Goal: Task Accomplishment & Management: Manage account settings

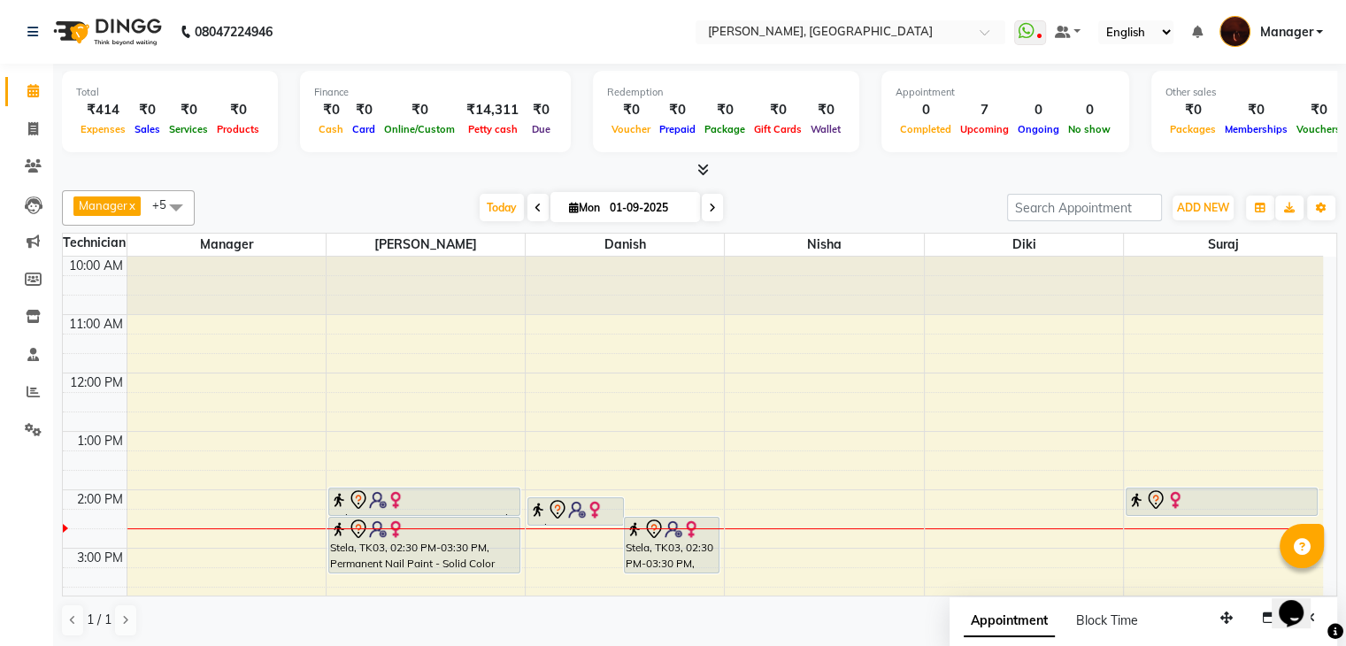
scroll to position [136, 0]
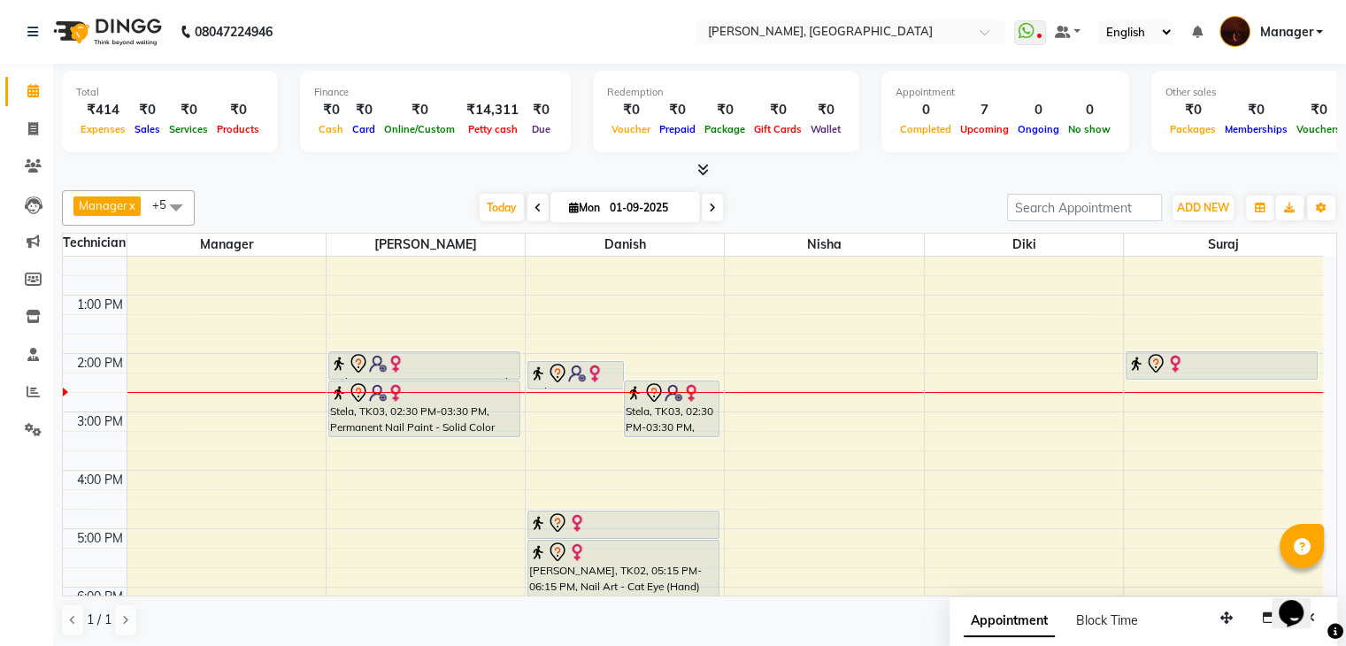
click at [604, 200] on input "01-09-2025" at bounding box center [648, 208] width 88 height 27
select select "9"
select select "2025"
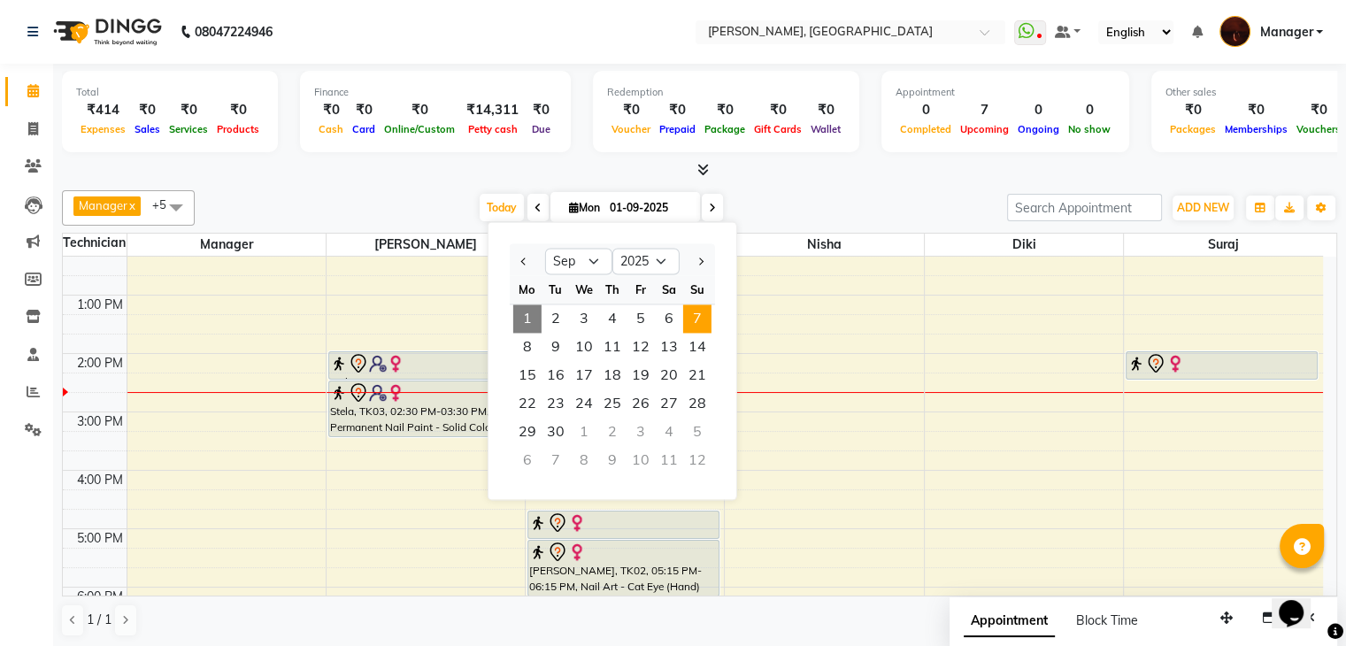
click at [697, 319] on span "7" at bounding box center [697, 318] width 28 height 28
type input "[DATE]"
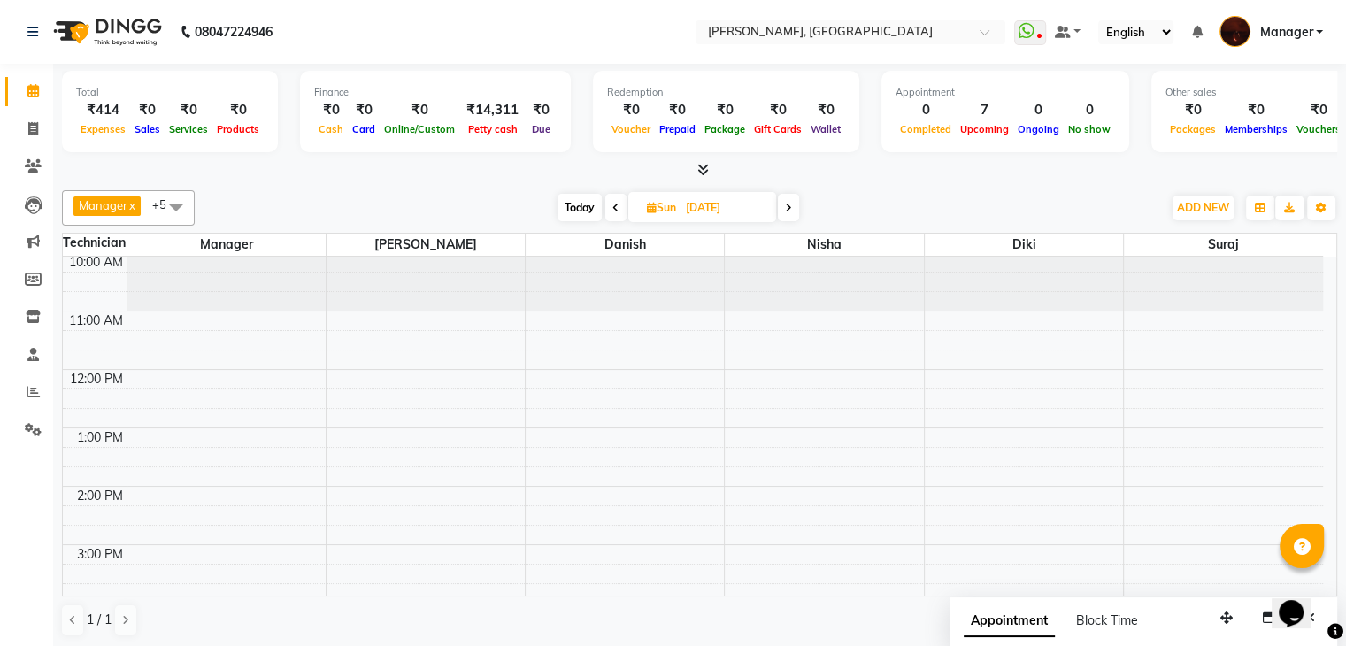
scroll to position [0, 0]
click at [1016, 377] on div "10:00 AM 11:00 AM 12:00 PM 1:00 PM 2:00 PM 3:00 PM 4:00 PM 5:00 PM 6:00 PM 7:00…" at bounding box center [693, 636] width 1260 height 758
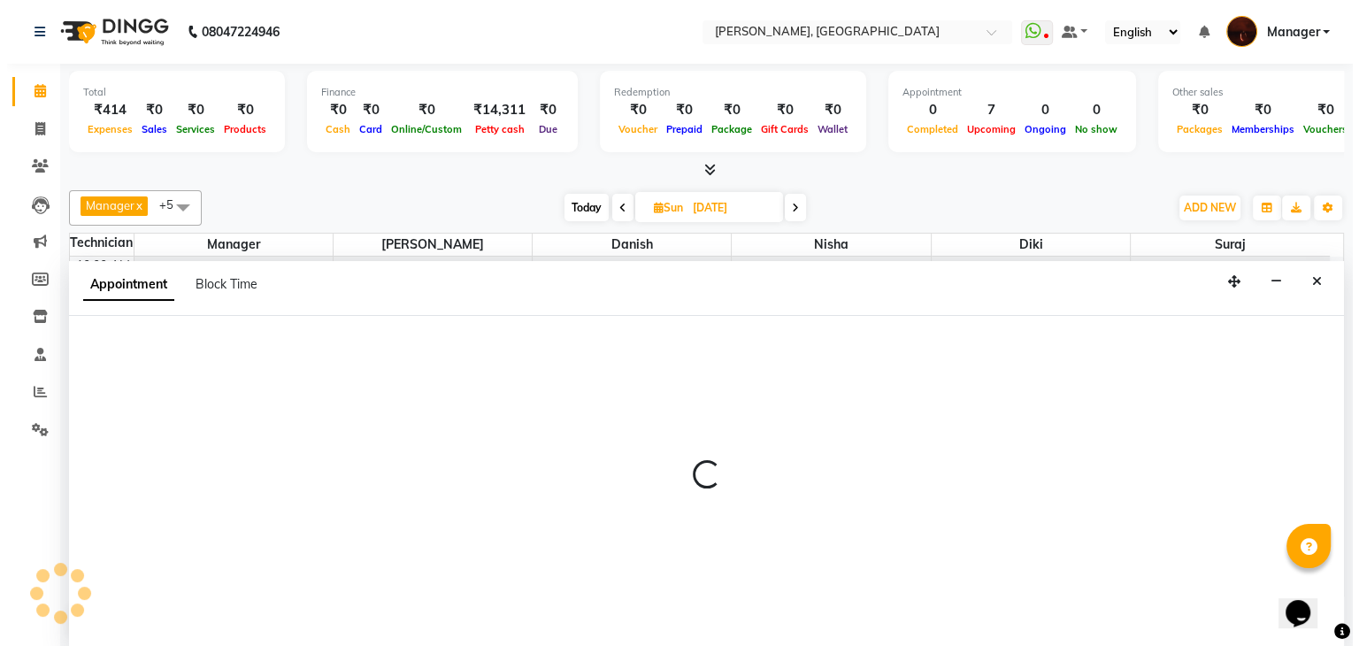
scroll to position [1, 0]
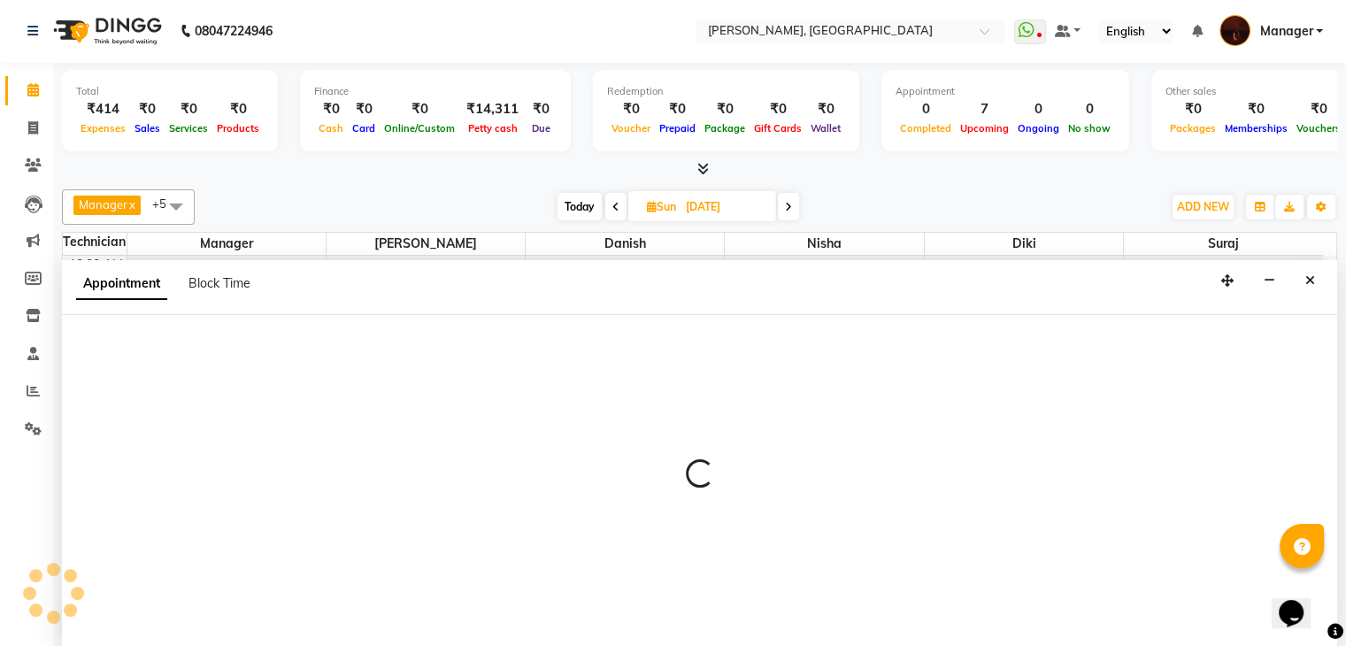
select select "68684"
select select "tentative"
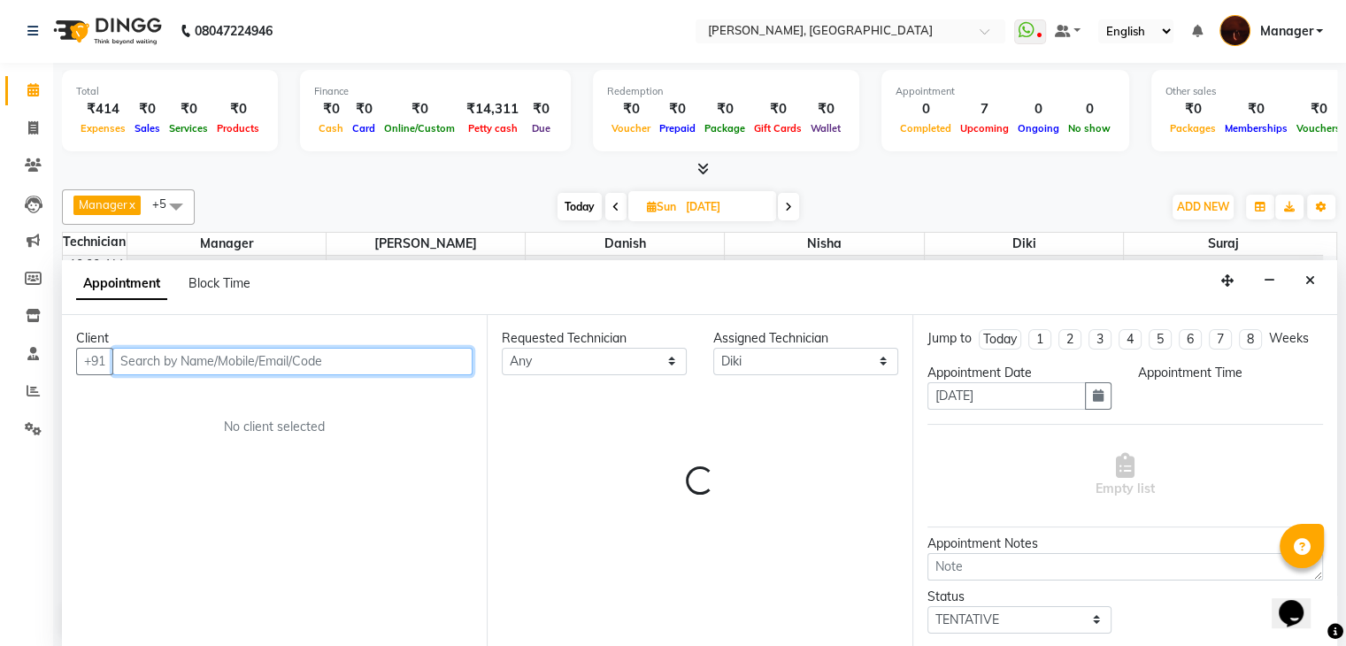
select select "720"
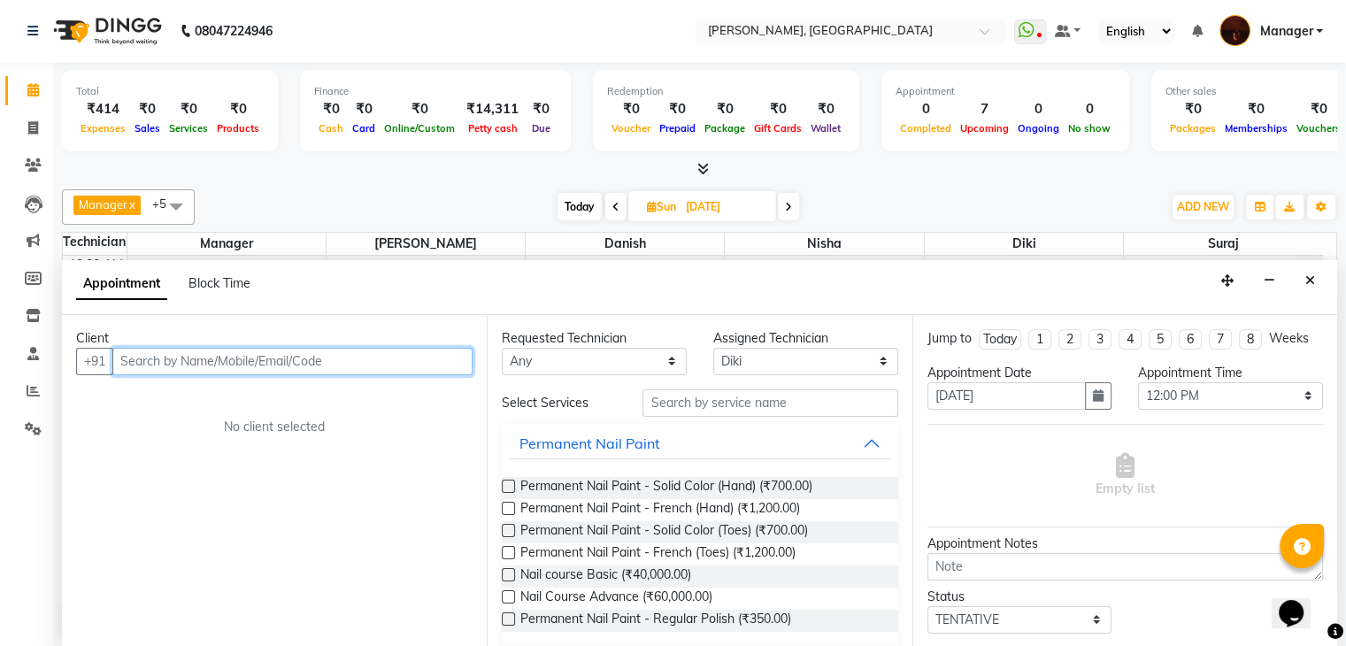
click at [386, 365] on input "text" at bounding box center [292, 361] width 360 height 27
type input "7995529996"
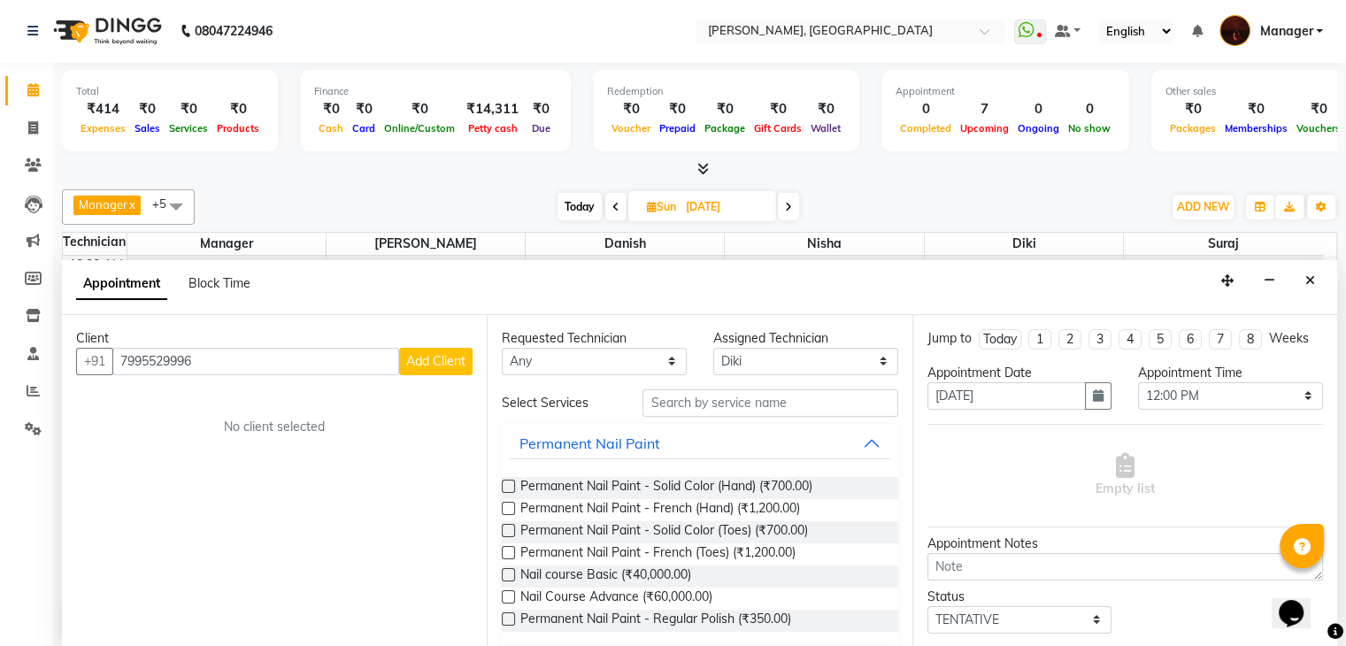
click at [438, 358] on span "Add Client" at bounding box center [435, 361] width 59 height 16
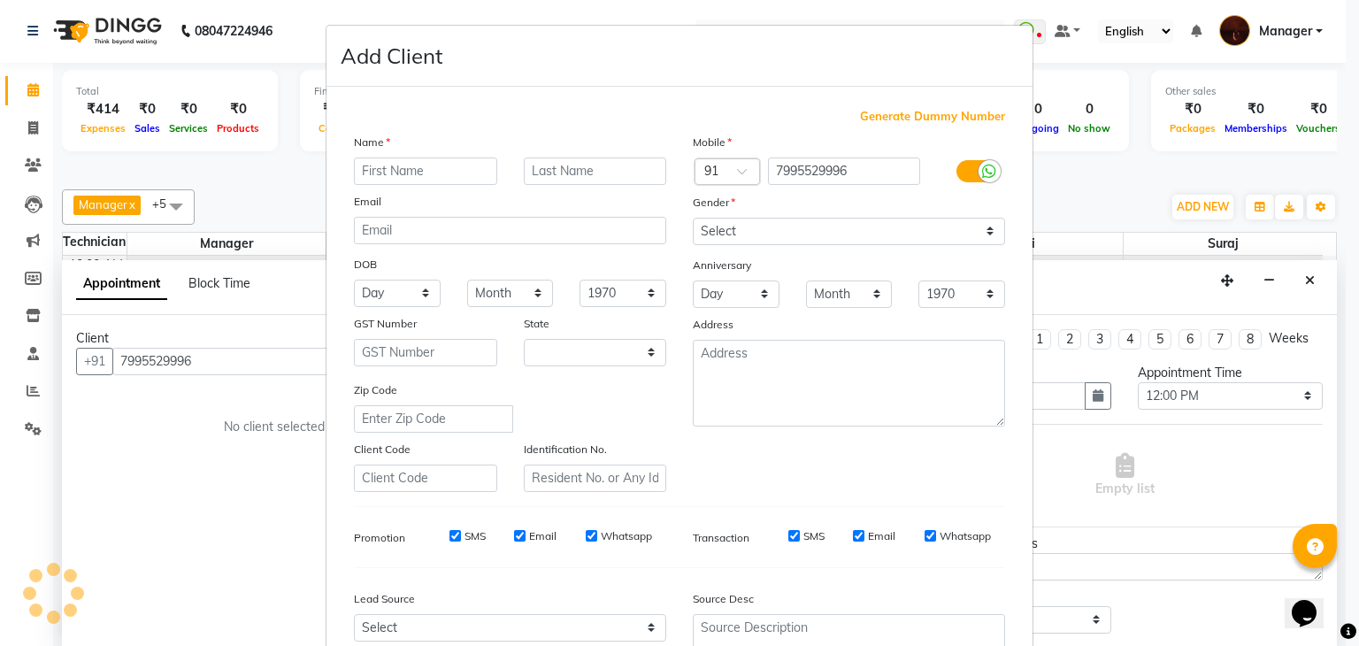
select select "21"
click at [391, 174] on input "text" at bounding box center [425, 170] width 143 height 27
type input "Ankita"
click at [811, 248] on div "Mobile Country Code × 91 7995529996 Gender Select [DEMOGRAPHIC_DATA] [DEMOGRAPH…" at bounding box center [849, 312] width 339 height 359
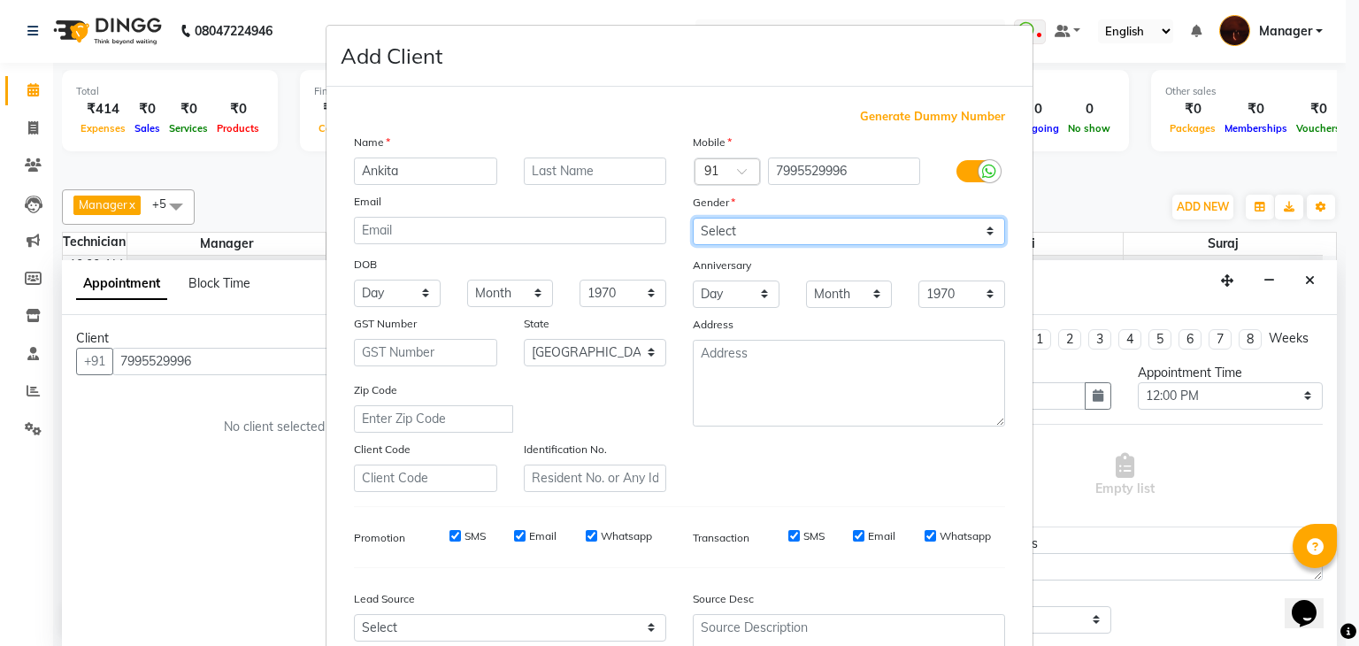
click at [818, 242] on select "Select [DEMOGRAPHIC_DATA] [DEMOGRAPHIC_DATA] Other Prefer Not To Say" at bounding box center [849, 231] width 312 height 27
select select "[DEMOGRAPHIC_DATA]"
click at [693, 219] on select "Select [DEMOGRAPHIC_DATA] [DEMOGRAPHIC_DATA] Other Prefer Not To Say" at bounding box center [849, 231] width 312 height 27
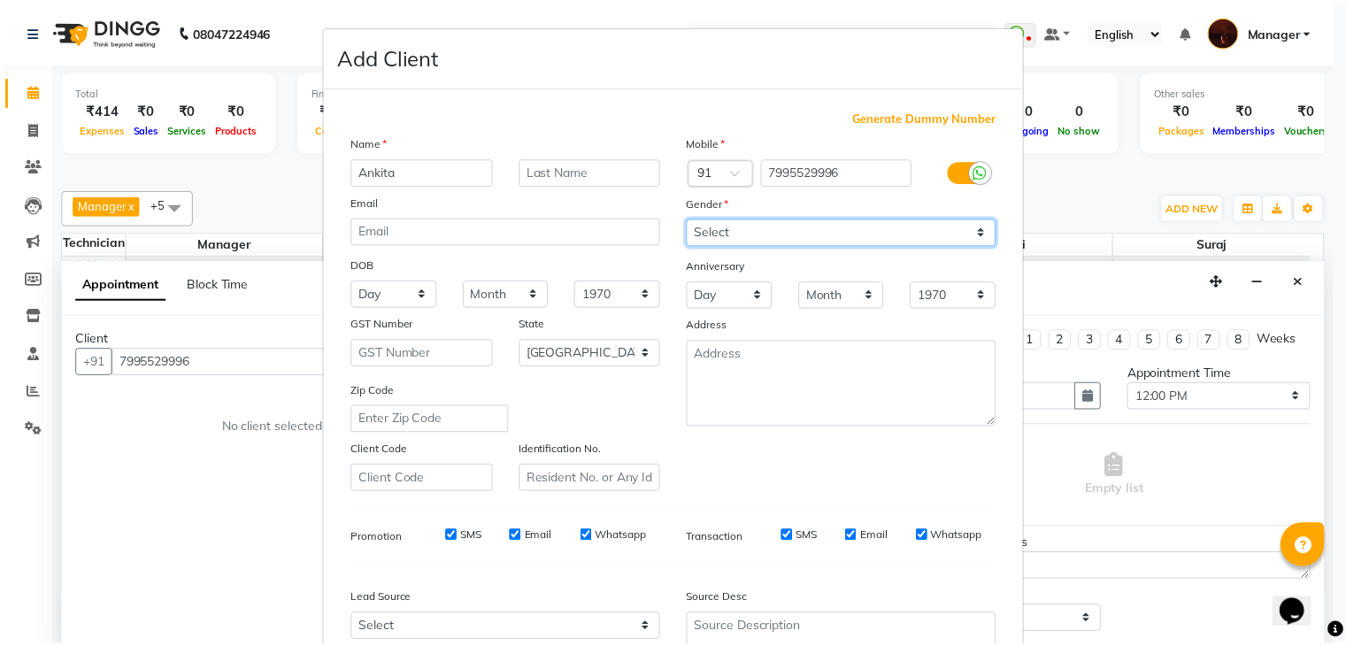
scroll to position [180, 0]
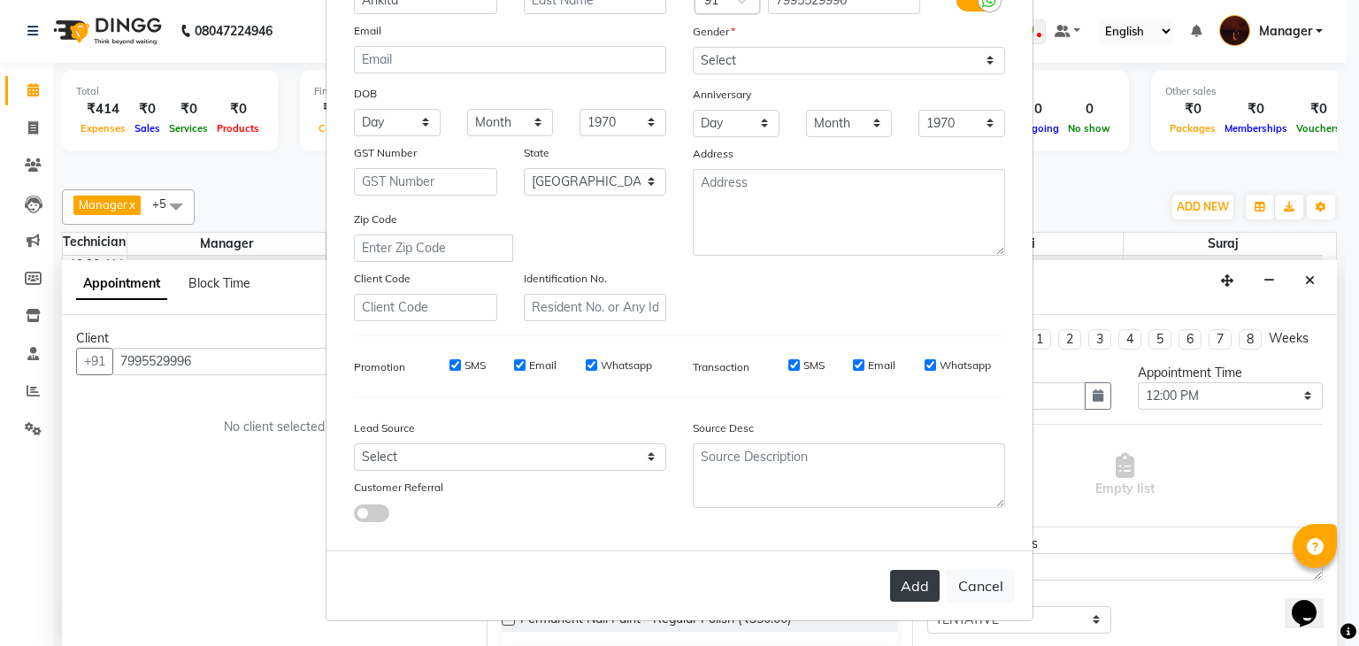
click at [923, 592] on button "Add" at bounding box center [915, 586] width 50 height 32
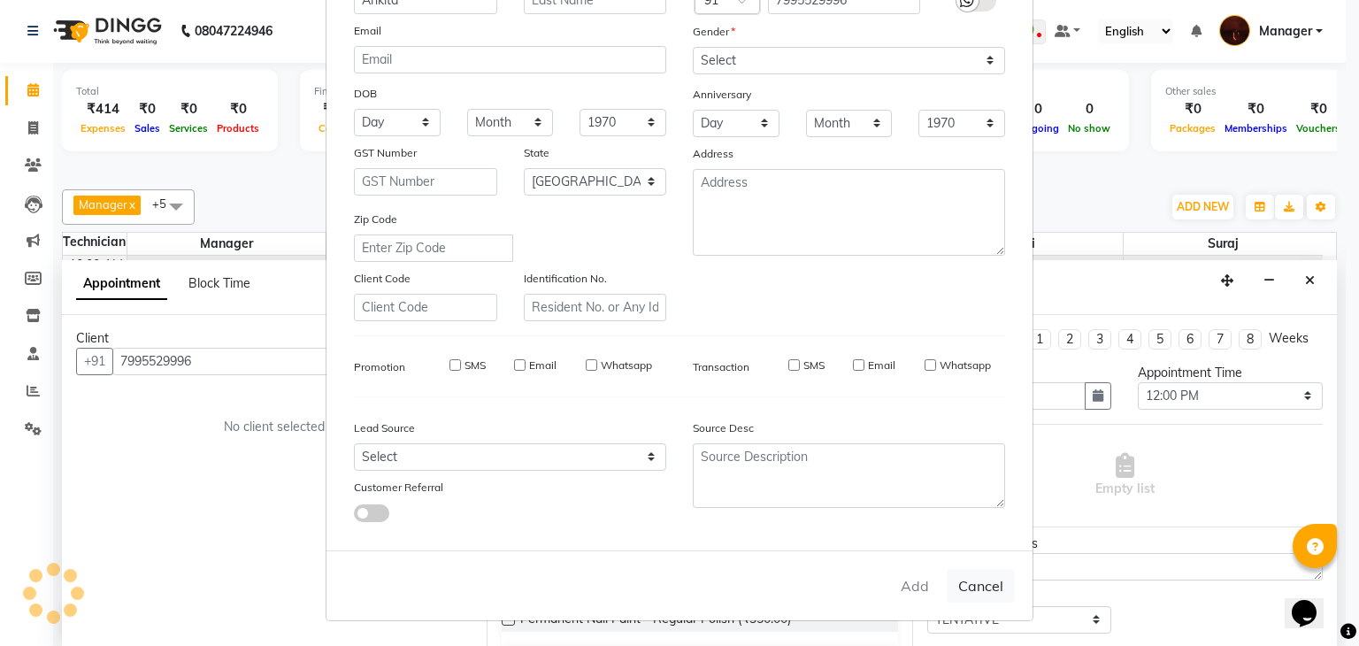
type input "79******96"
select select
select select "null"
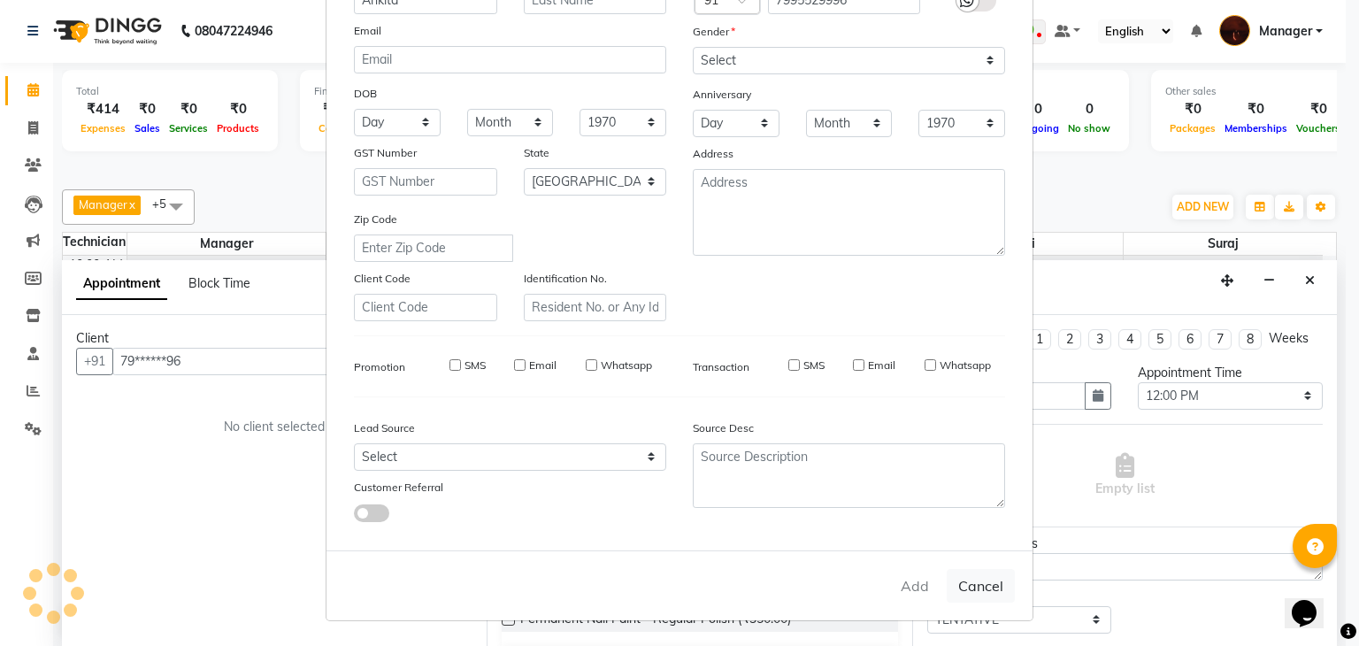
select select
checkbox input "false"
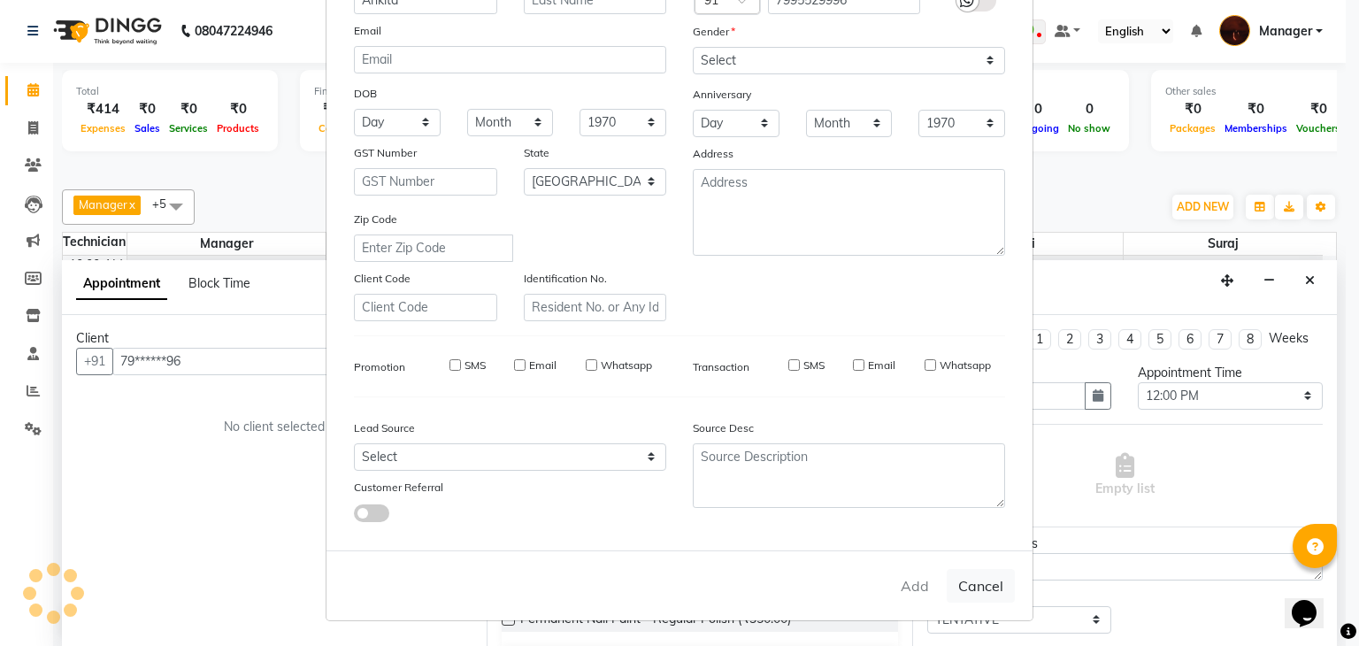
checkbox input "false"
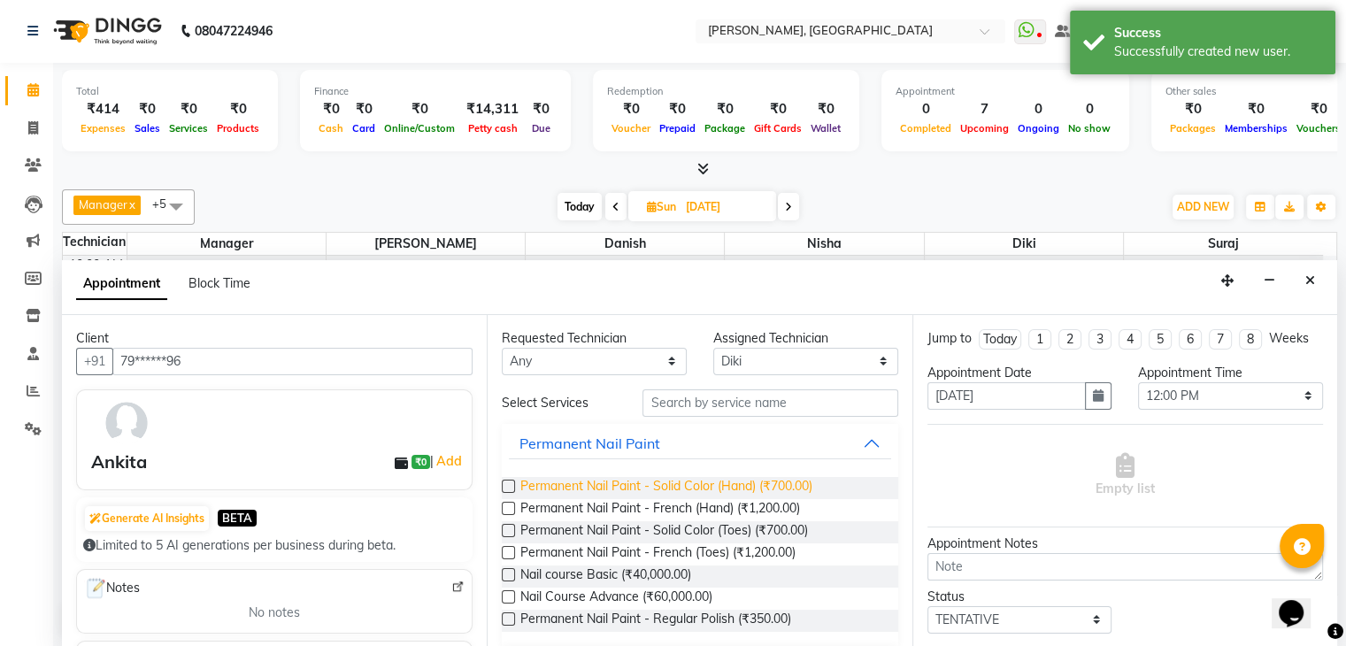
click at [747, 481] on span "Permanent Nail Paint - Solid Color (Hand) (₹700.00)" at bounding box center [666, 488] width 292 height 22
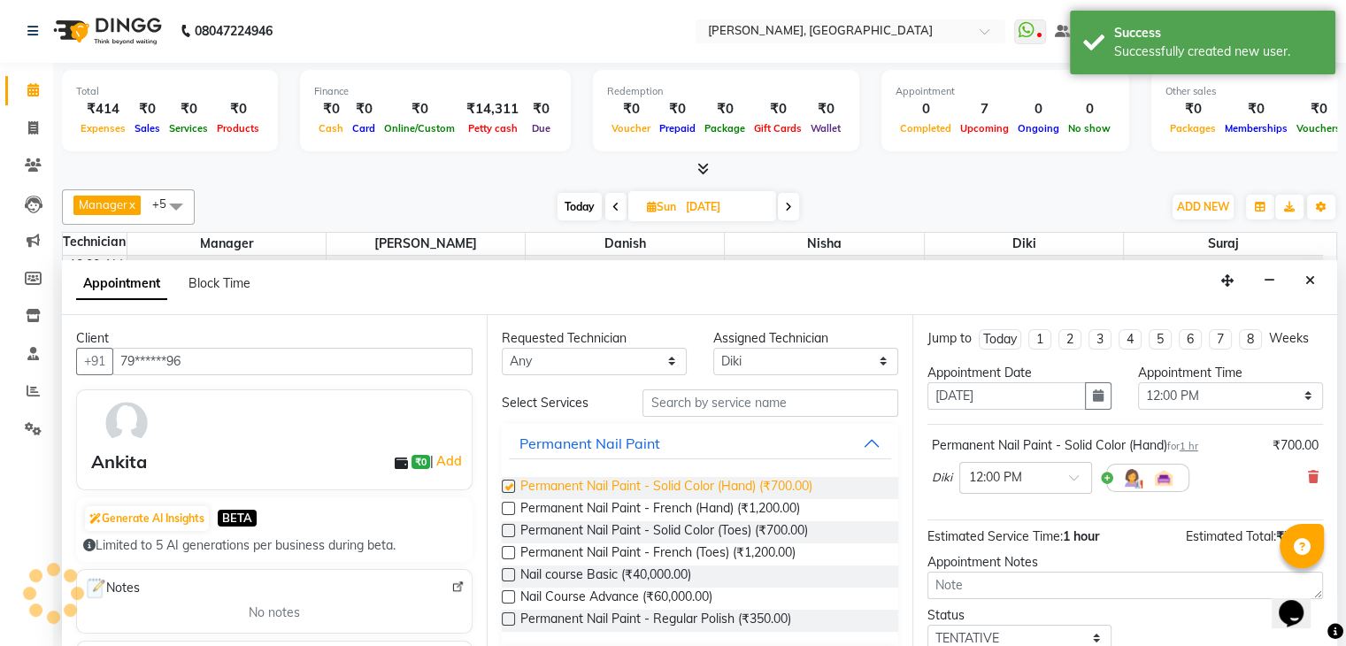
checkbox input "false"
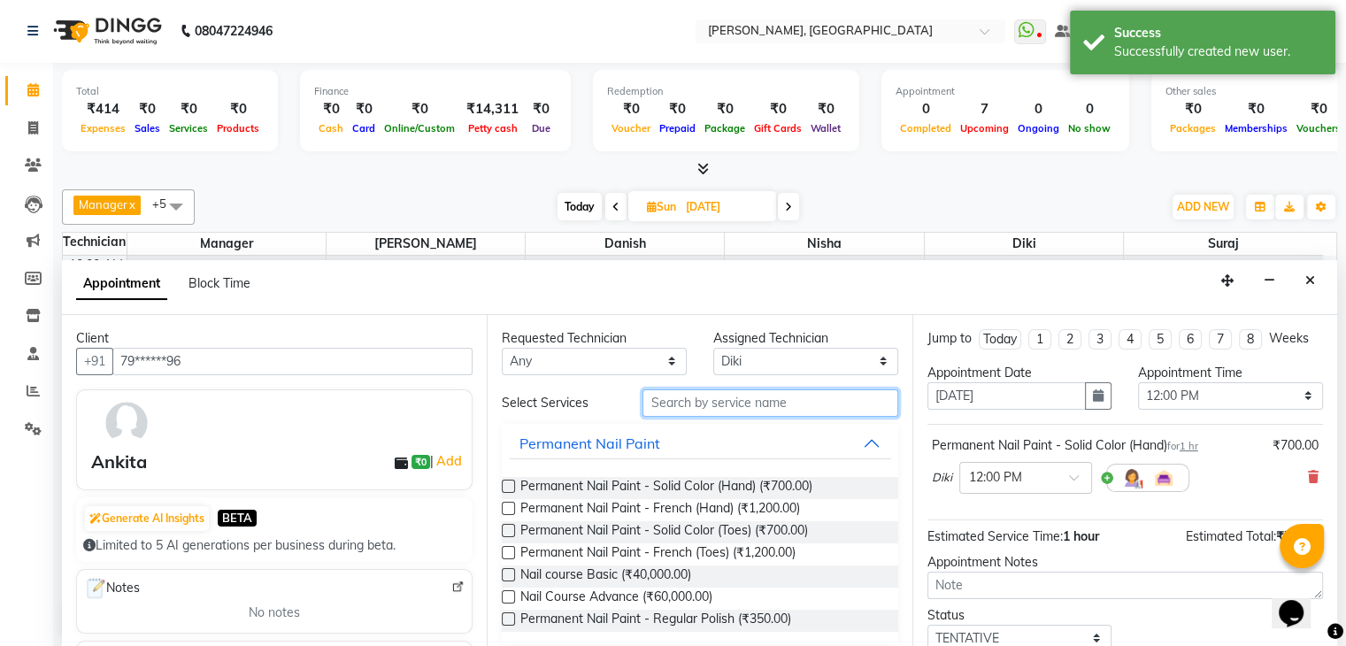
click at [752, 399] on input "text" at bounding box center [769, 402] width 255 height 27
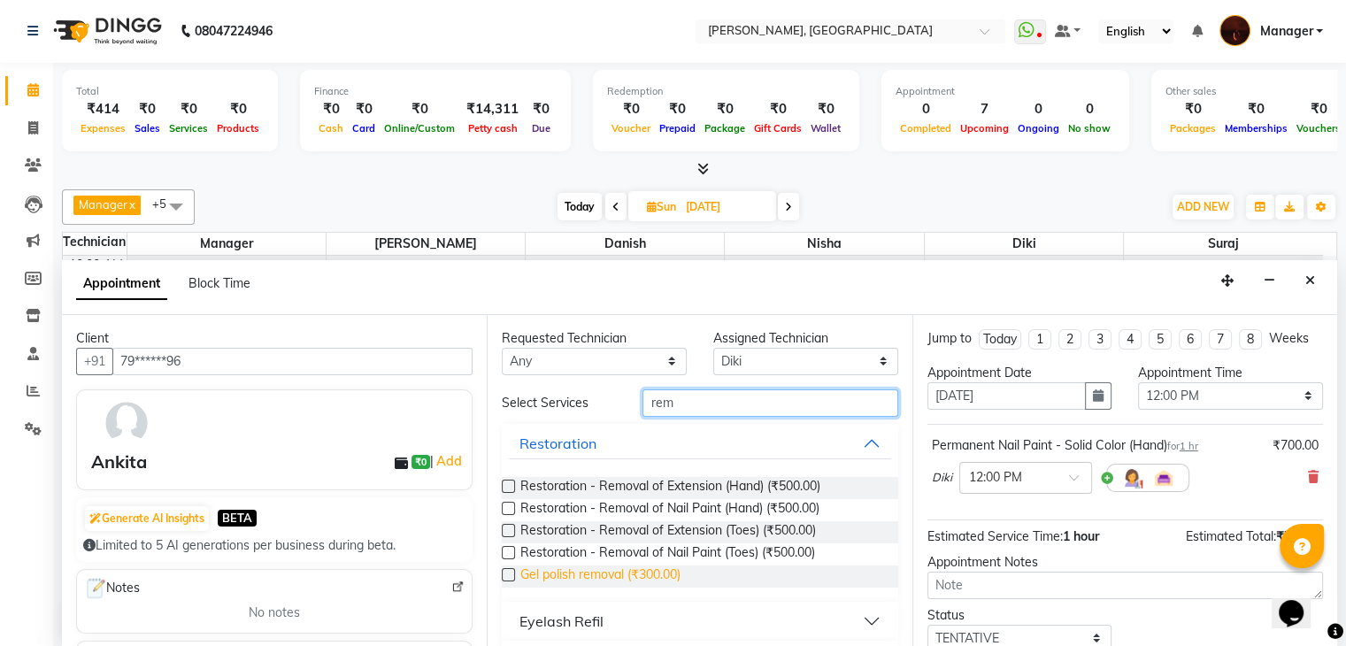
type input "rem"
click at [616, 579] on span "Gel polish removal (₹300.00)" at bounding box center [600, 576] width 160 height 22
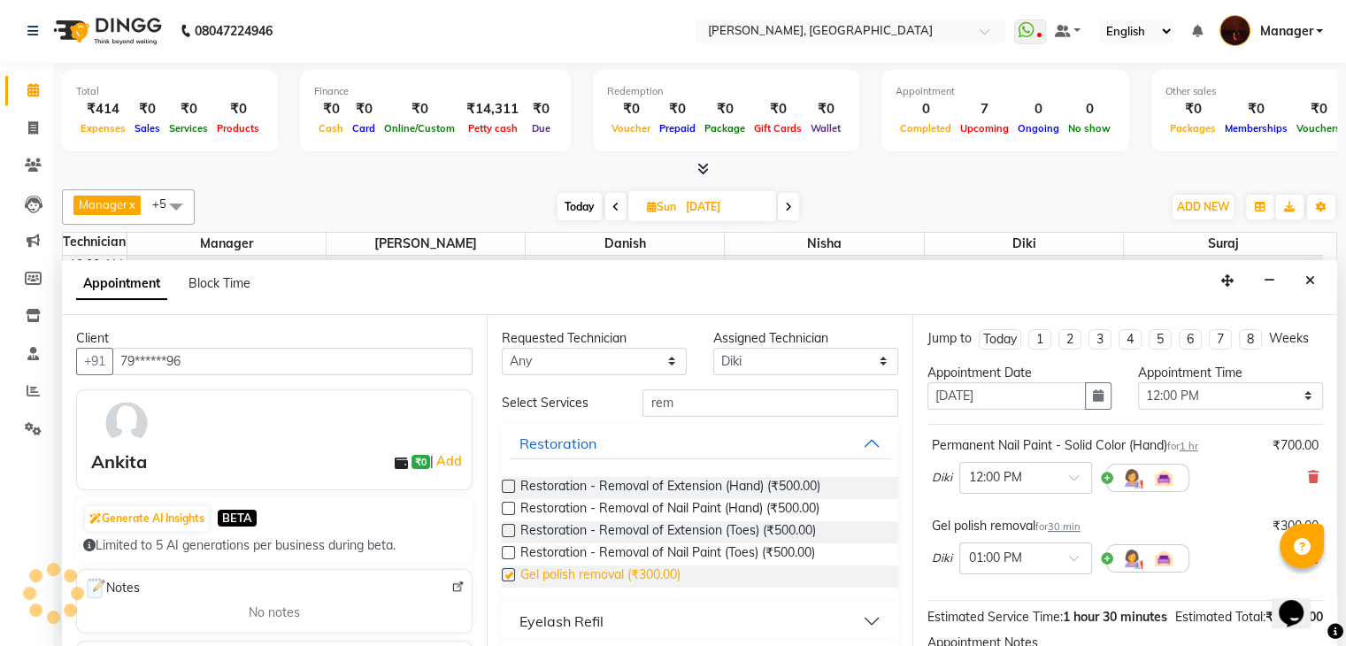
checkbox input "false"
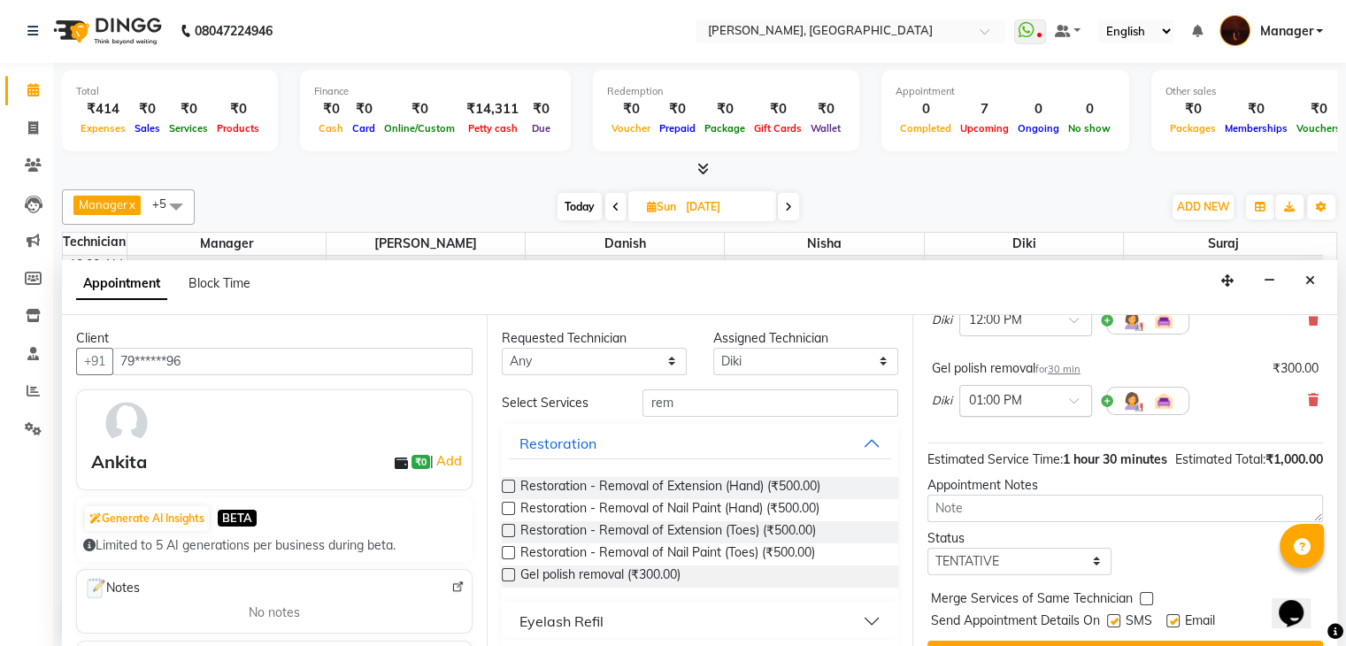
scroll to position [214, 0]
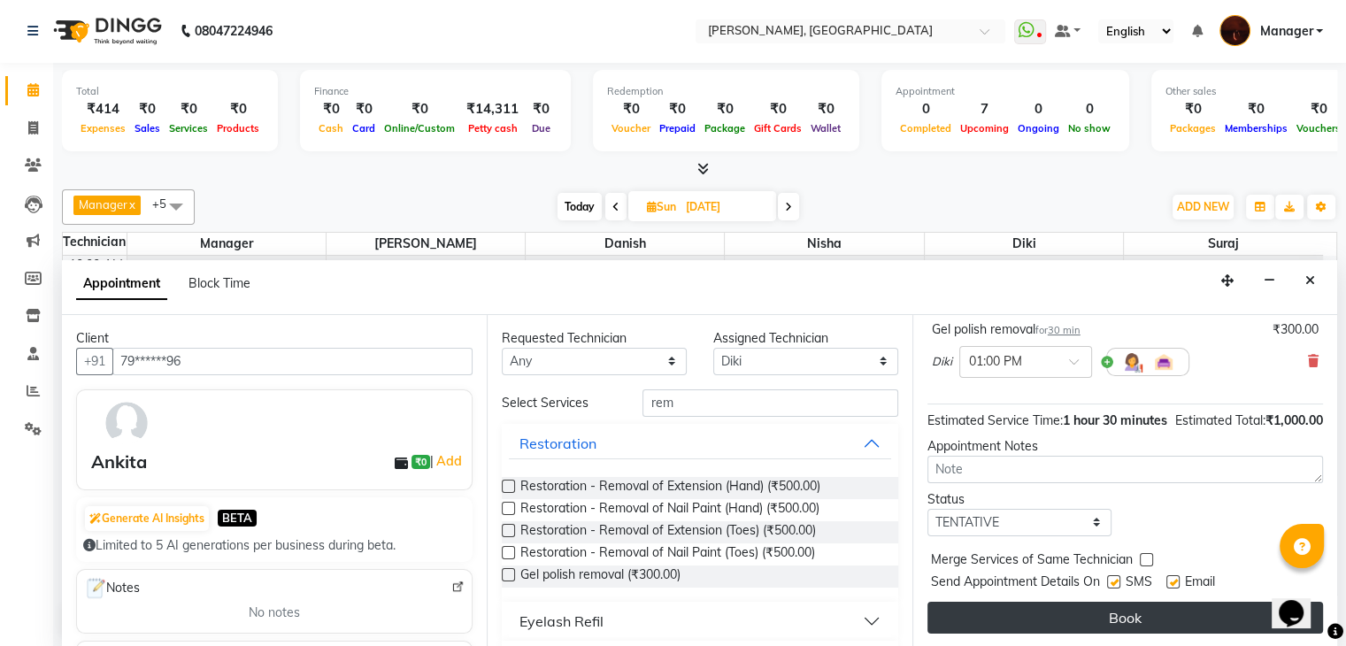
click at [1065, 626] on button "Book" at bounding box center [1125, 618] width 396 height 32
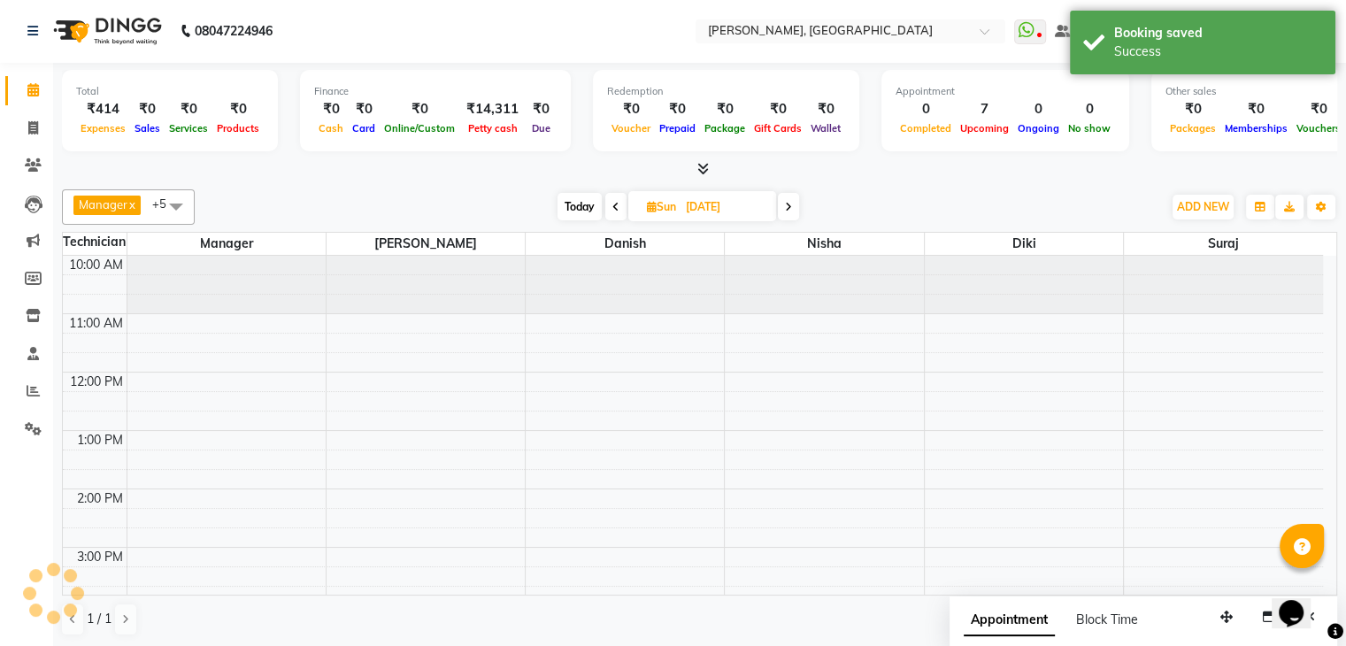
scroll to position [0, 0]
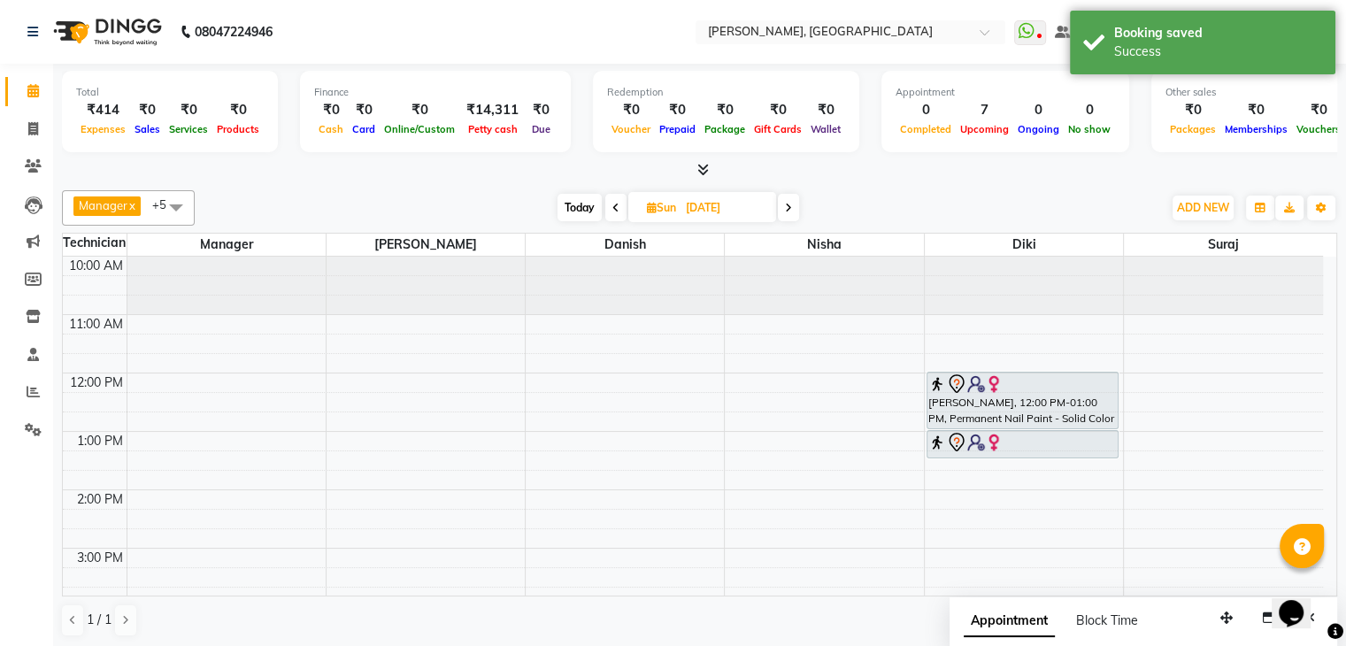
click at [564, 211] on span "Today" at bounding box center [579, 207] width 44 height 27
type input "01-09-2025"
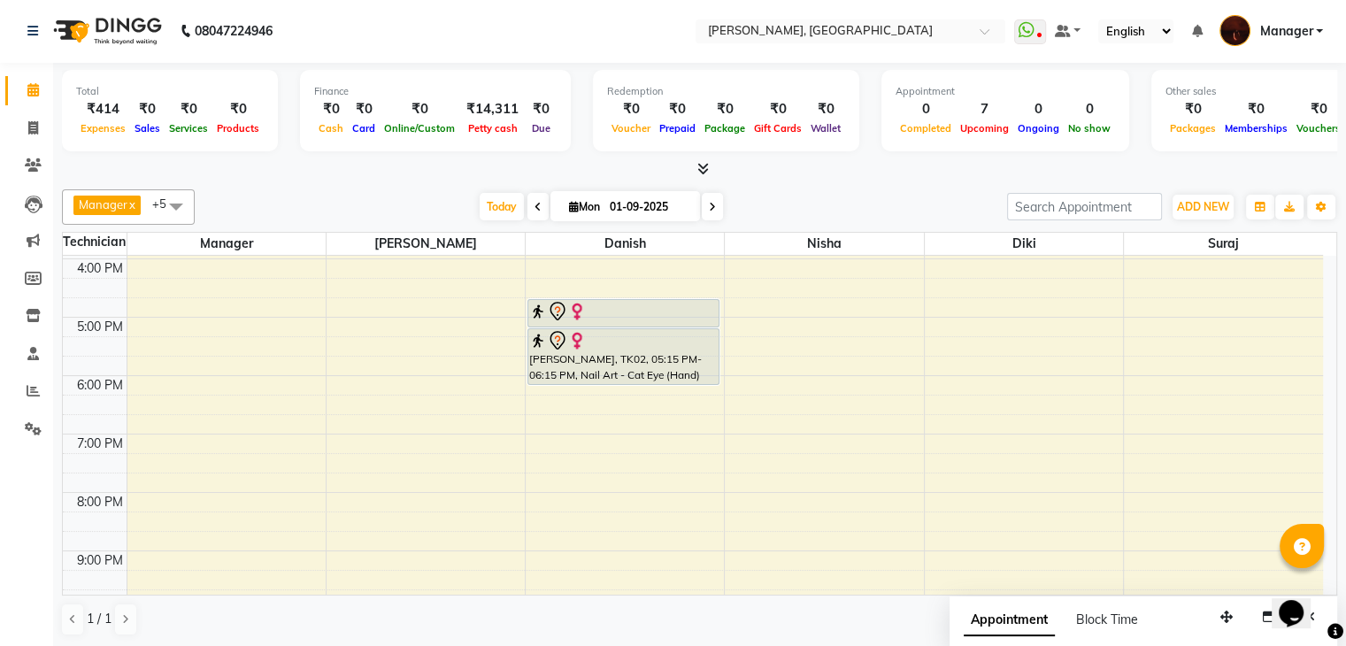
scroll to position [348, 0]
click at [1188, 345] on div "10:00 AM 11:00 AM 12:00 PM 1:00 PM 2:00 PM 3:00 PM 4:00 PM 5:00 PM 6:00 PM 7:00…" at bounding box center [693, 287] width 1260 height 758
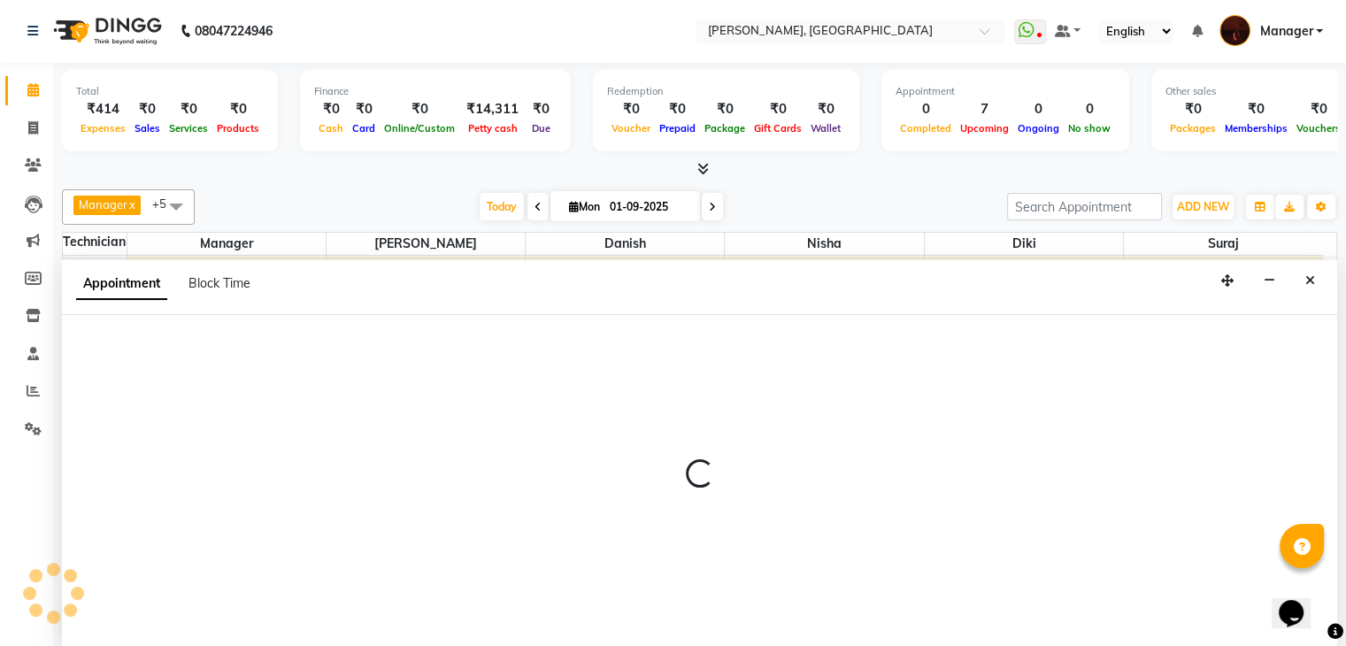
select select "83655"
select select "1035"
select select "tentative"
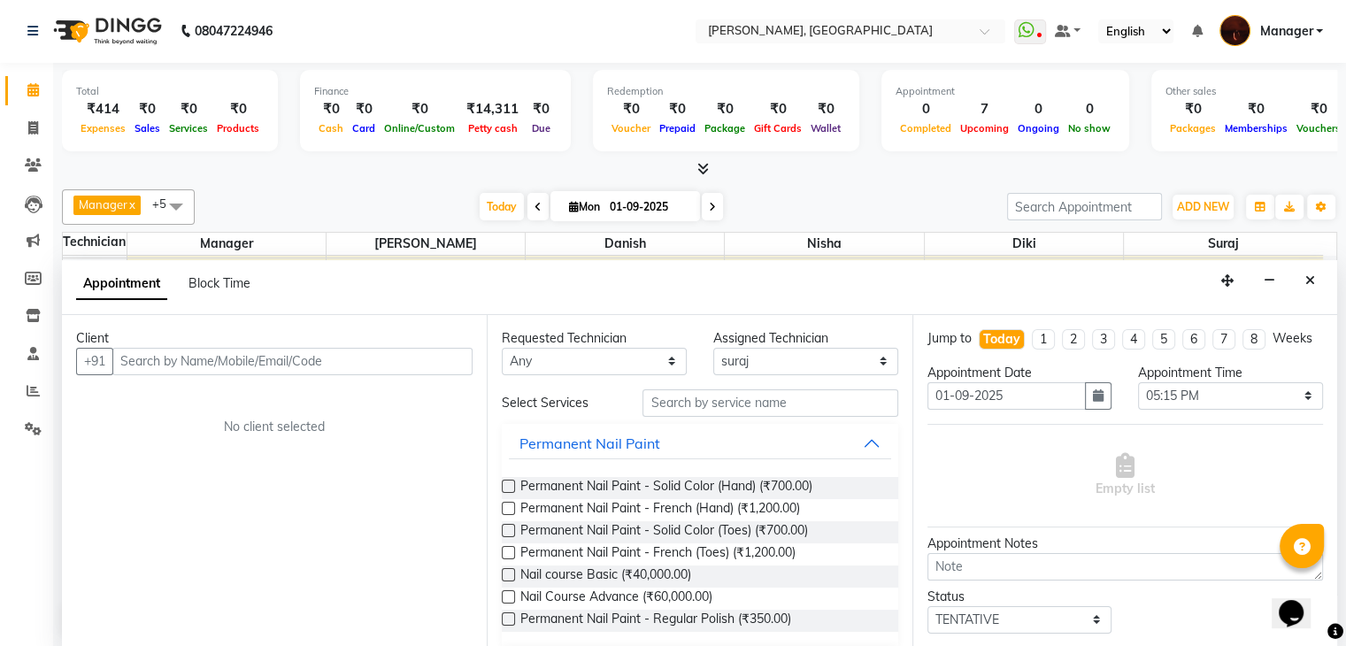
click at [461, 354] on input "text" at bounding box center [292, 361] width 360 height 27
click at [1304, 272] on button "Close" at bounding box center [1310, 280] width 26 height 27
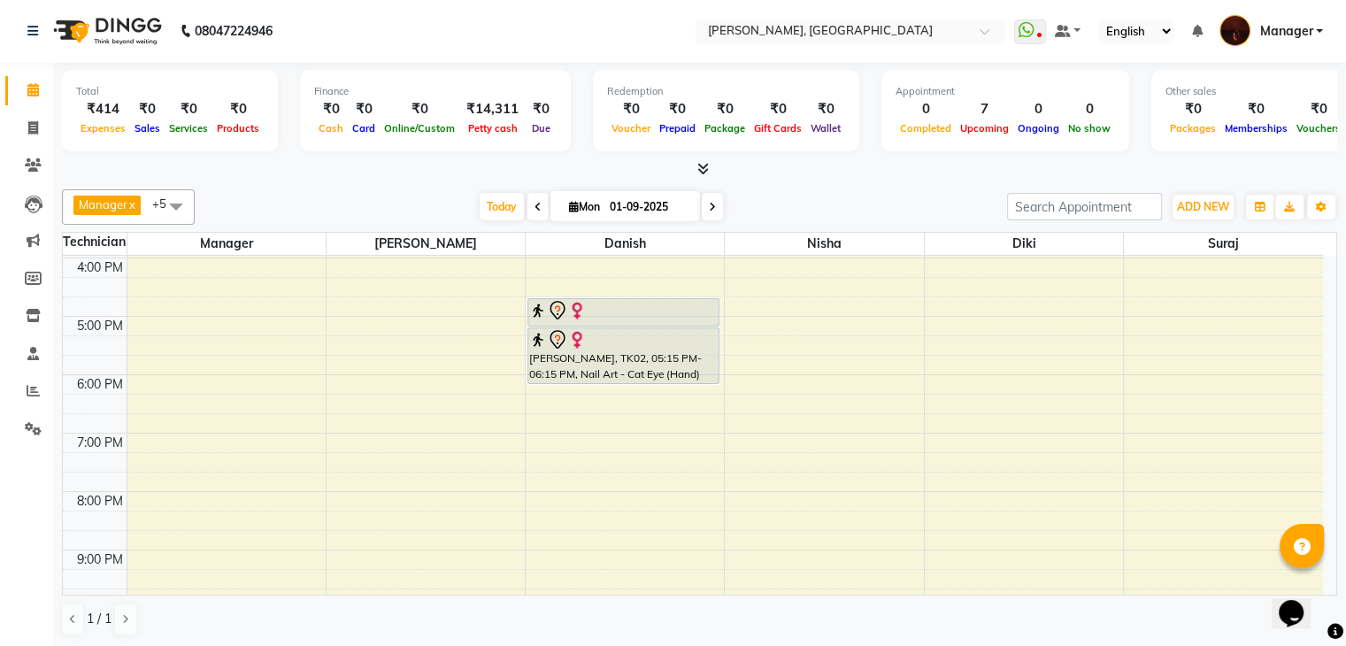
click at [1182, 399] on div "10:00 AM 11:00 AM 12:00 PM 1:00 PM 2:00 PM 3:00 PM 4:00 PM 5:00 PM 6:00 PM 7:00…" at bounding box center [693, 287] width 1260 height 758
select select "83655"
select select "tentative"
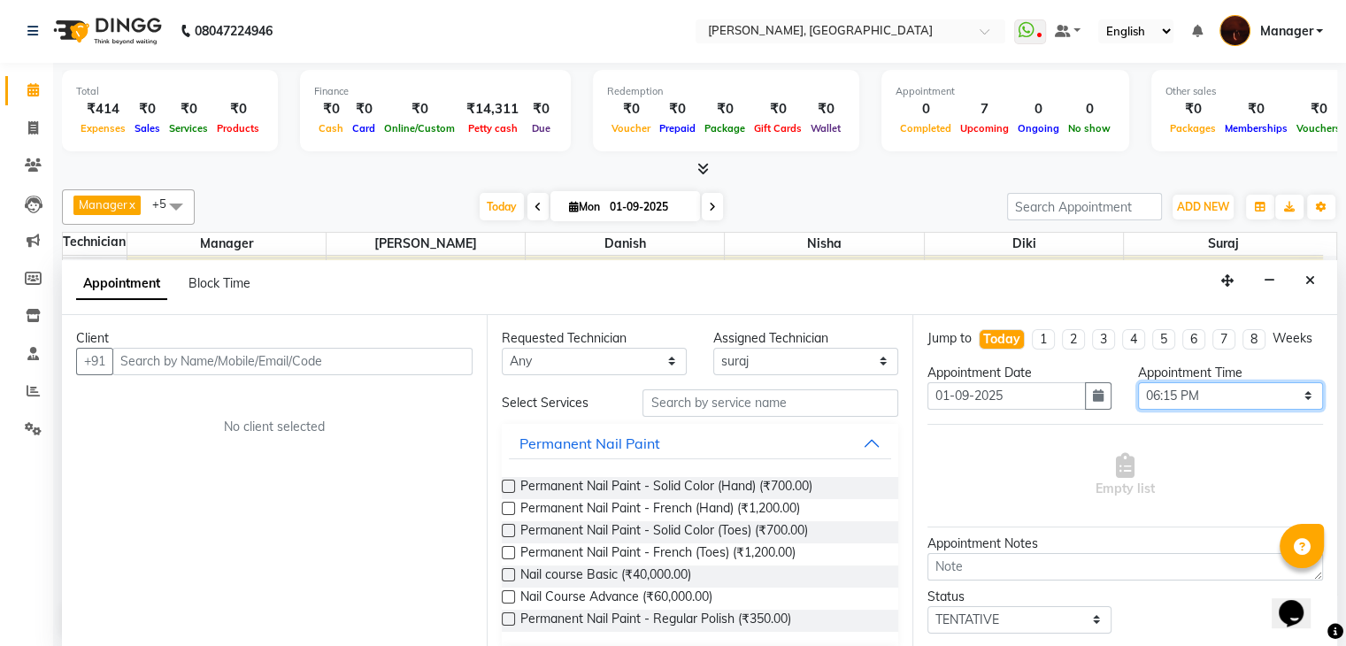
click at [1143, 410] on select "Select 11:00 AM 11:15 AM 11:30 AM 11:45 AM 12:00 PM 12:15 PM 12:30 PM 12:45 PM …" at bounding box center [1230, 395] width 185 height 27
select select "1110"
click at [1138, 396] on select "Select 11:00 AM 11:15 AM 11:30 AM 11:45 AM 12:00 PM 12:15 PM 12:30 PM 12:45 PM …" at bounding box center [1230, 395] width 185 height 27
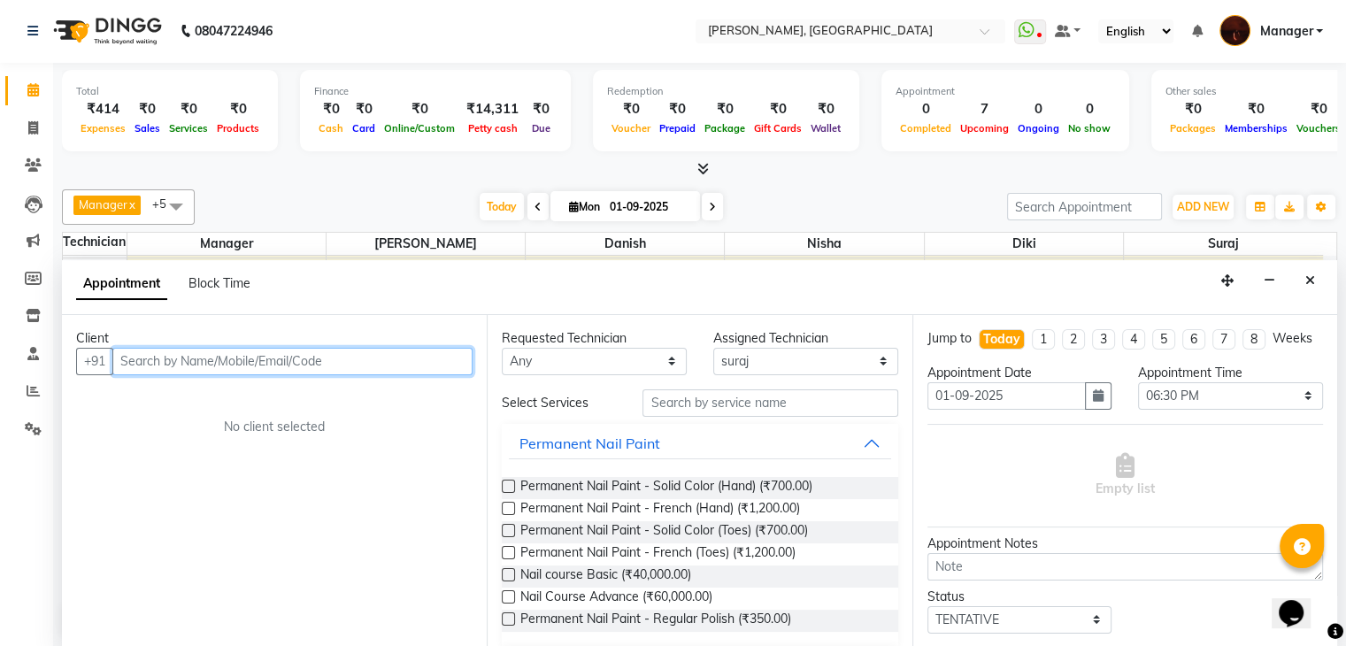
click at [340, 369] on input "text" at bounding box center [292, 361] width 360 height 27
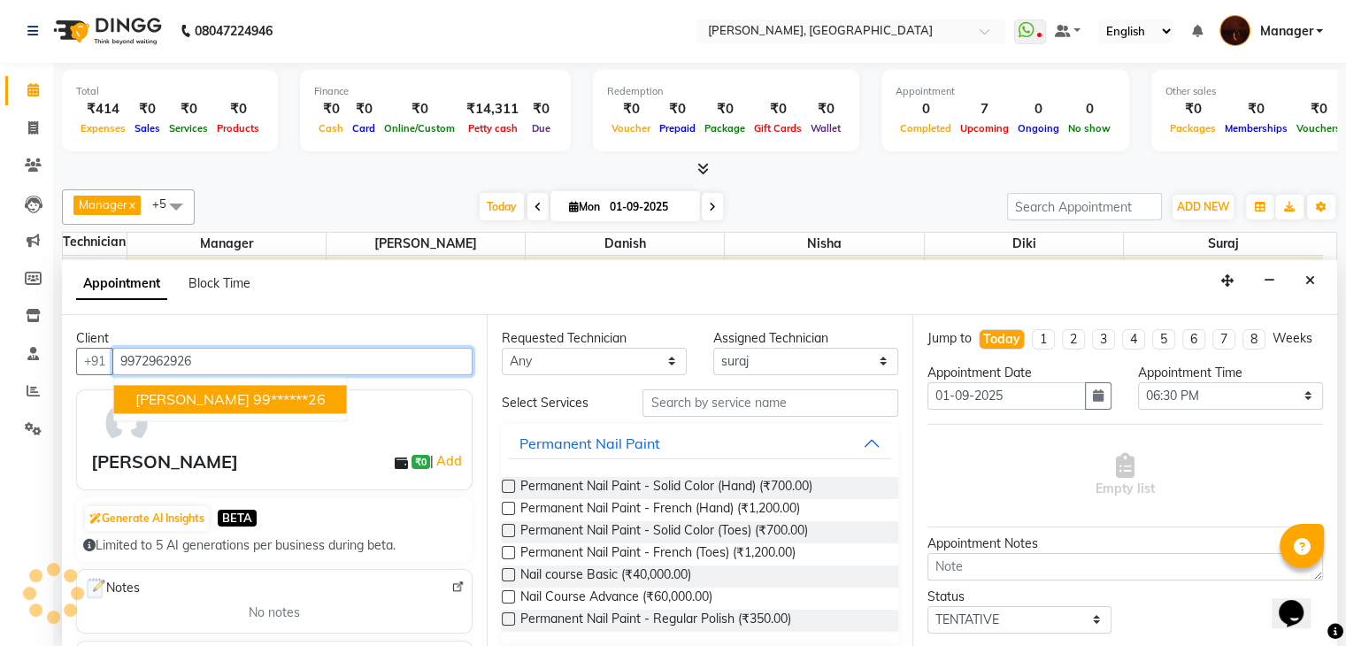
click at [239, 386] on button "[PERSON_NAME] 99******26" at bounding box center [230, 399] width 233 height 28
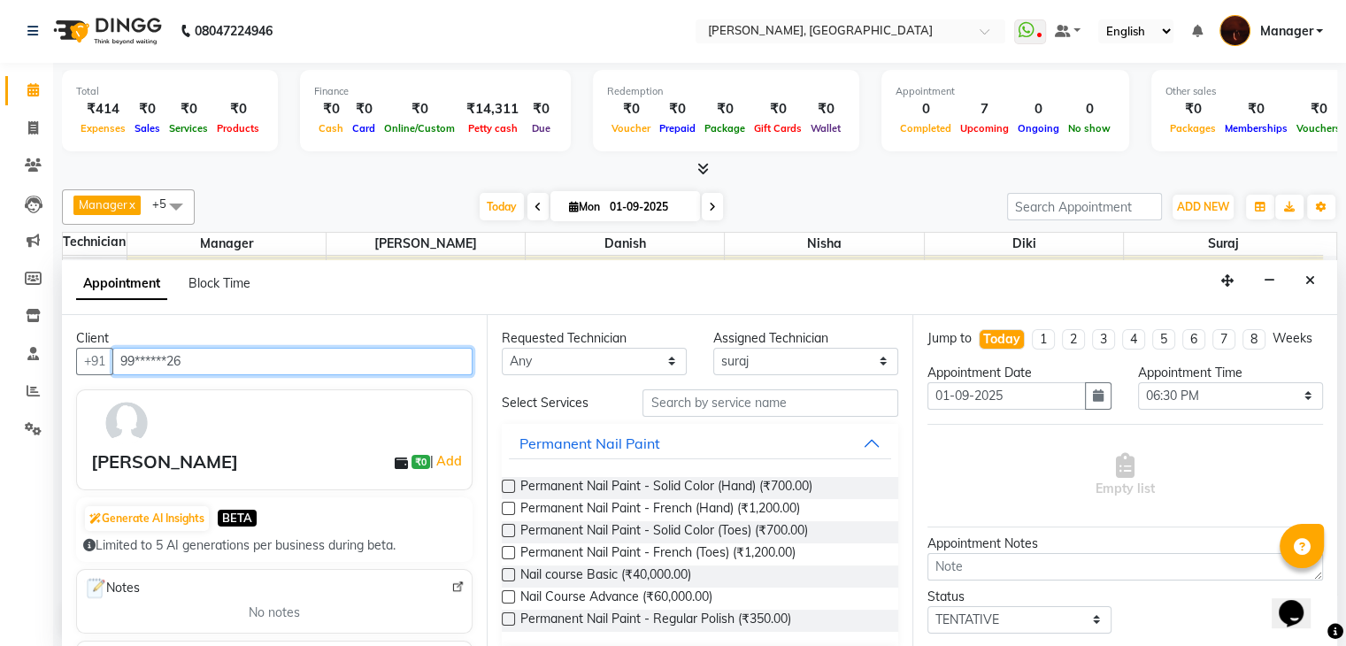
type input "99******26"
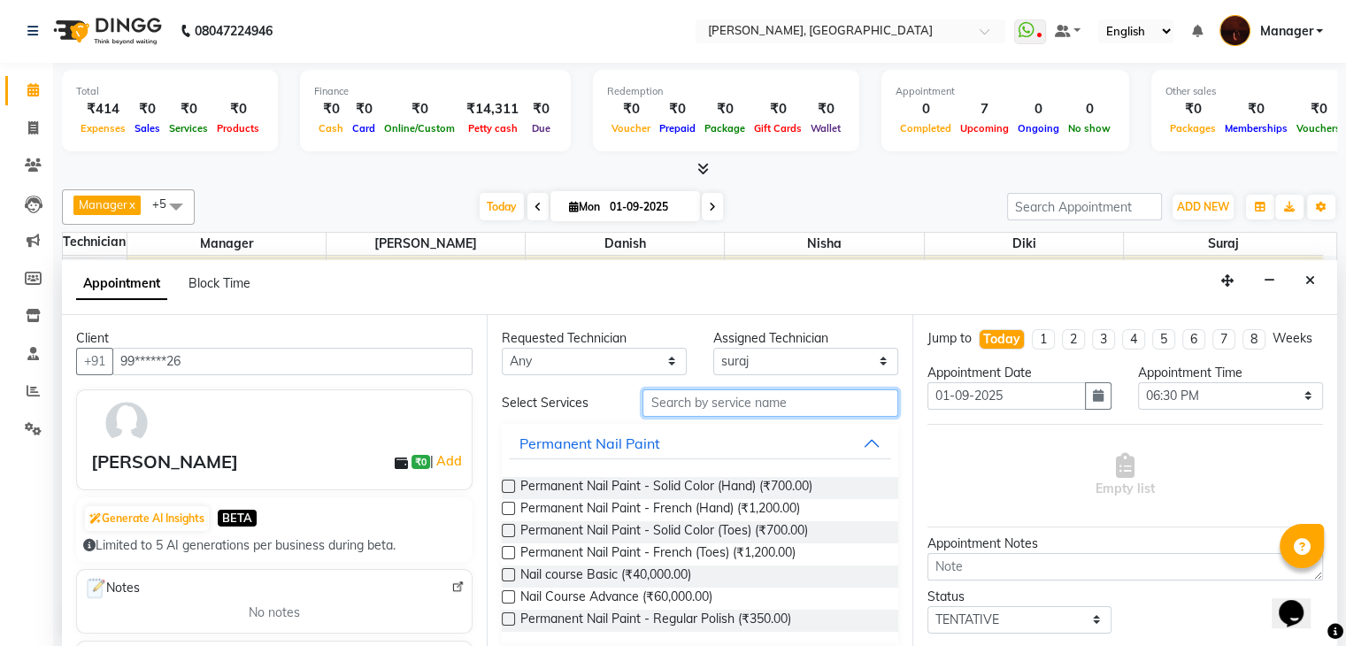
click at [673, 402] on input "text" at bounding box center [769, 402] width 255 height 27
click at [696, 486] on span "Permanent Nail Paint - Solid Color (Hand) (₹700.00)" at bounding box center [666, 488] width 292 height 22
checkbox input "false"
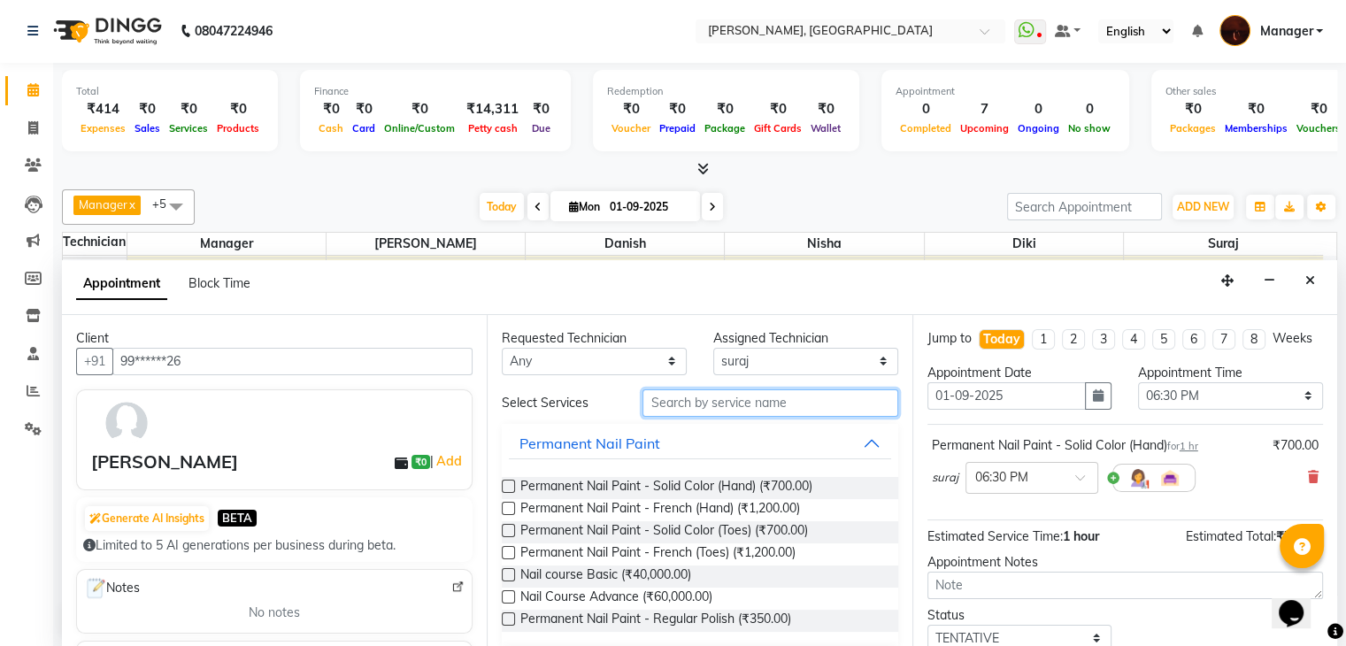
click at [719, 404] on input "text" at bounding box center [769, 402] width 255 height 27
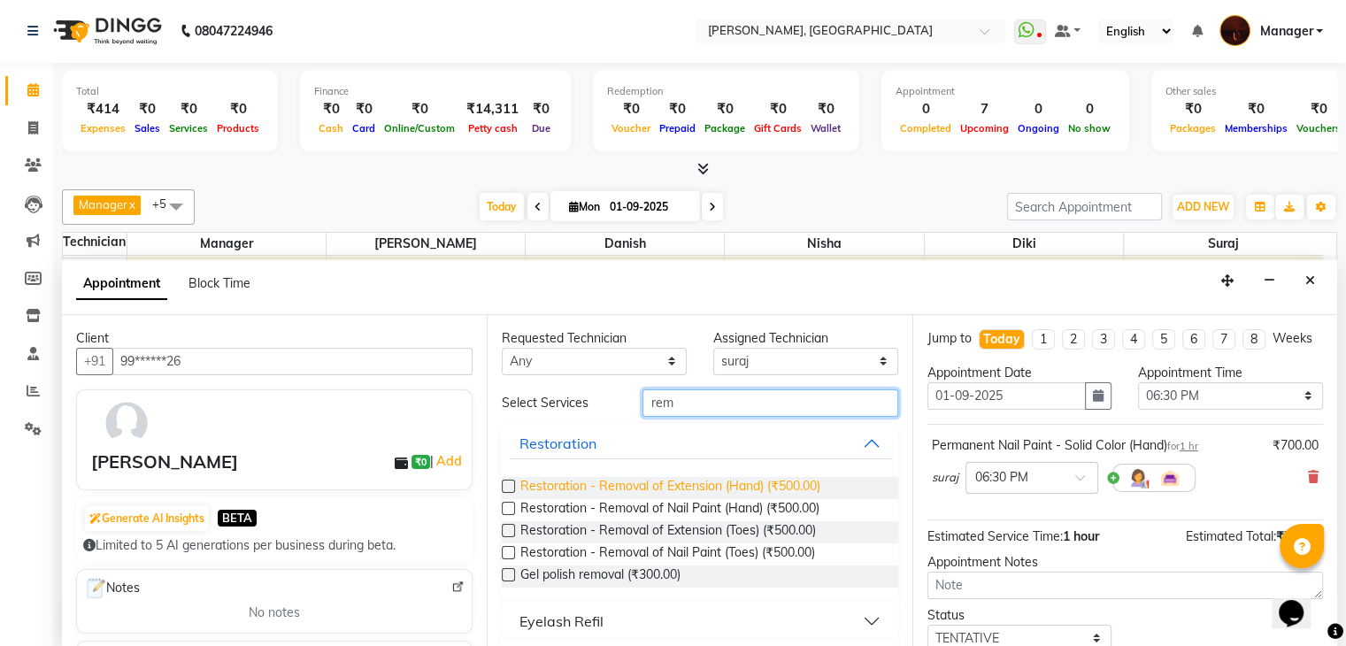
type input "rem"
click at [644, 484] on span "Restoration - Removal of Extension (Hand) (₹500.00)" at bounding box center [670, 488] width 300 height 22
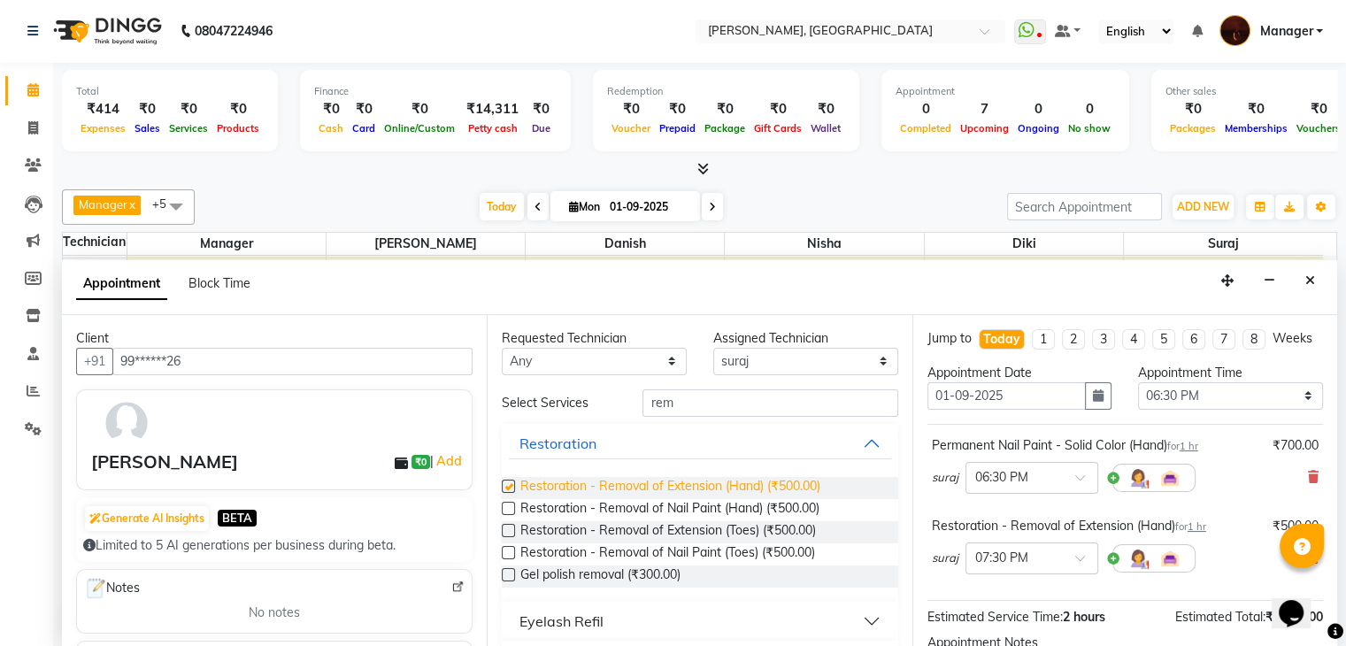
checkbox input "false"
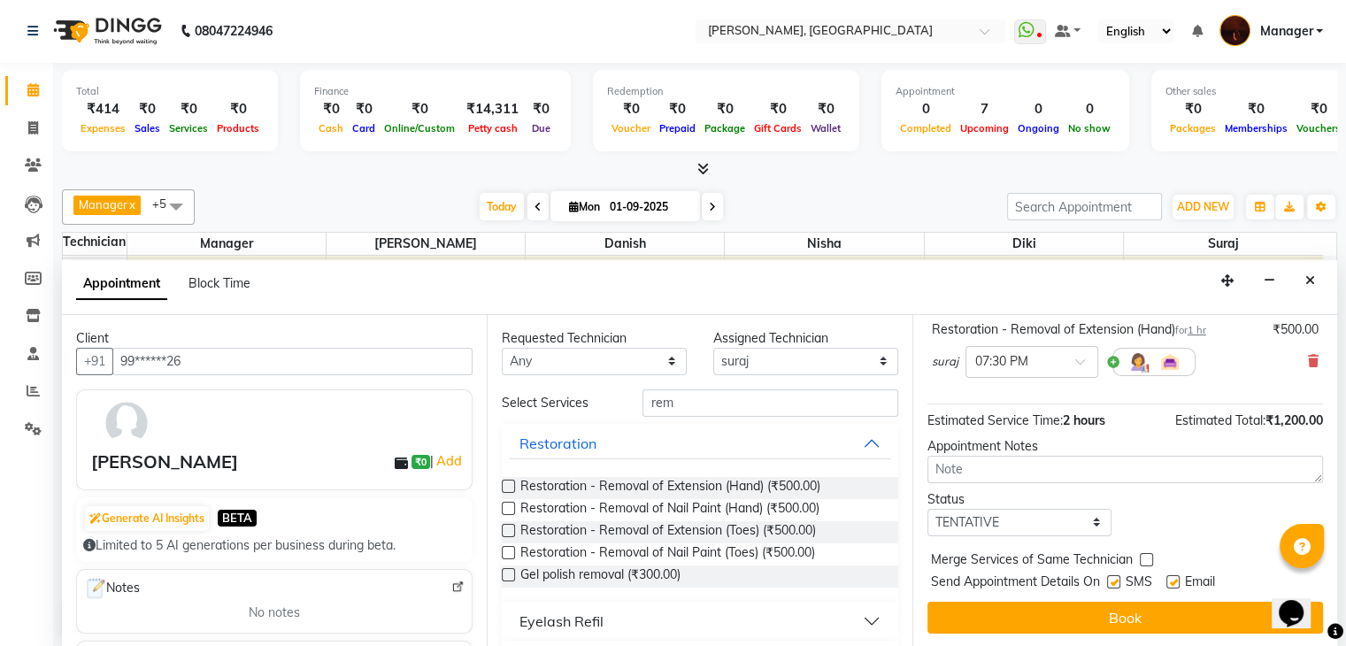
scroll to position [212, 0]
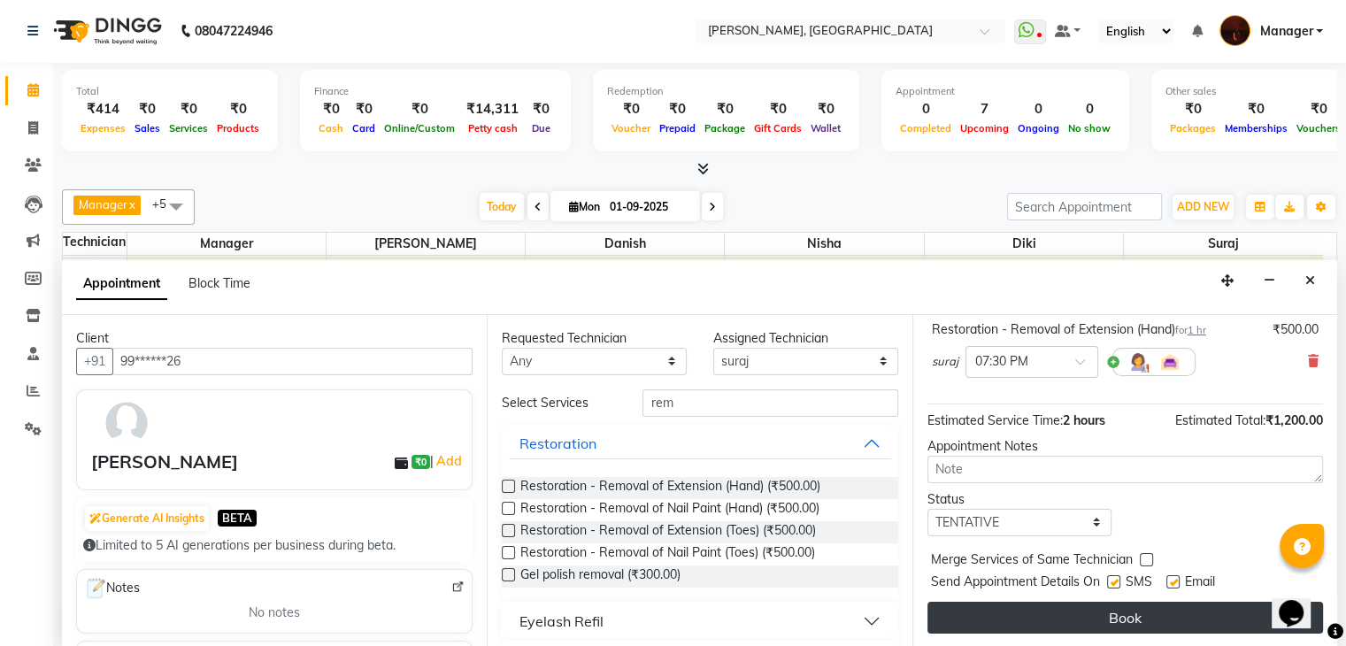
click at [1002, 610] on button "Book" at bounding box center [1125, 618] width 396 height 32
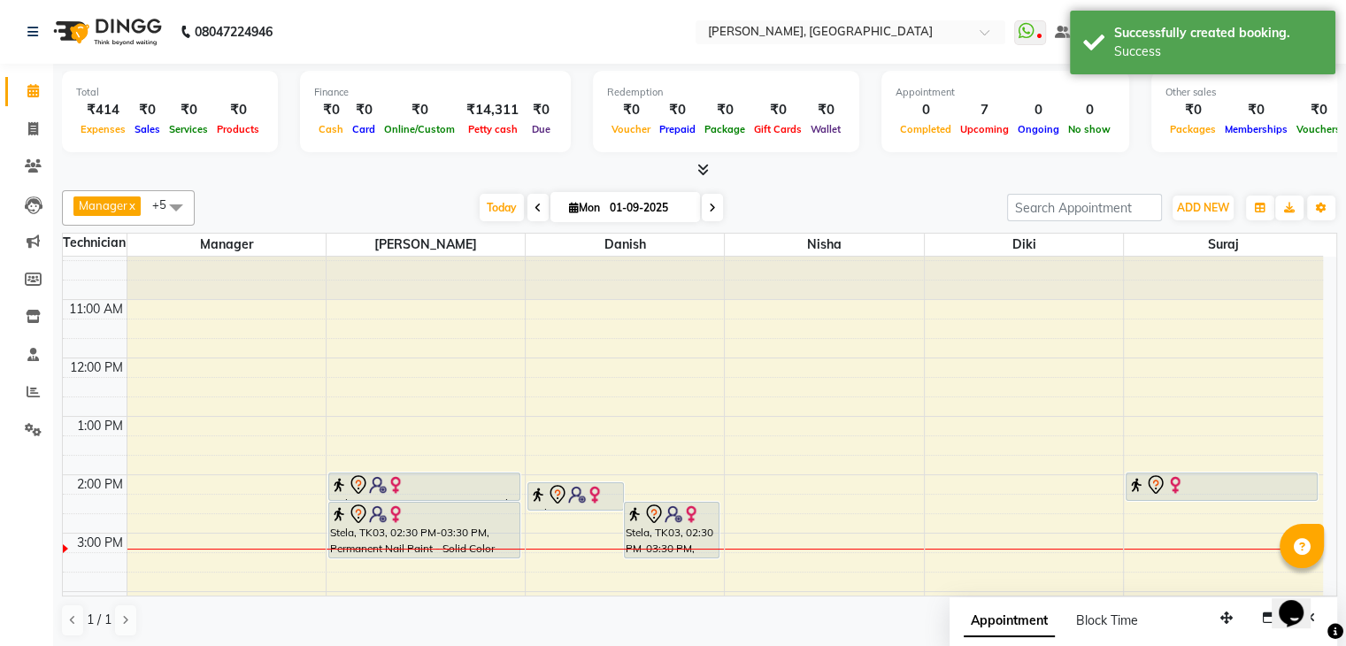
scroll to position [0, 0]
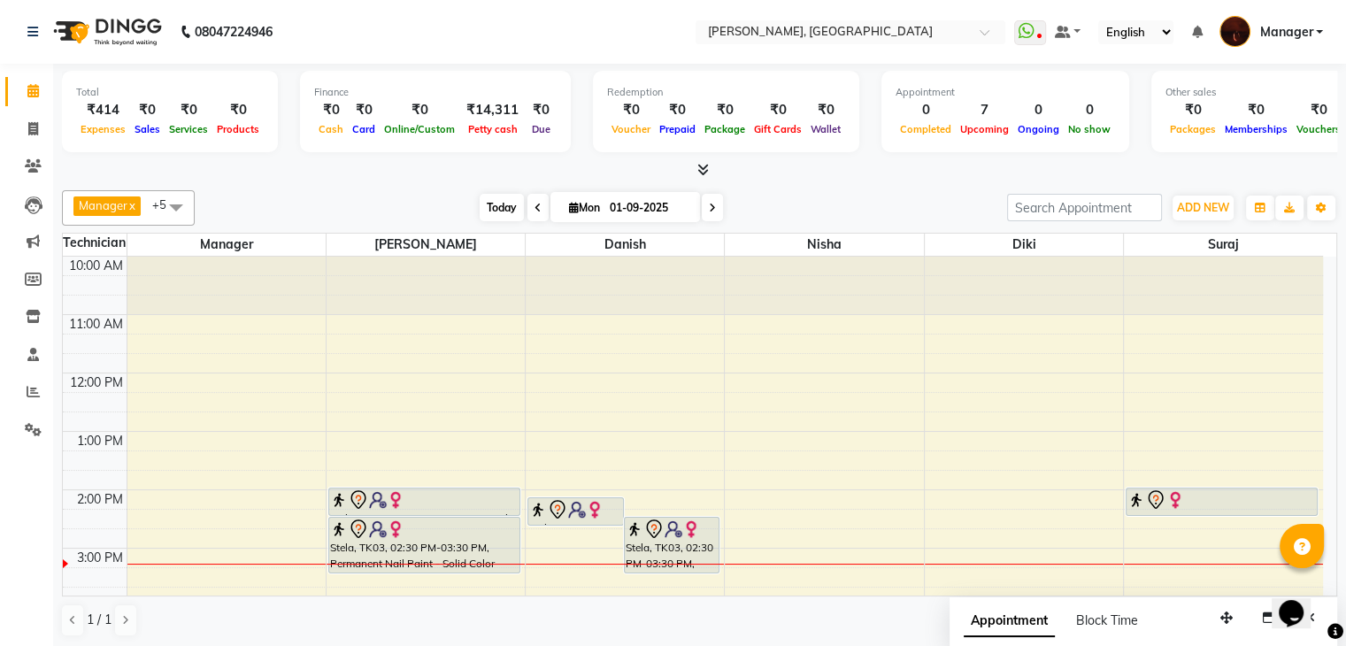
click at [481, 206] on span "Today" at bounding box center [502, 207] width 44 height 27
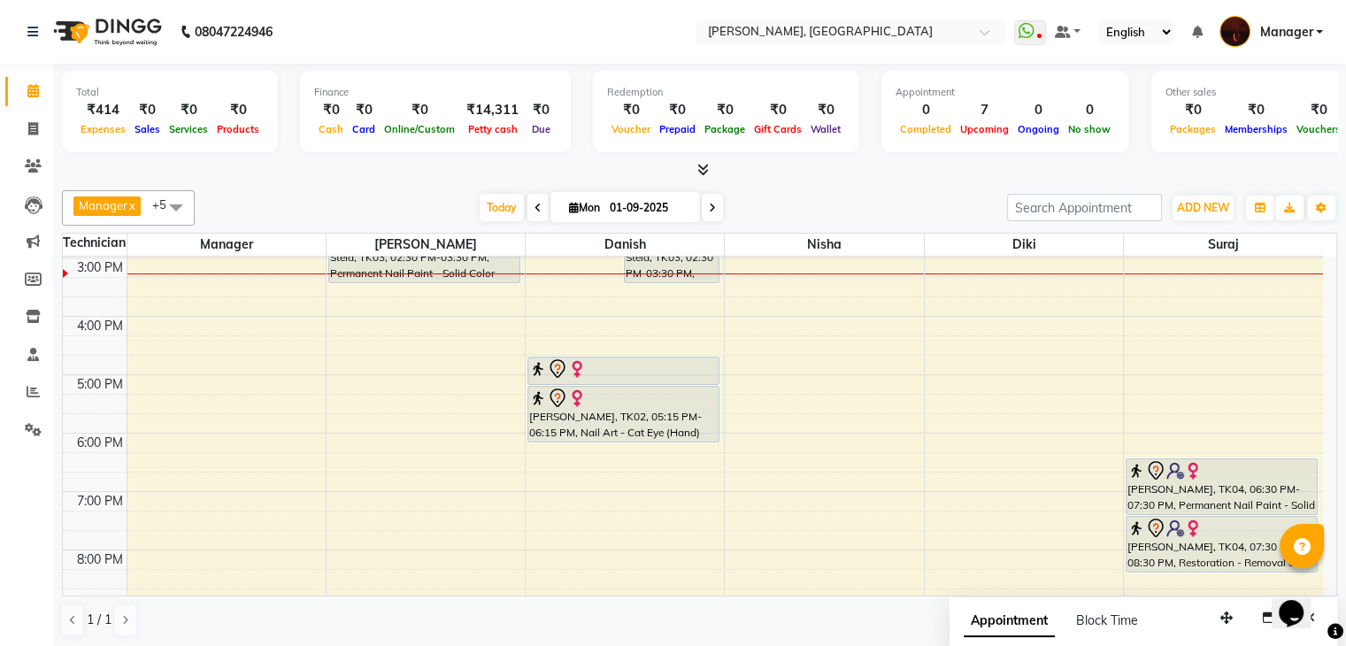
scroll to position [314, 0]
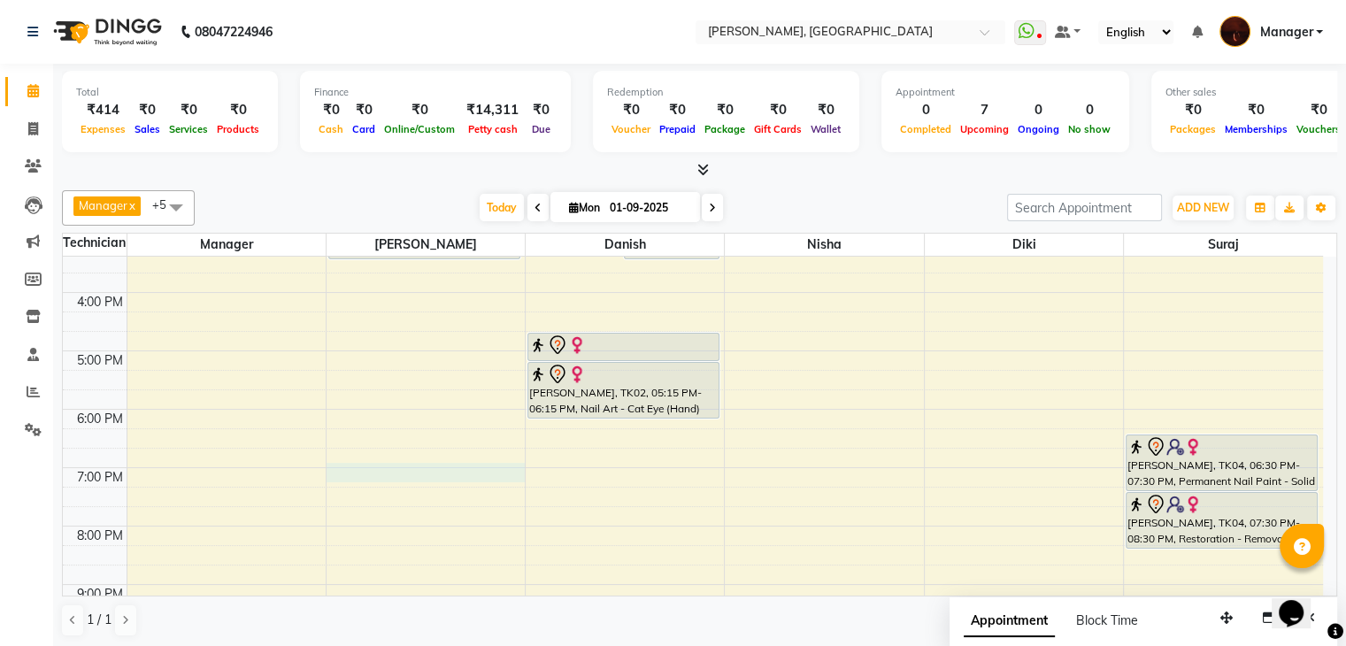
click at [379, 463] on div "10:00 AM 11:00 AM 12:00 PM 1:00 PM 2:00 PM 3:00 PM 4:00 PM 5:00 PM 6:00 PM 7:00…" at bounding box center [693, 321] width 1260 height 758
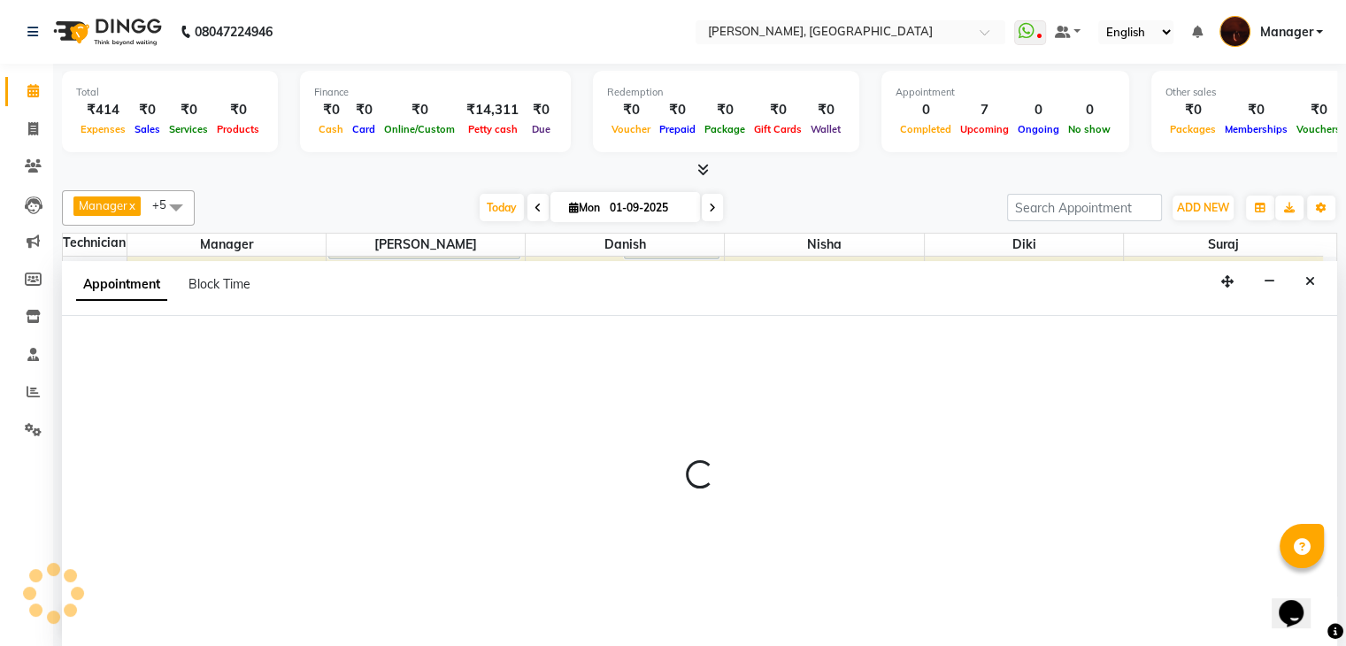
scroll to position [1, 0]
select select "35072"
select select "1140"
select select "tentative"
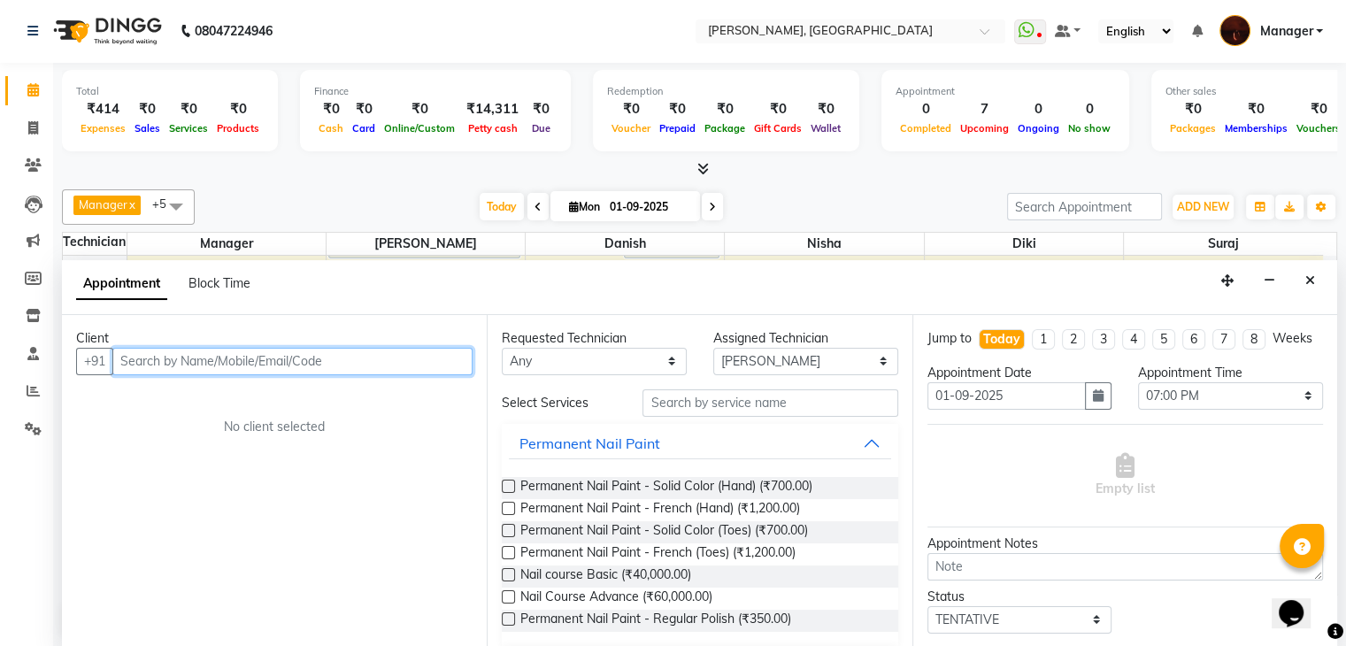
click at [339, 357] on input "text" at bounding box center [292, 361] width 360 height 27
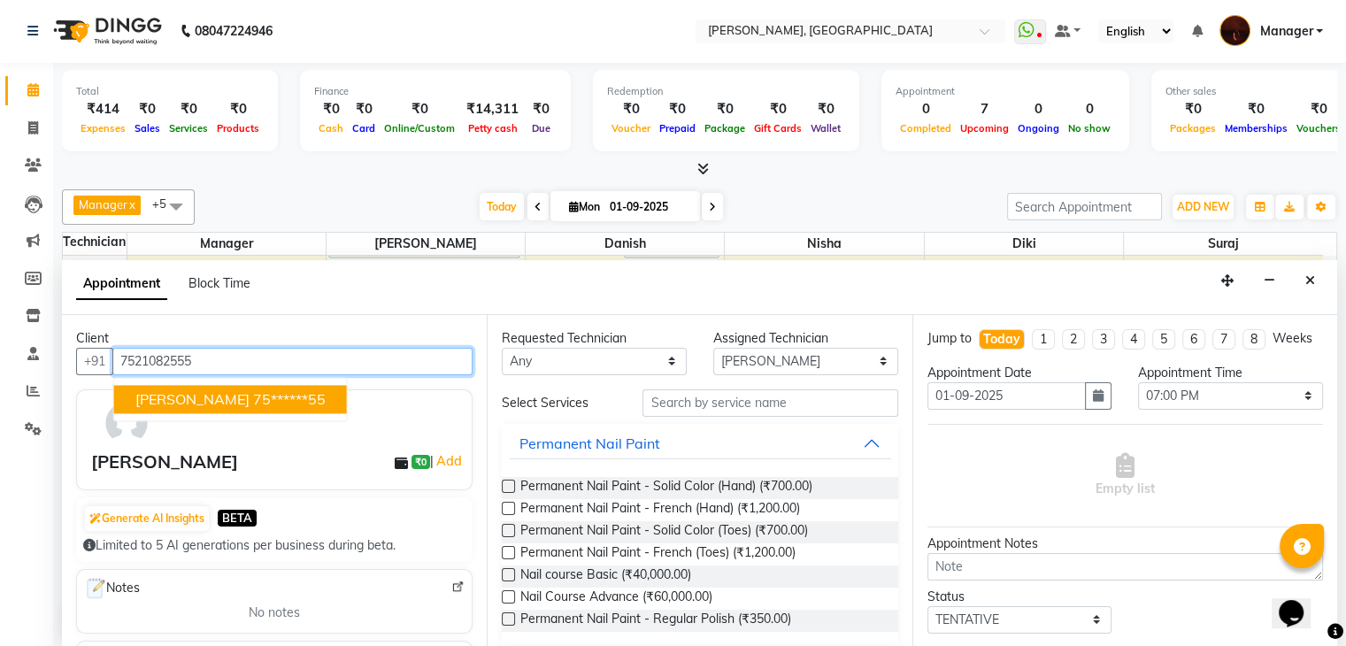
click at [253, 398] on ngb-highlight "75******55" at bounding box center [289, 399] width 73 height 18
type input "75******55"
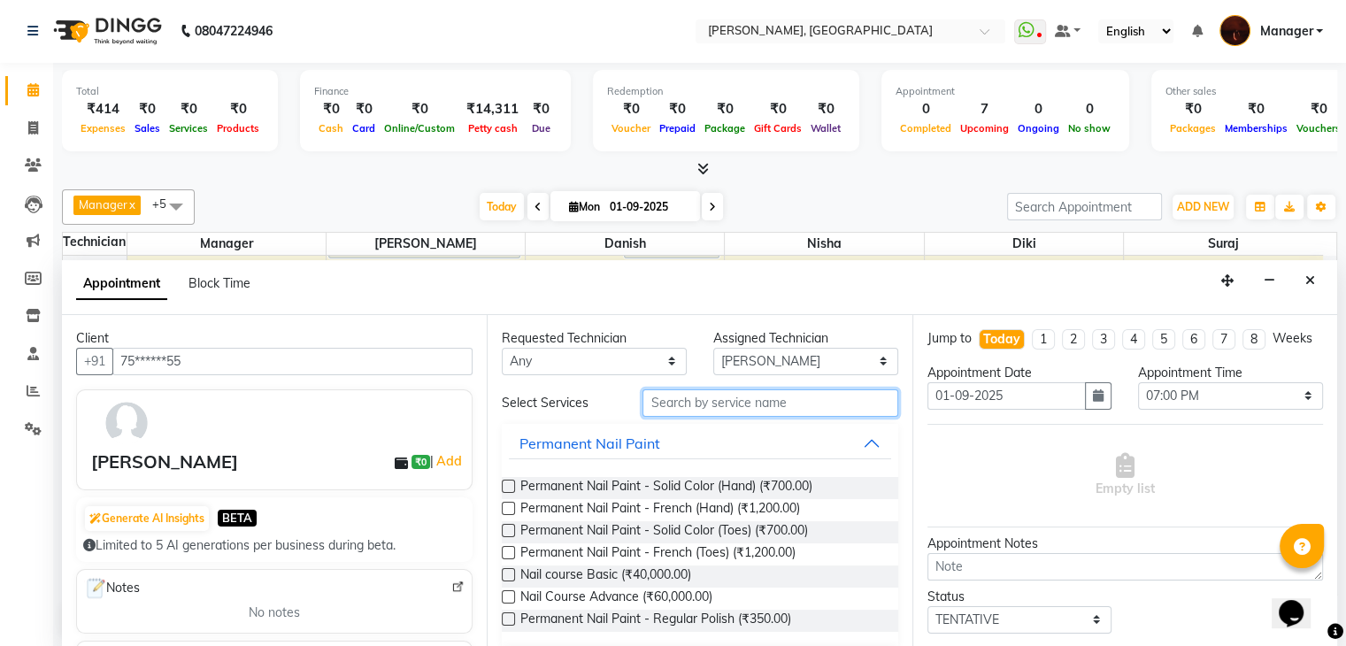
click at [746, 390] on input "text" at bounding box center [769, 402] width 255 height 27
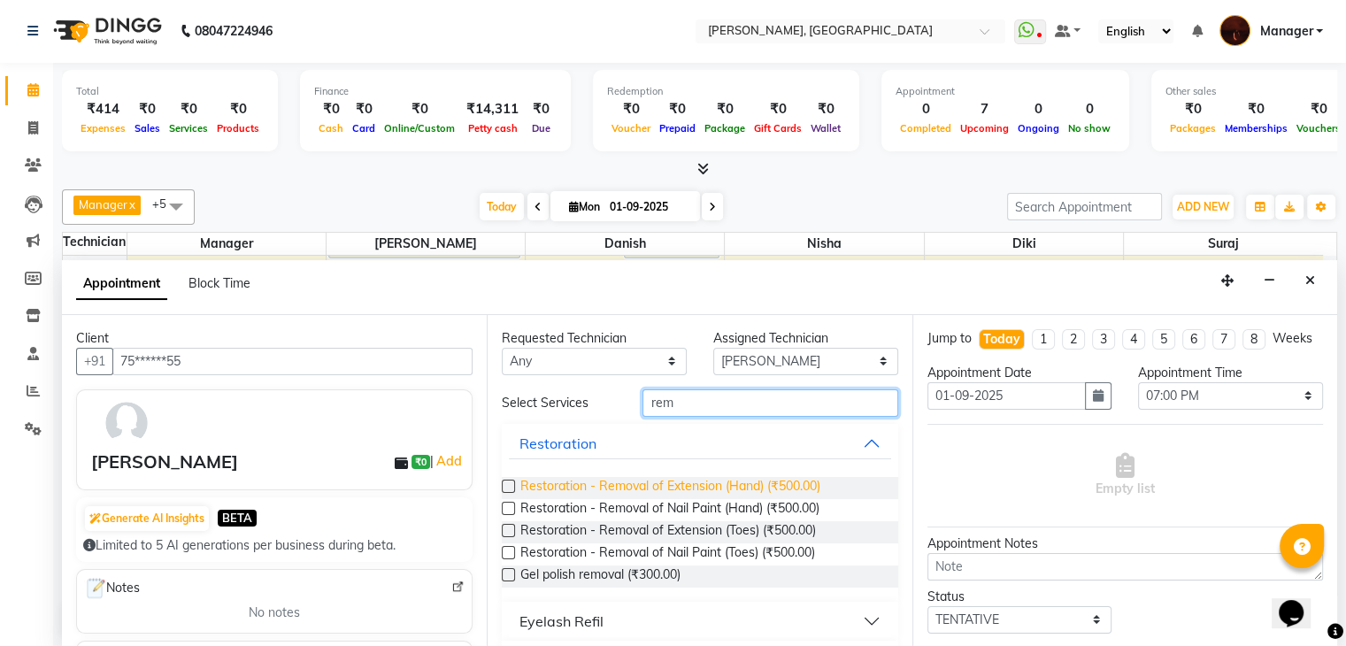
type input "rem"
click at [599, 487] on span "Restoration - Removal of Extension (Hand) (₹500.00)" at bounding box center [670, 488] width 300 height 22
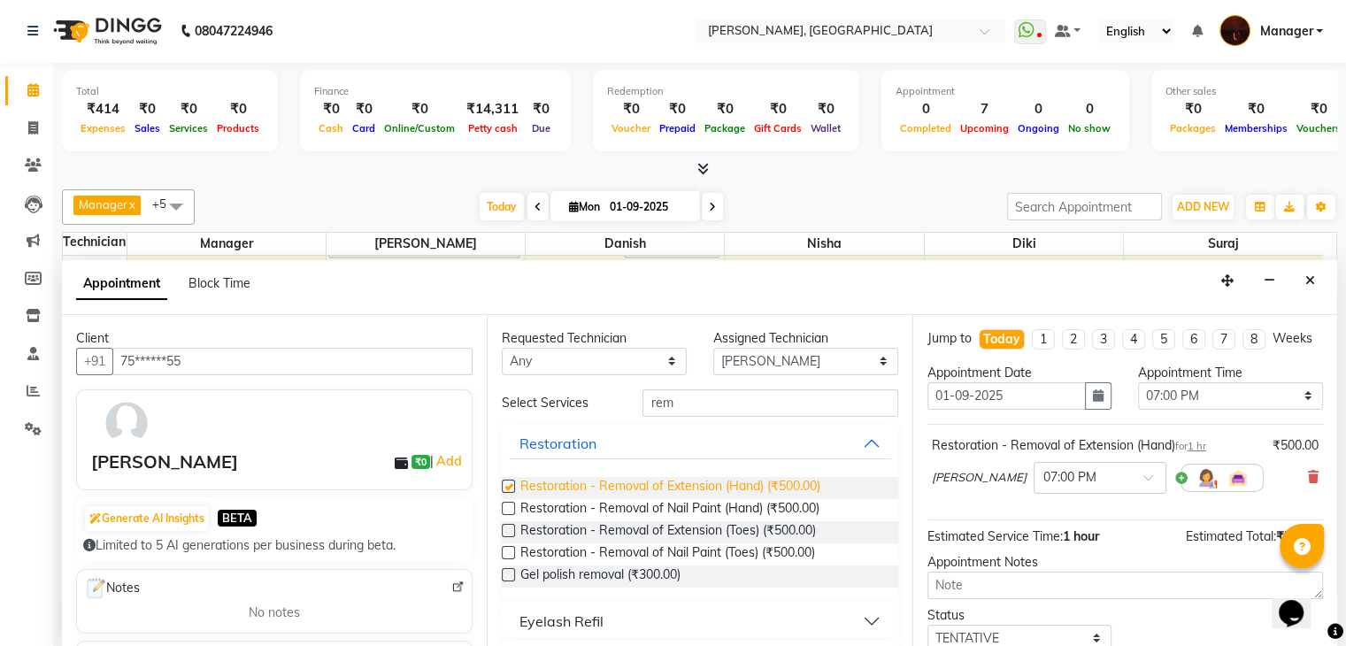
checkbox input "false"
click at [734, 401] on input "rem" at bounding box center [769, 402] width 255 height 27
type input "r"
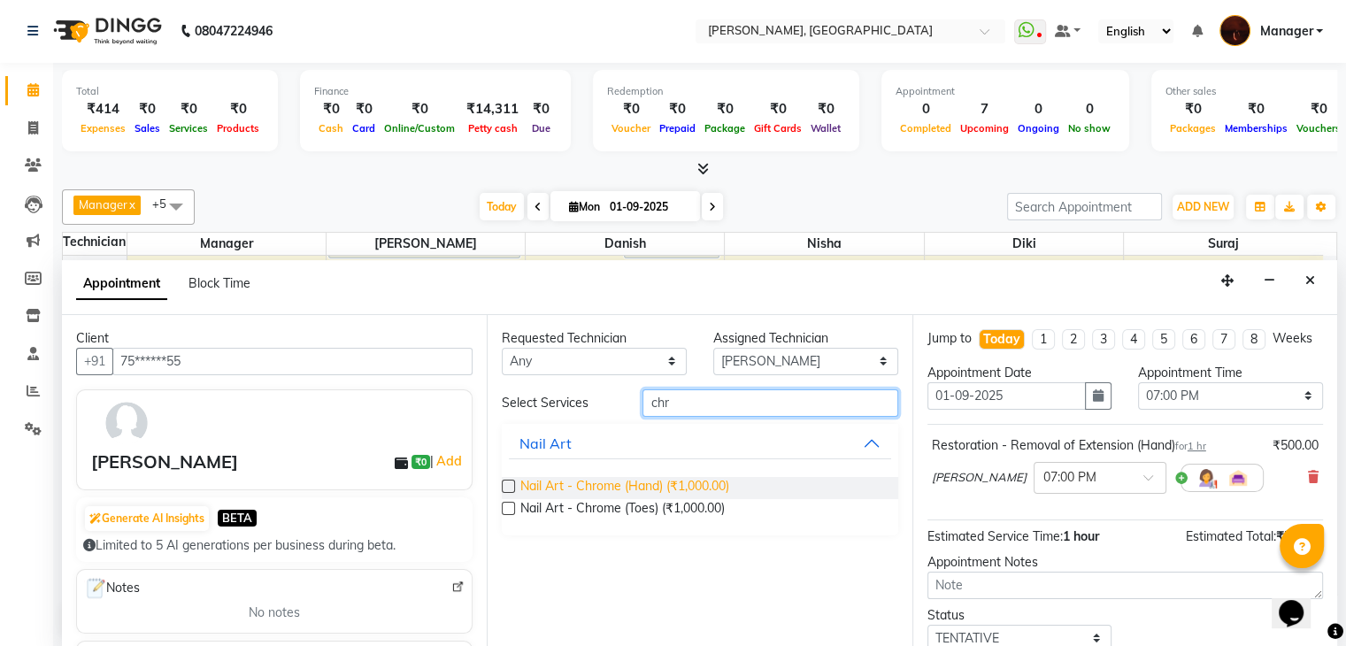
type input "chr"
click at [577, 482] on span "Nail Art - Chrome (Hand) (₹1,000.00)" at bounding box center [624, 488] width 209 height 22
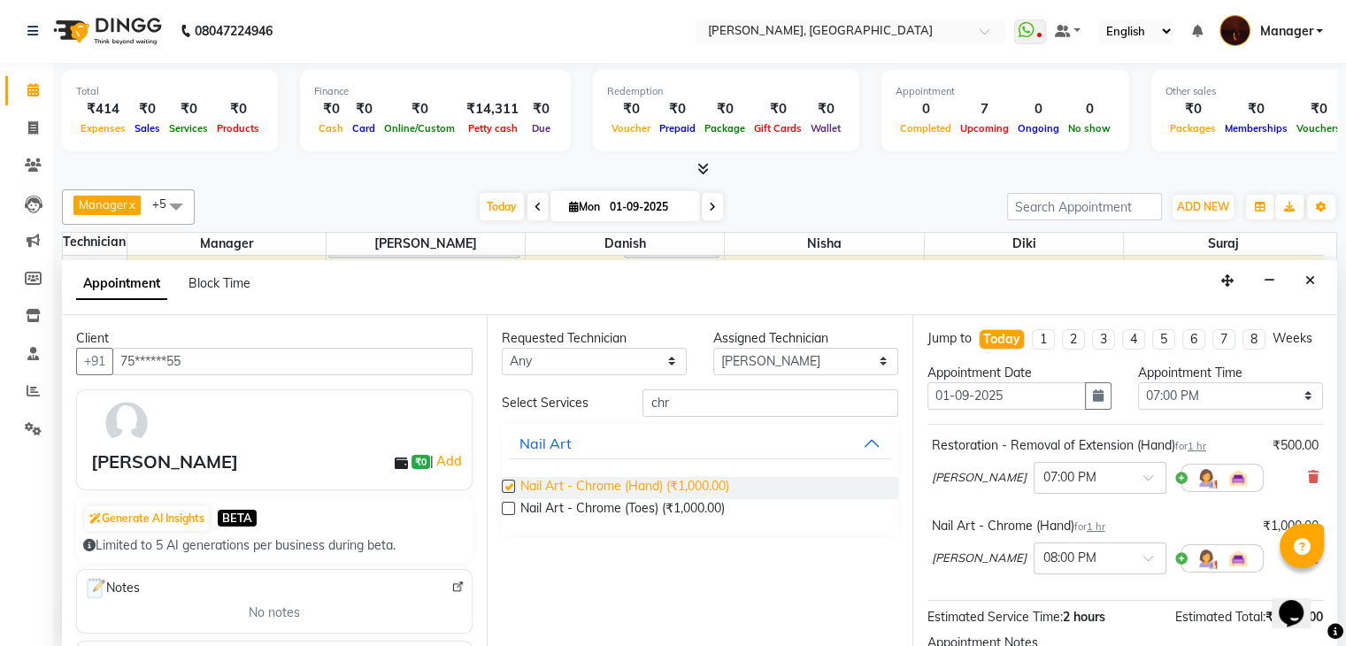
checkbox input "false"
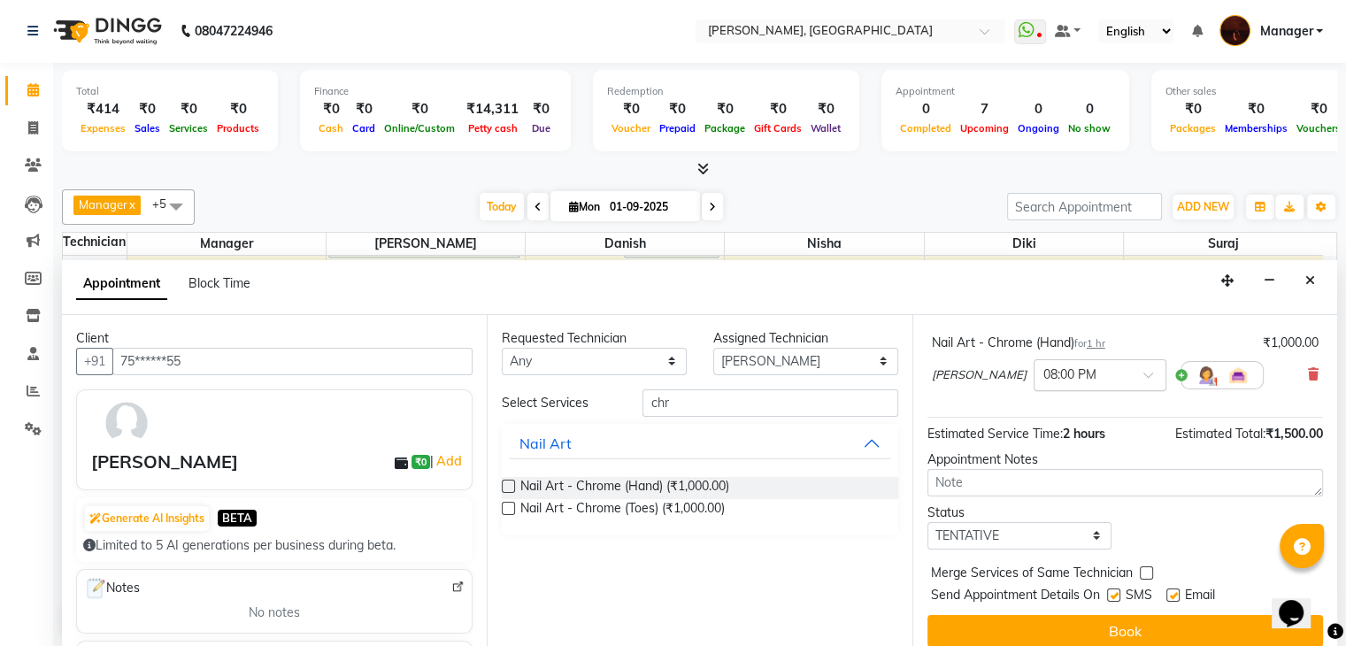
scroll to position [212, 0]
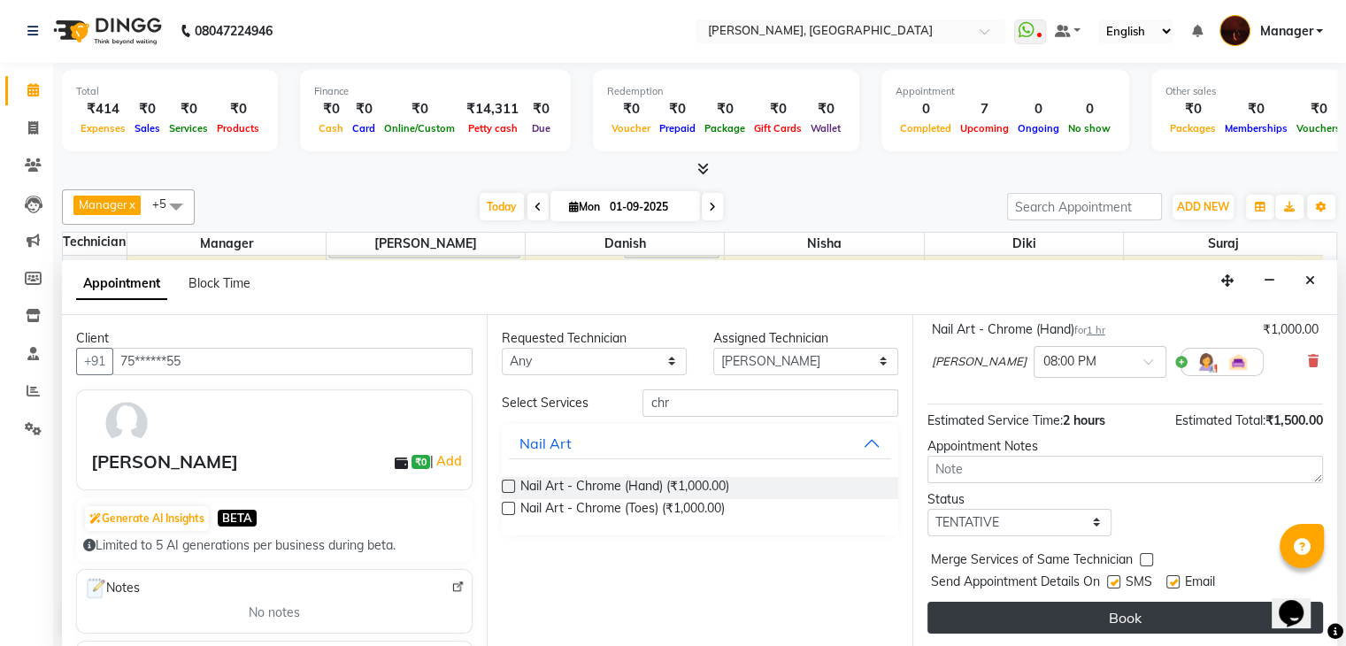
click at [1072, 622] on button "Book" at bounding box center [1125, 618] width 396 height 32
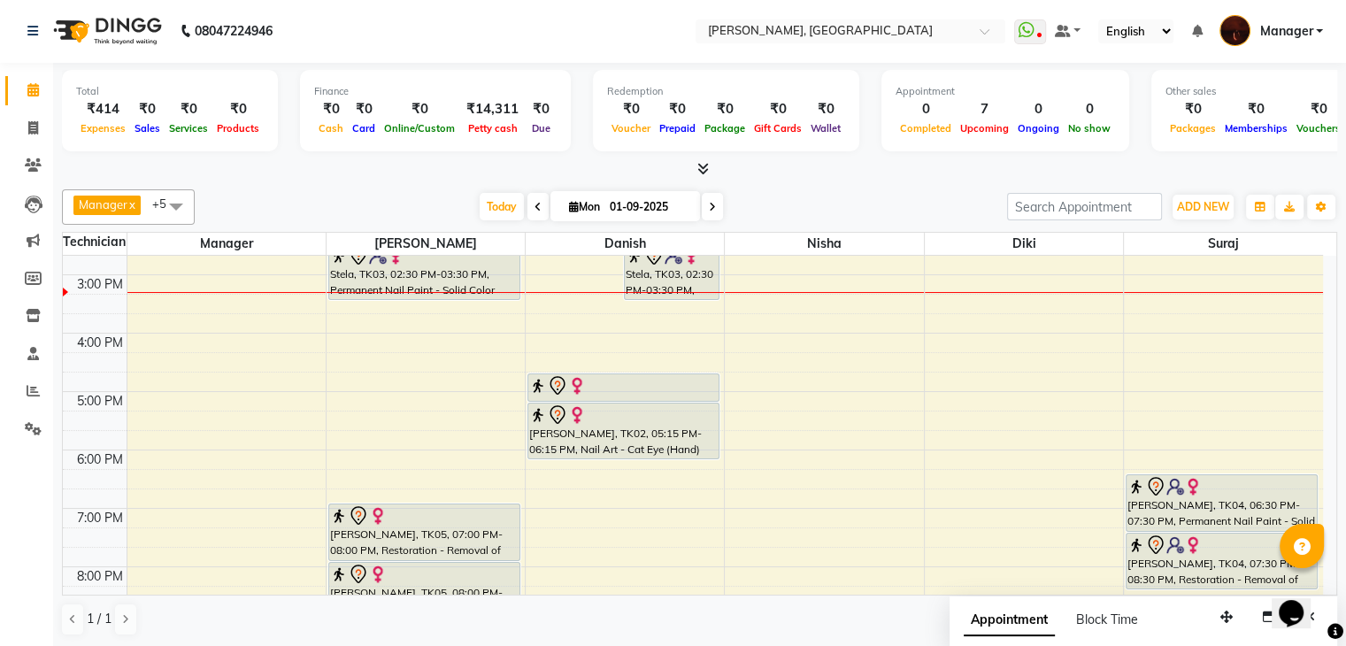
scroll to position [278, 0]
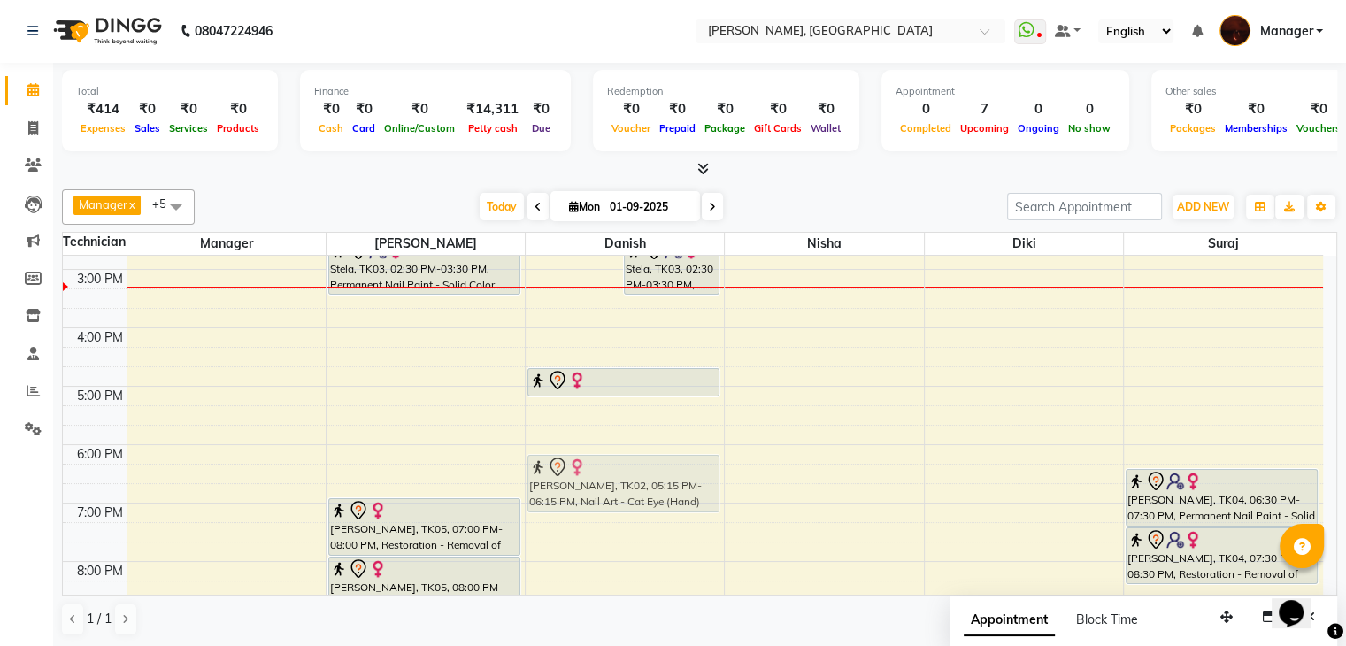
drag, startPoint x: 658, startPoint y: 432, endPoint x: 641, endPoint y: 495, distance: 65.3
click at [641, 495] on div "Stela, TK03, 02:10 PM-02:40 PM, Gel polish removal Stela, TK03, 02:30 PM-03:30 …" at bounding box center [625, 357] width 198 height 758
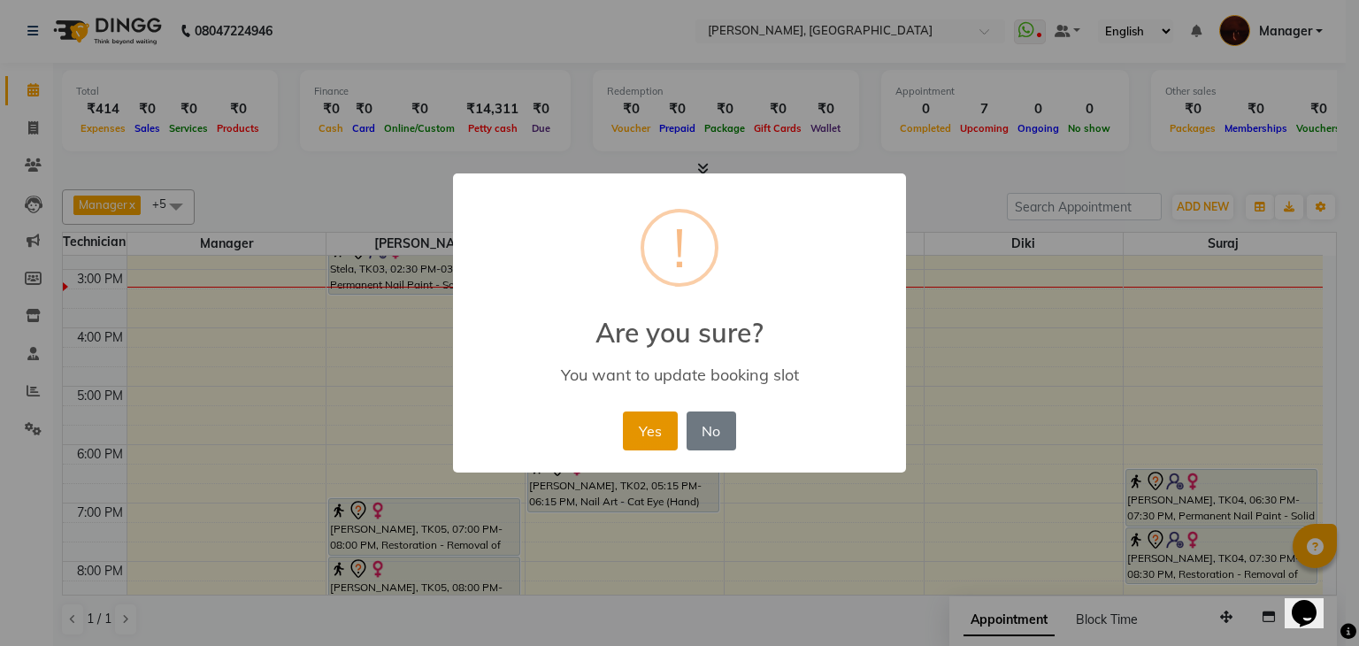
click at [651, 449] on button "Yes" at bounding box center [650, 430] width 54 height 39
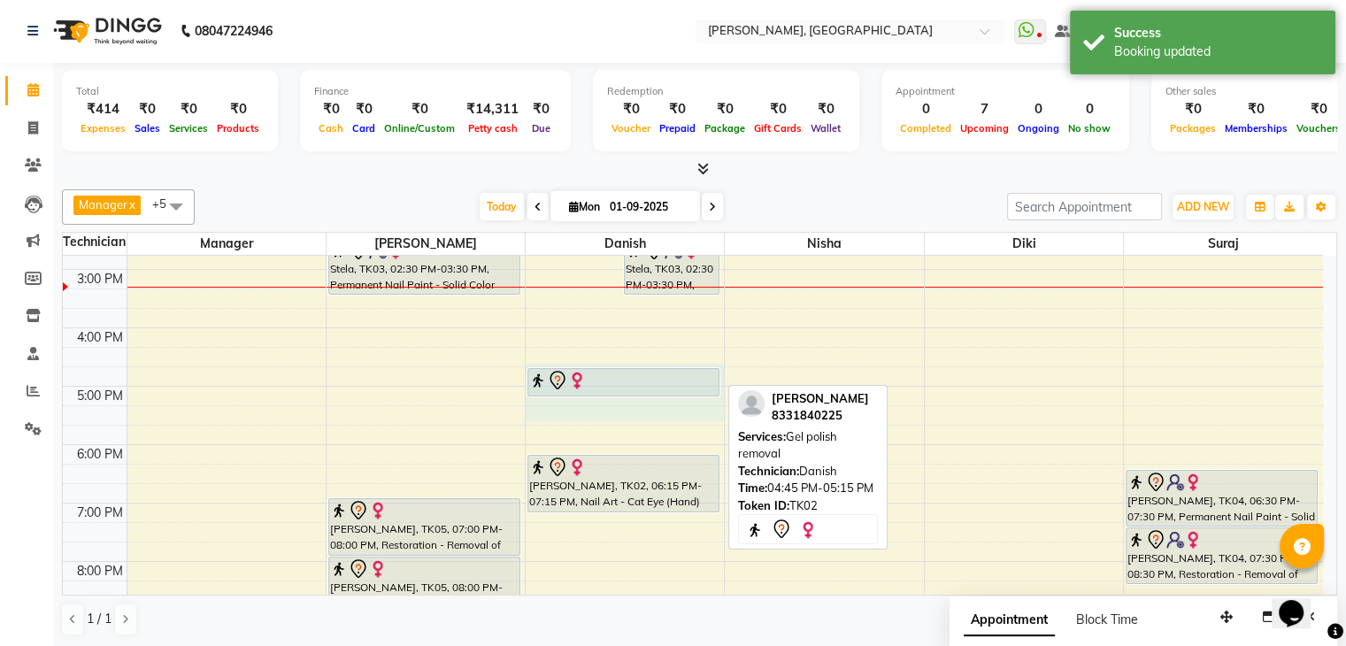
drag, startPoint x: 644, startPoint y: 401, endPoint x: 637, endPoint y: 376, distance: 25.8
click at [637, 376] on div "10:00 AM 11:00 AM 12:00 PM 1:00 PM 2:00 PM 3:00 PM 4:00 PM 5:00 PM 6:00 PM 7:00…" at bounding box center [693, 357] width 1260 height 758
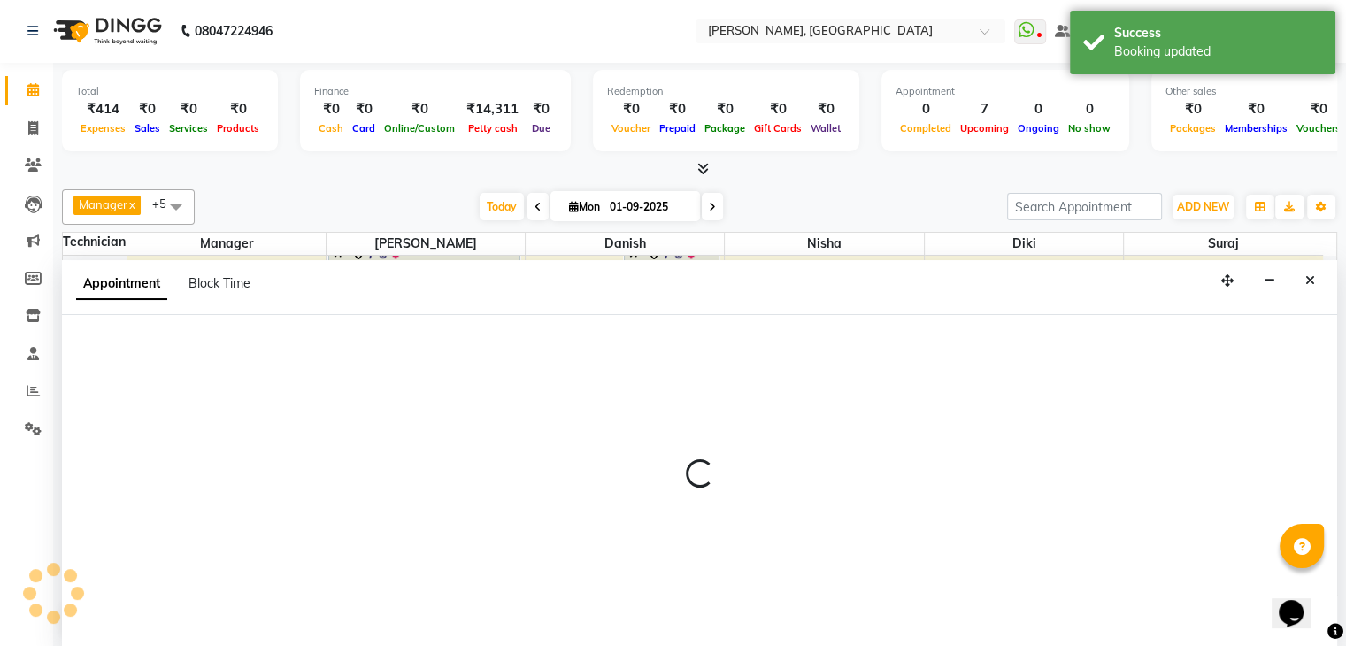
select select "20822"
select select "1005"
select select "tentative"
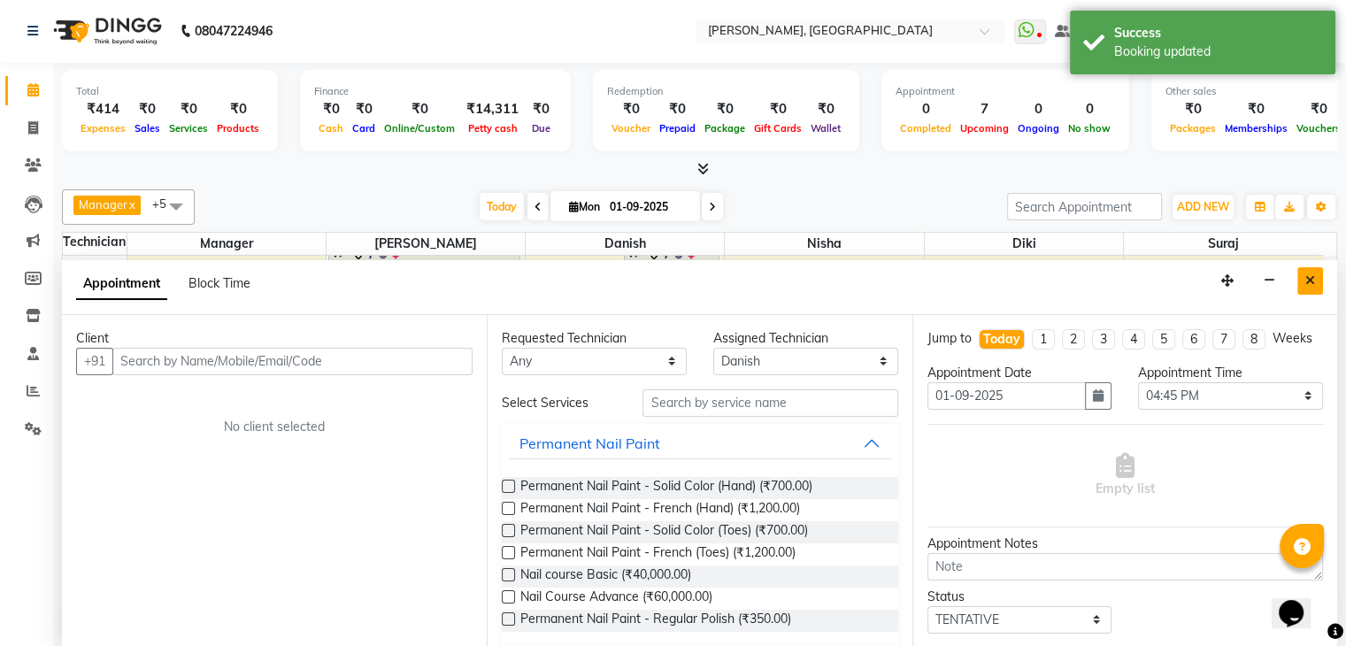
click at [1309, 276] on icon "Close" at bounding box center [1310, 280] width 10 height 12
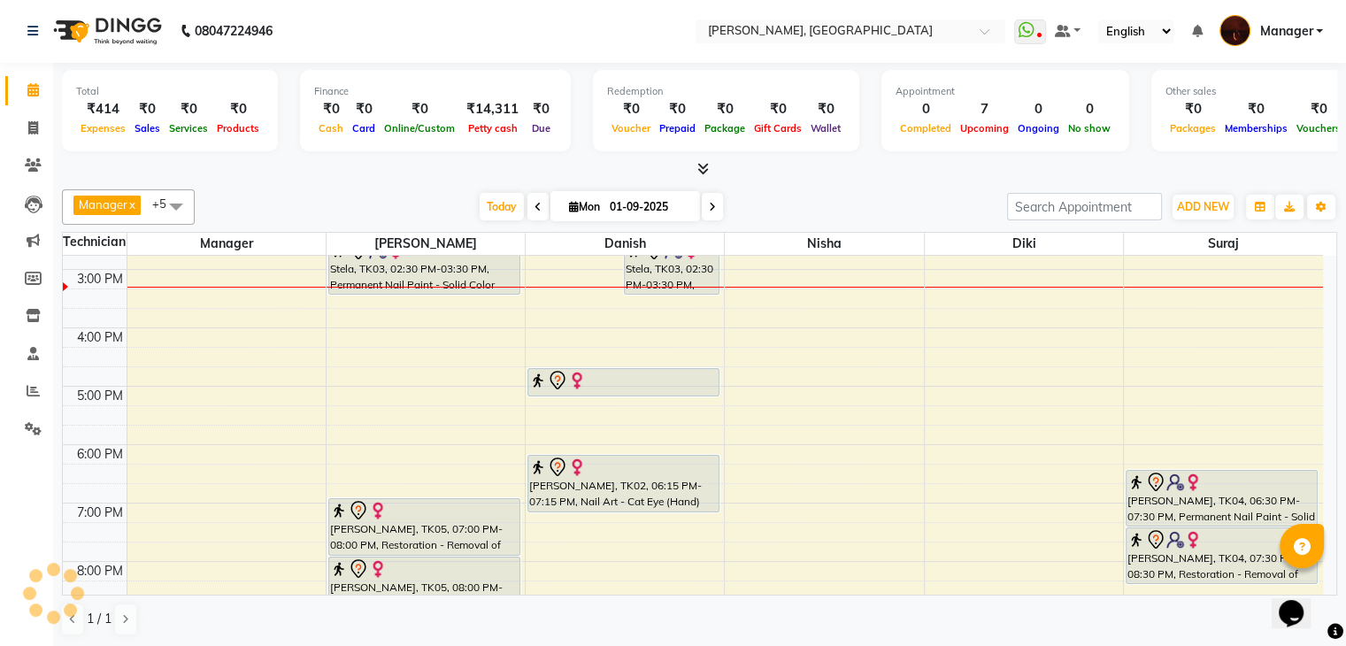
drag, startPoint x: 594, startPoint y: 388, endPoint x: 638, endPoint y: 396, distance: 45.0
click at [638, 396] on div "10:00 AM 11:00 AM 12:00 PM 1:00 PM 2:00 PM 3:00 PM 4:00 PM 5:00 PM 6:00 PM 7:00…" at bounding box center [693, 357] width 1260 height 758
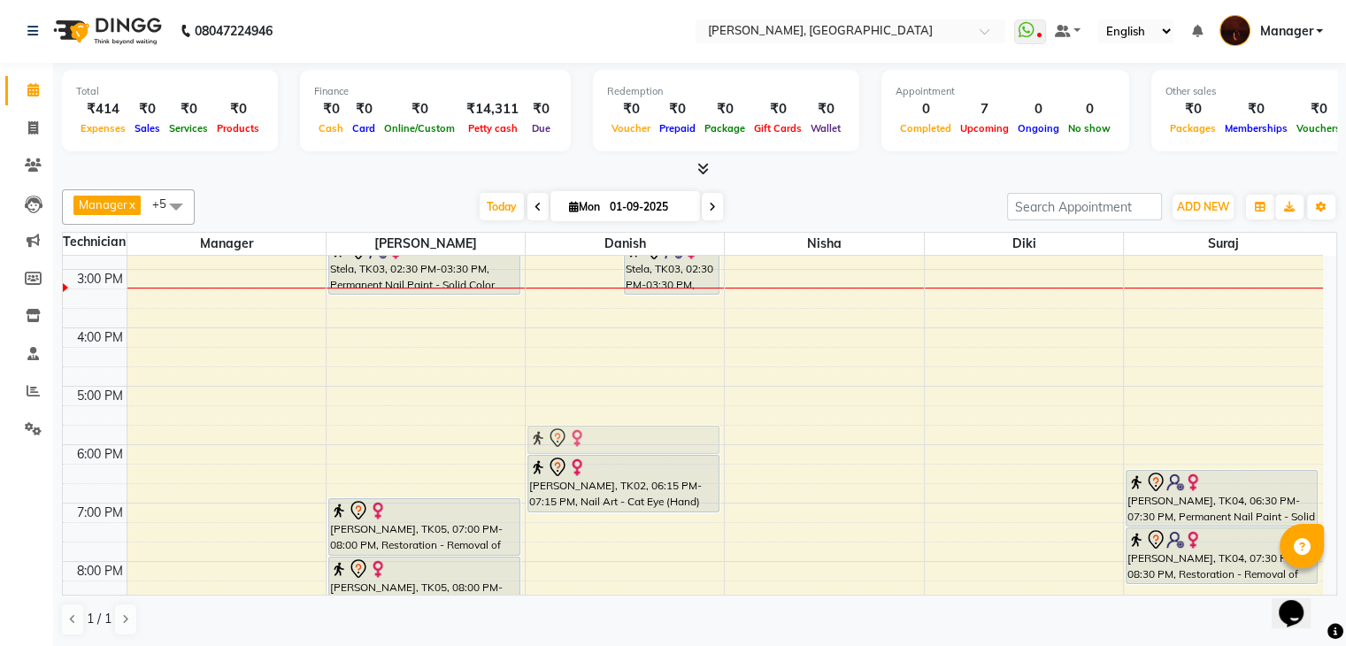
drag, startPoint x: 623, startPoint y: 380, endPoint x: 613, endPoint y: 435, distance: 56.6
click at [613, 435] on div "Stela, TK03, 02:10 PM-02:40 PM, Gel polish removal Stela, TK03, 02:30 PM-03:30 …" at bounding box center [625, 357] width 198 height 758
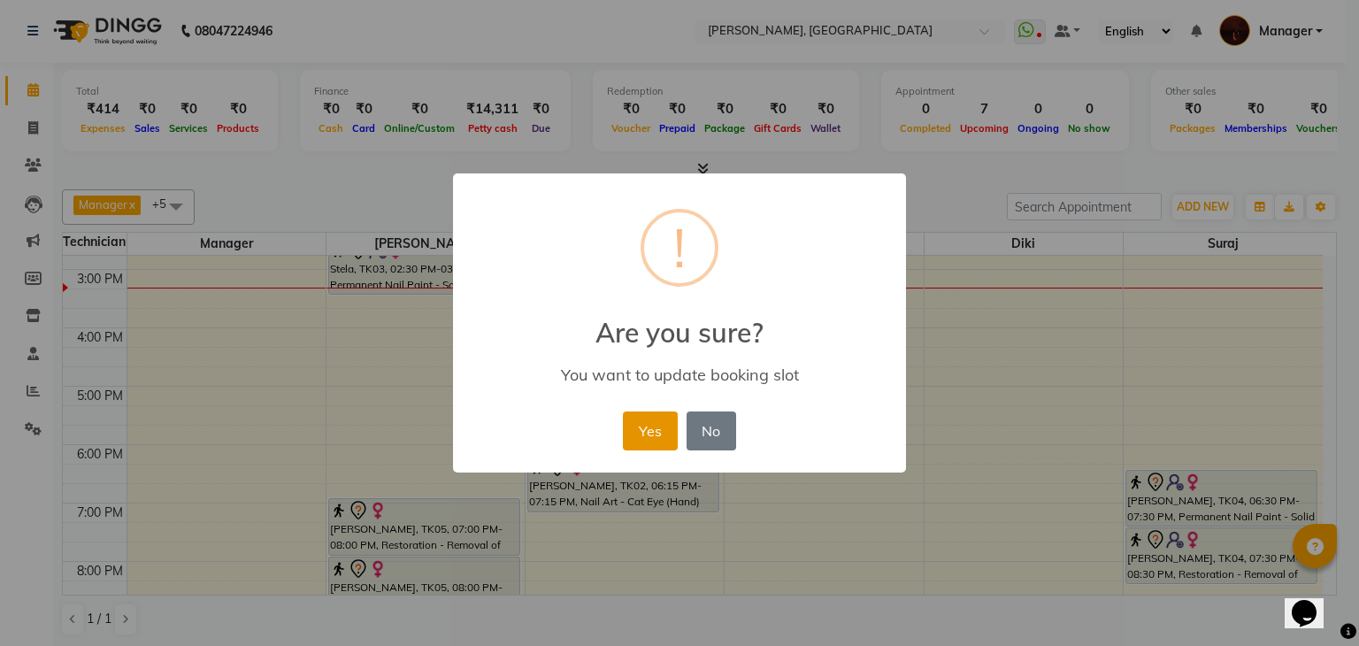
click at [649, 436] on button "Yes" at bounding box center [650, 430] width 54 height 39
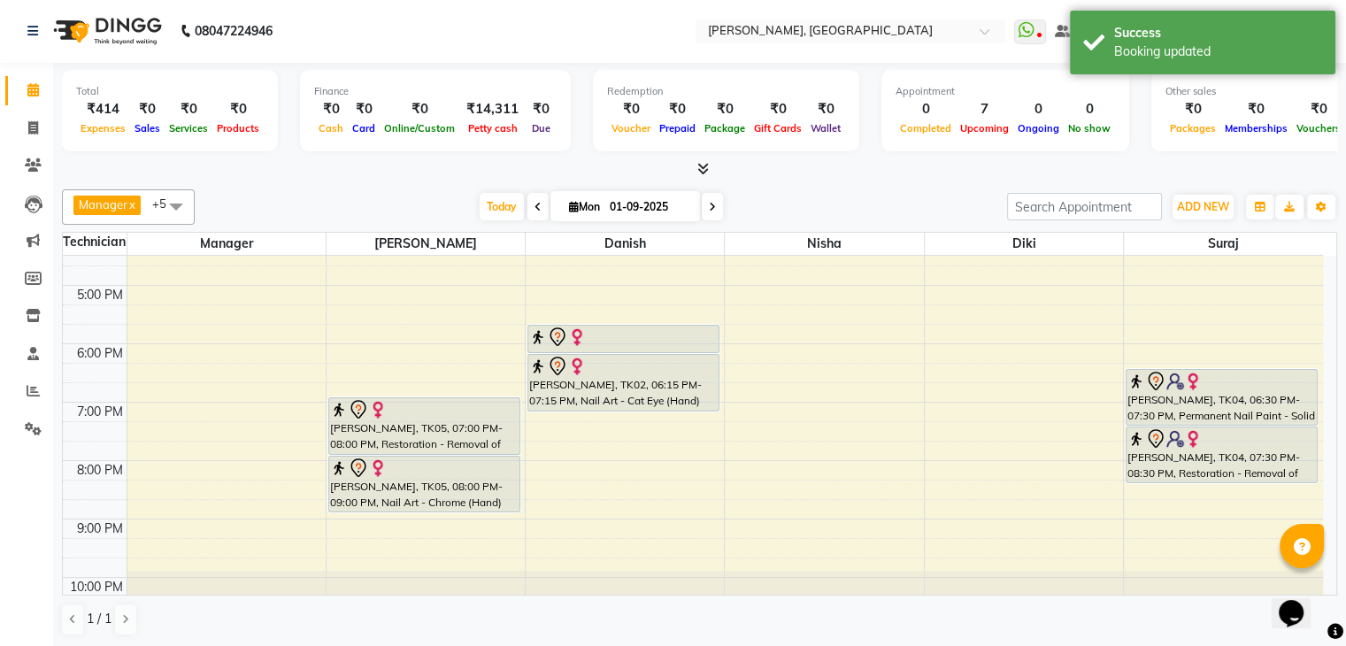
scroll to position [411, 0]
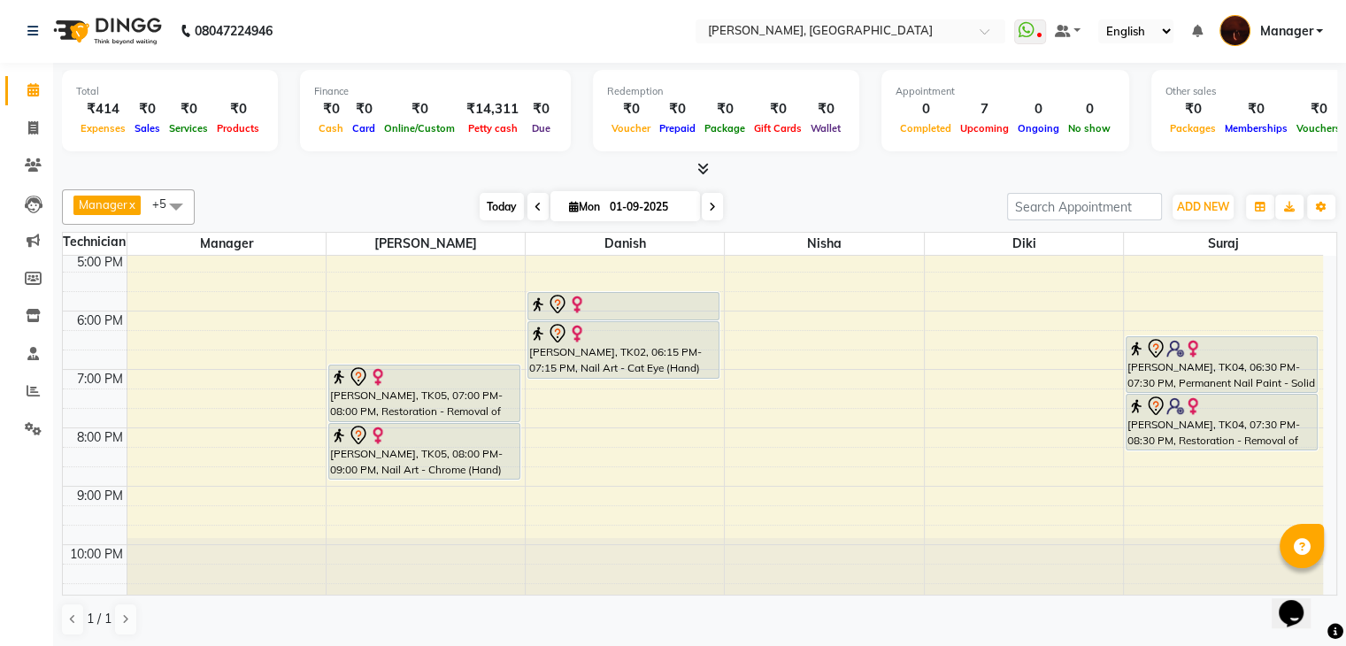
click at [499, 210] on span "Today" at bounding box center [502, 206] width 44 height 27
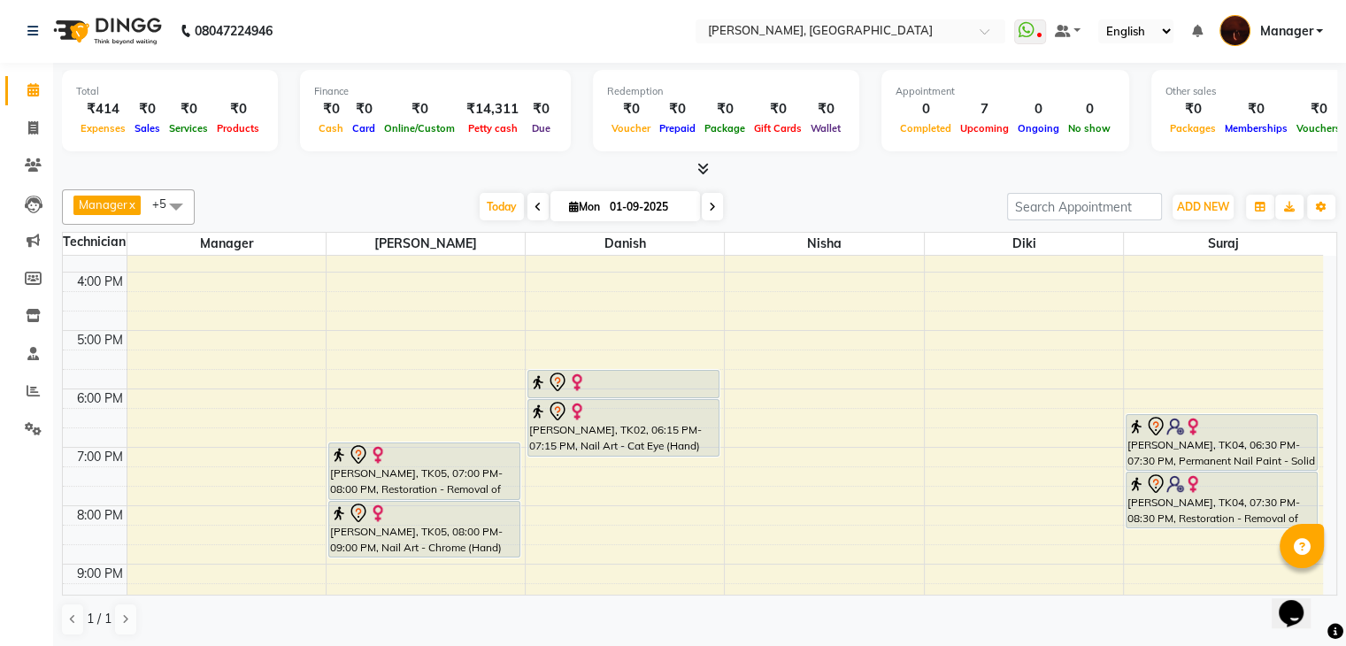
scroll to position [334, 0]
click at [948, 387] on div "10:00 AM 11:00 AM 12:00 PM 1:00 PM 2:00 PM 3:00 PM 4:00 PM 5:00 PM 6:00 PM 7:00…" at bounding box center [693, 300] width 1260 height 758
select select "68684"
select select "1080"
select select "tentative"
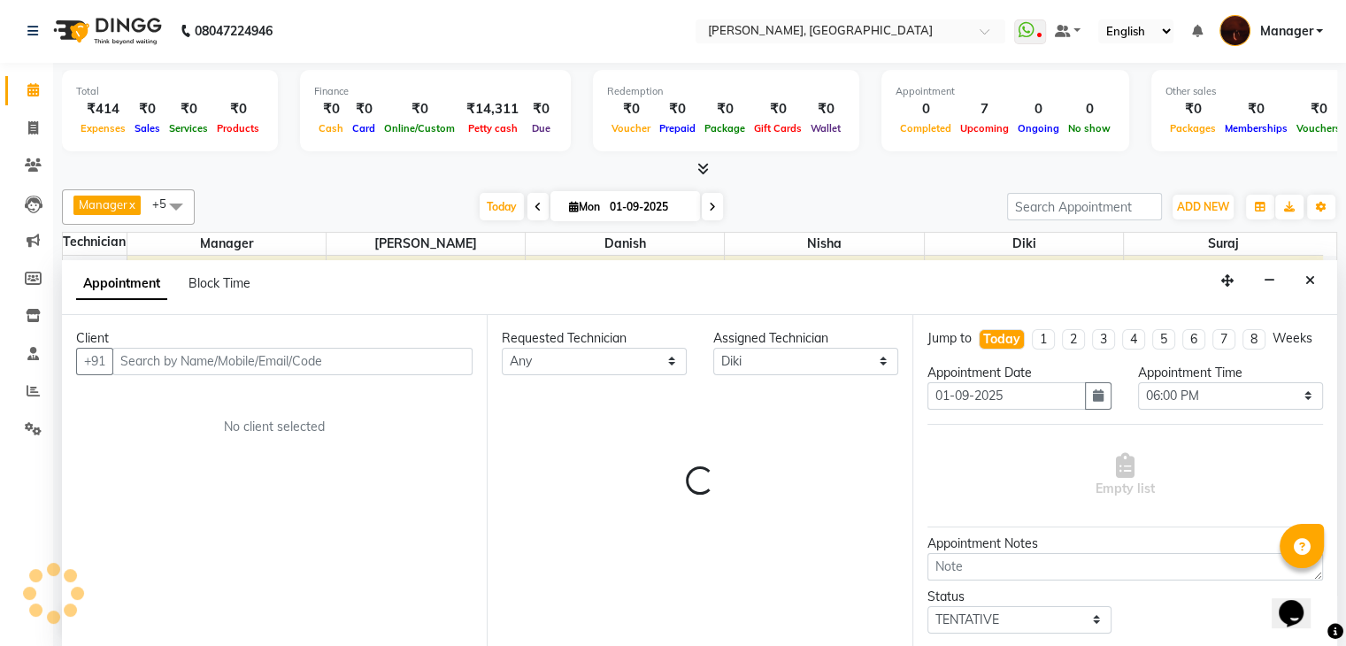
click at [948, 382] on div "Appointment Date" at bounding box center [1019, 373] width 185 height 19
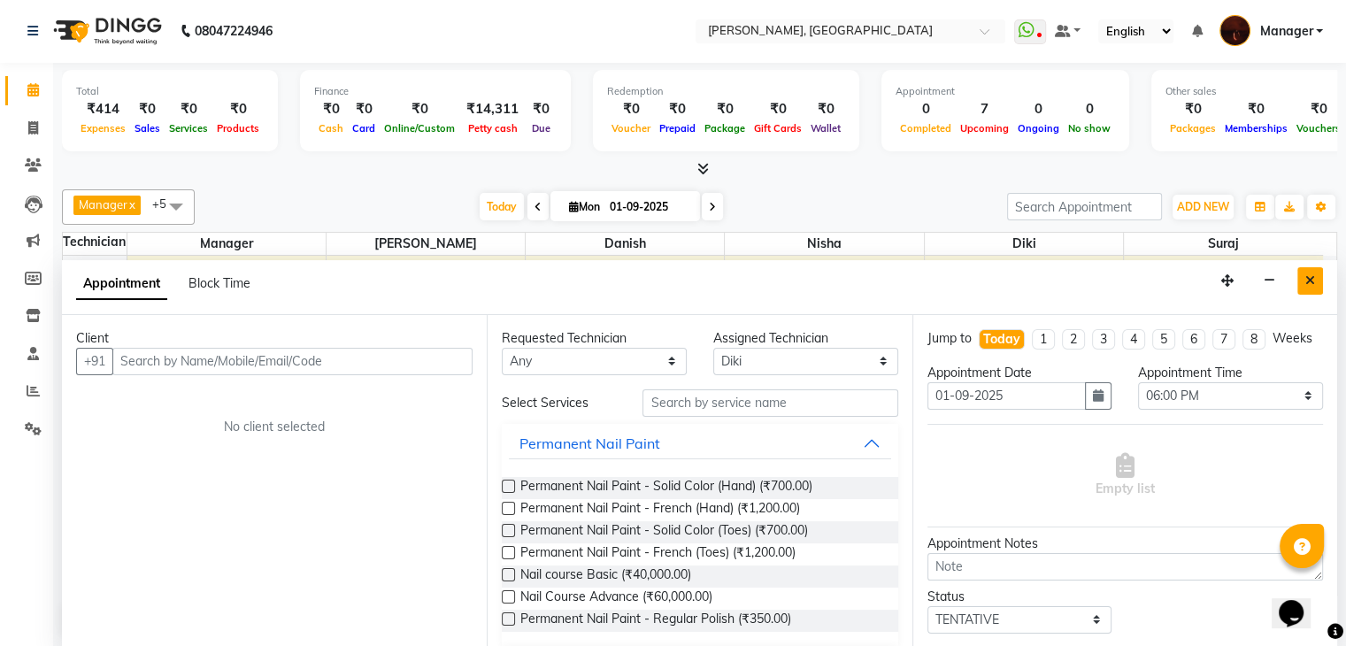
click at [1311, 280] on icon "Close" at bounding box center [1310, 280] width 10 height 12
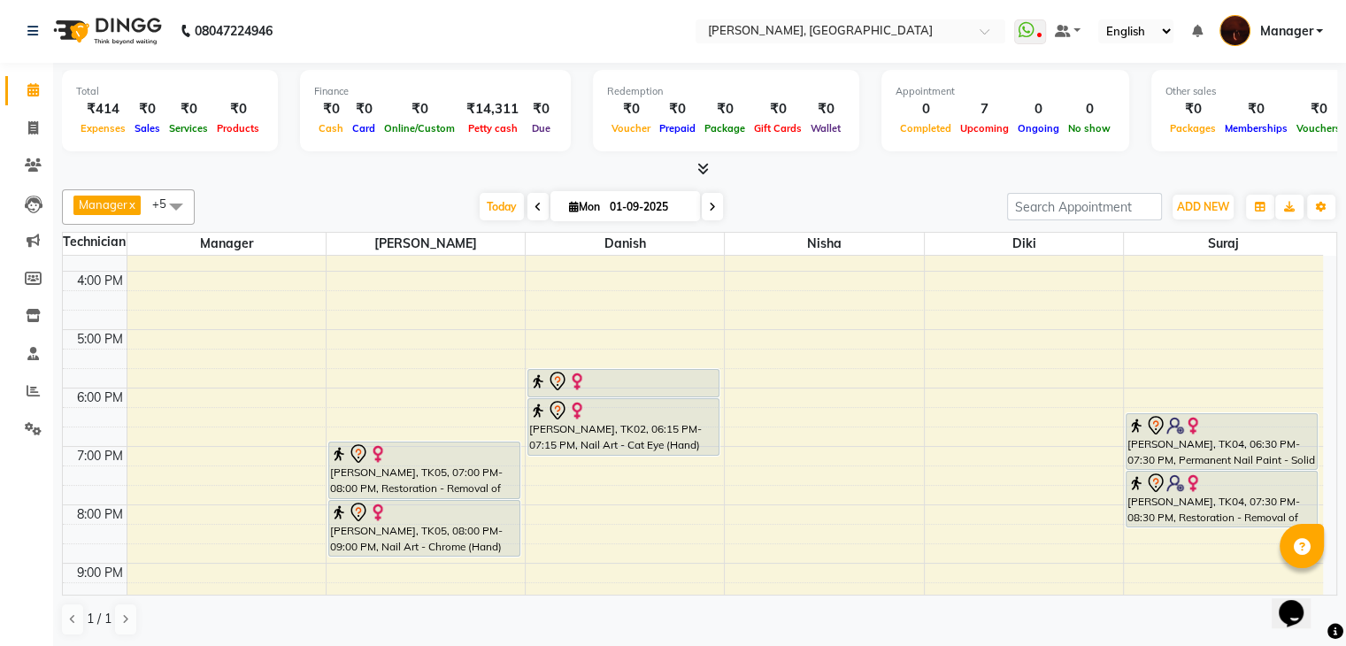
scroll to position [411, 0]
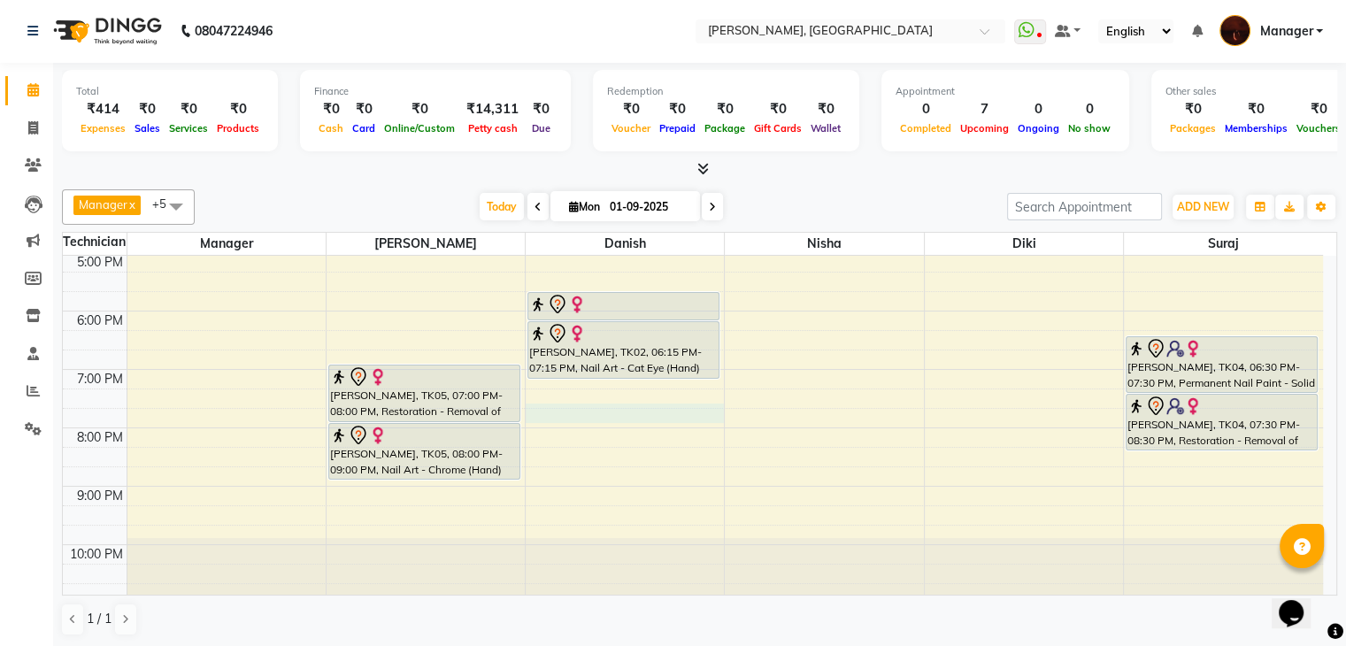
click at [541, 401] on div "10:00 AM 11:00 AM 12:00 PM 1:00 PM 2:00 PM 3:00 PM 4:00 PM 5:00 PM 6:00 PM 7:00…" at bounding box center [693, 223] width 1260 height 758
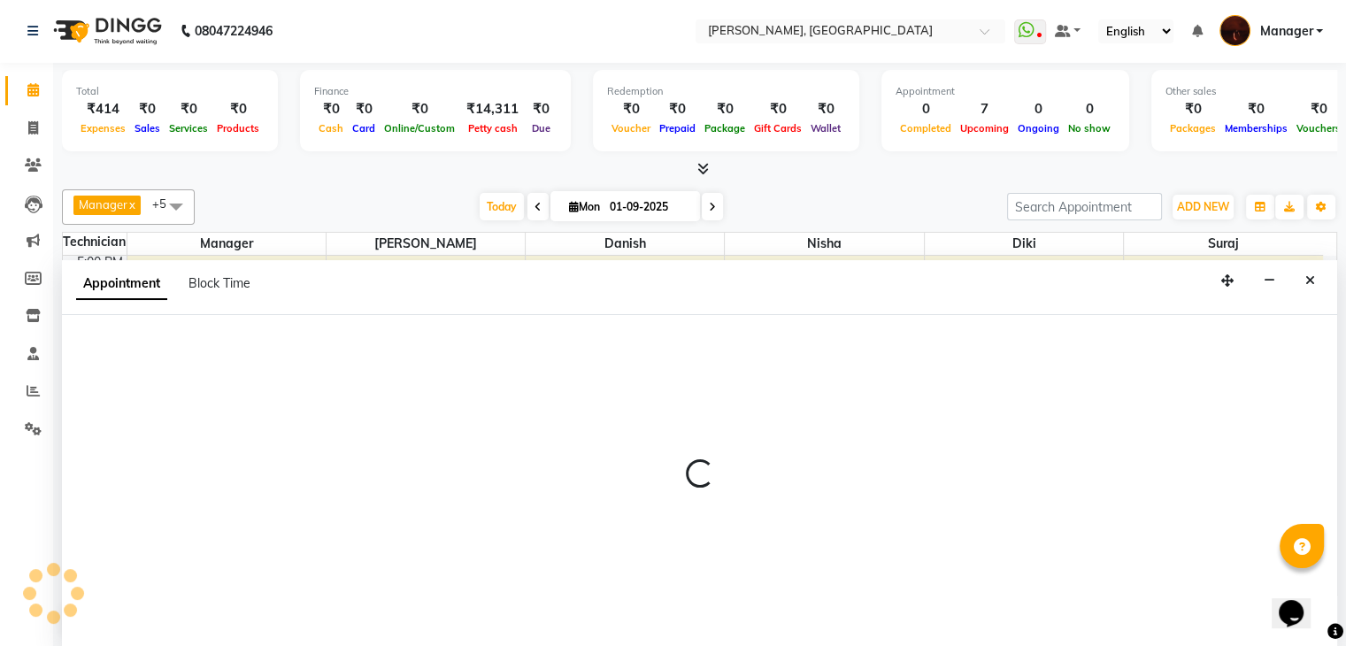
select select "20822"
select select "1185"
select select "tentative"
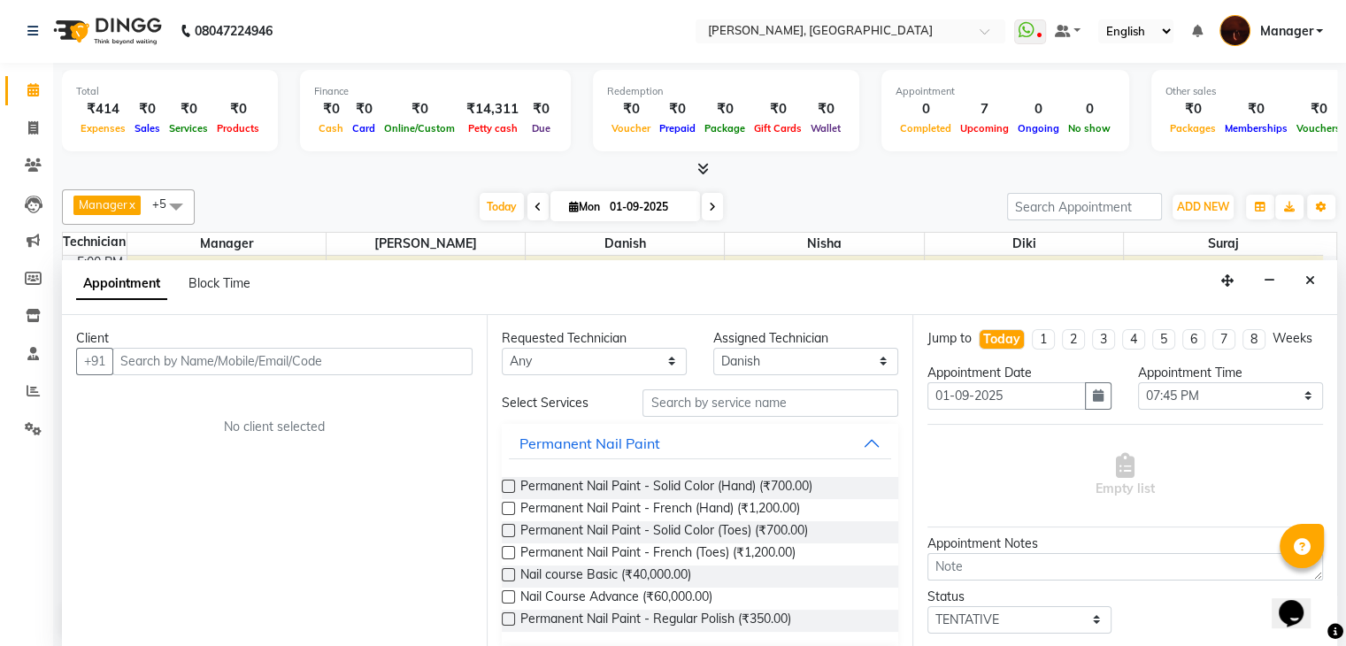
click at [219, 364] on input "text" at bounding box center [292, 361] width 360 height 27
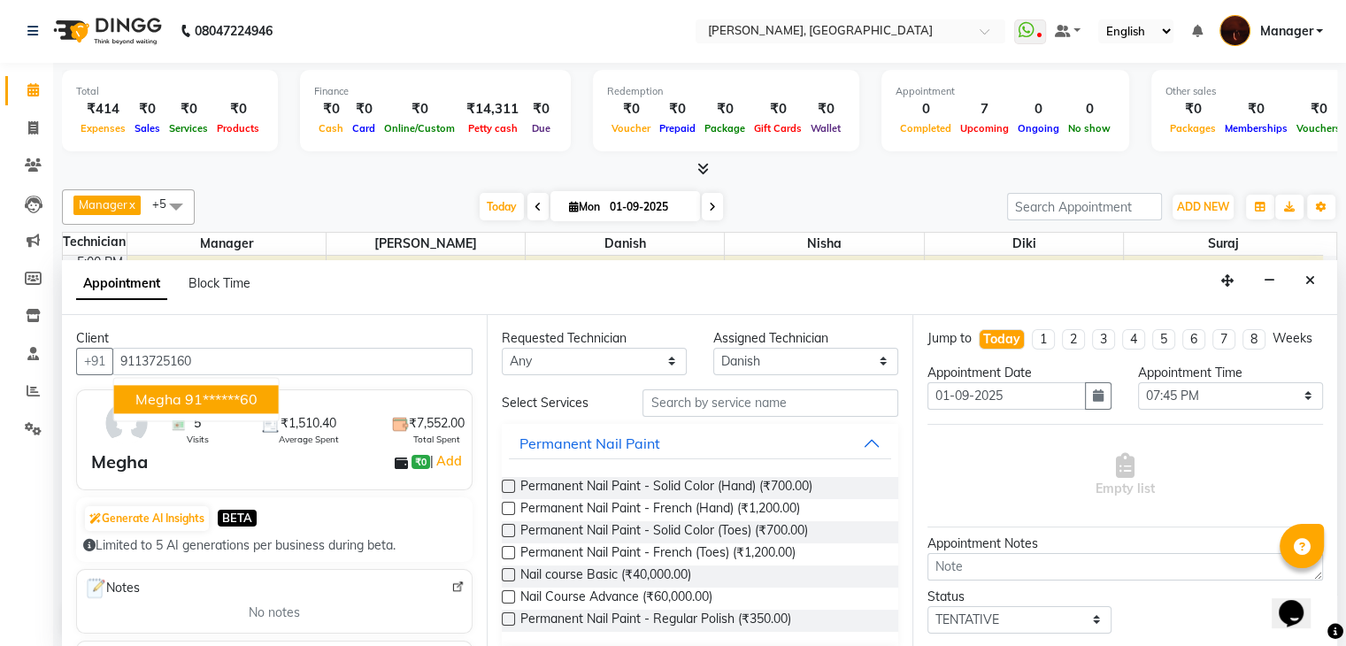
click at [195, 390] on ngb-highlight "91******60" at bounding box center [221, 399] width 73 height 18
type input "91******60"
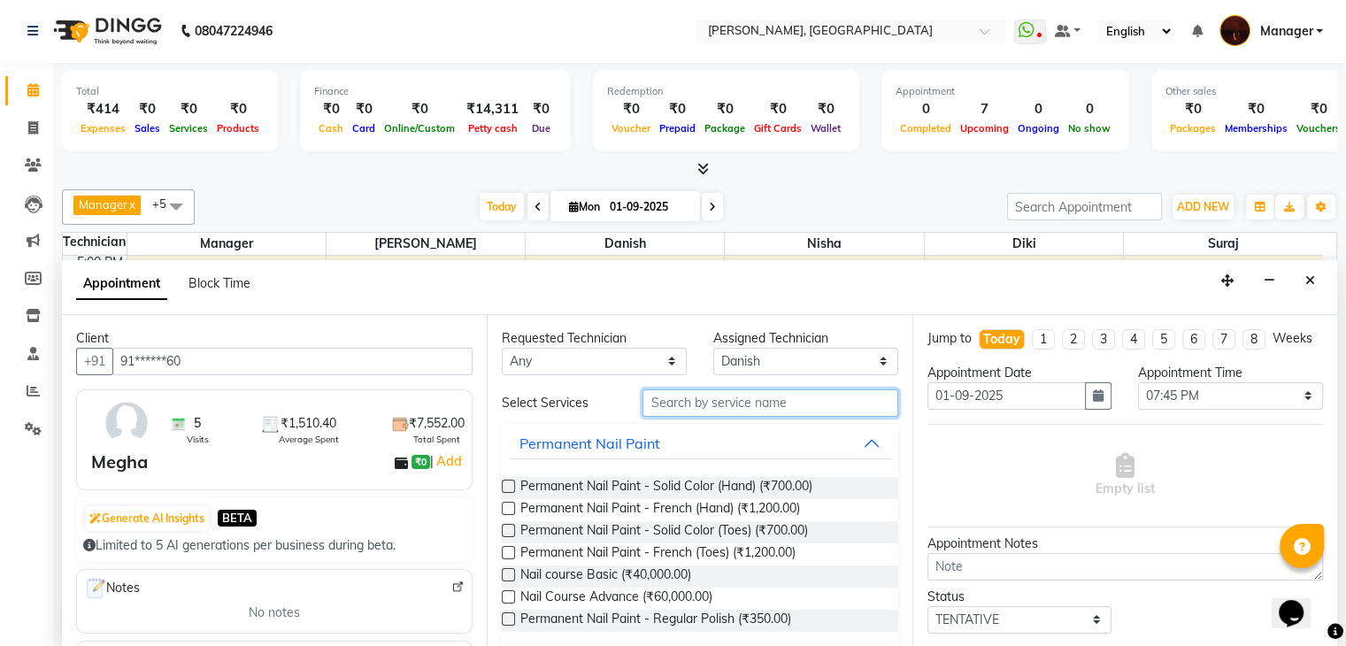
click at [696, 400] on input "text" at bounding box center [769, 402] width 255 height 27
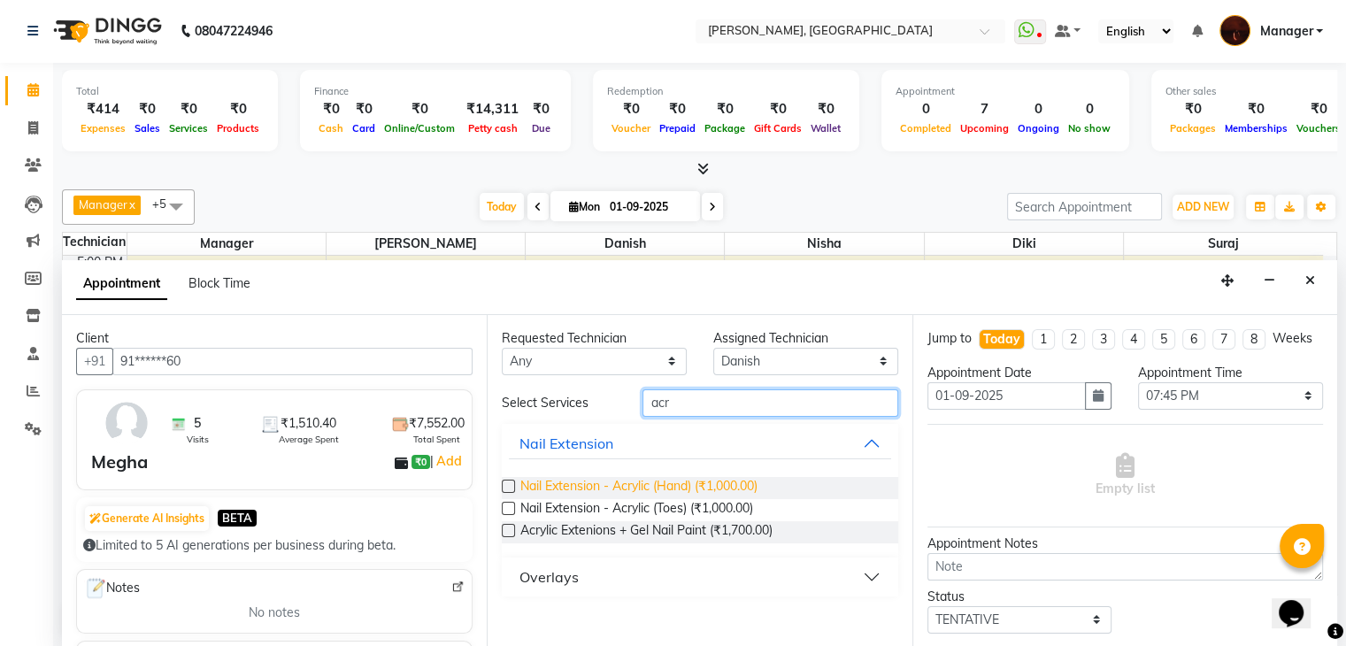
type input "acr"
click at [715, 479] on span "Nail Extension - Acrylic (Hand) (₹1,000.00)" at bounding box center [638, 488] width 237 height 22
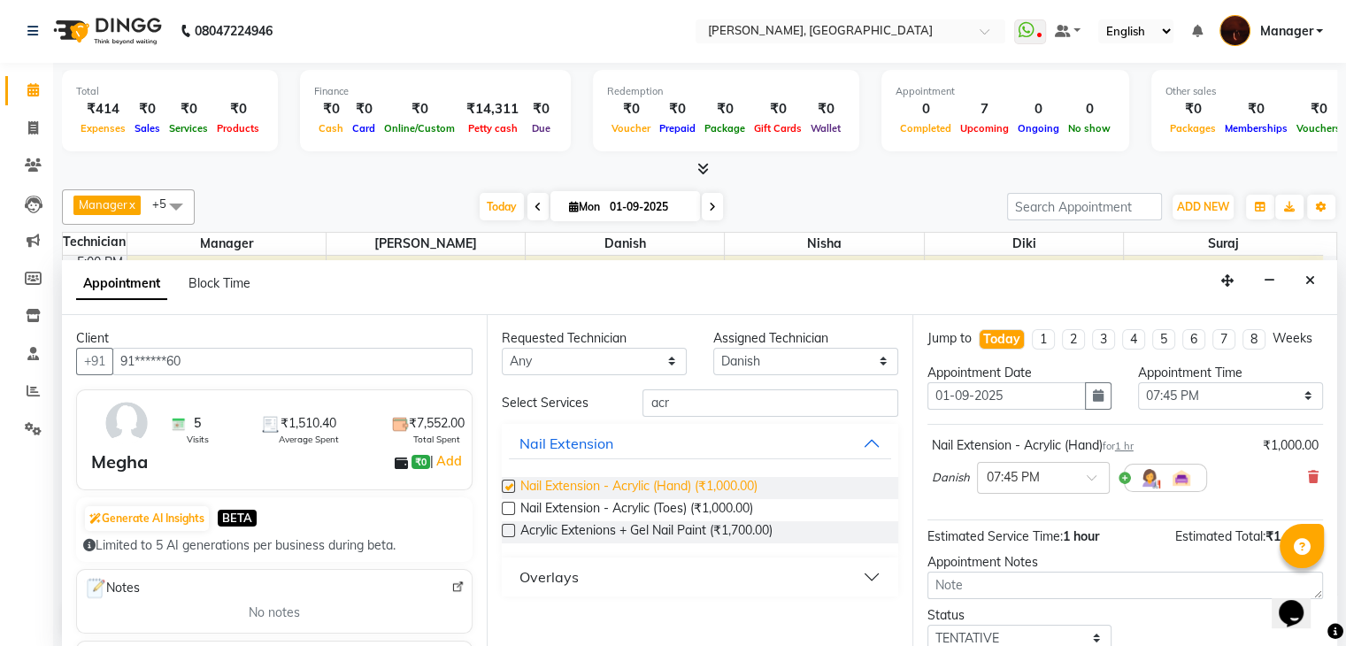
checkbox input "false"
click at [726, 403] on input "acr" at bounding box center [769, 402] width 255 height 27
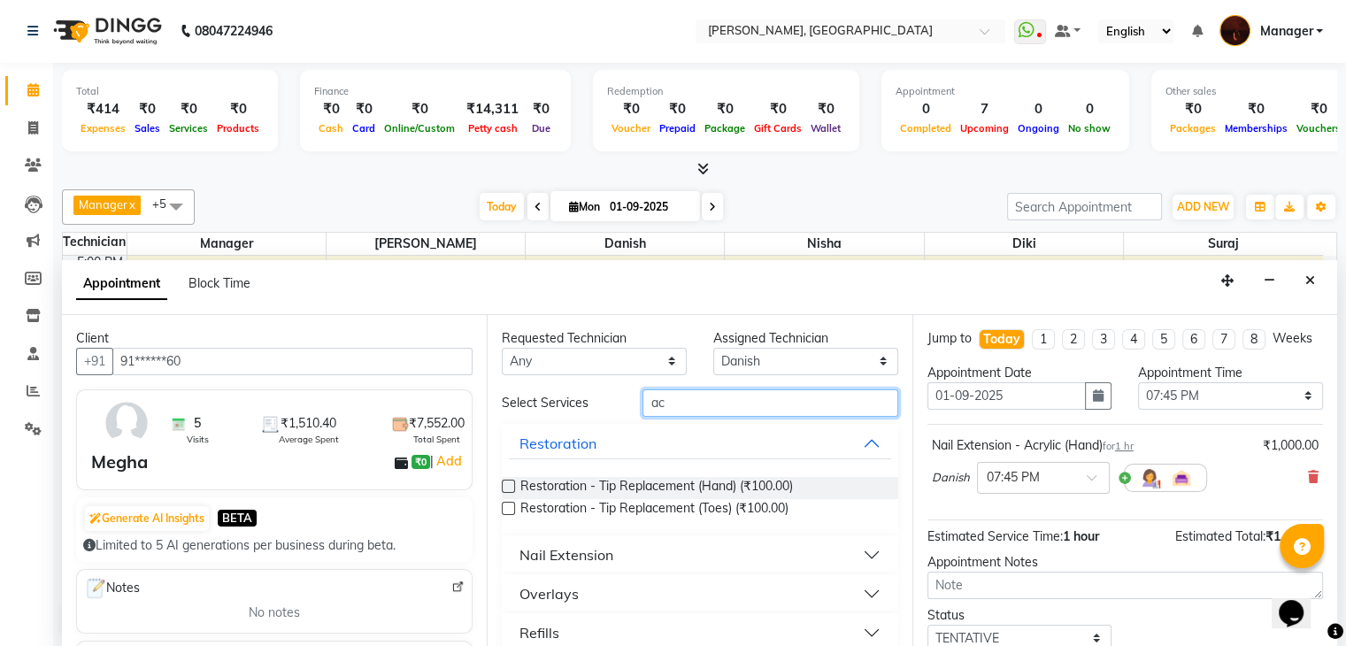
type input "a"
type input "soli"
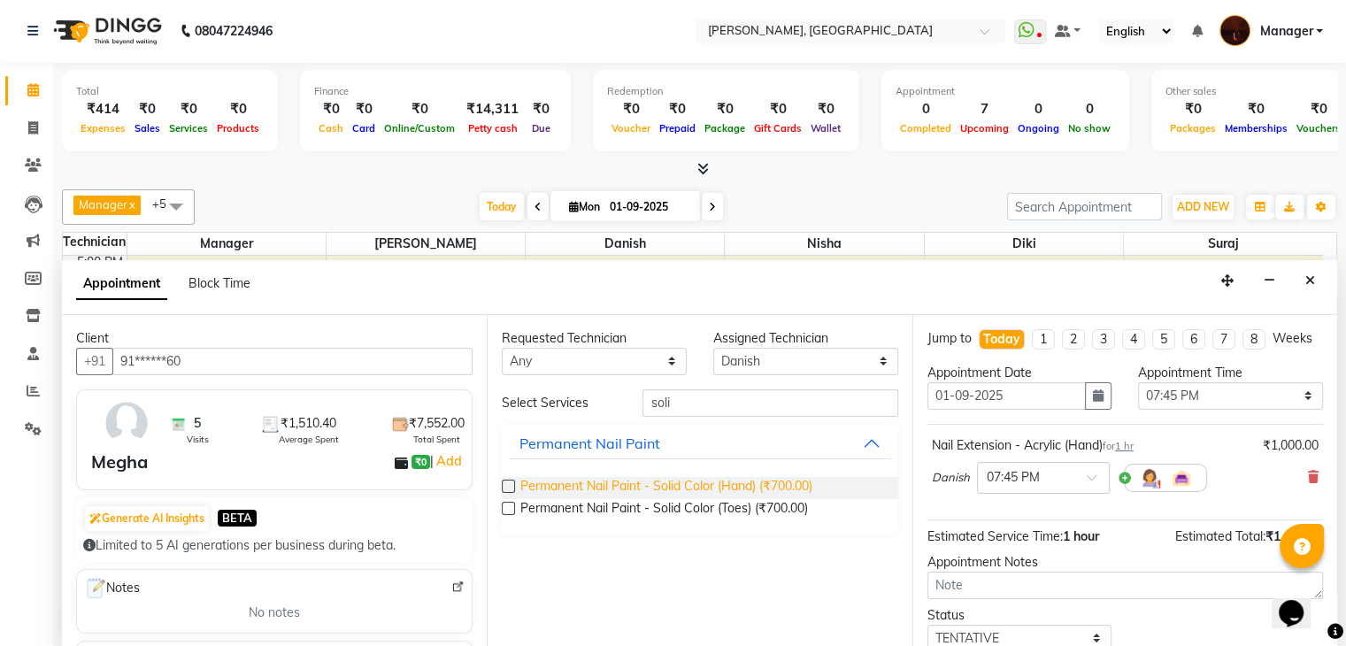
click at [666, 488] on span "Permanent Nail Paint - Solid Color (Hand) (₹700.00)" at bounding box center [666, 488] width 292 height 22
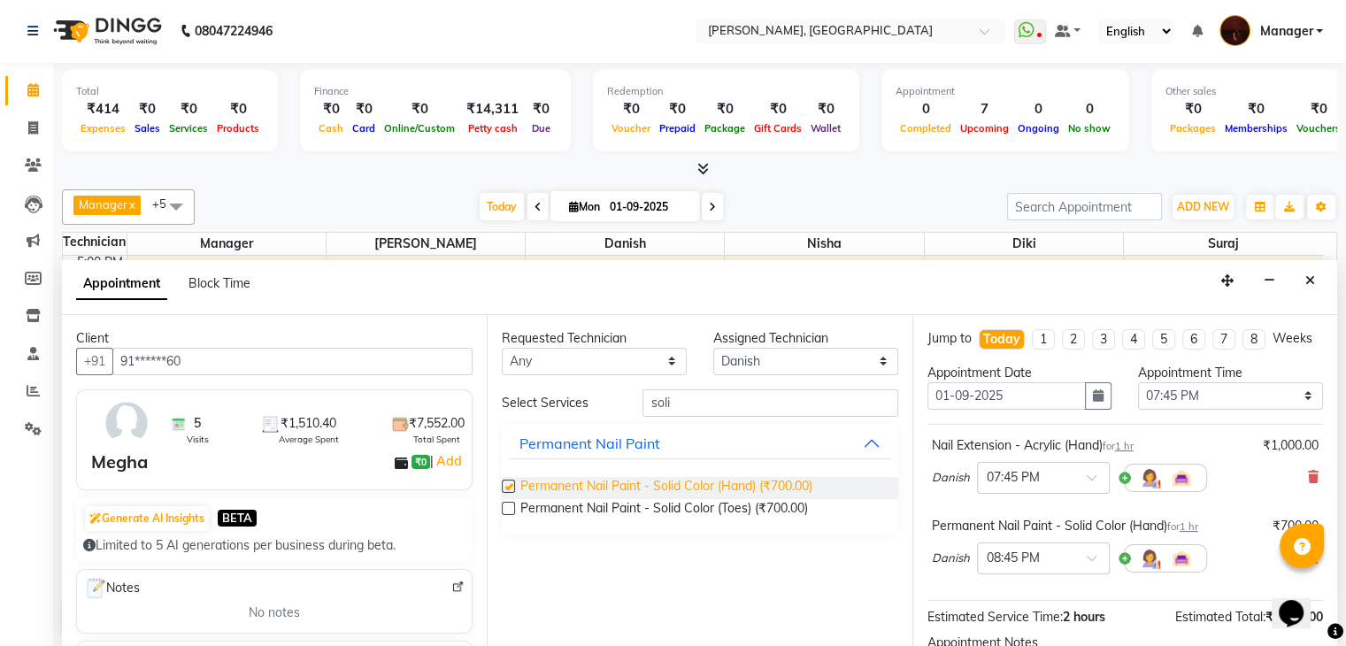
checkbox input "false"
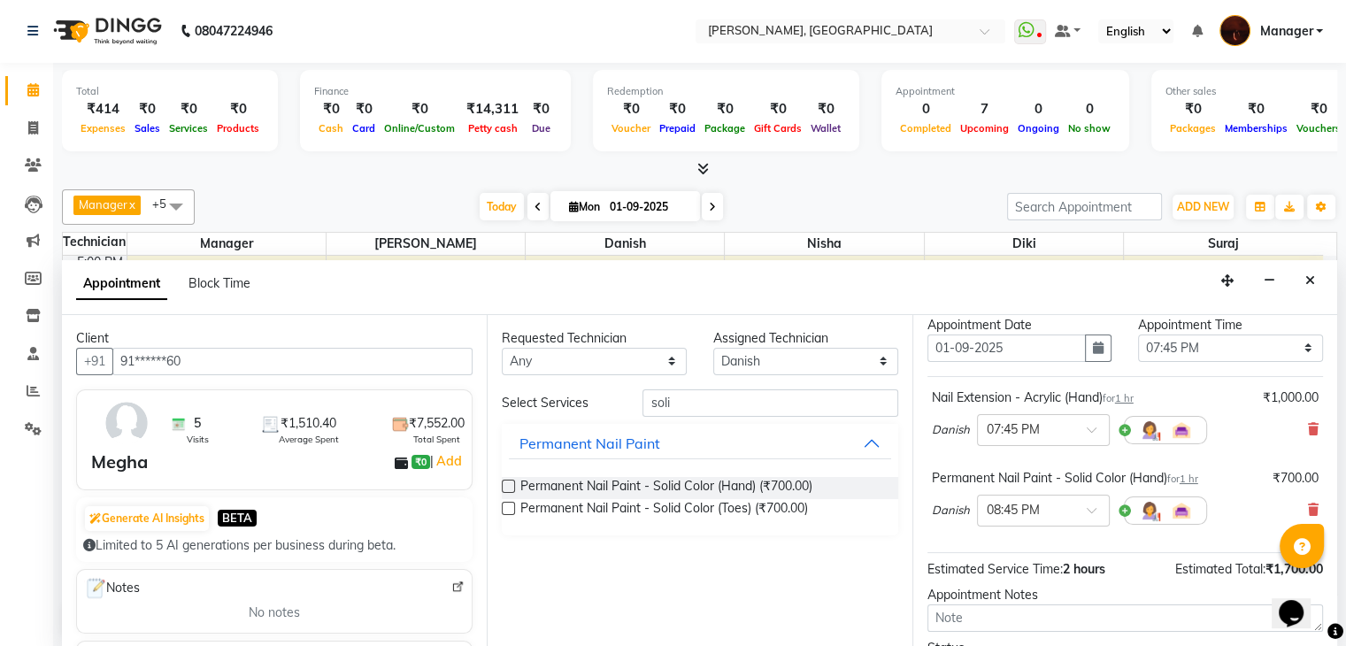
scroll to position [44, 0]
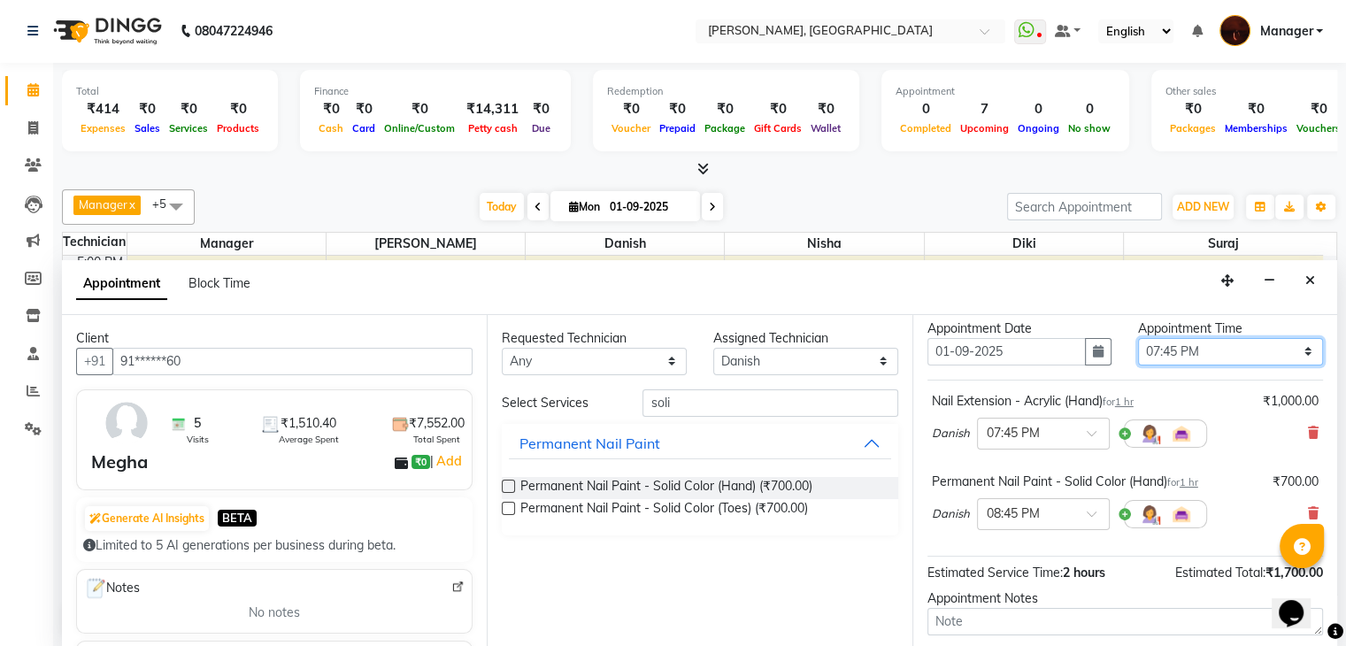
click at [1259, 365] on select "Select 11:00 AM 11:15 AM 11:30 AM 11:45 AM 12:00 PM 12:15 PM 12:30 PM 12:45 PM …" at bounding box center [1230, 351] width 185 height 27
select select "1170"
click at [1138, 352] on select "Select 11:00 AM 11:15 AM 11:30 AM 11:45 AM 12:00 PM 12:15 PM 12:30 PM 12:45 PM …" at bounding box center [1230, 351] width 185 height 27
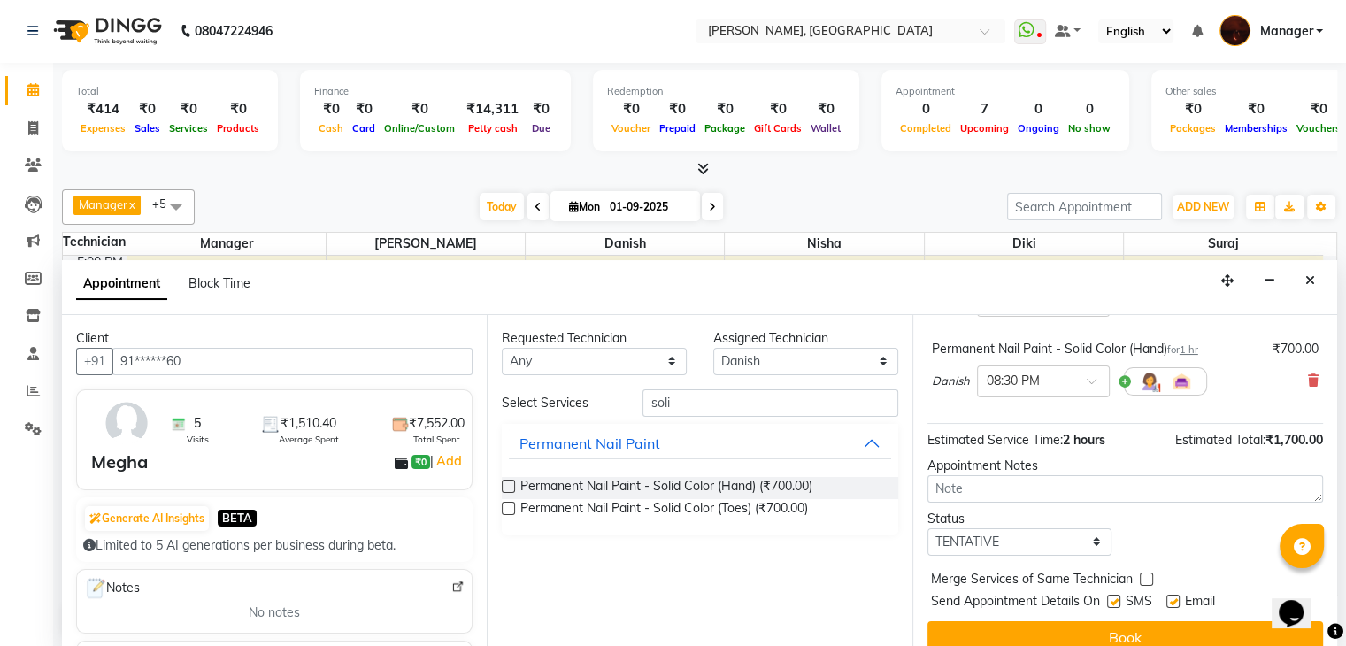
scroll to position [212, 0]
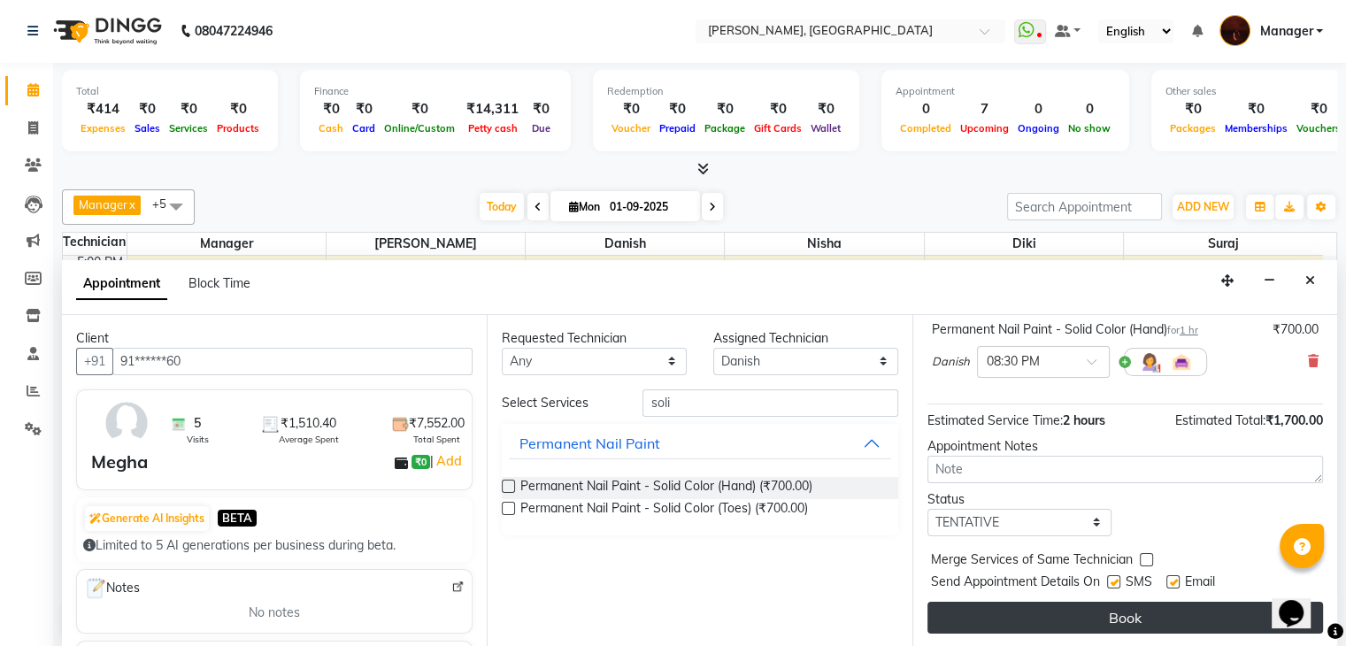
click at [1101, 616] on button "Book" at bounding box center [1125, 618] width 396 height 32
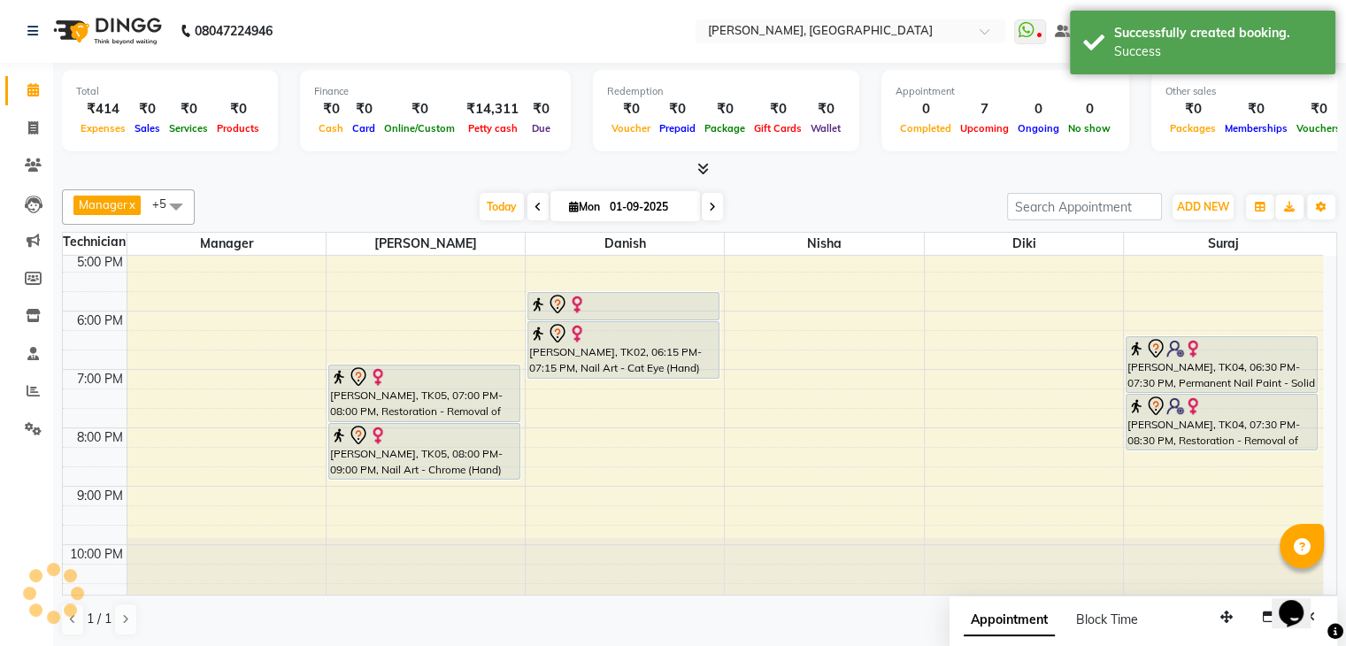
scroll to position [0, 0]
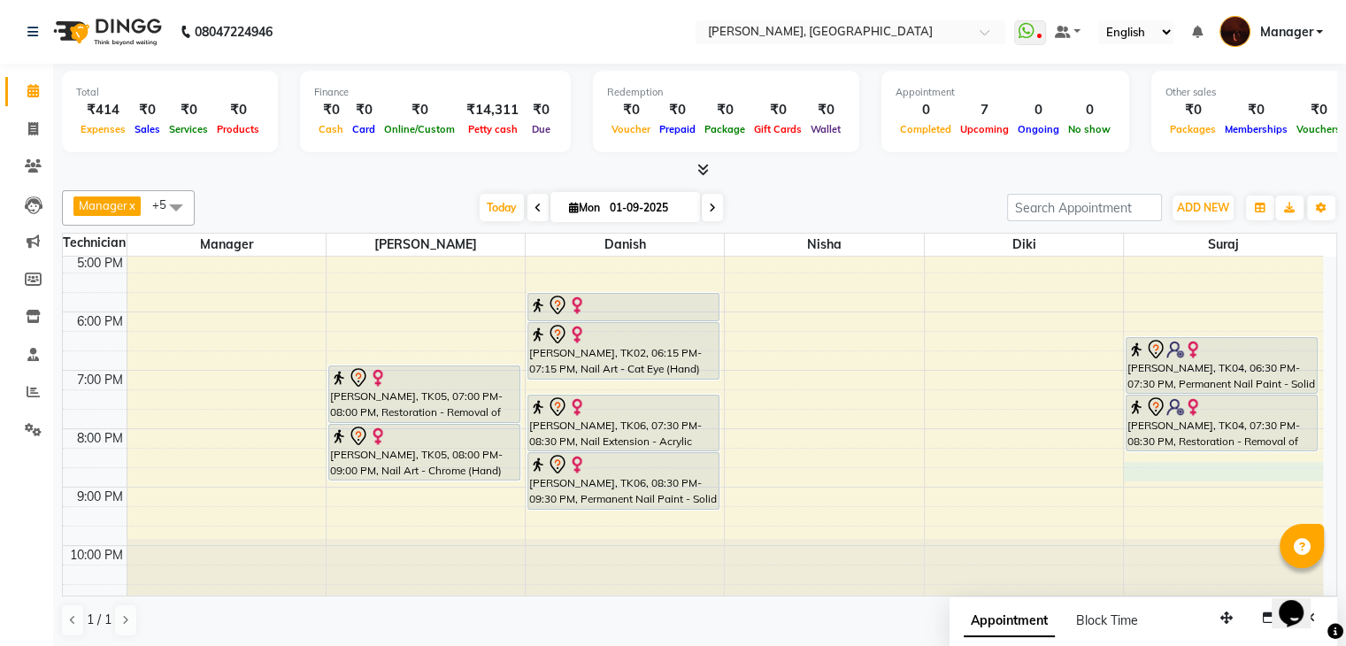
click at [1136, 466] on div "10:00 AM 11:00 AM 12:00 PM 1:00 PM 2:00 PM 3:00 PM 4:00 PM 5:00 PM 6:00 PM 7:00…" at bounding box center [693, 224] width 1260 height 758
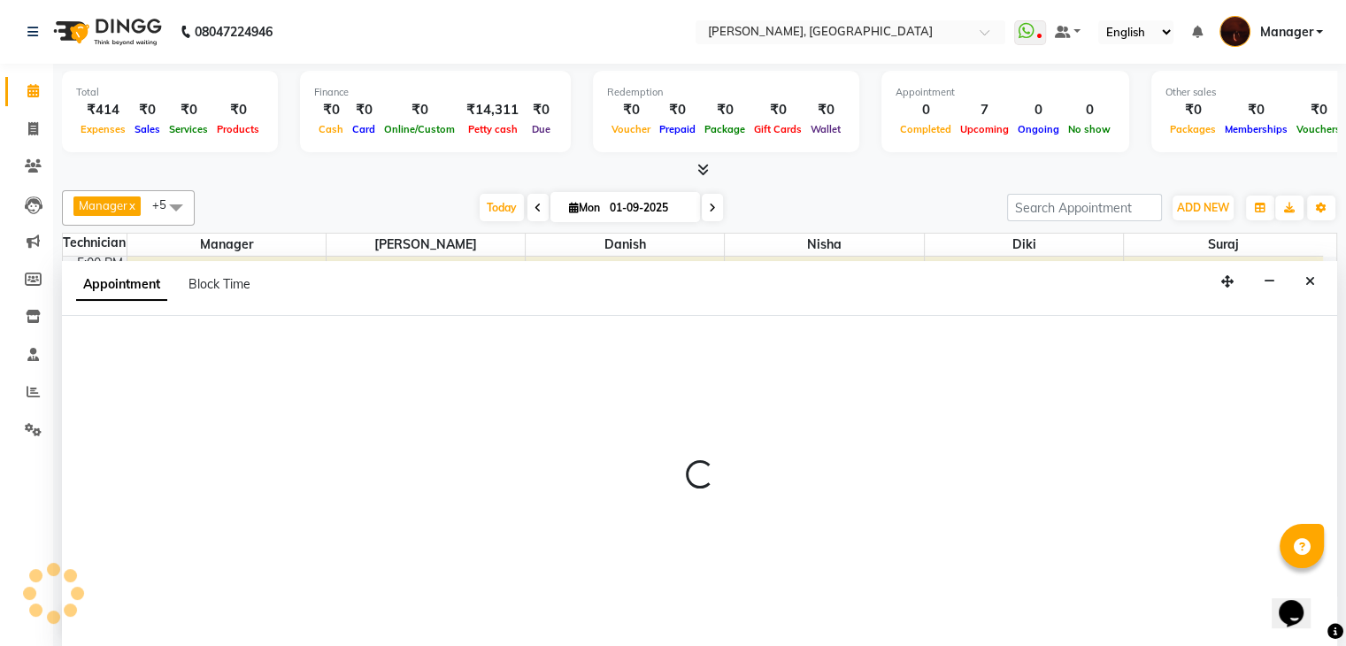
scroll to position [1, 0]
select select "83655"
select select "1245"
select select "tentative"
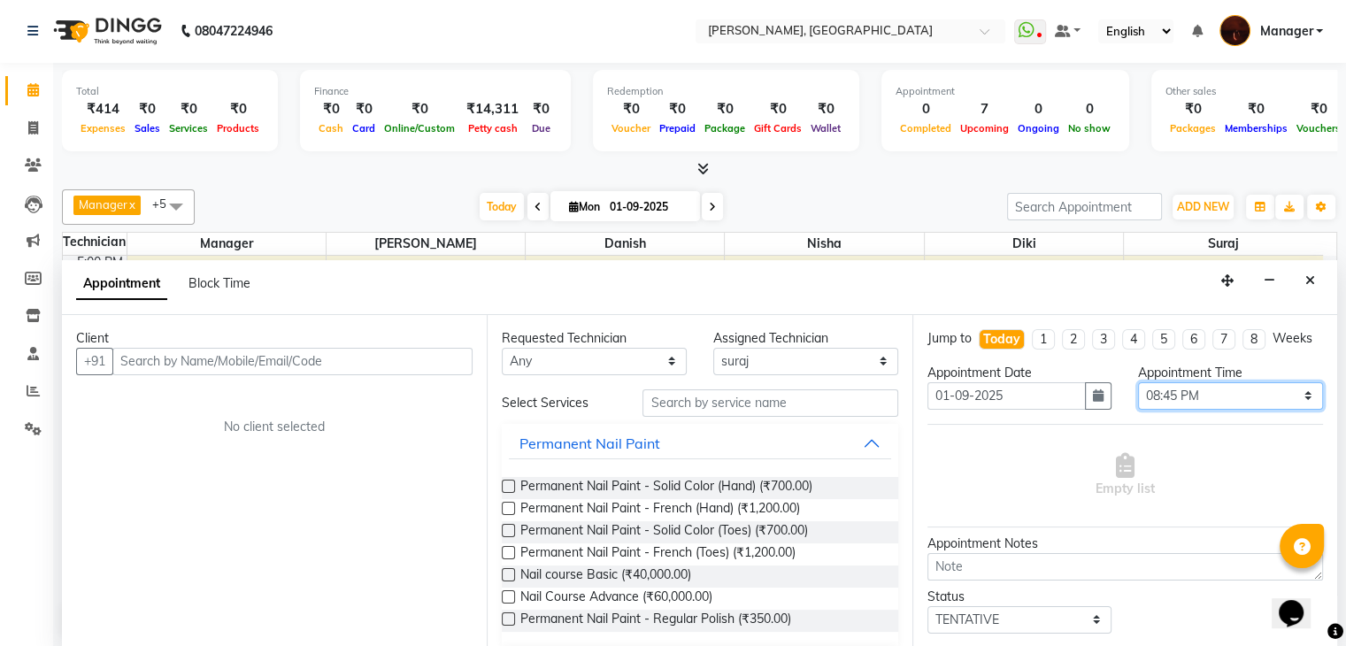
click at [1256, 404] on select "Select 11:00 AM 11:15 AM 11:30 AM 11:45 AM 12:00 PM 12:15 PM 12:30 PM 12:45 PM …" at bounding box center [1230, 395] width 185 height 27
select select "1215"
click at [1138, 396] on select "Select 11:00 AM 11:15 AM 11:30 AM 11:45 AM 12:00 PM 12:15 PM 12:30 PM 12:45 PM …" at bounding box center [1230, 395] width 185 height 27
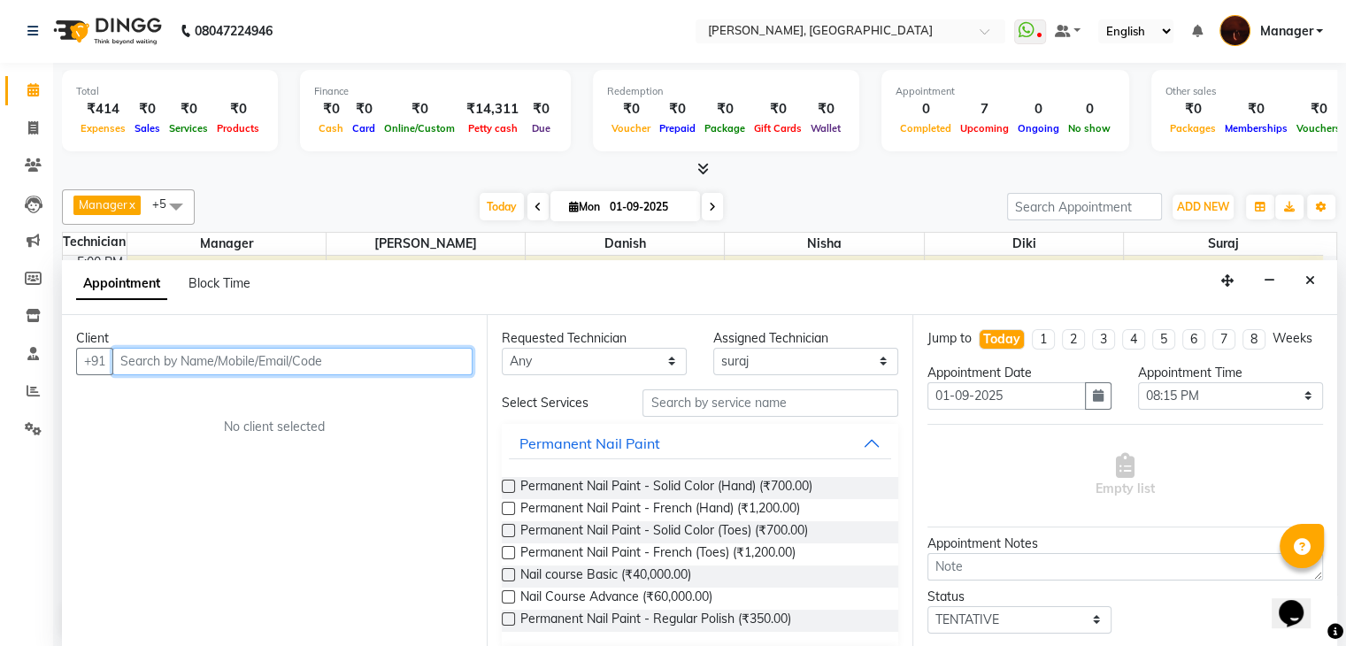
click at [205, 358] on input "text" at bounding box center [292, 361] width 360 height 27
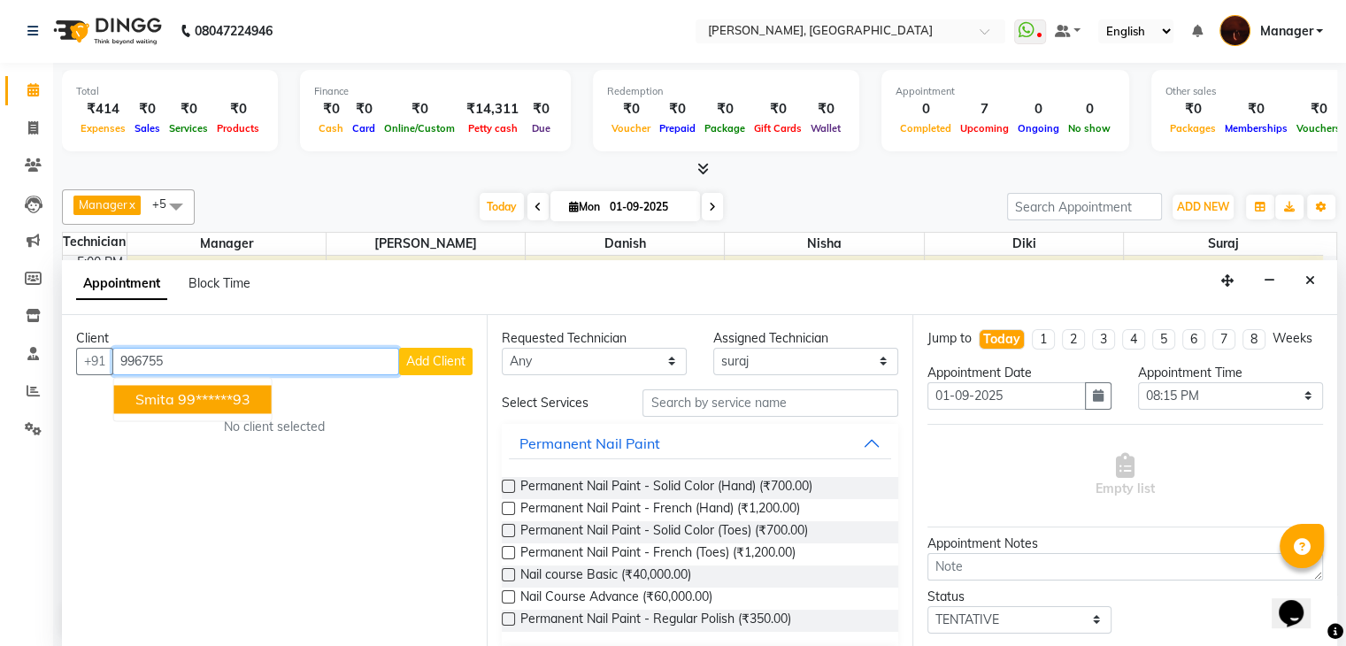
click at [152, 390] on span "smita" at bounding box center [154, 399] width 39 height 18
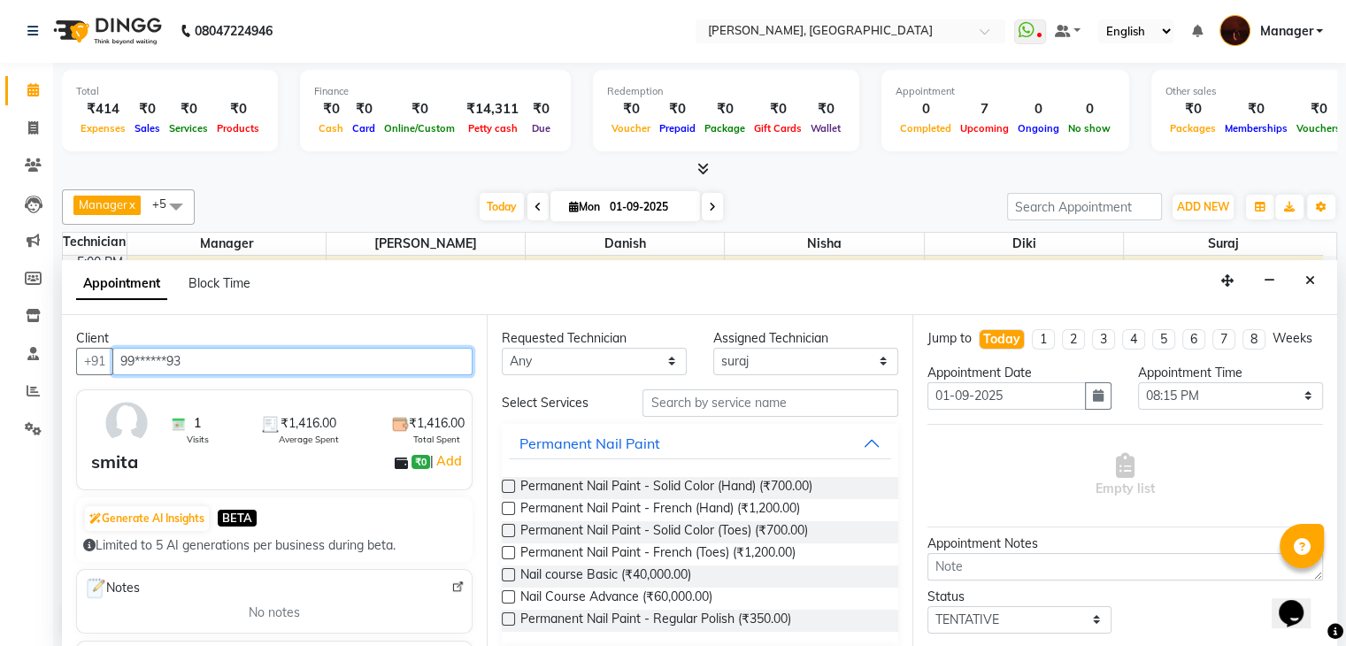
type input "99******93"
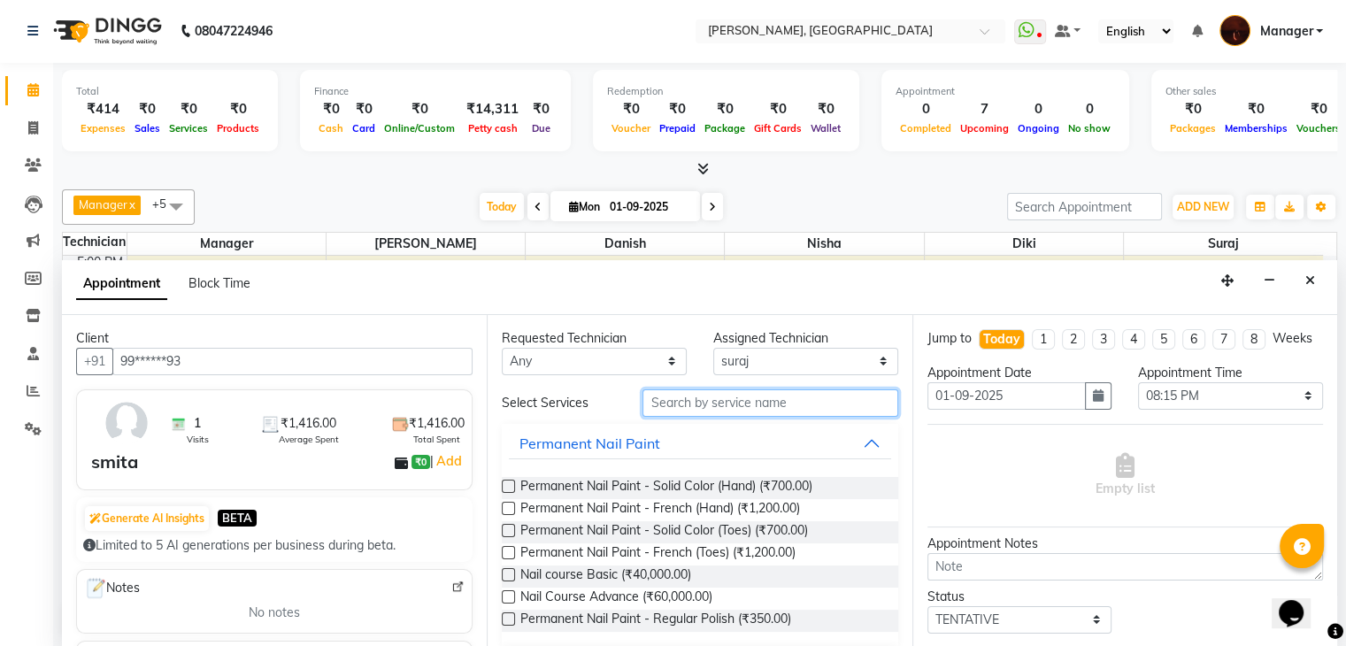
click at [858, 397] on input "text" at bounding box center [769, 402] width 255 height 27
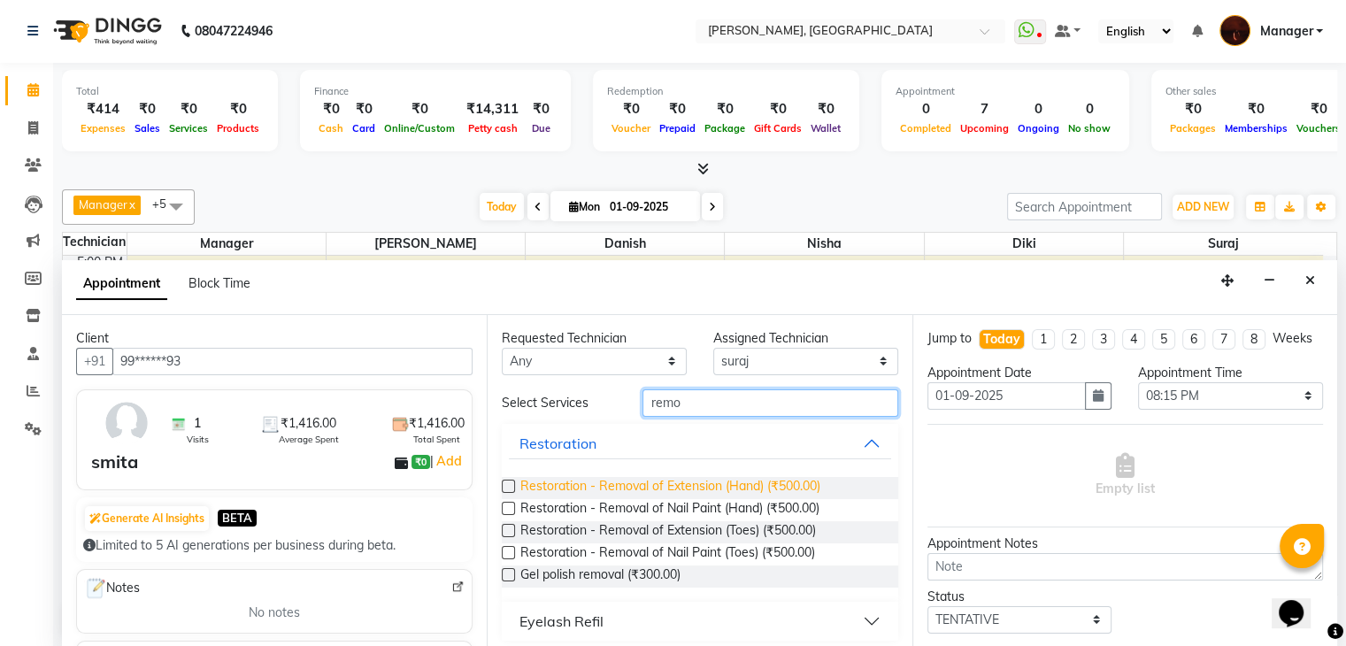
type input "remo"
click at [813, 482] on span "Restoration - Removal of Extension (Hand) (₹500.00)" at bounding box center [670, 488] width 300 height 22
checkbox input "false"
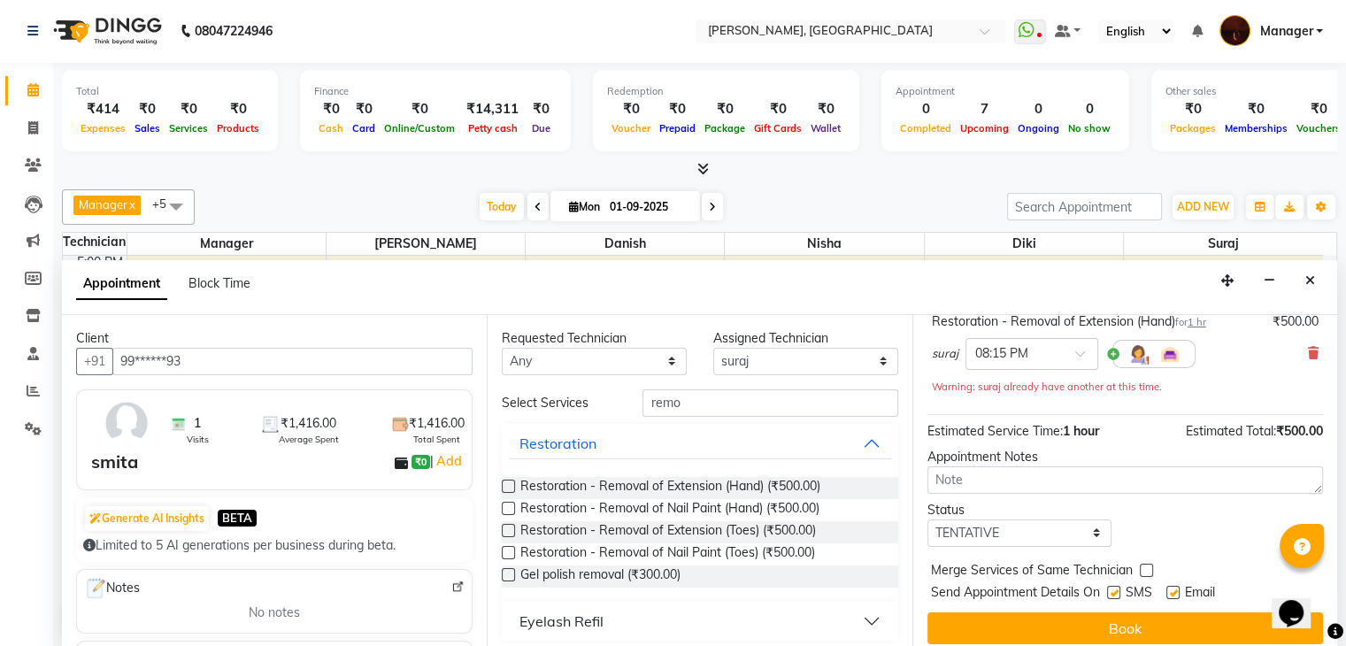
scroll to position [150, 0]
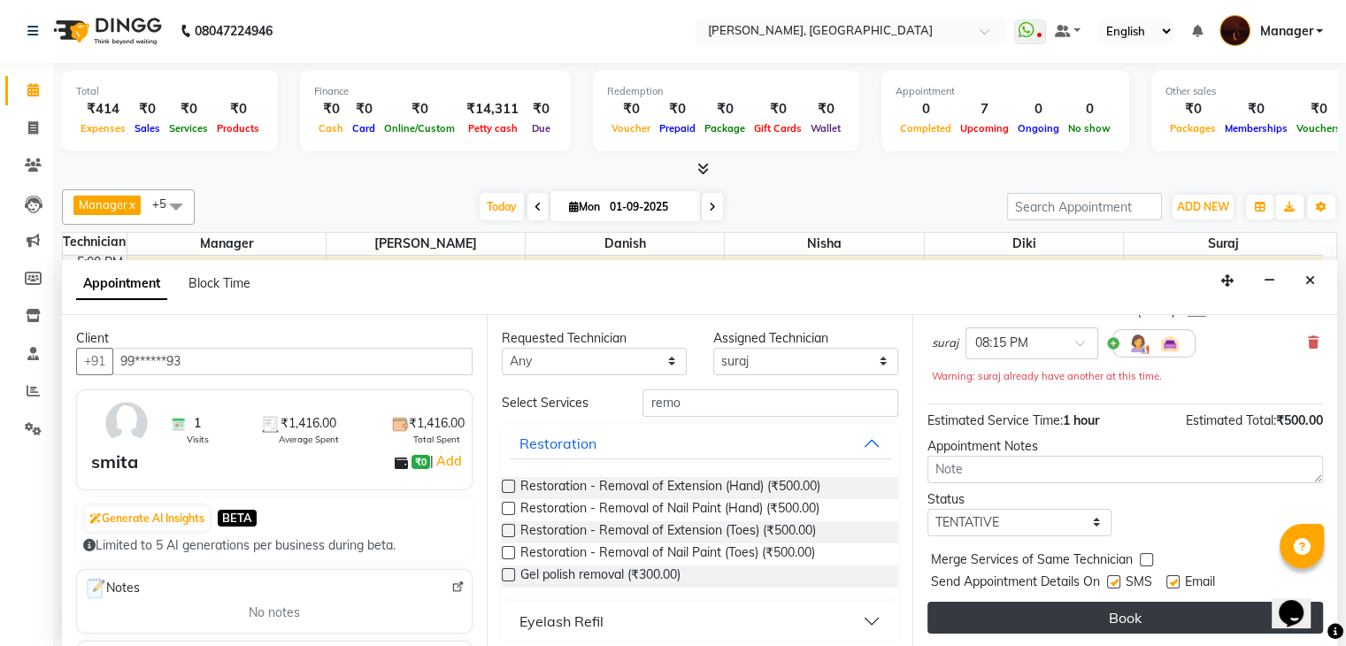
click at [1065, 617] on button "Book" at bounding box center [1125, 618] width 396 height 32
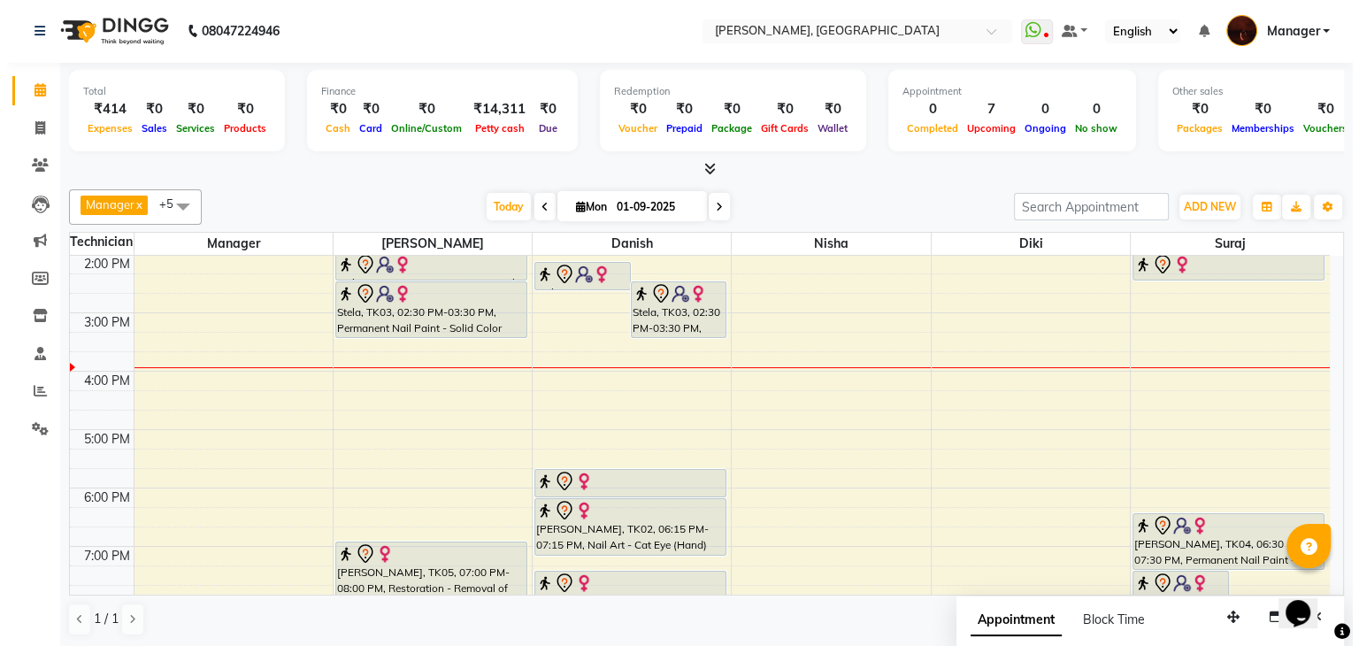
scroll to position [238, 0]
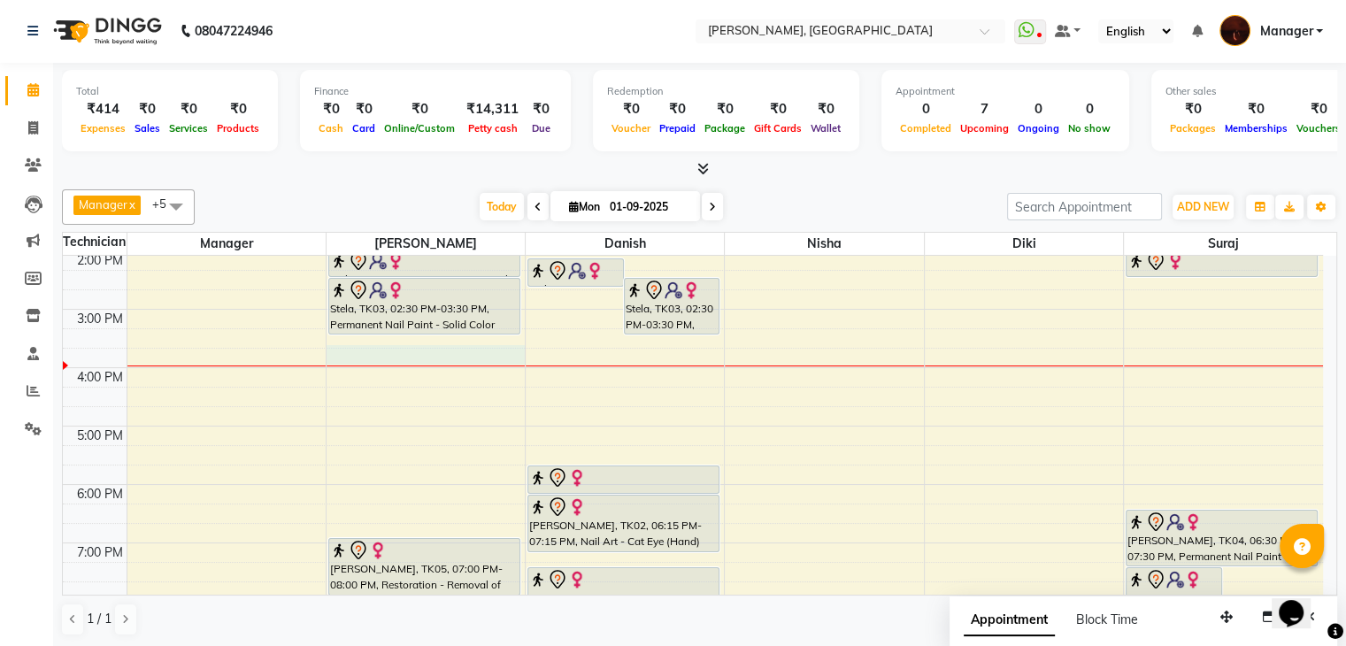
click at [349, 360] on div "10:00 AM 11:00 AM 12:00 PM 1:00 PM 2:00 PM 3:00 PM 4:00 PM 5:00 PM 6:00 PM 7:00…" at bounding box center [693, 397] width 1260 height 758
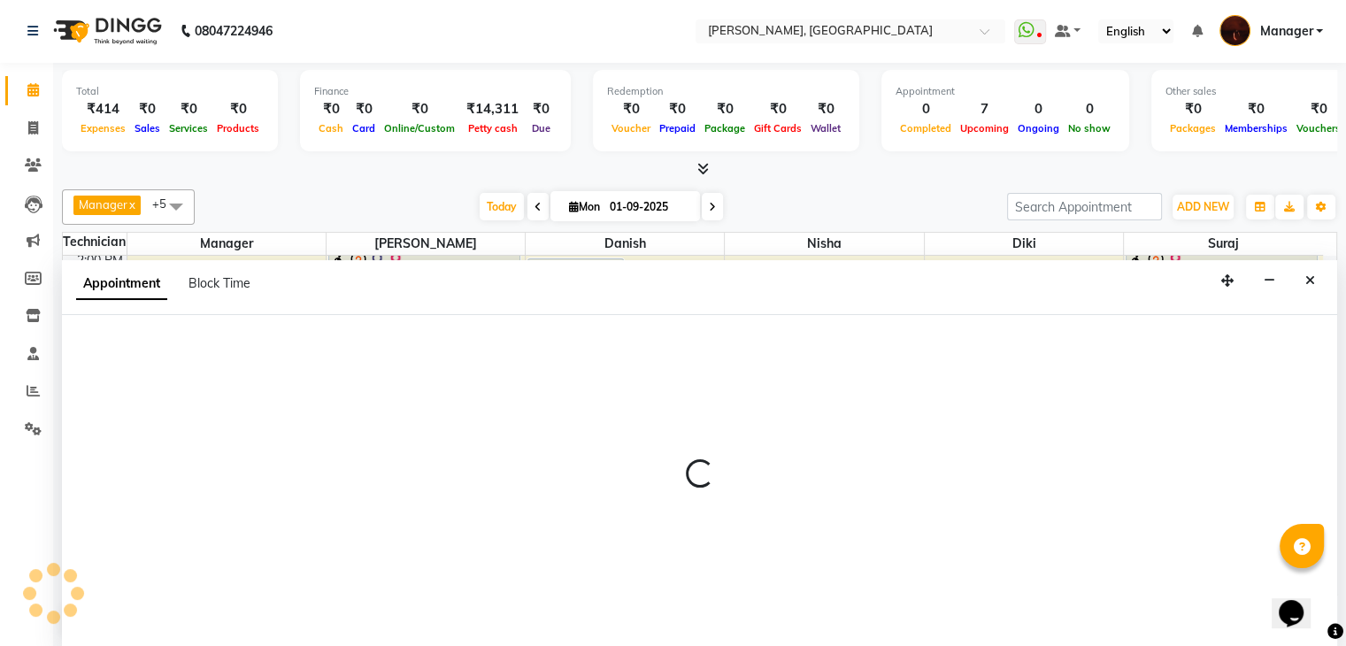
select select "35072"
select select "945"
select select "tentative"
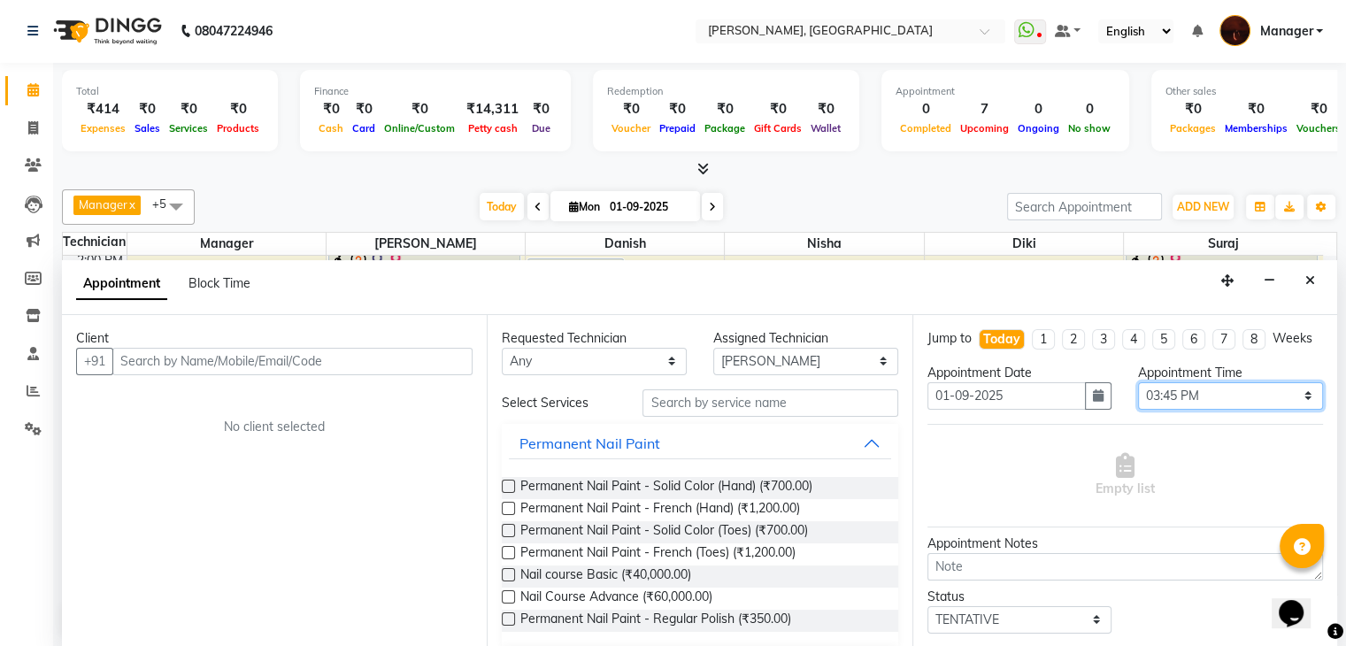
click at [1261, 409] on select "Select 11:00 AM 11:15 AM 11:30 AM 11:45 AM 12:00 PM 12:15 PM 12:30 PM 12:45 PM …" at bounding box center [1230, 395] width 185 height 27
select select "960"
click at [1138, 396] on select "Select 11:00 AM 11:15 AM 11:30 AM 11:45 AM 12:00 PM 12:15 PM 12:30 PM 12:45 PM …" at bounding box center [1230, 395] width 185 height 27
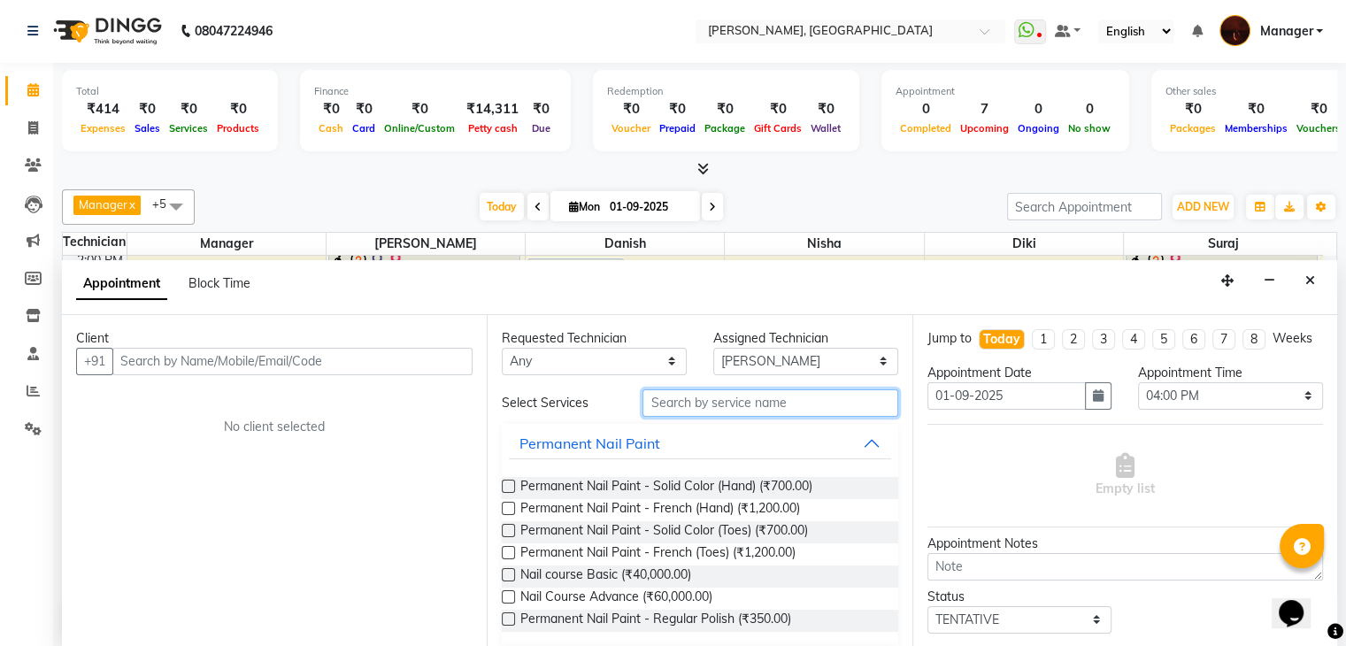
click at [734, 397] on input "text" at bounding box center [769, 402] width 255 height 27
click at [747, 482] on span "Permanent Nail Paint - Solid Color (Hand) (₹700.00)" at bounding box center [666, 488] width 292 height 22
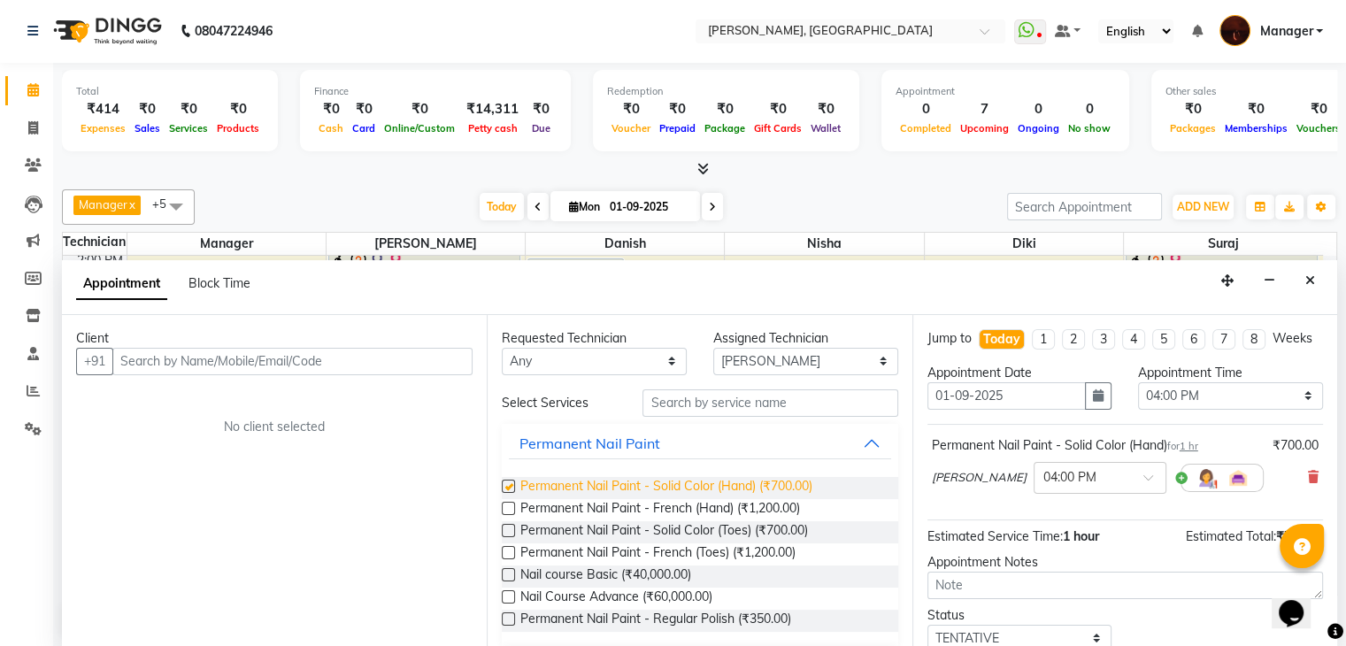
checkbox input "false"
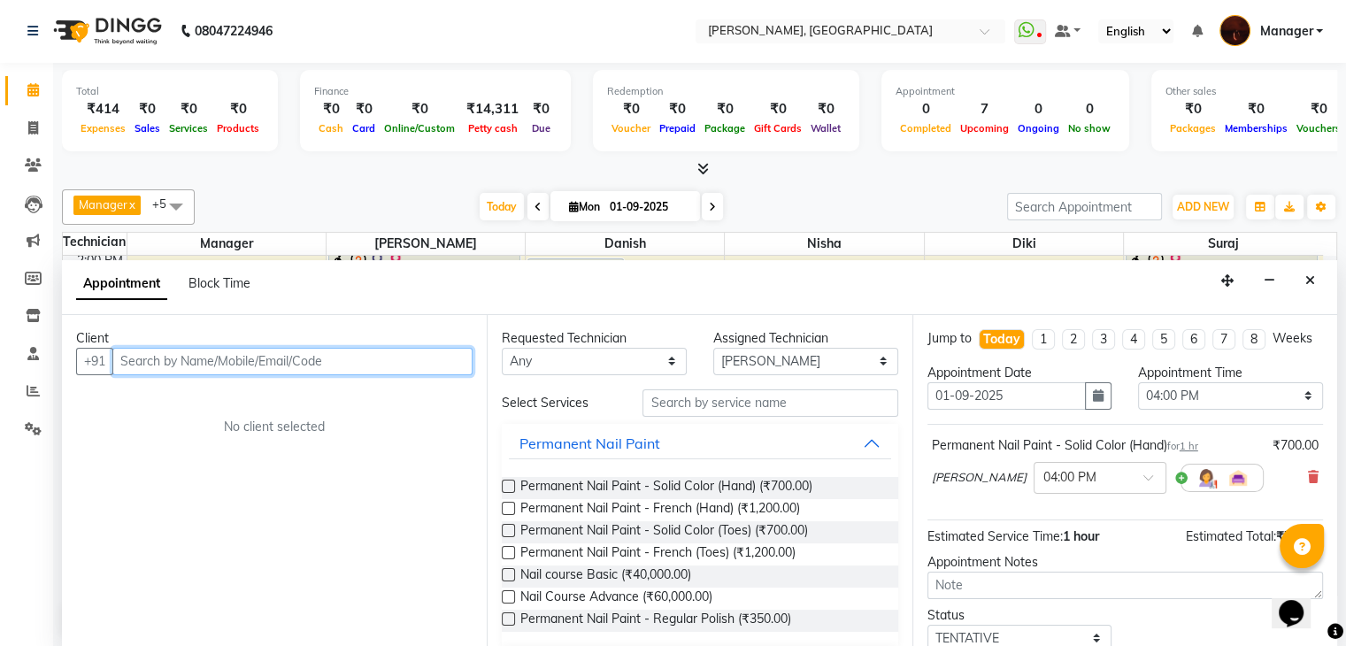
click at [330, 350] on input "text" at bounding box center [292, 361] width 360 height 27
type input "7204412787"
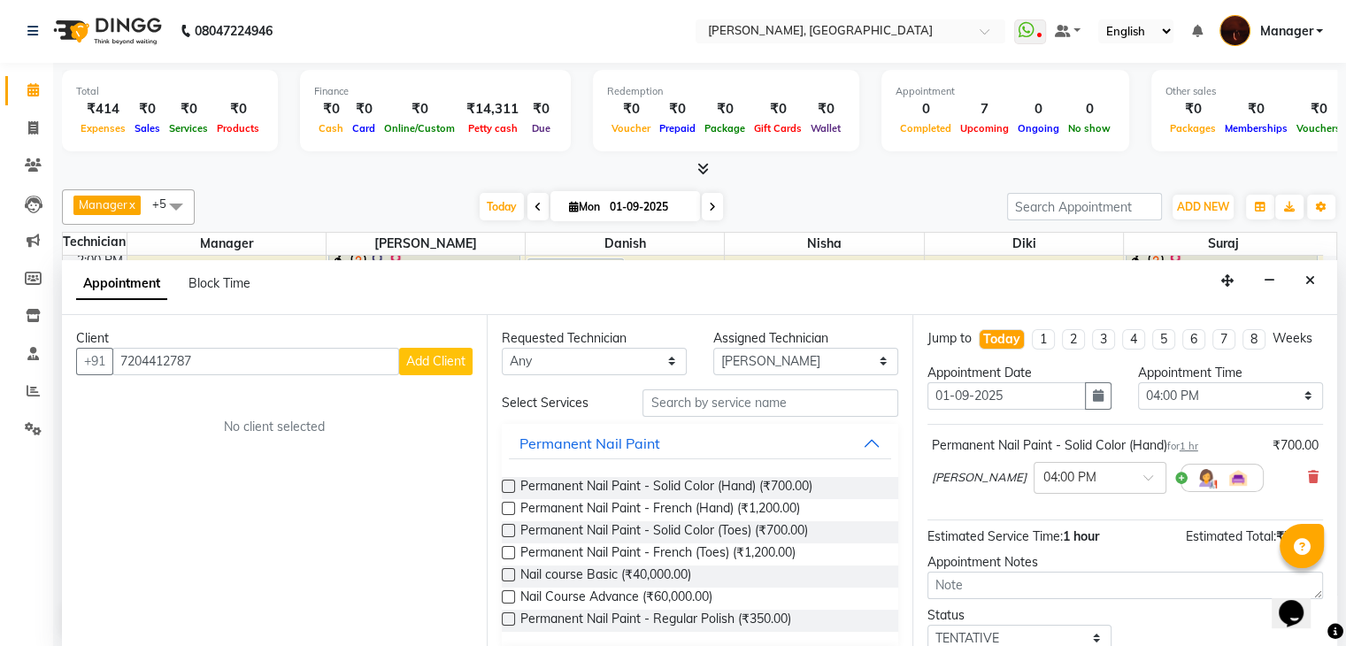
click at [407, 358] on span "Add Client" at bounding box center [435, 361] width 59 height 16
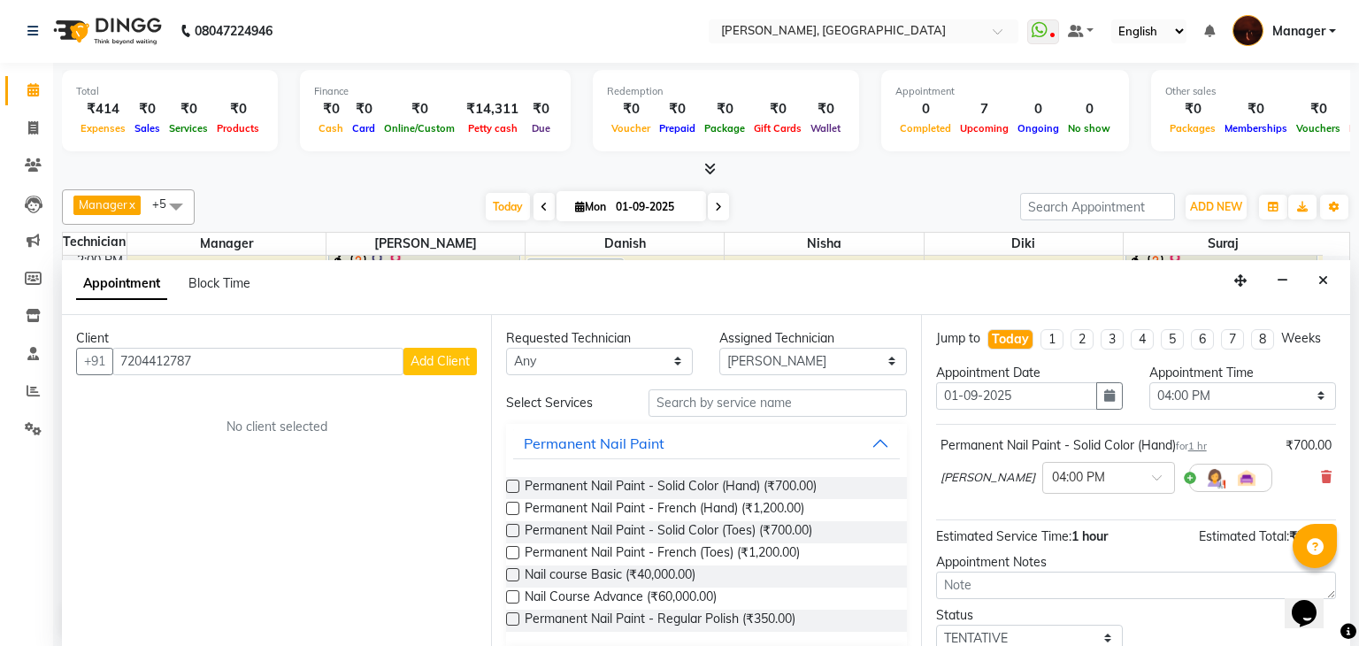
select select "21"
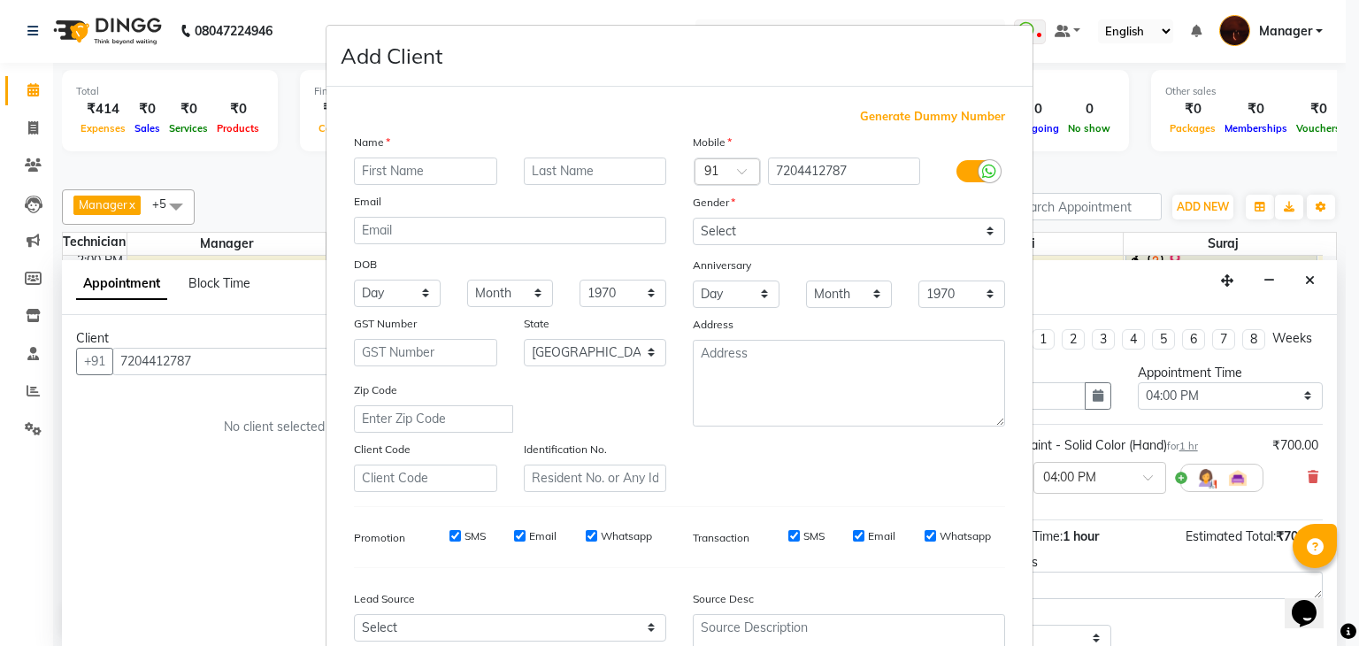
click at [414, 170] on input "text" at bounding box center [425, 170] width 143 height 27
type input "asvitha"
click at [693, 234] on select "Select [DEMOGRAPHIC_DATA] [DEMOGRAPHIC_DATA] Other Prefer Not To Say" at bounding box center [849, 231] width 312 height 27
select select "[DEMOGRAPHIC_DATA]"
click at [693, 219] on select "Select [DEMOGRAPHIC_DATA] [DEMOGRAPHIC_DATA] Other Prefer Not To Say" at bounding box center [849, 231] width 312 height 27
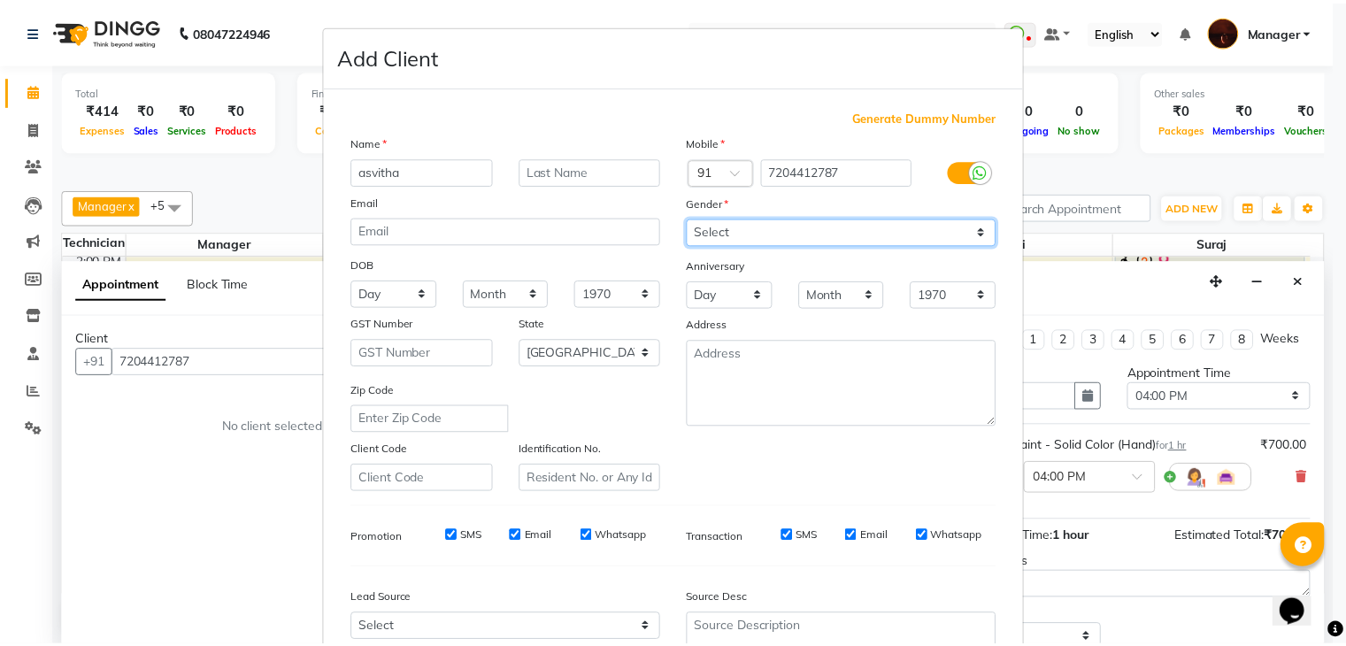
scroll to position [180, 0]
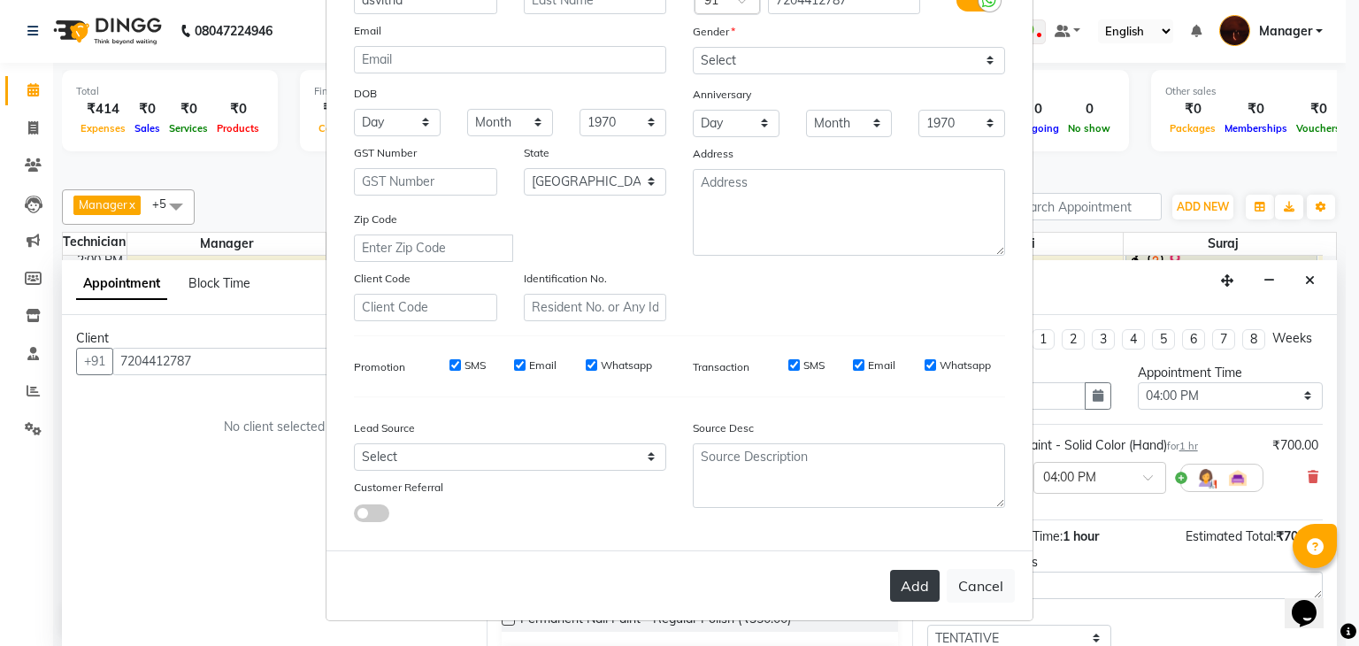
click at [899, 578] on button "Add" at bounding box center [915, 586] width 50 height 32
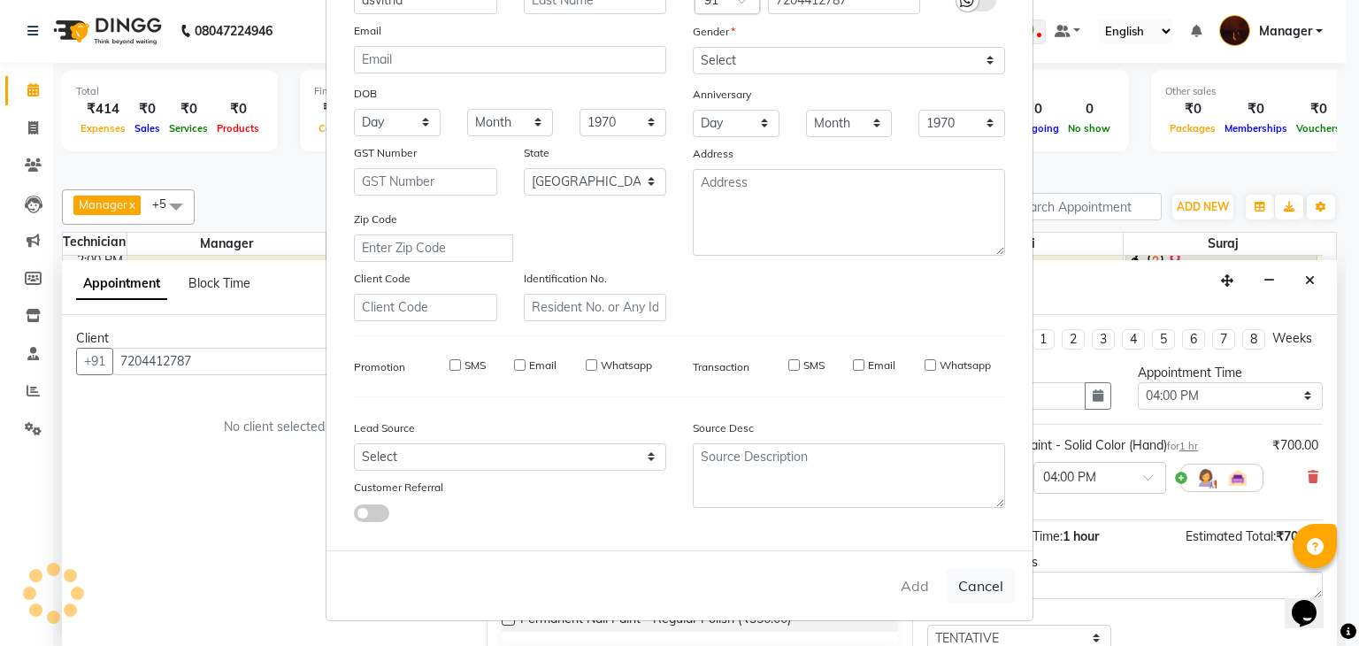
type input "72******87"
select select
select select "null"
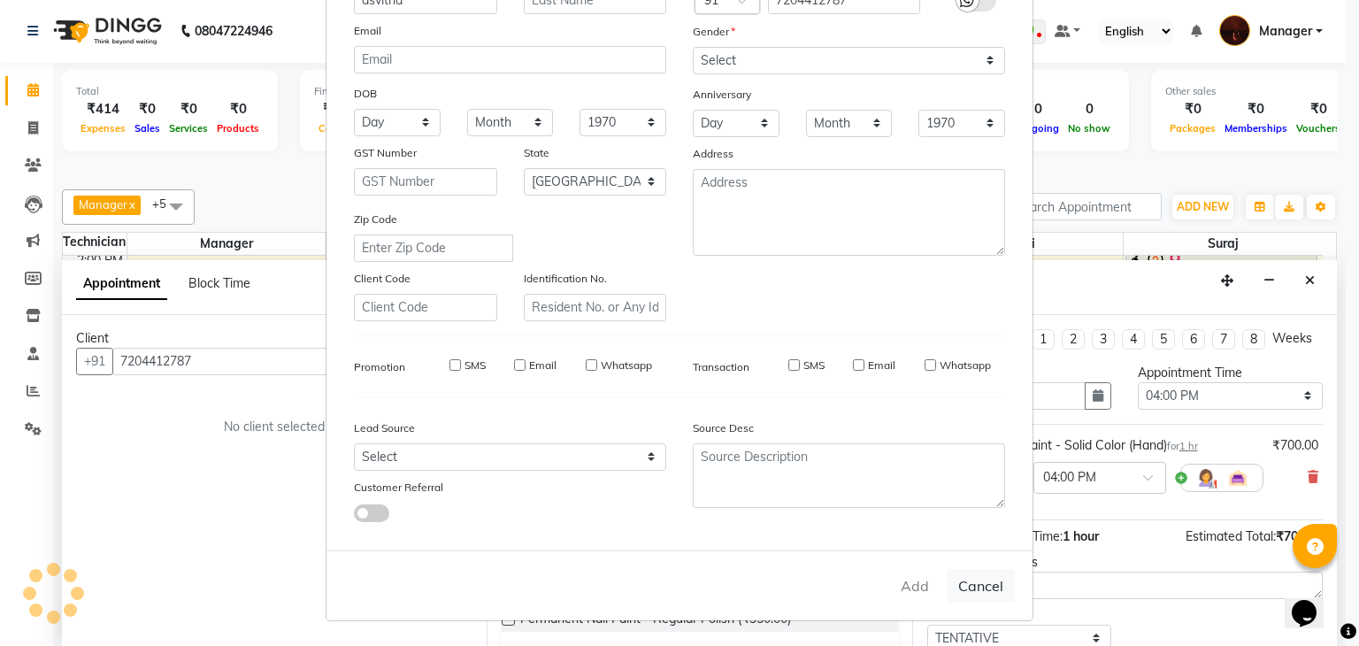
select select
checkbox input "false"
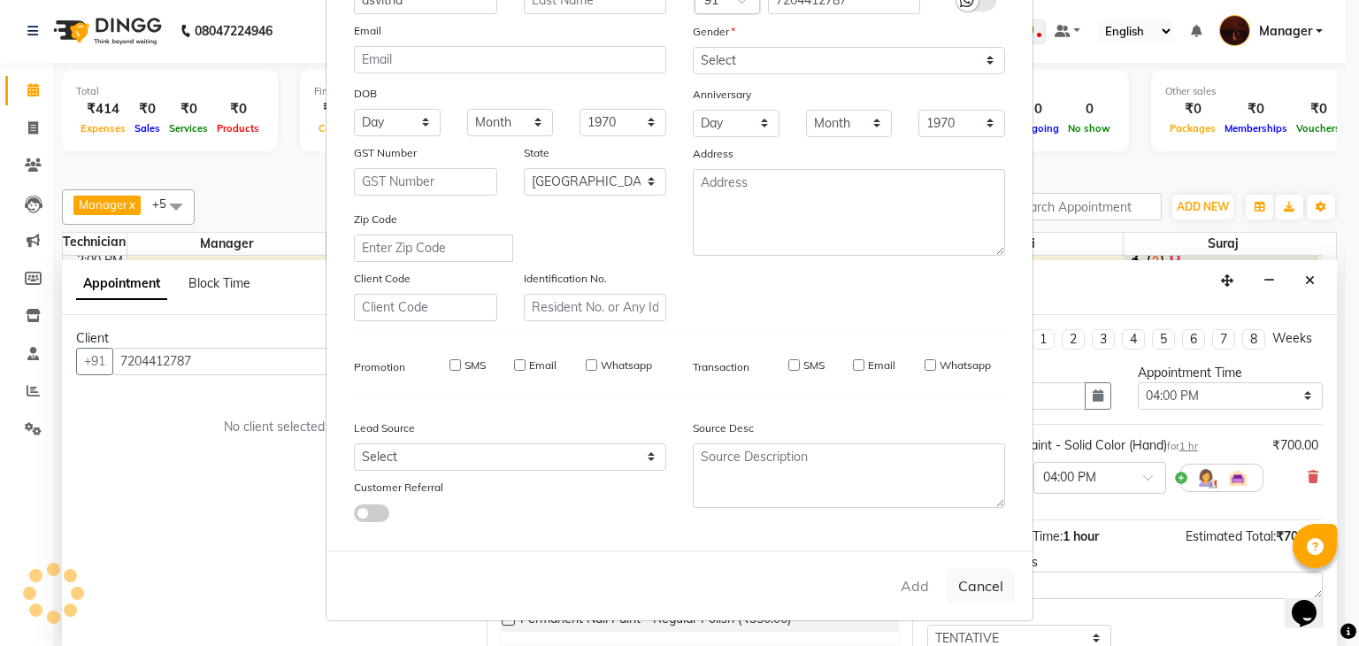
checkbox input "false"
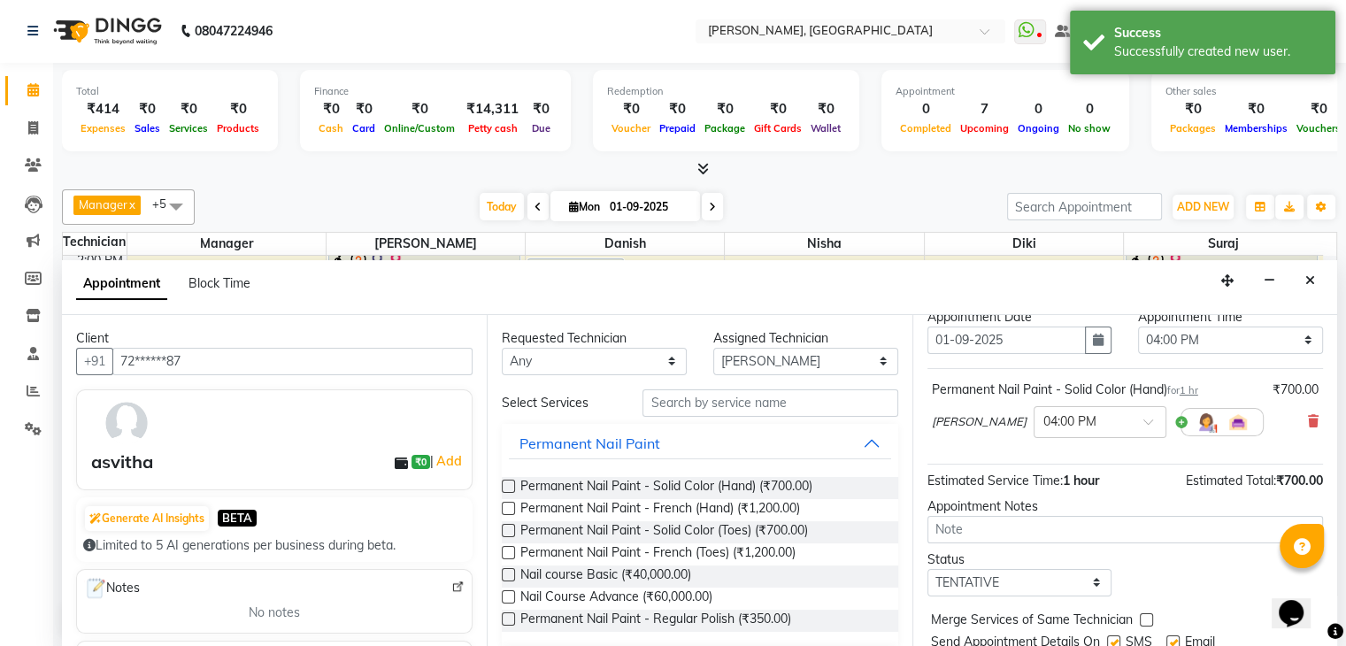
scroll to position [132, 0]
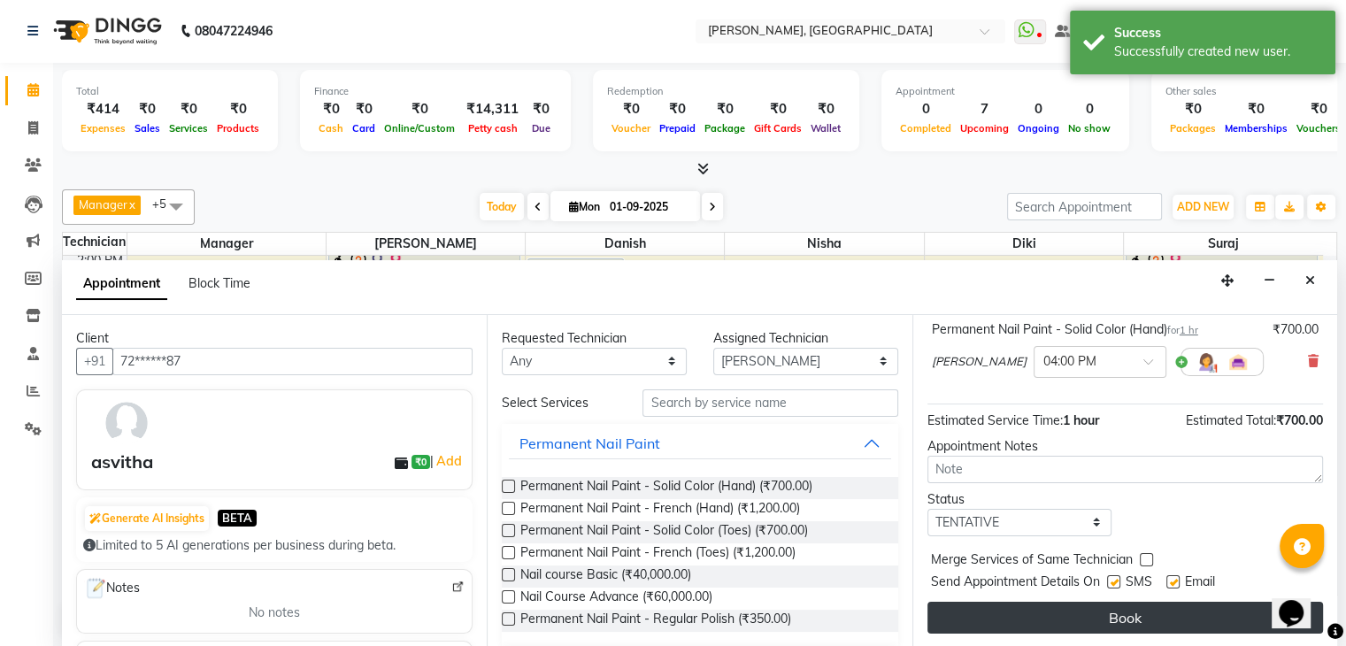
click at [1068, 620] on button "Book" at bounding box center [1125, 618] width 396 height 32
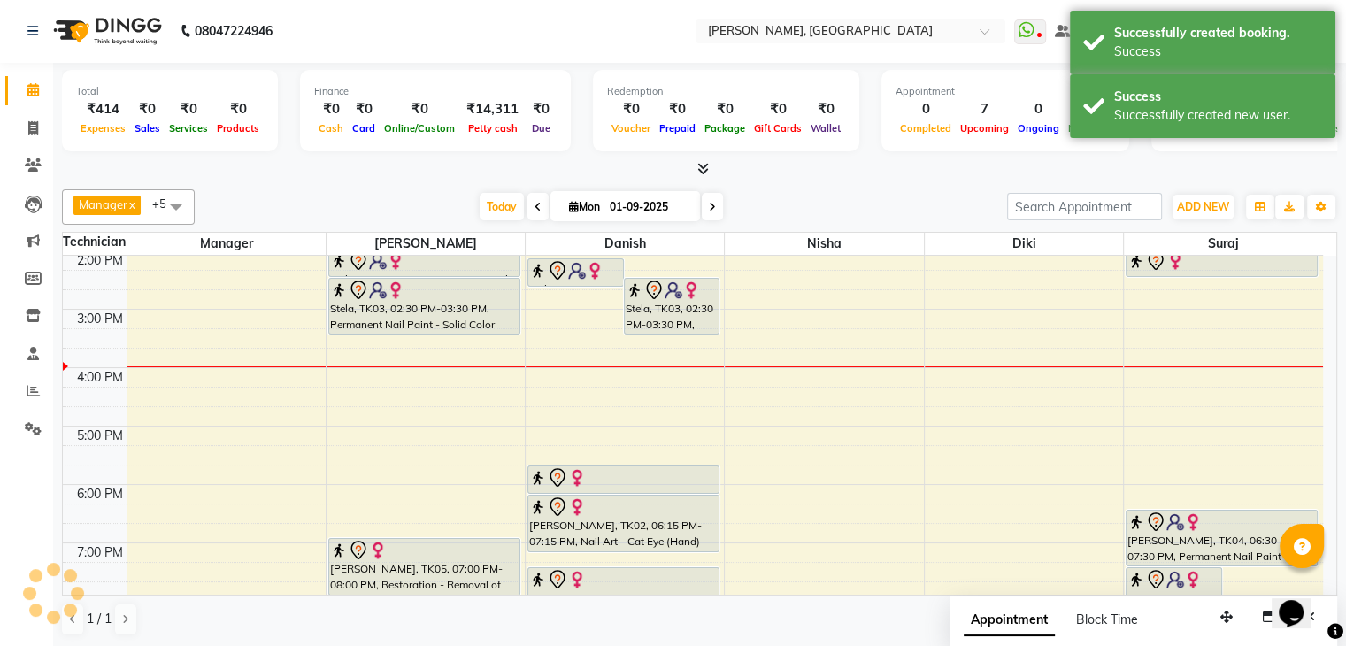
scroll to position [0, 0]
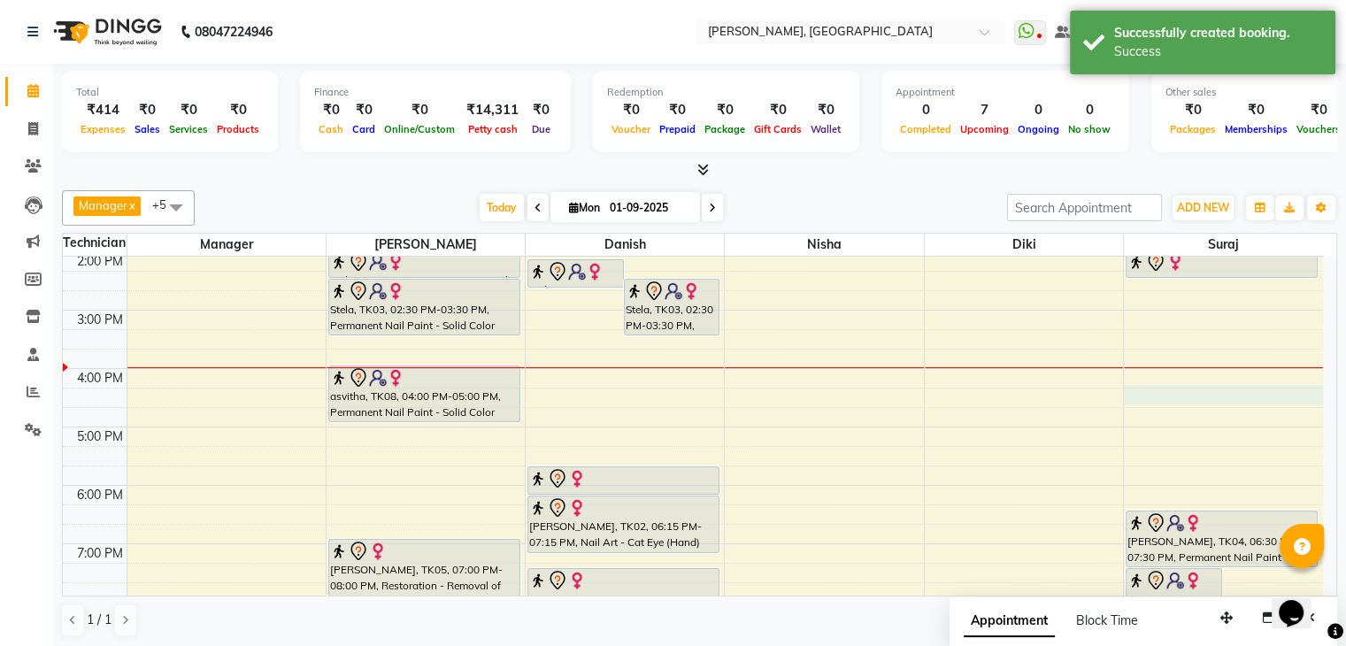
click at [1129, 394] on div "10:00 AM 11:00 AM 12:00 PM 1:00 PM 2:00 PM 3:00 PM 4:00 PM 5:00 PM 6:00 PM 7:00…" at bounding box center [693, 398] width 1260 height 758
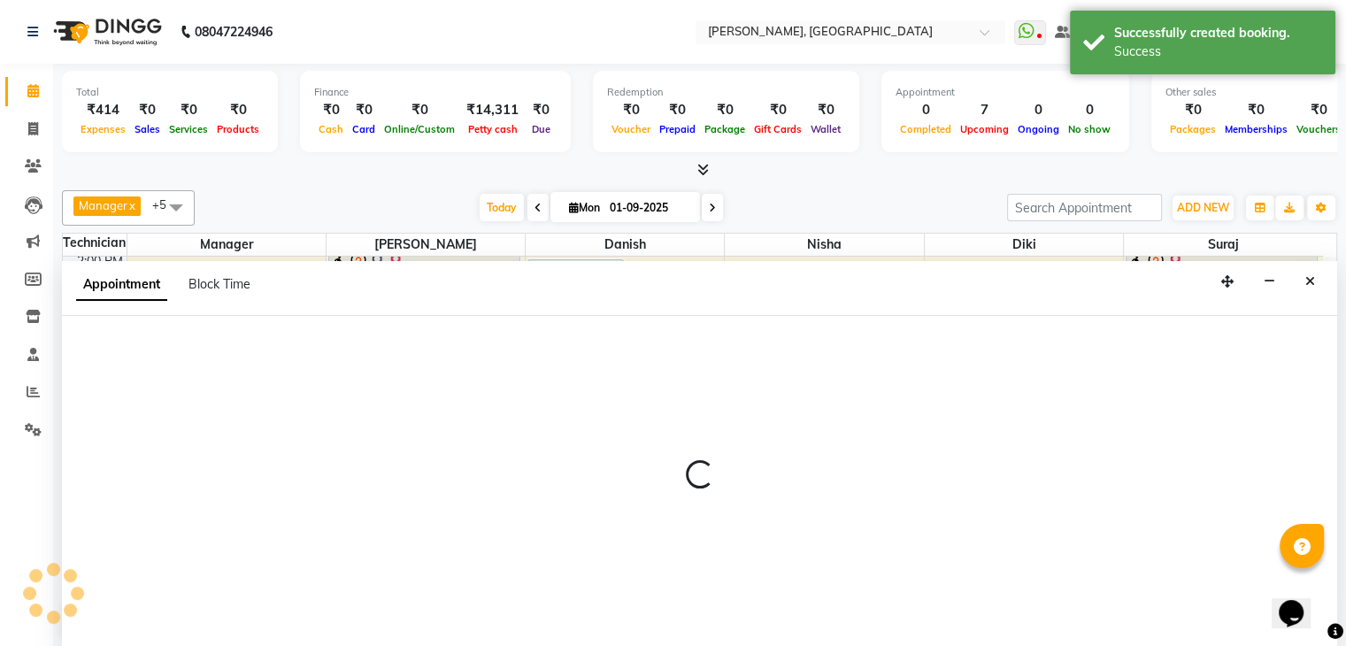
scroll to position [1, 0]
select select "83655"
select select "975"
select select "tentative"
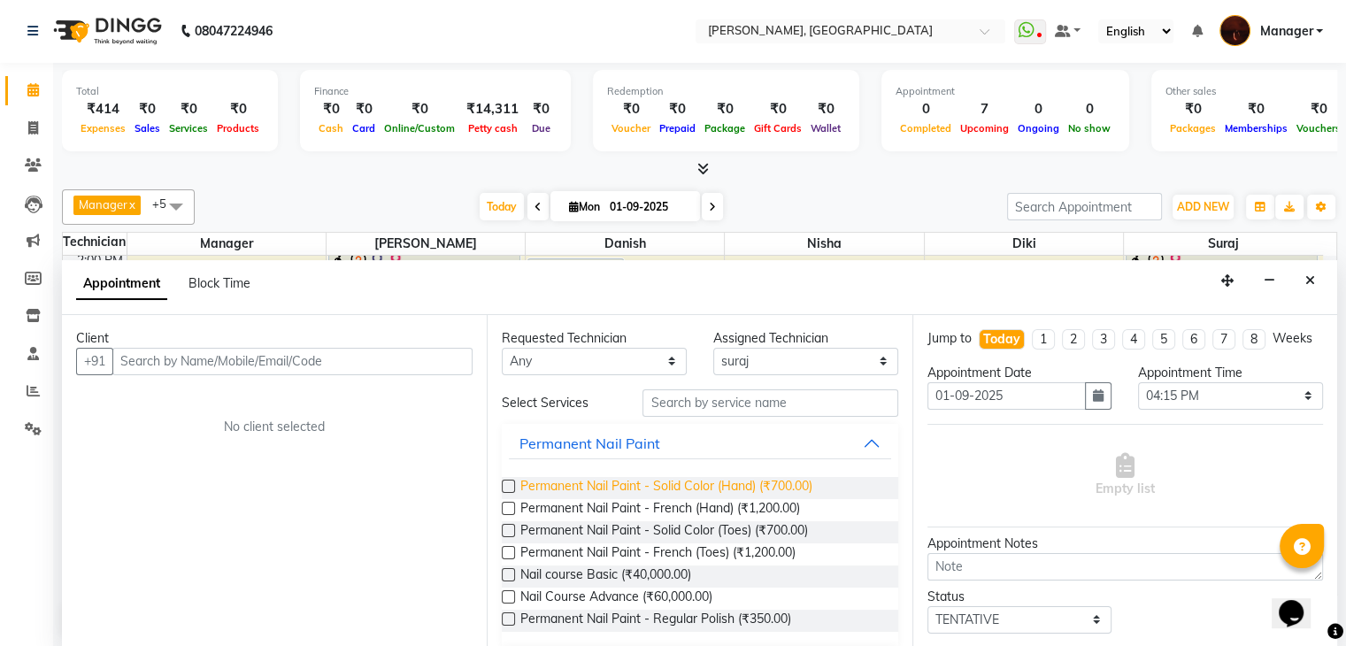
click at [751, 480] on span "Permanent Nail Paint - Solid Color (Hand) (₹700.00)" at bounding box center [666, 488] width 292 height 22
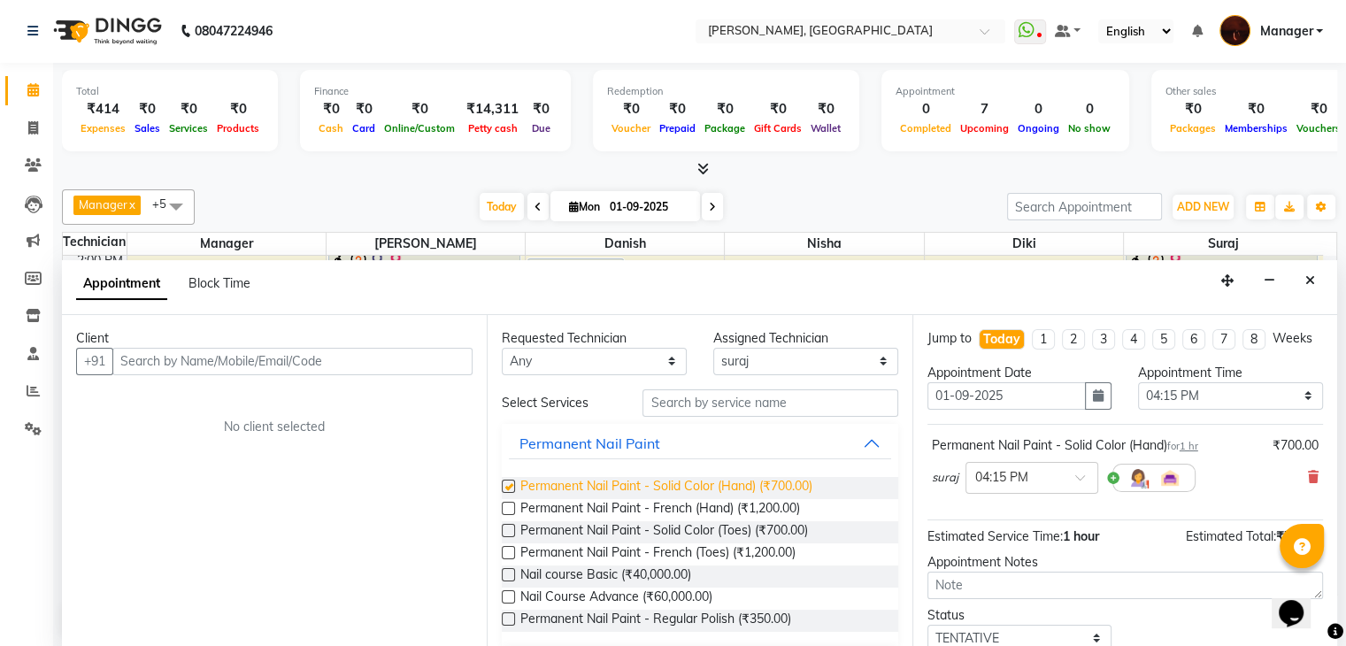
checkbox input "false"
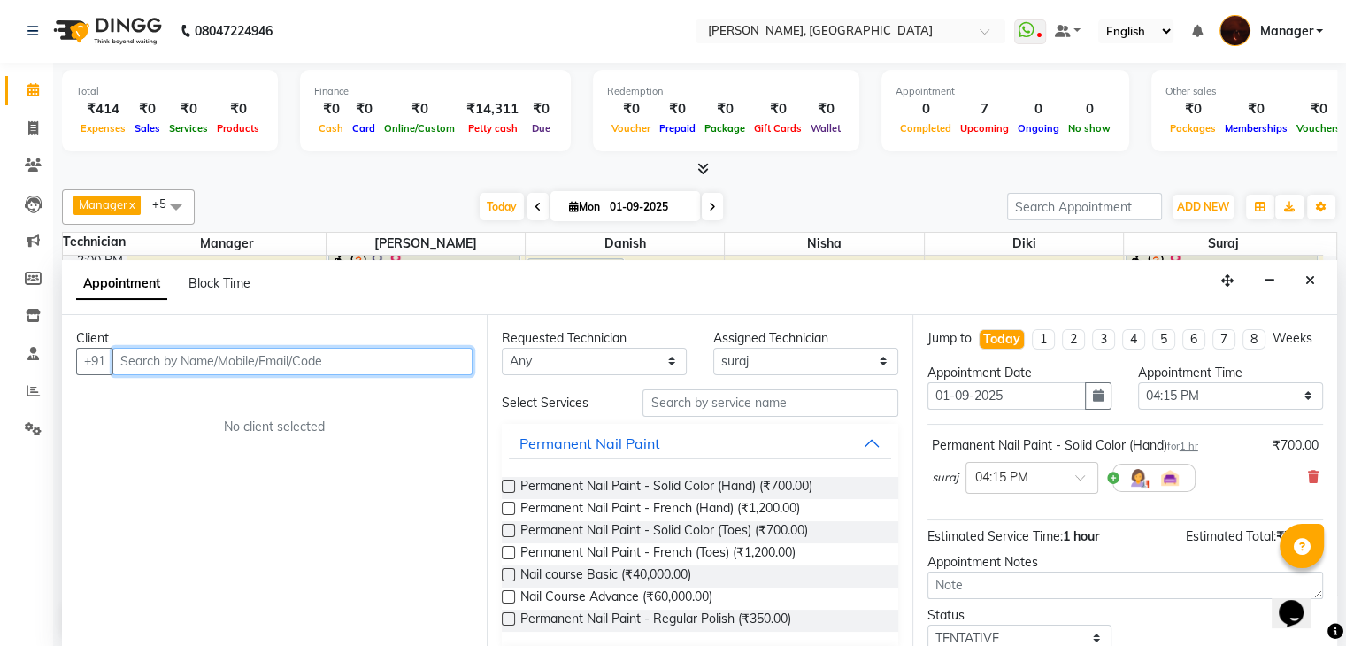
click at [304, 358] on input "text" at bounding box center [292, 361] width 360 height 27
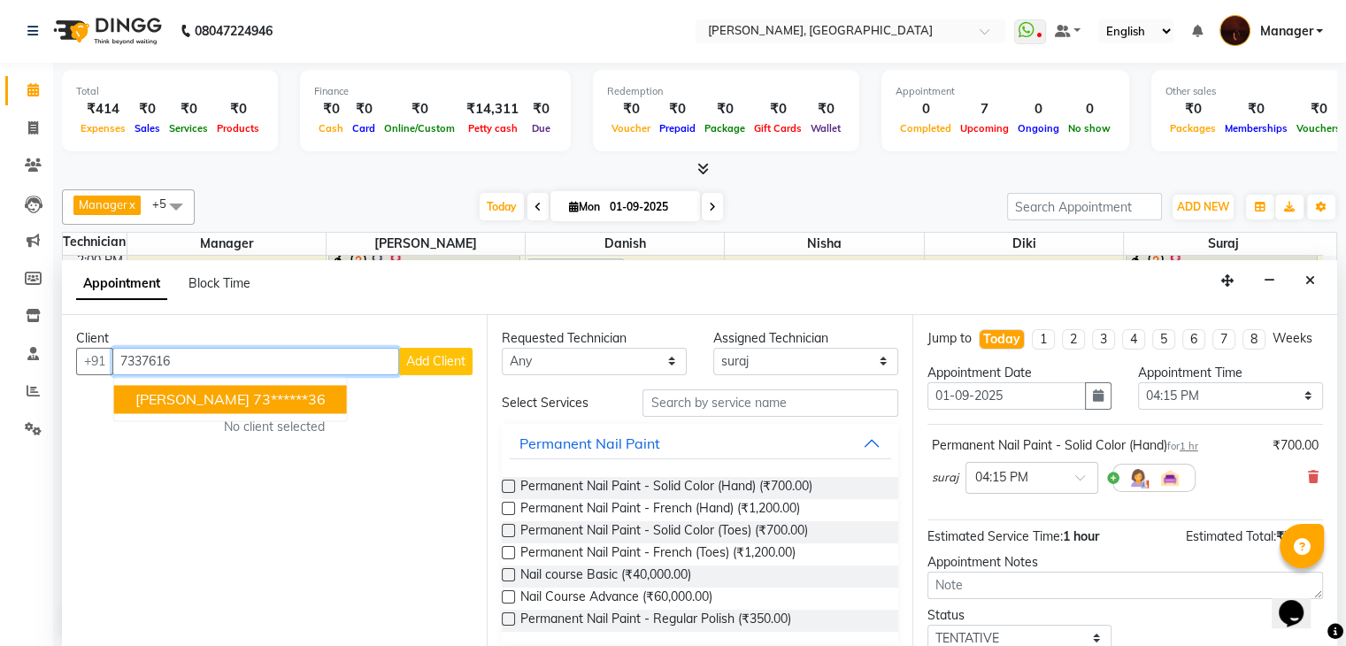
click at [285, 396] on button "[PERSON_NAME] 73******36" at bounding box center [230, 399] width 233 height 28
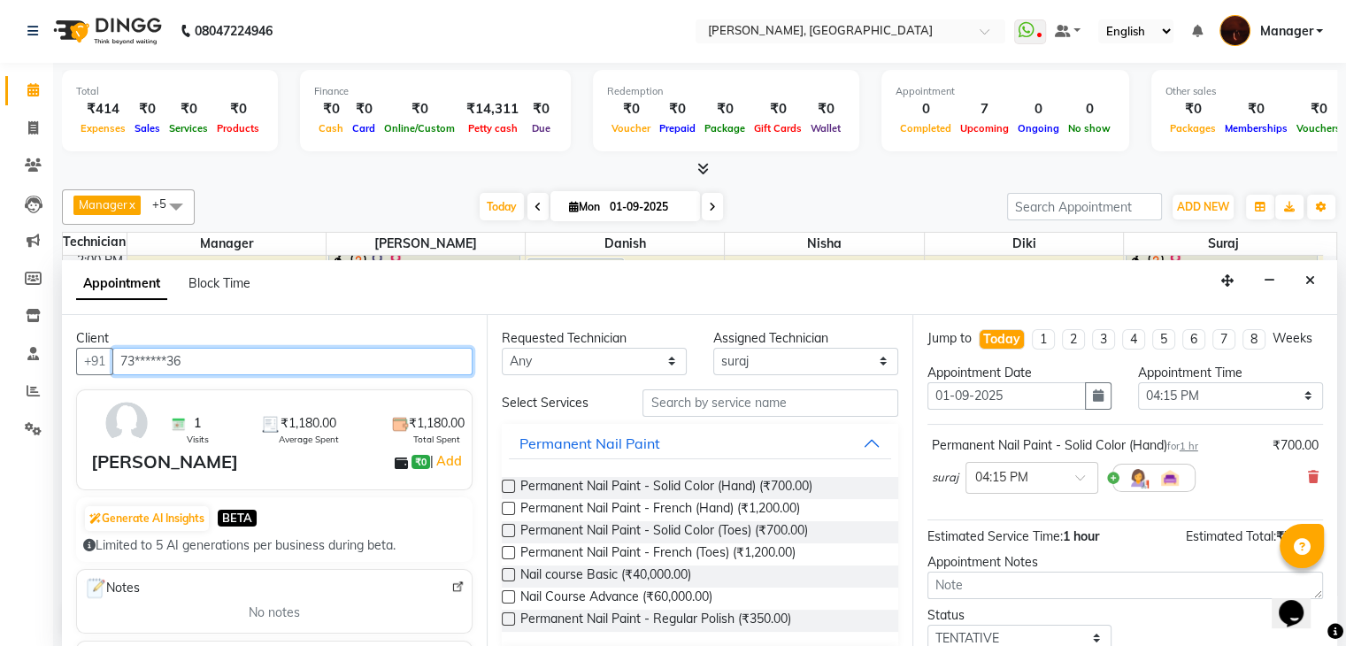
type input "73******36"
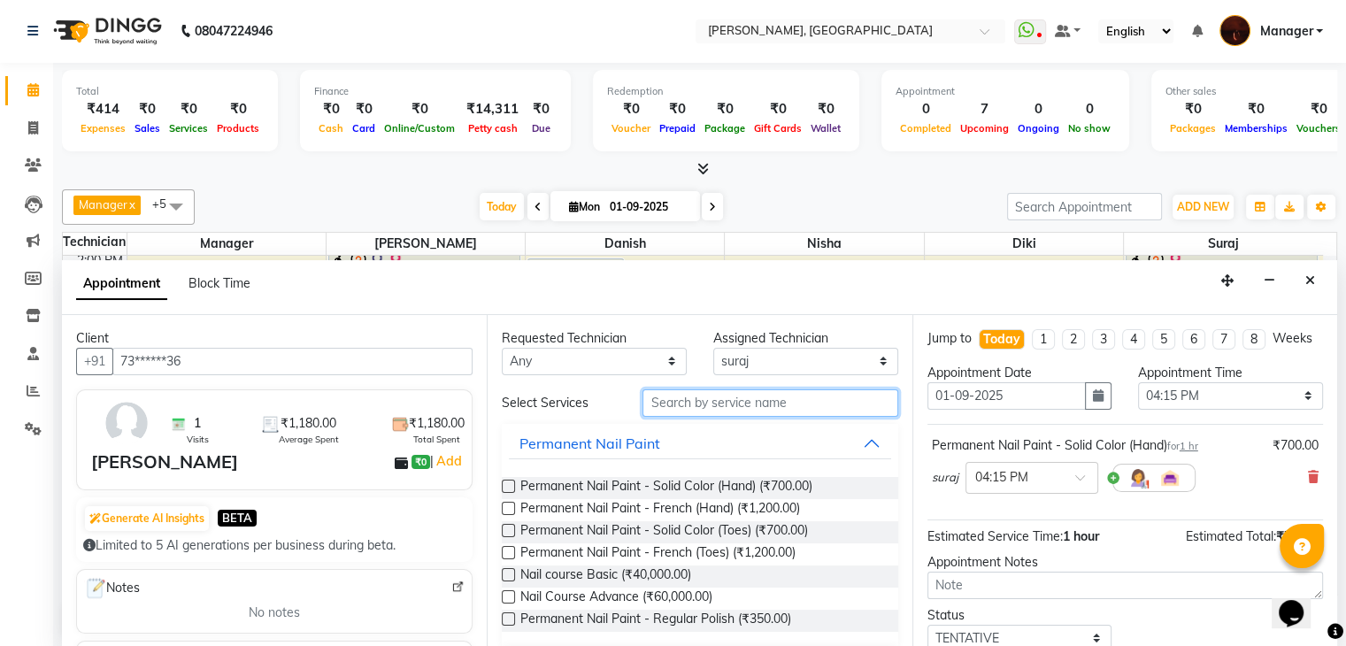
click at [657, 397] on input "text" at bounding box center [769, 402] width 255 height 27
click at [681, 484] on span "Permanent Nail Paint - Solid Color (Hand) (₹700.00)" at bounding box center [666, 488] width 292 height 22
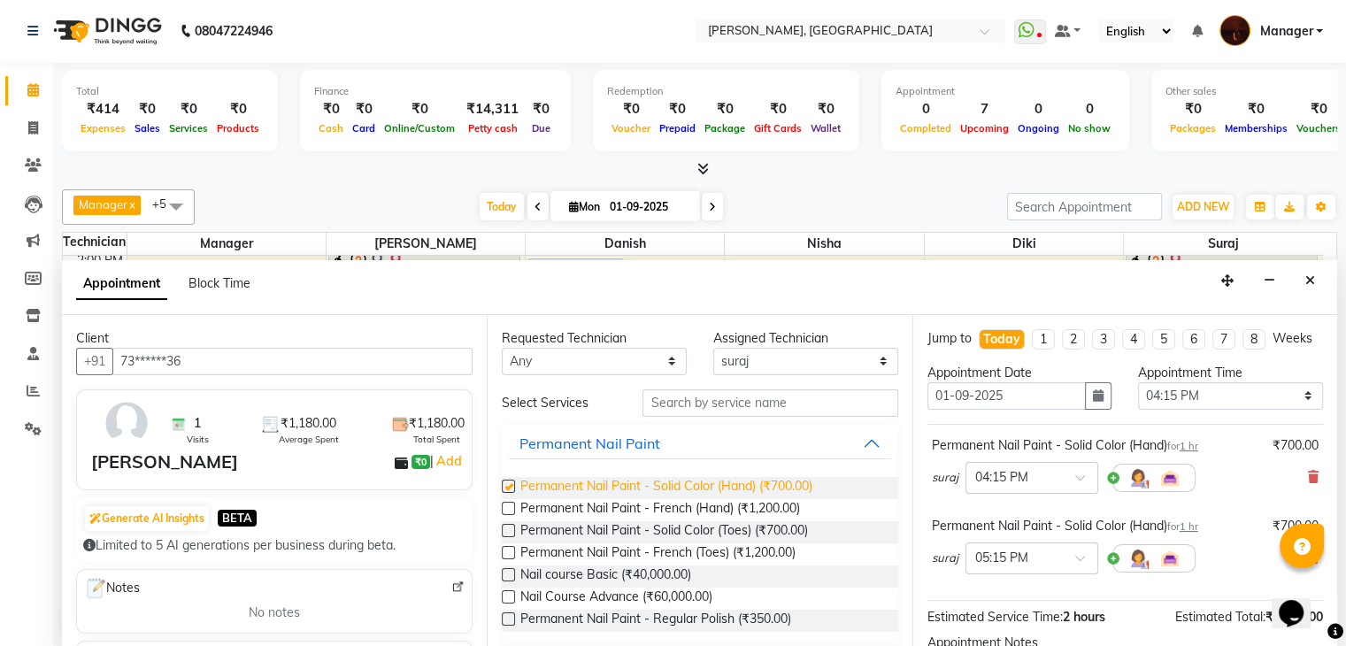
checkbox input "false"
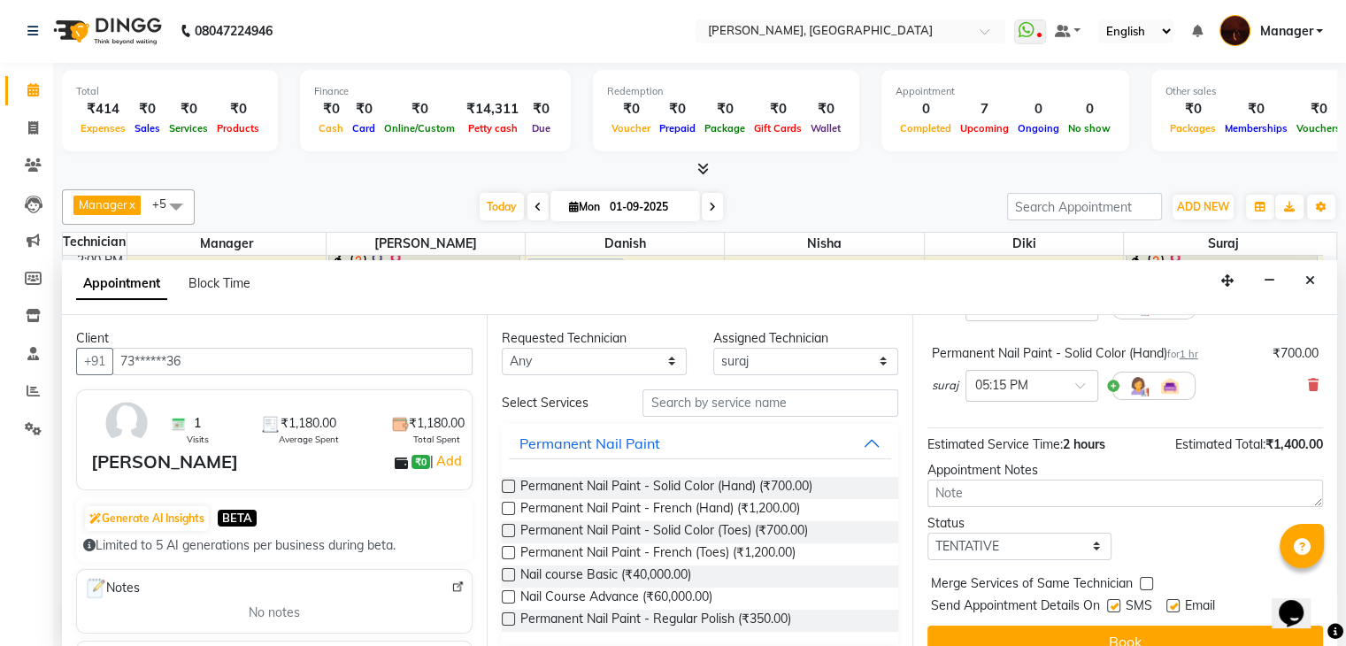
scroll to position [196, 0]
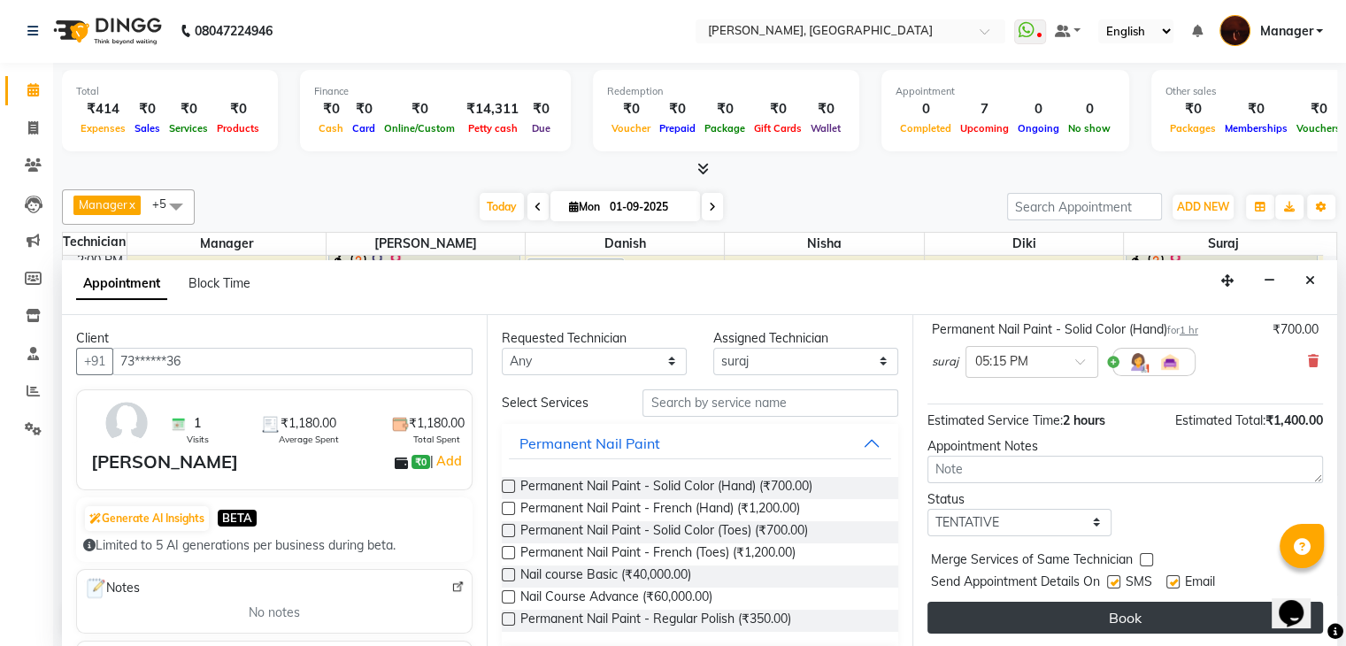
click at [1065, 626] on button "Book" at bounding box center [1125, 618] width 396 height 32
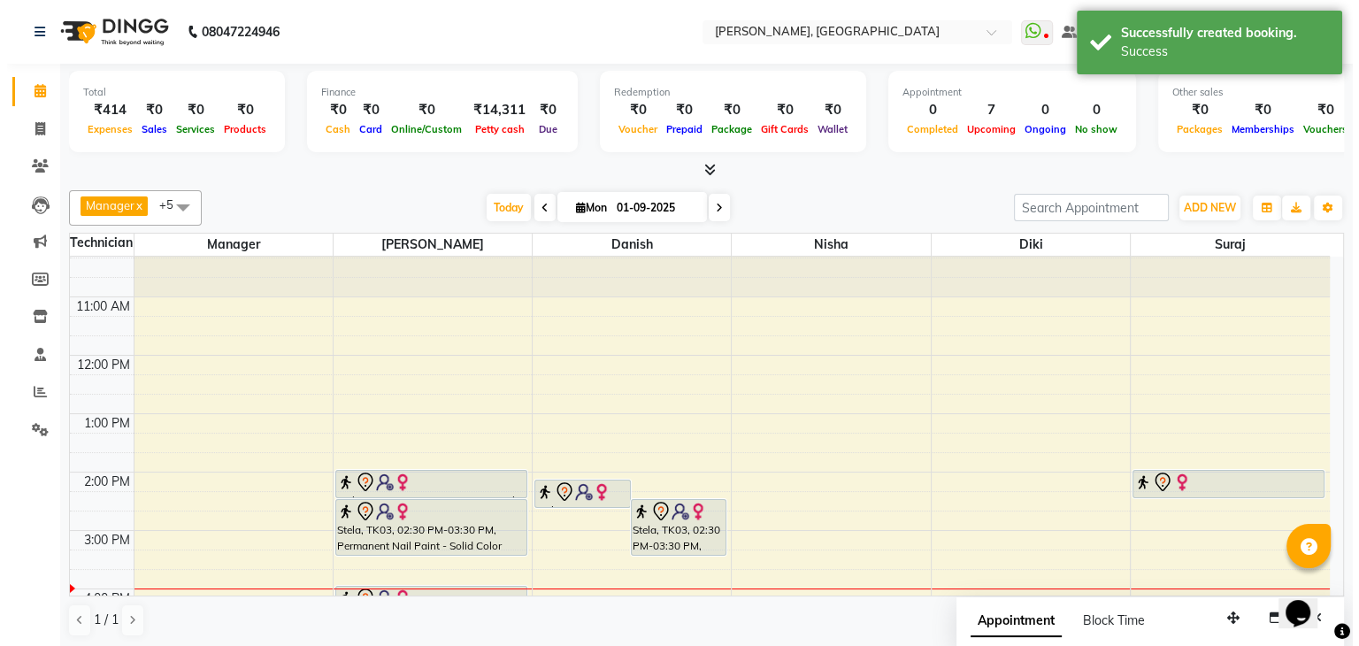
scroll to position [0, 0]
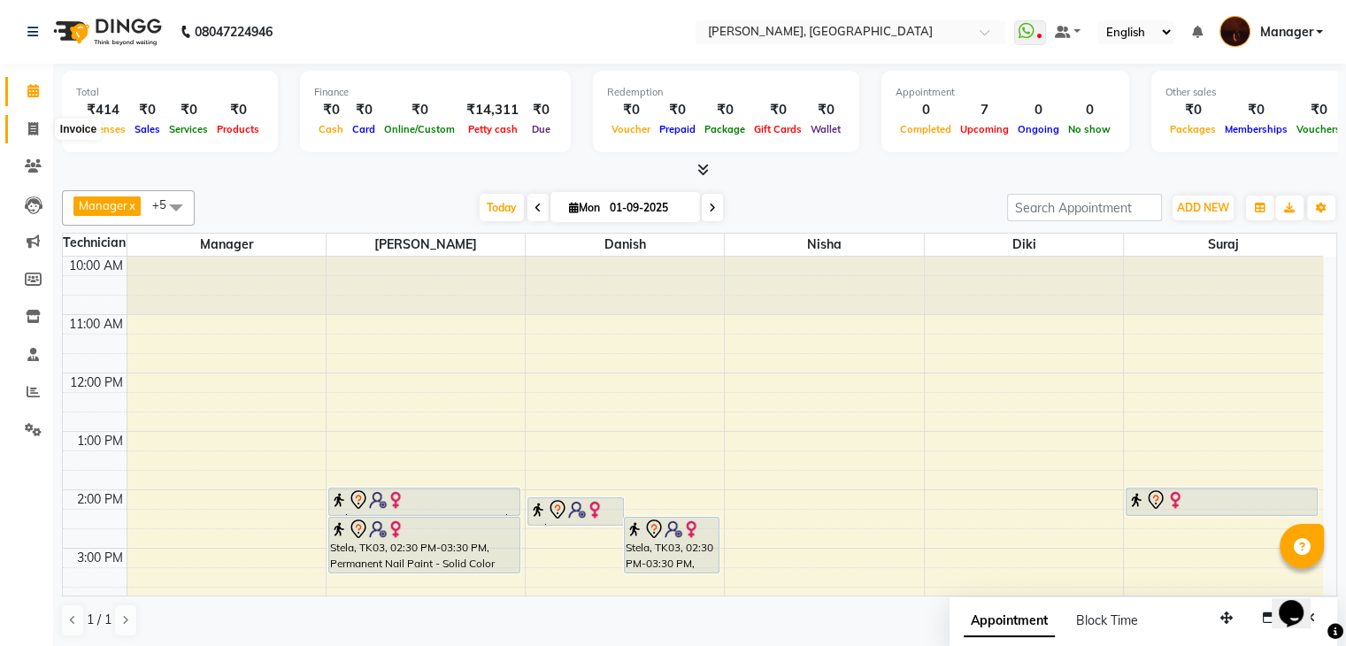
click at [35, 130] on icon at bounding box center [33, 128] width 10 height 13
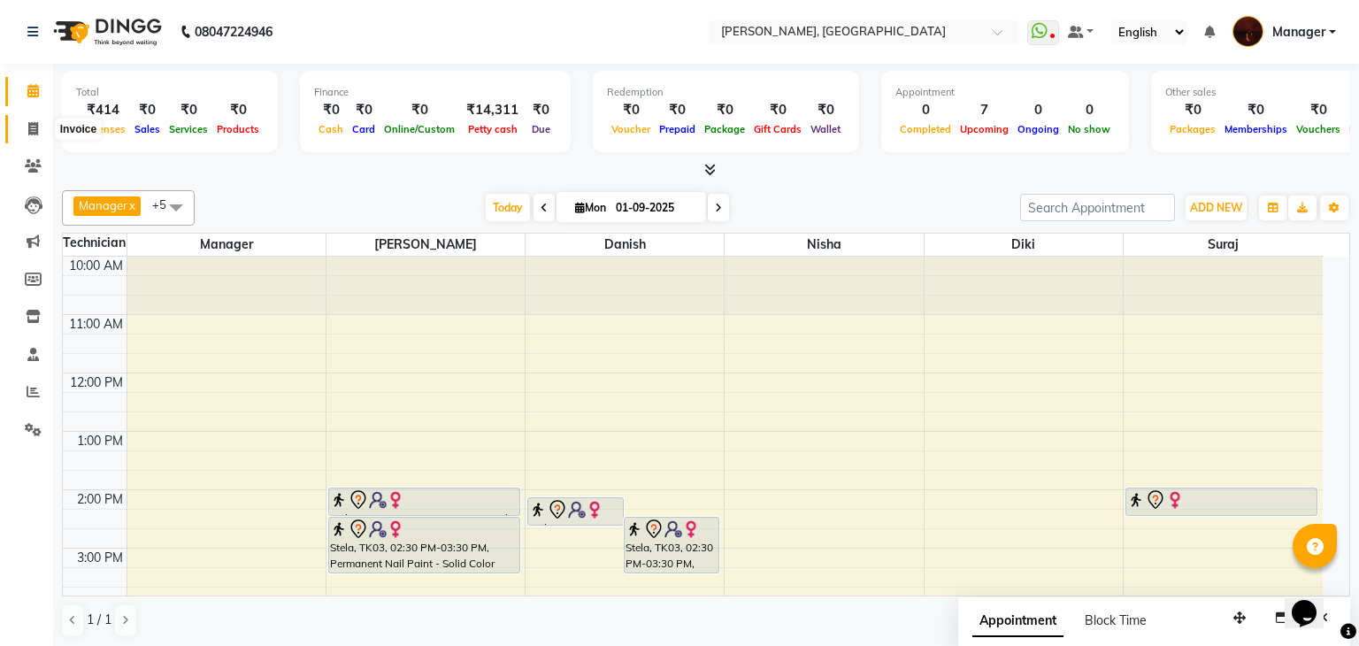
select select "service"
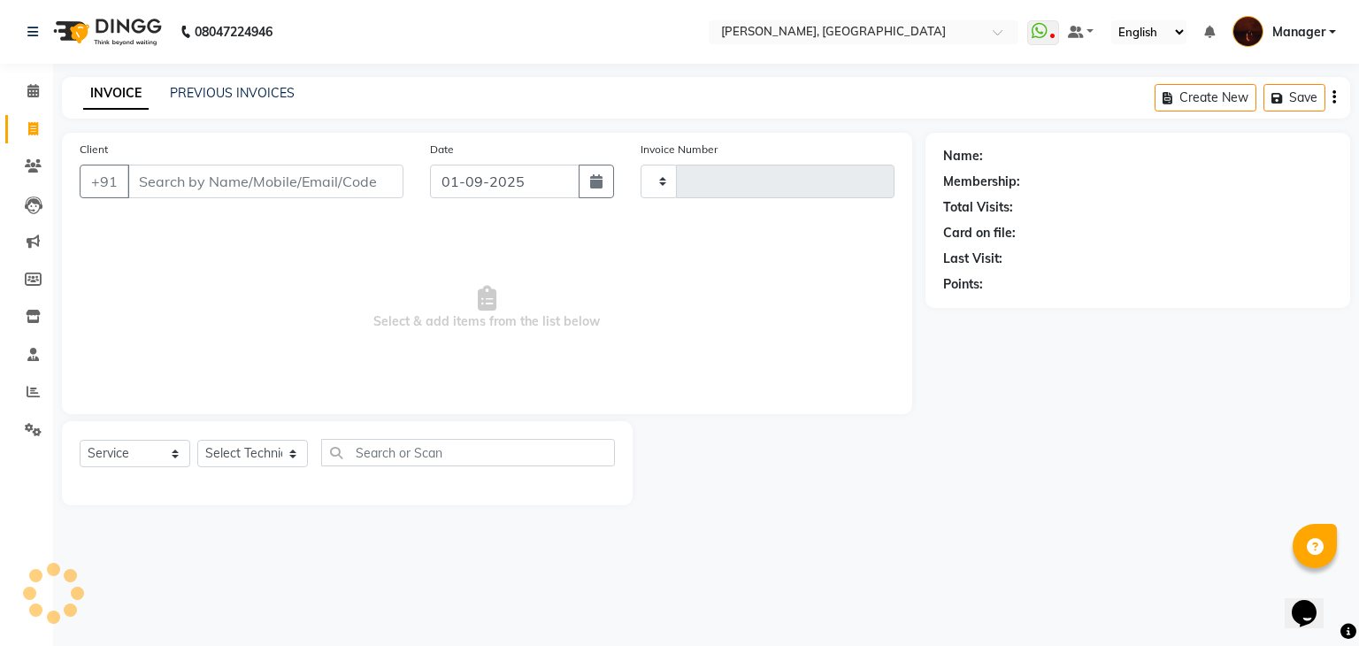
type input "1779"
select select "4063"
click at [205, 190] on input "Client" at bounding box center [265, 182] width 276 height 34
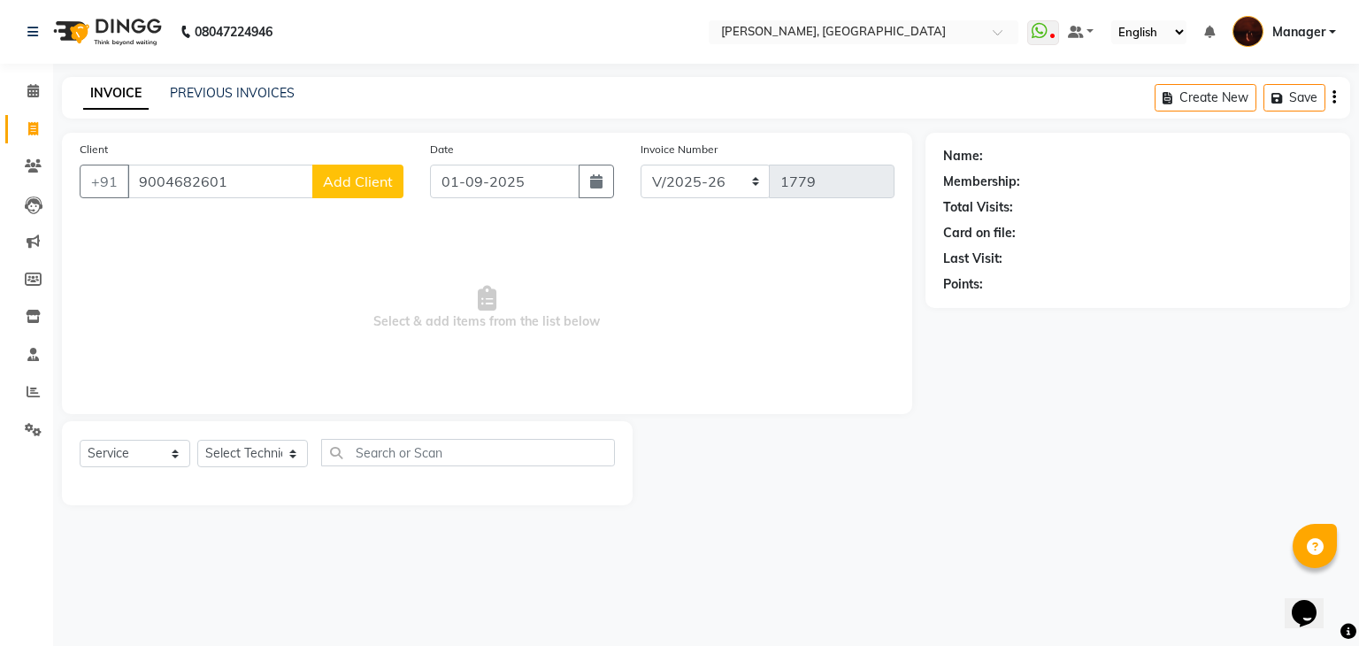
type input "9004682601"
click at [385, 186] on span "Add Client" at bounding box center [358, 182] width 70 height 18
select select "21"
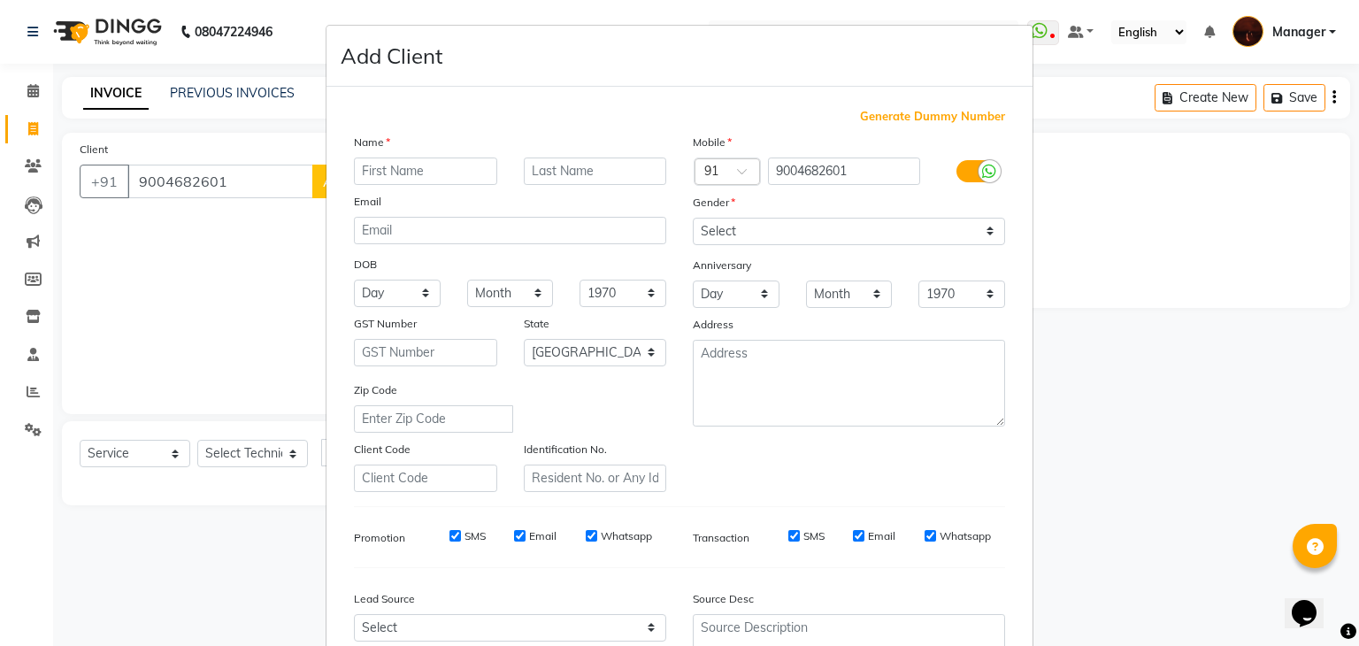
click at [447, 178] on input "text" at bounding box center [425, 170] width 143 height 27
type input "t"
type input "stela"
click at [757, 237] on select "Select [DEMOGRAPHIC_DATA] [DEMOGRAPHIC_DATA] Other Prefer Not To Say" at bounding box center [849, 231] width 312 height 27
select select "[DEMOGRAPHIC_DATA]"
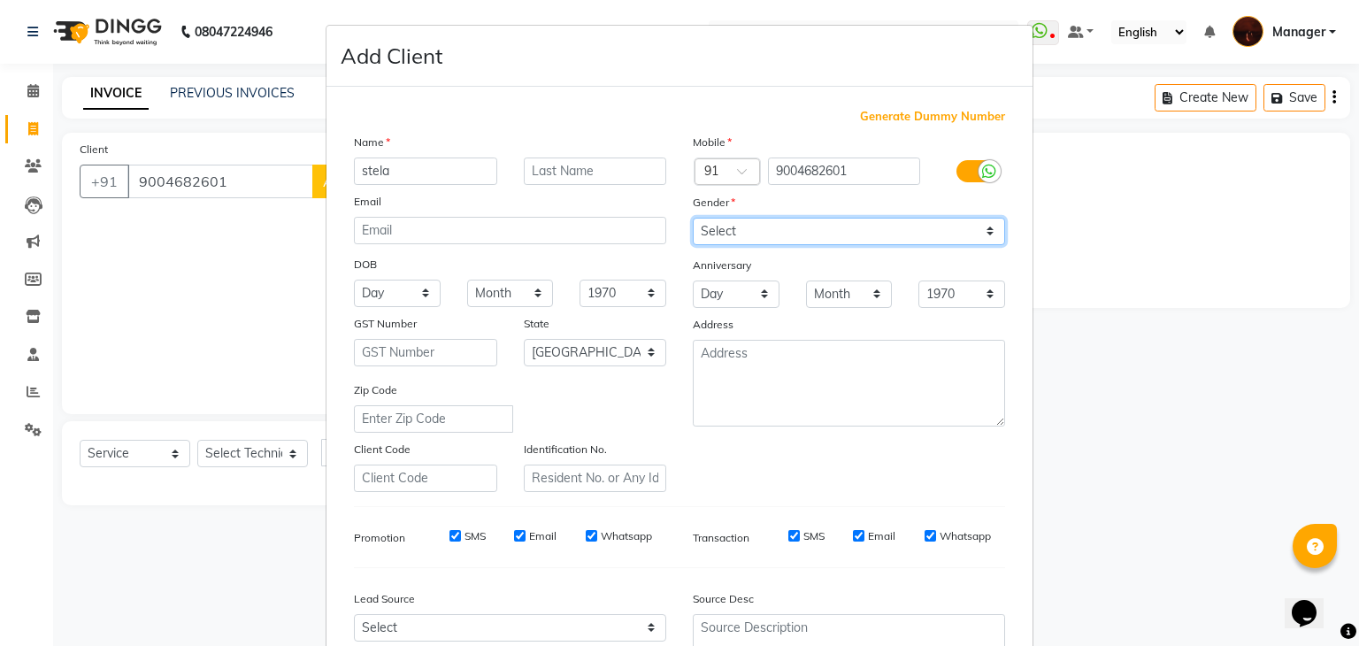
click at [693, 219] on select "Select [DEMOGRAPHIC_DATA] [DEMOGRAPHIC_DATA] Other Prefer Not To Say" at bounding box center [849, 231] width 312 height 27
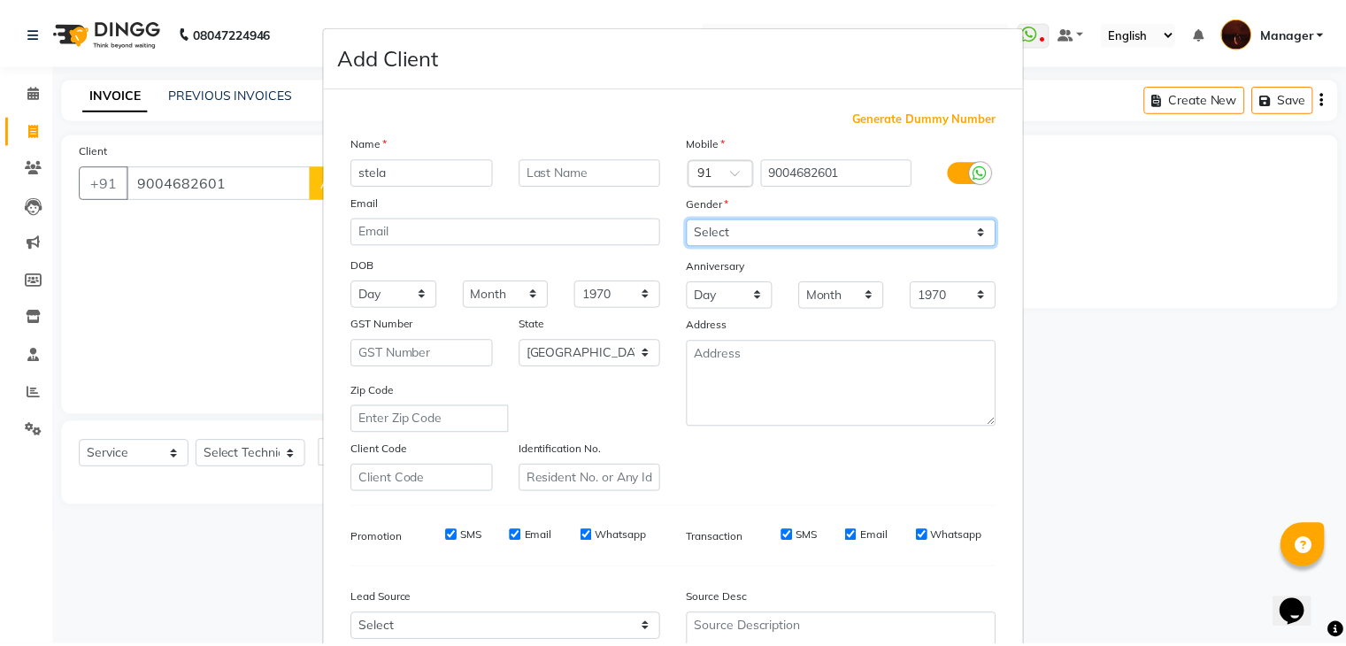
scroll to position [180, 0]
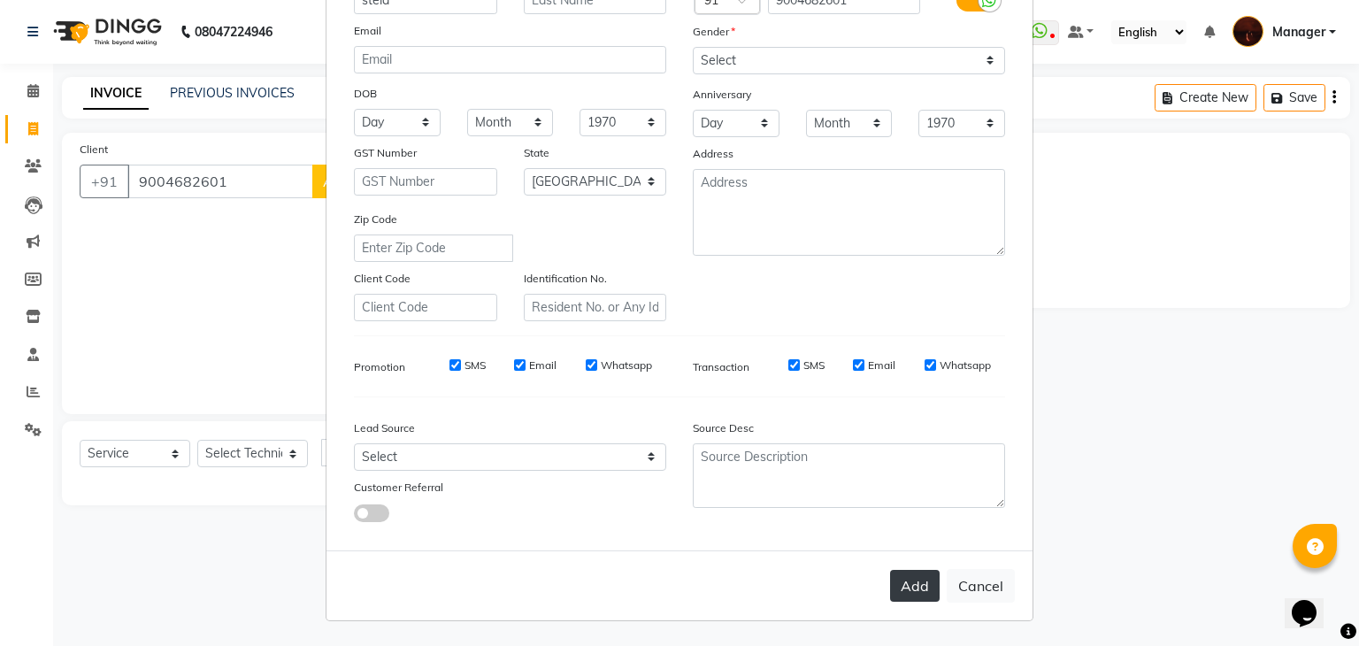
click at [906, 588] on button "Add" at bounding box center [915, 586] width 50 height 32
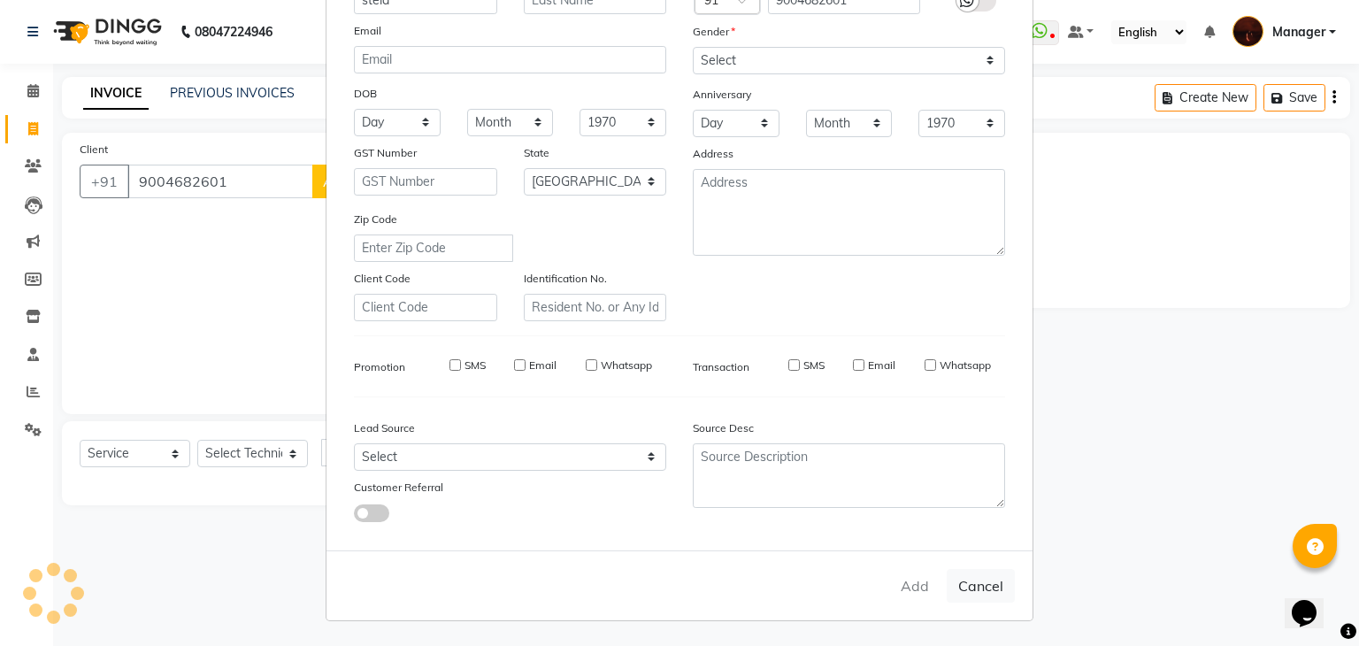
type input "90******01"
select select
select select "null"
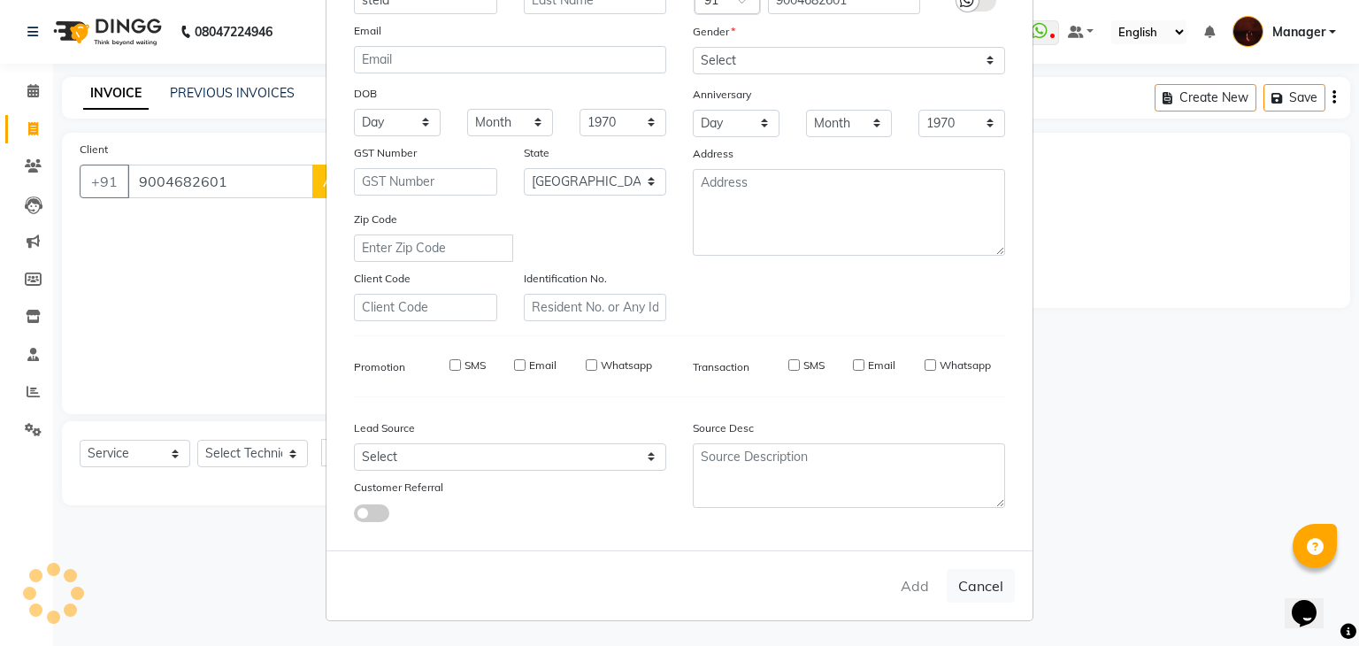
select select
checkbox input "false"
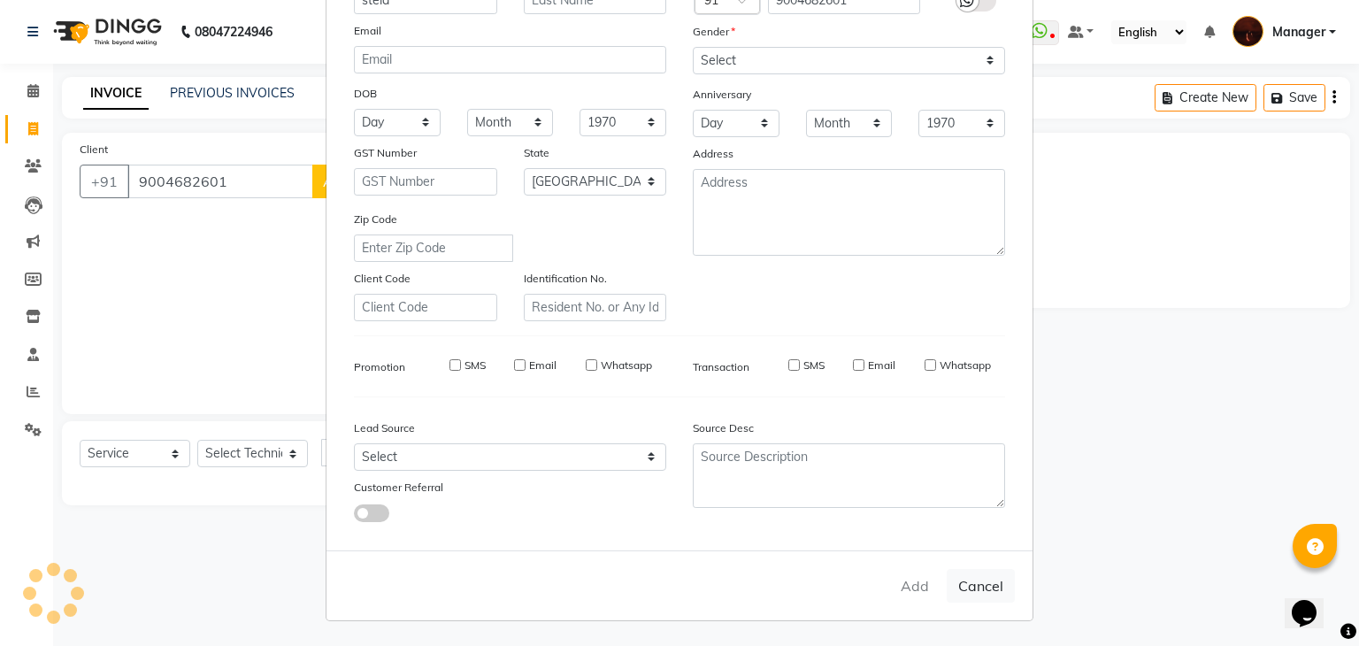
checkbox input "false"
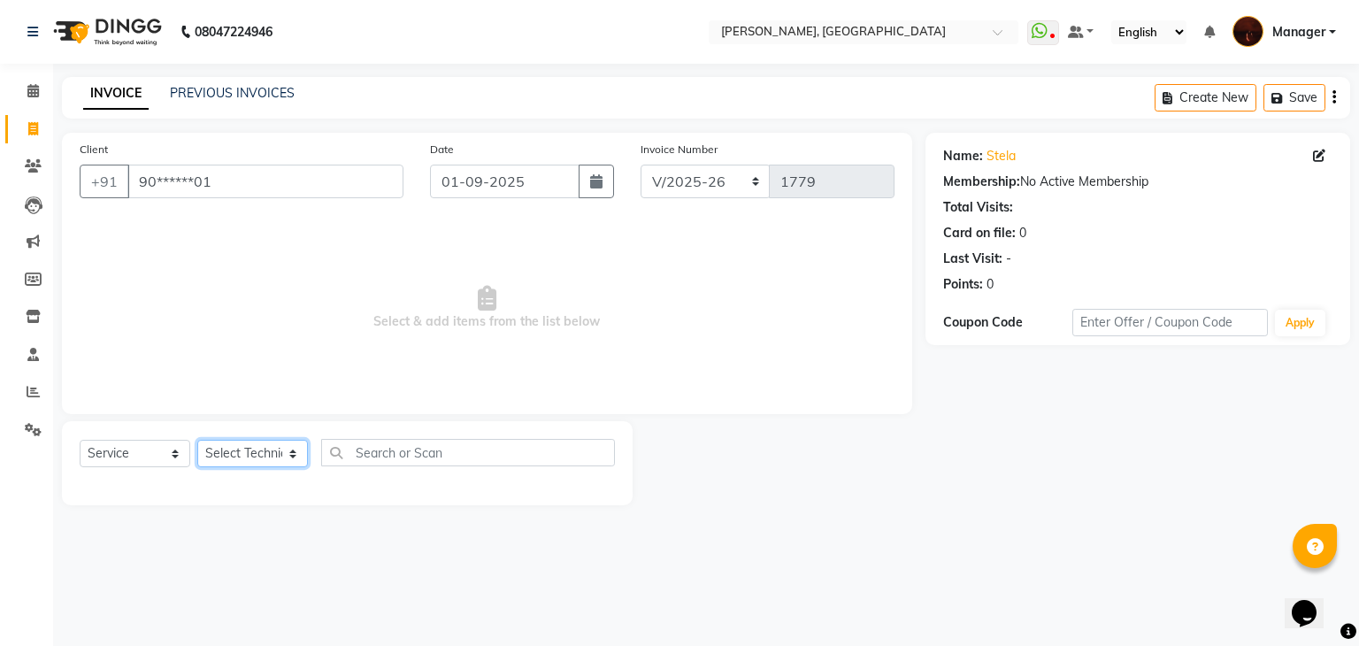
click at [267, 447] on select "Select Technician [PERSON_NAME] Diki [PERSON_NAME] Manager [PERSON_NAME] Pooja …" at bounding box center [252, 453] width 111 height 27
select select "83655"
click at [197, 441] on select "Select Technician [PERSON_NAME] Diki [PERSON_NAME] Manager [PERSON_NAME] Pooja …" at bounding box center [252, 453] width 111 height 27
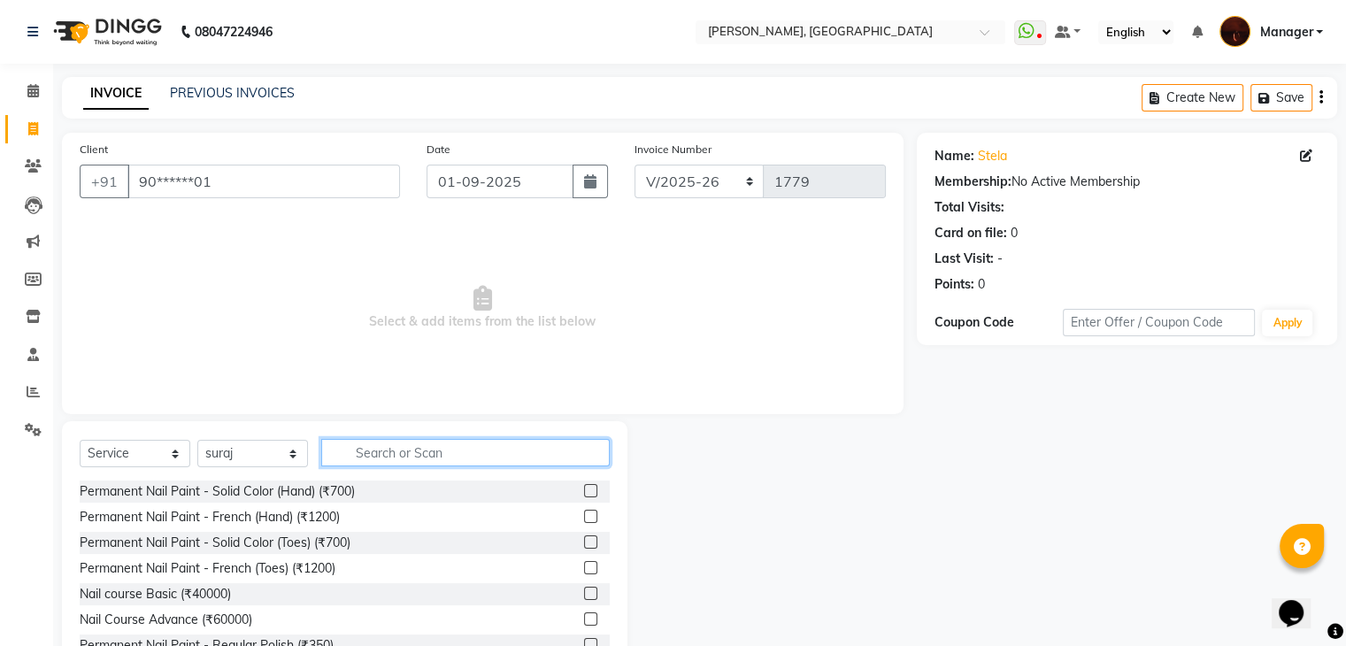
click at [366, 449] on input "text" at bounding box center [465, 452] width 288 height 27
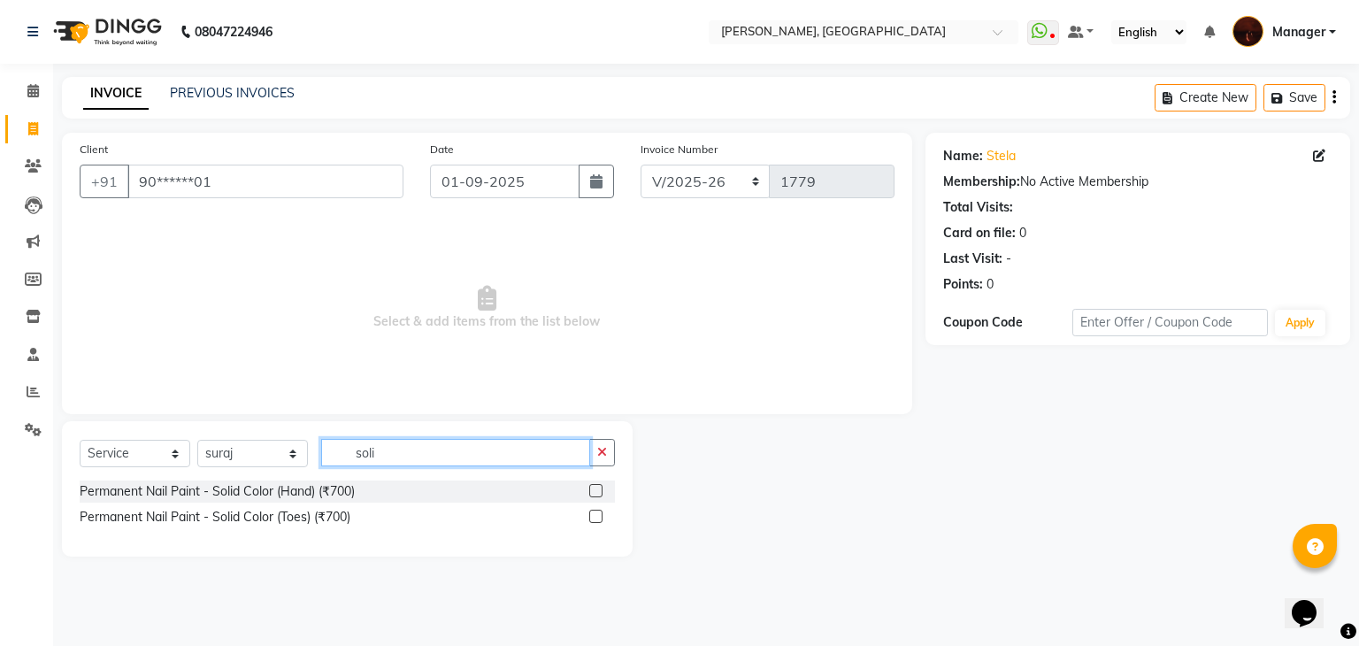
type input "soli"
click at [601, 484] on label at bounding box center [595, 490] width 13 height 13
click at [601, 486] on input "checkbox" at bounding box center [595, 492] width 12 height 12
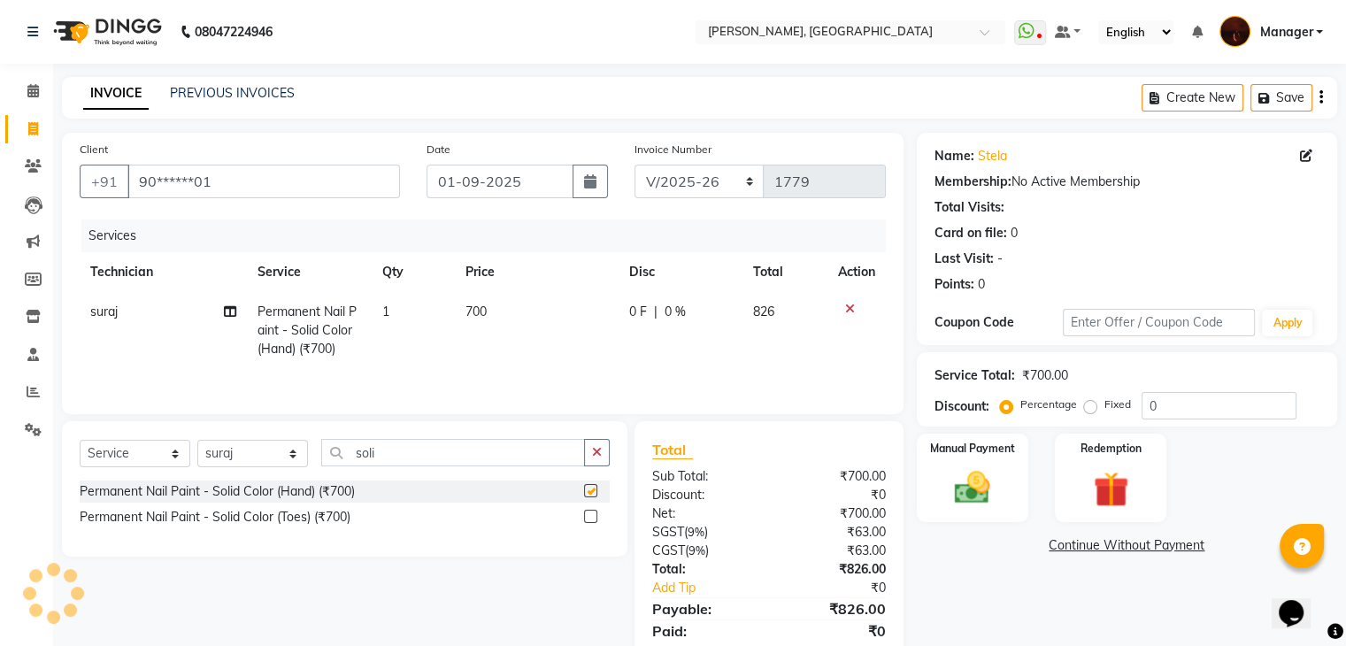
checkbox input "false"
click at [503, 459] on input "soli" at bounding box center [453, 452] width 264 height 27
type input "s"
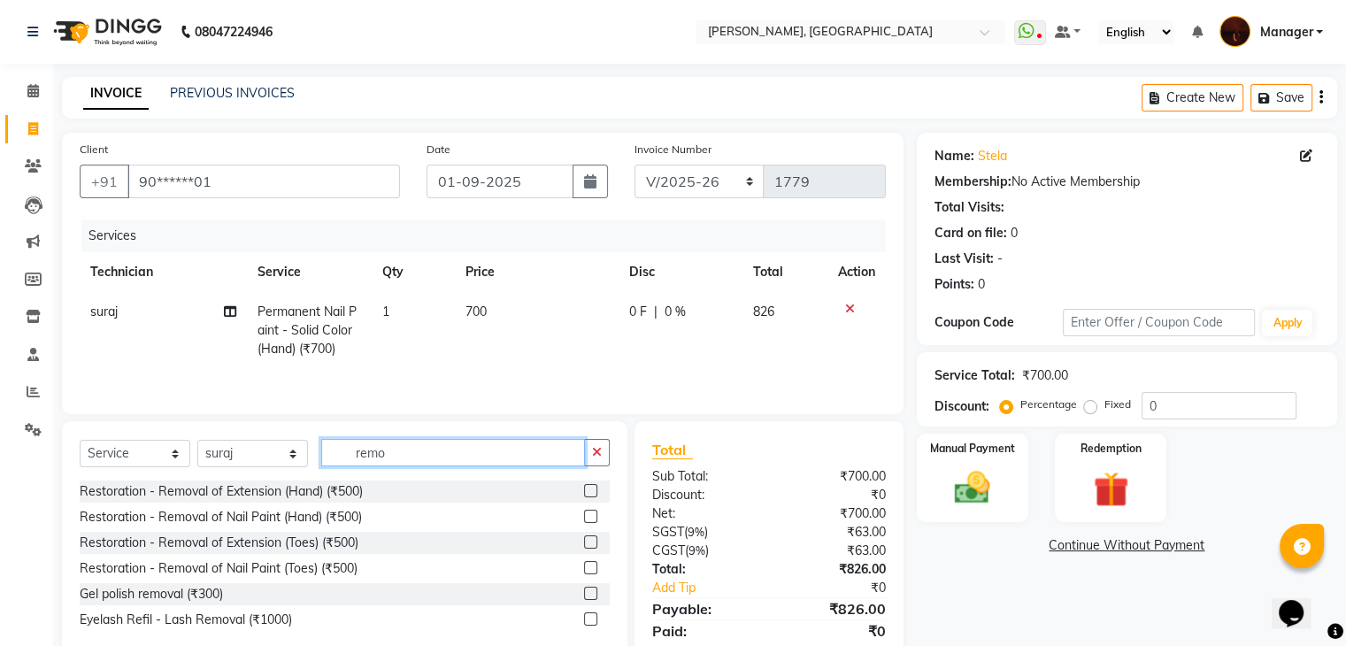
type input "remo"
click at [591, 594] on label at bounding box center [590, 593] width 13 height 13
click at [591, 594] on input "checkbox" at bounding box center [590, 594] width 12 height 12
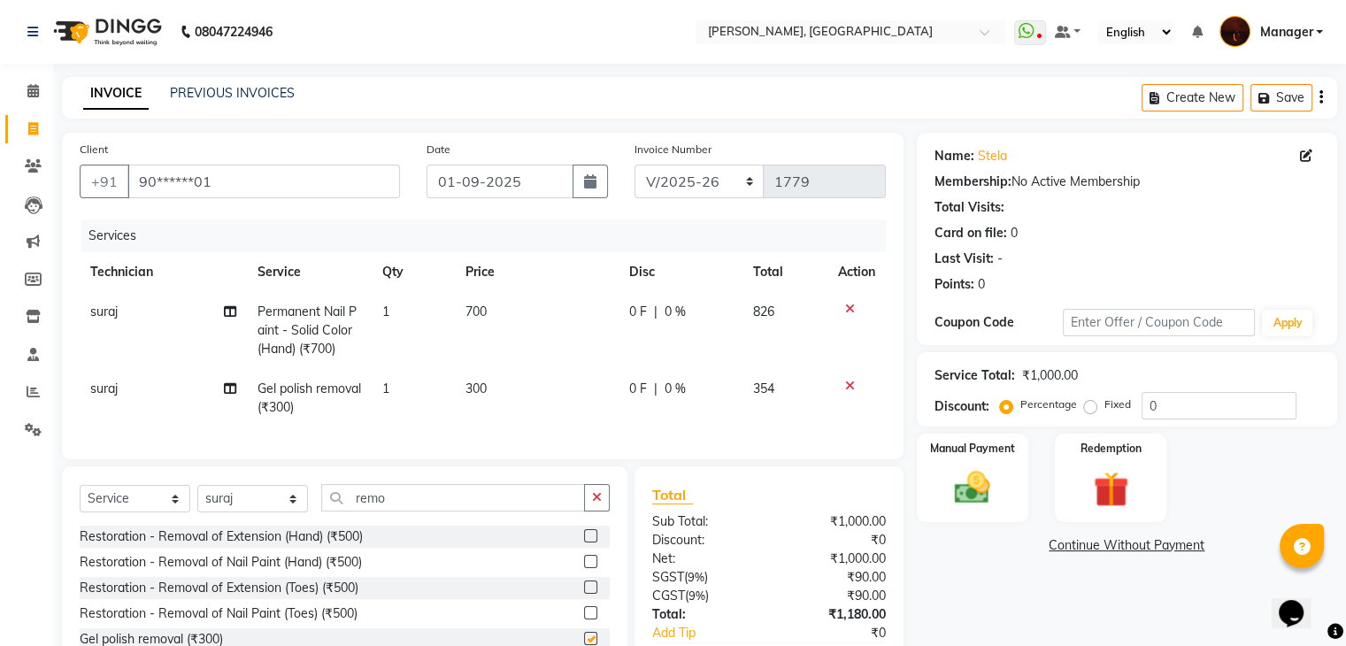
checkbox input "false"
click at [560, 511] on input "remo" at bounding box center [453, 497] width 264 height 27
type input "r"
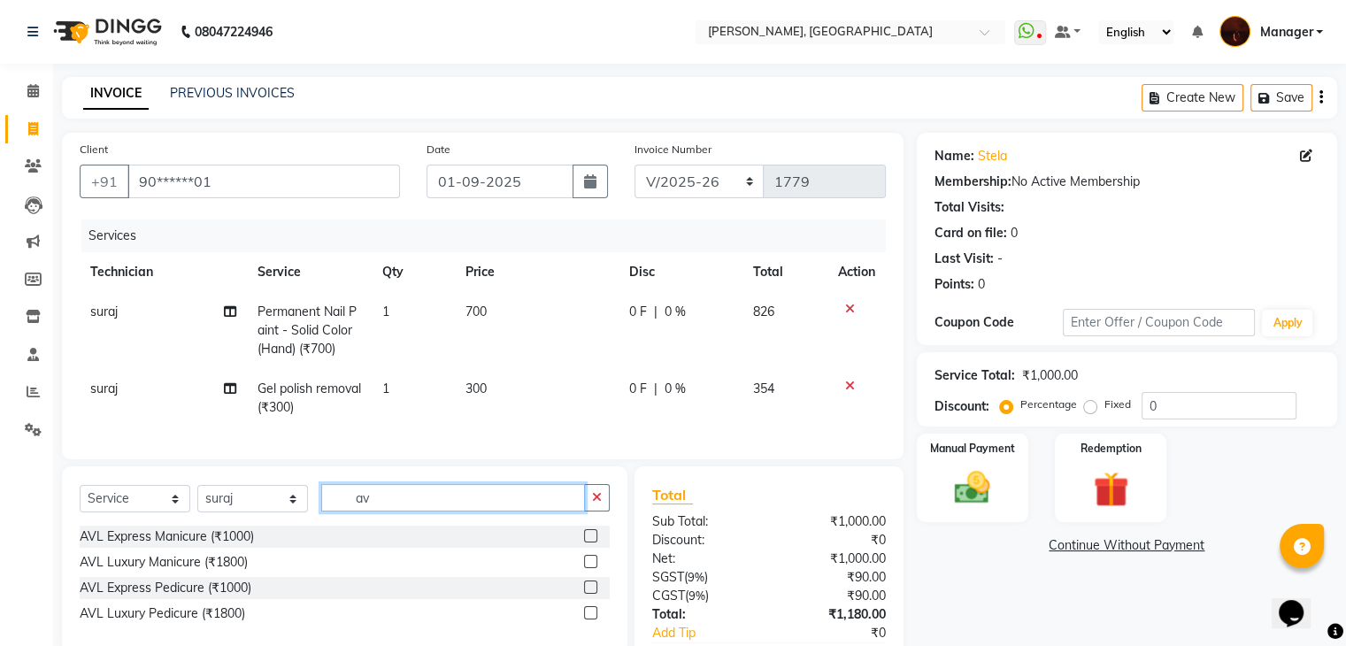
type input "av"
click at [589, 568] on label at bounding box center [590, 561] width 13 height 13
click at [589, 568] on input "checkbox" at bounding box center [590, 563] width 12 height 12
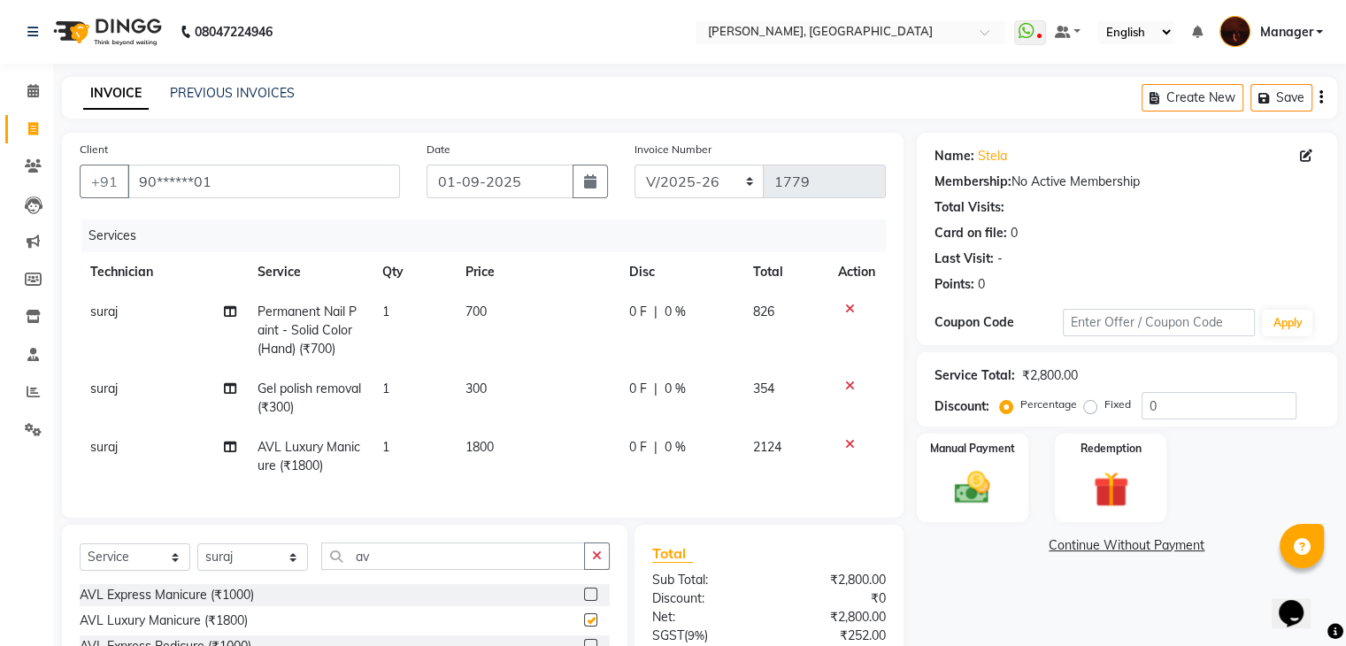
checkbox input "false"
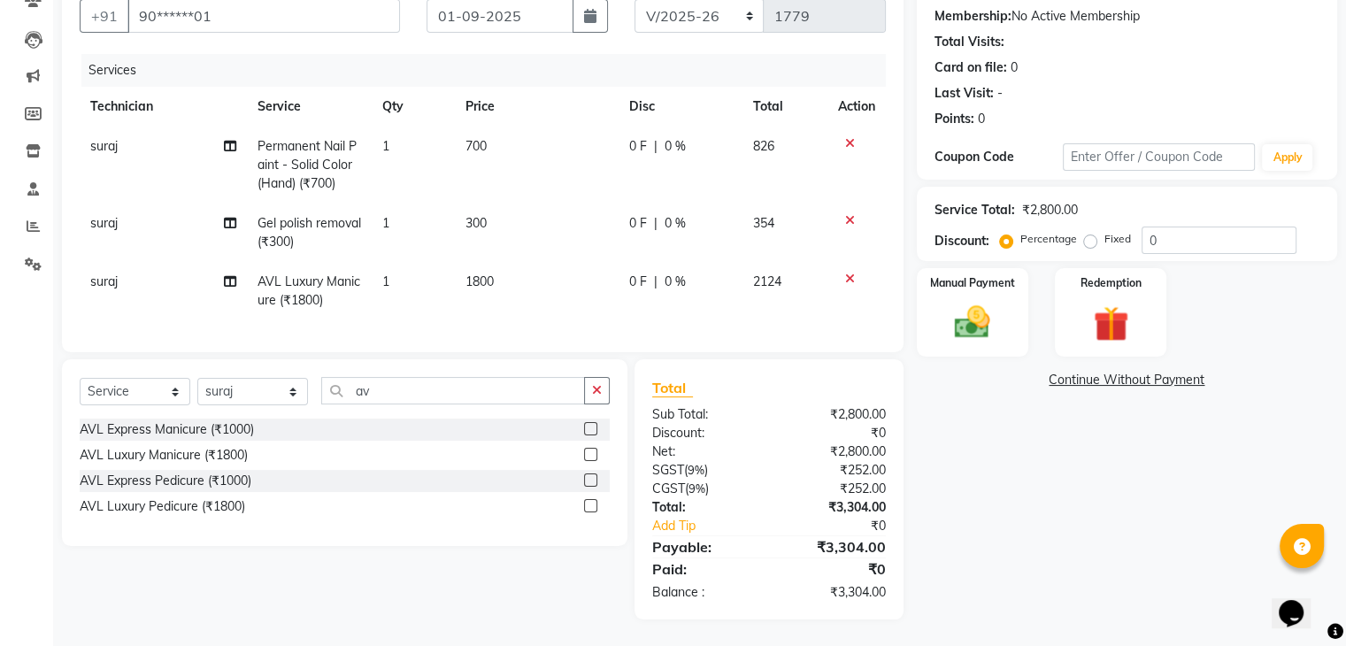
click at [845, 273] on icon at bounding box center [850, 279] width 10 height 12
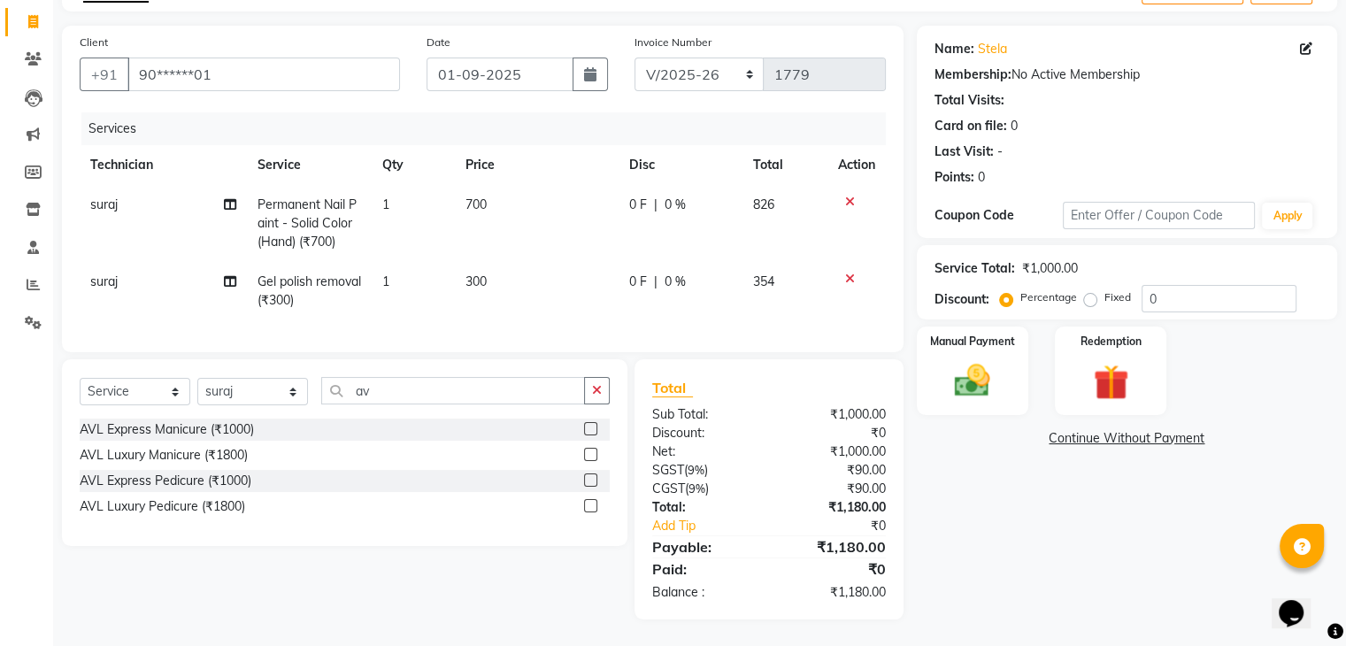
scroll to position [121, 0]
click at [972, 360] on img at bounding box center [971, 381] width 59 height 42
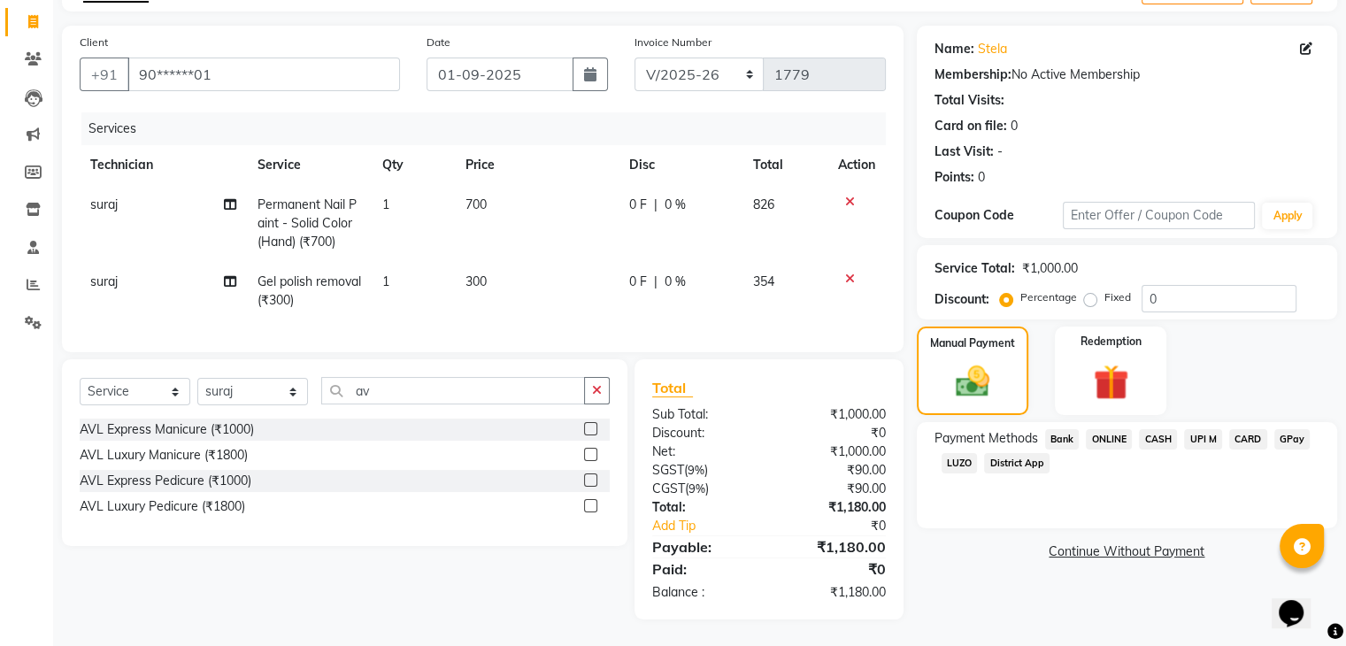
click at [1103, 429] on span "ONLINE" at bounding box center [1109, 439] width 46 height 20
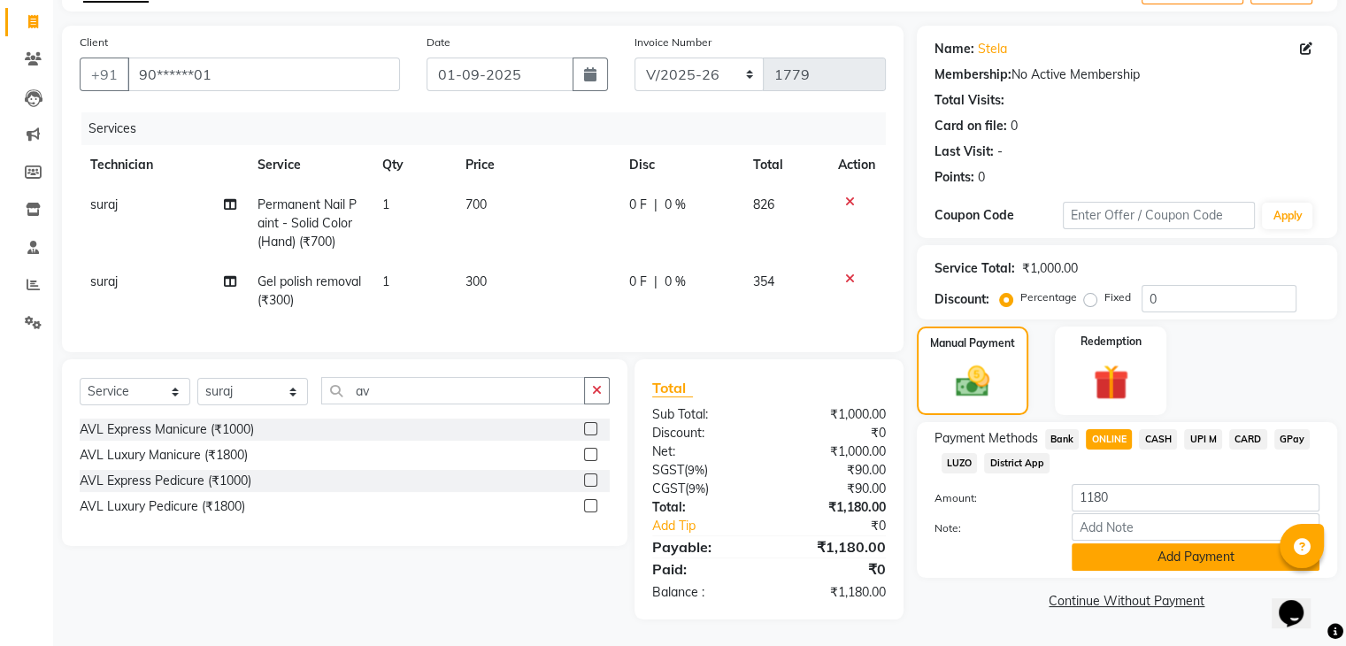
click at [1122, 543] on button "Add Payment" at bounding box center [1195, 556] width 248 height 27
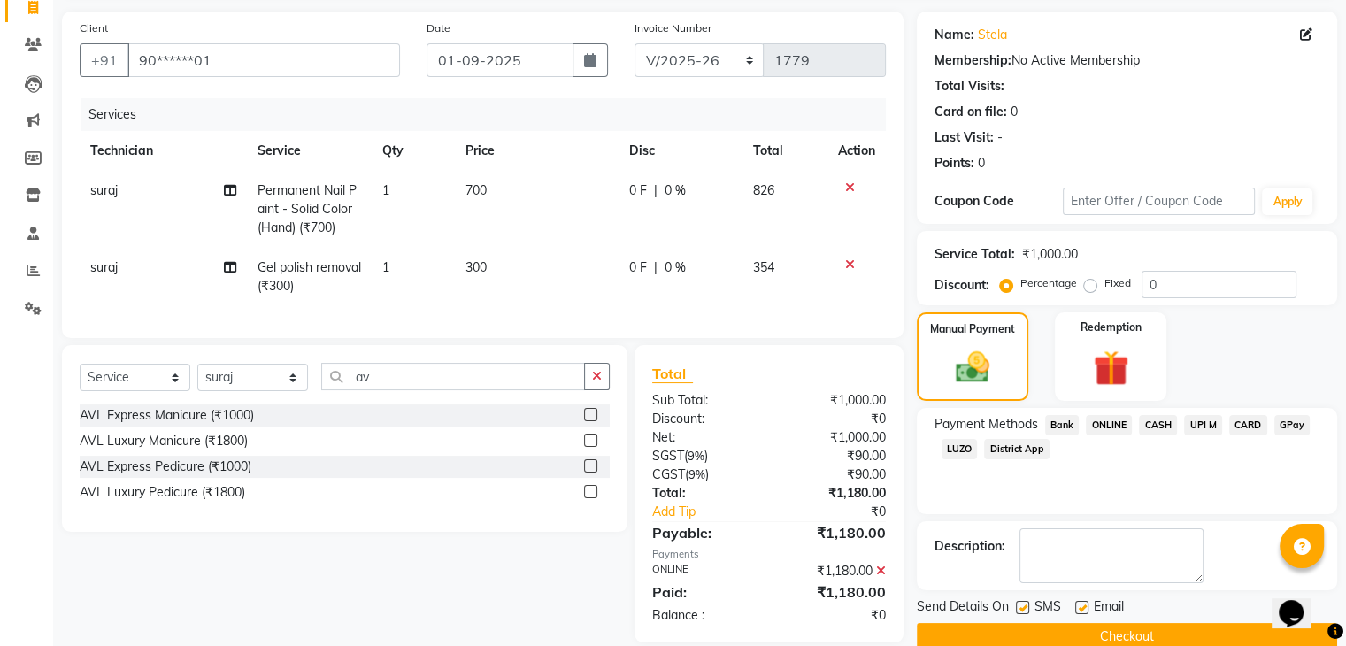
scroll to position [158, 0]
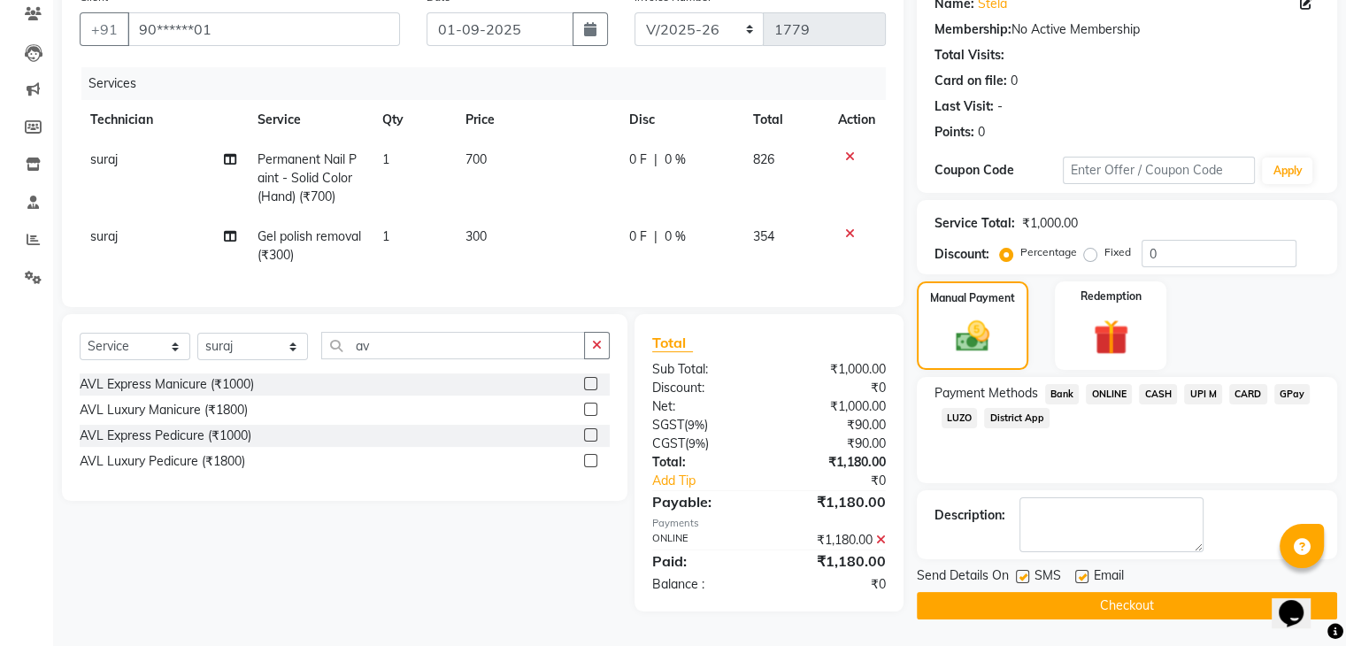
click at [1079, 594] on button "Checkout" at bounding box center [1127, 605] width 420 height 27
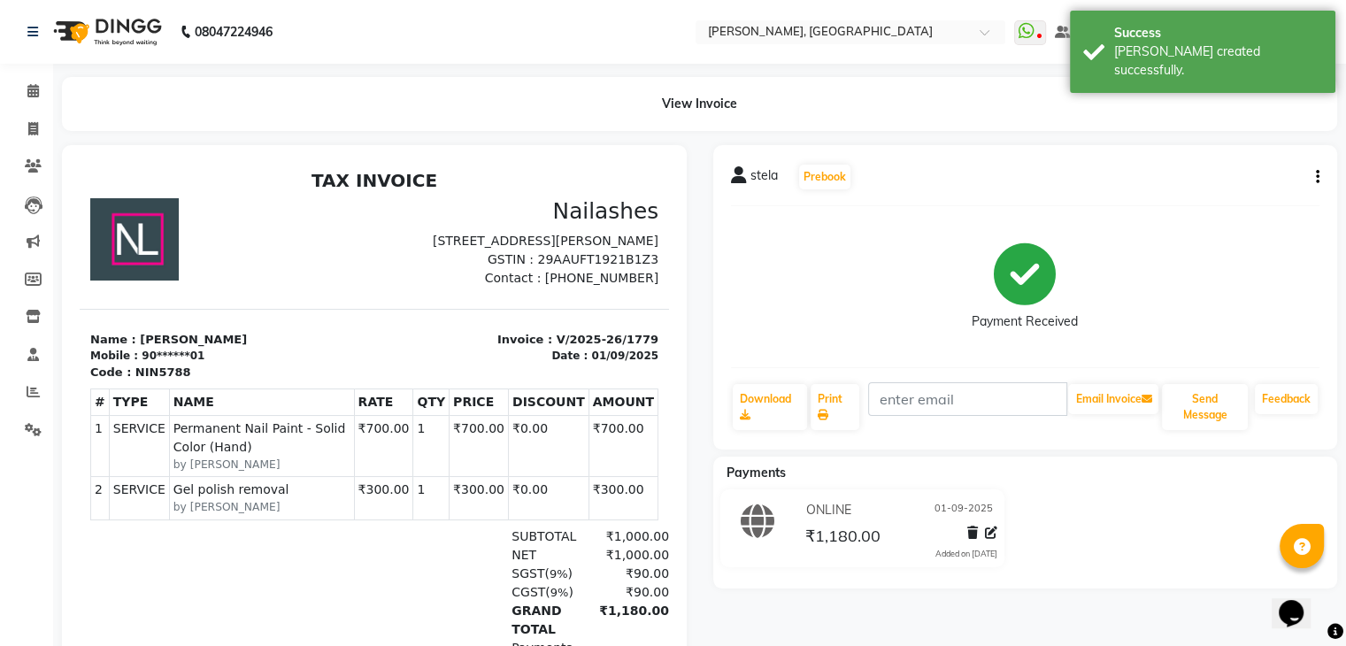
select select "service"
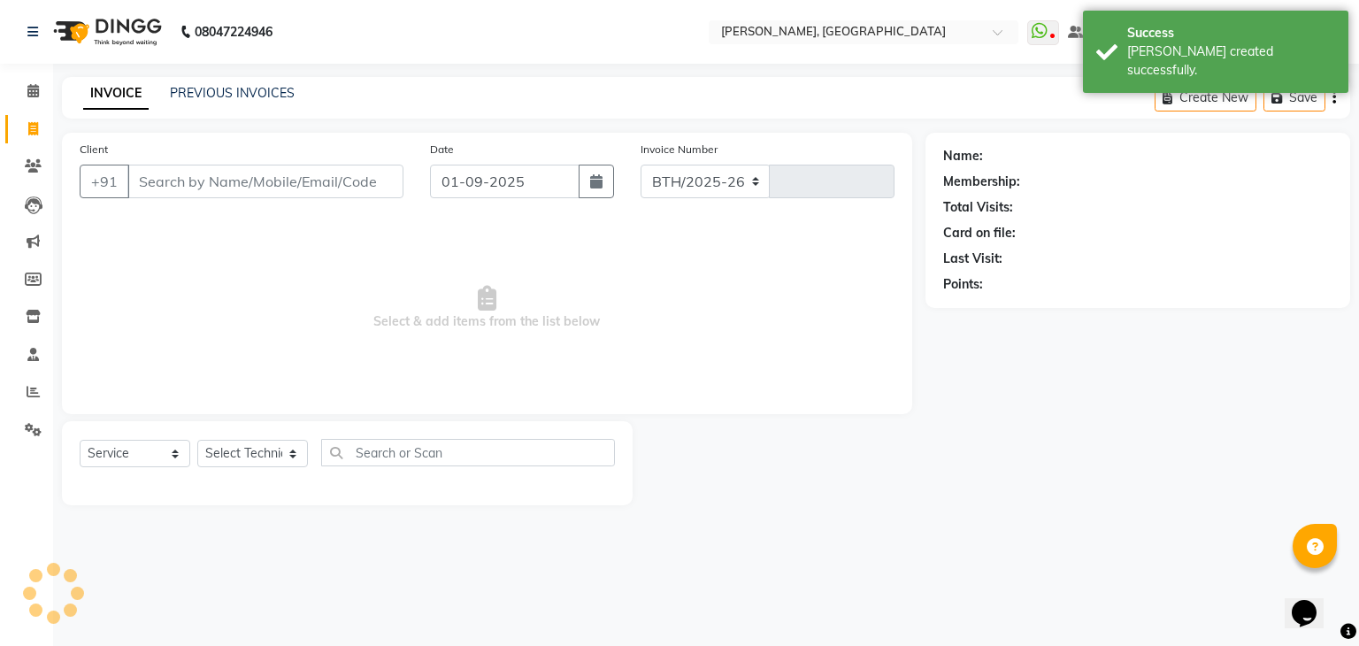
select select "4063"
type input "1780"
click at [22, 124] on span at bounding box center [33, 129] width 31 height 20
select select "service"
type input "1780"
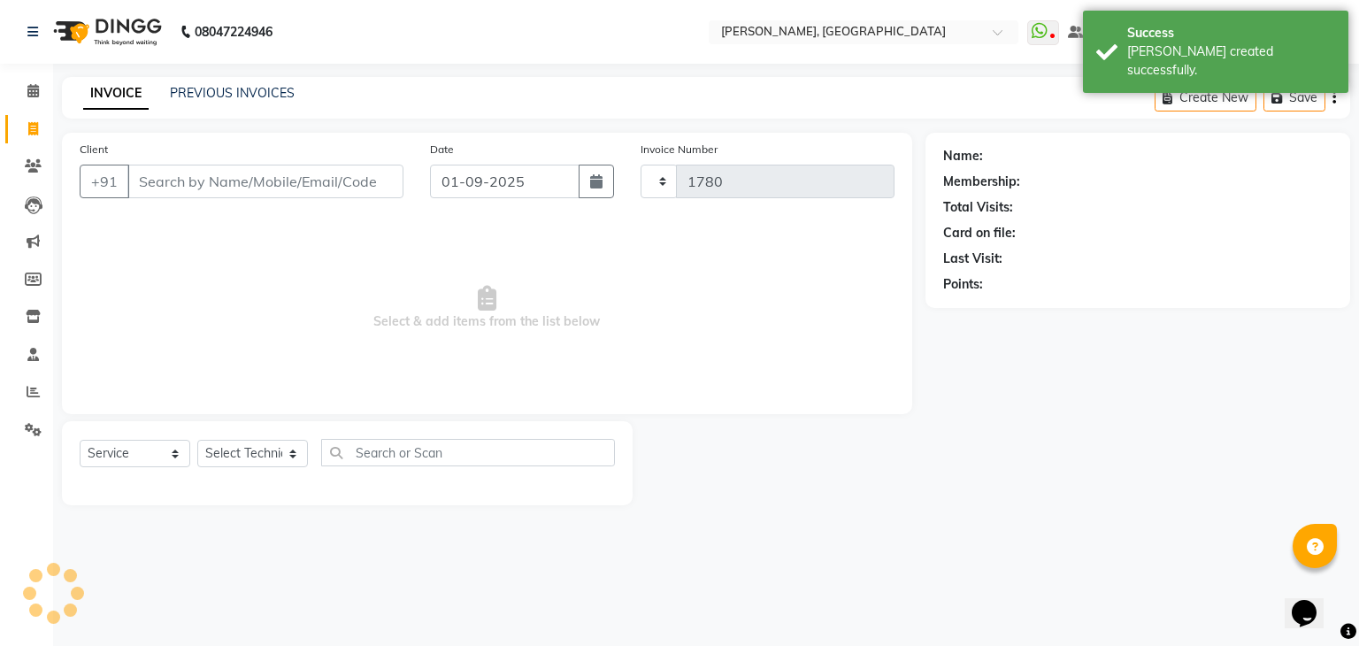
select select "4063"
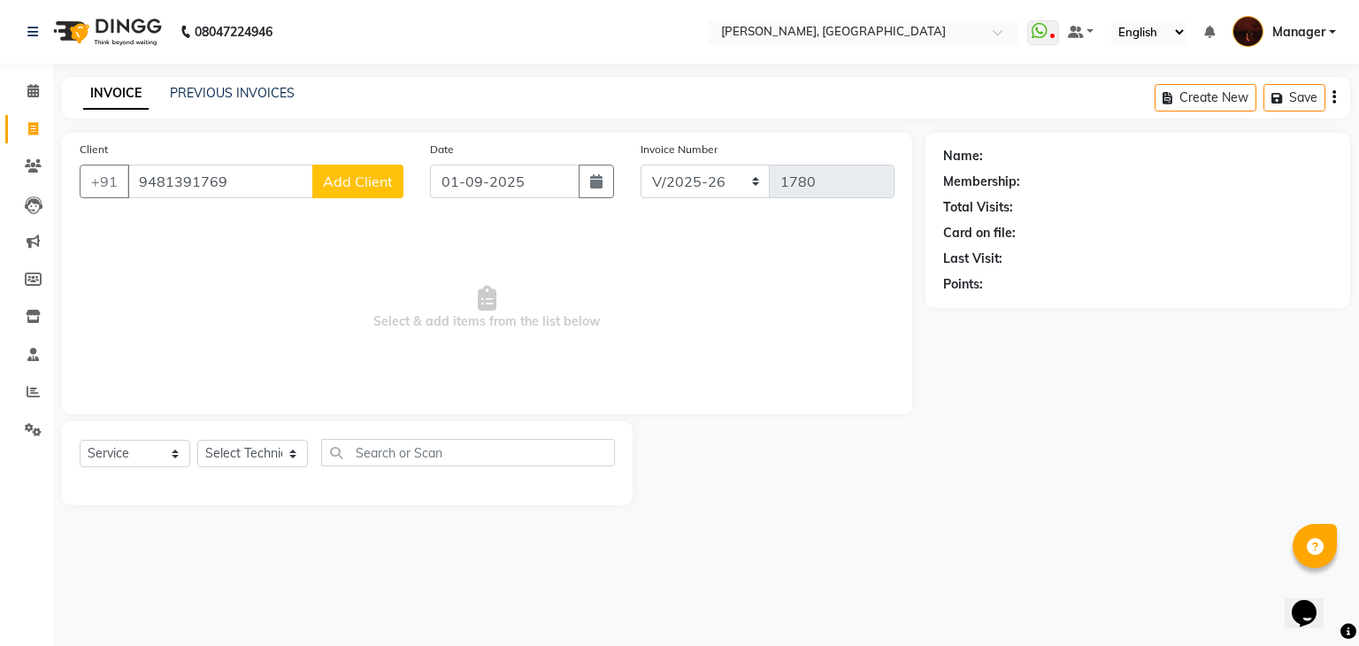
type input "9481391769"
click at [348, 177] on span "Add Client" at bounding box center [358, 182] width 70 height 18
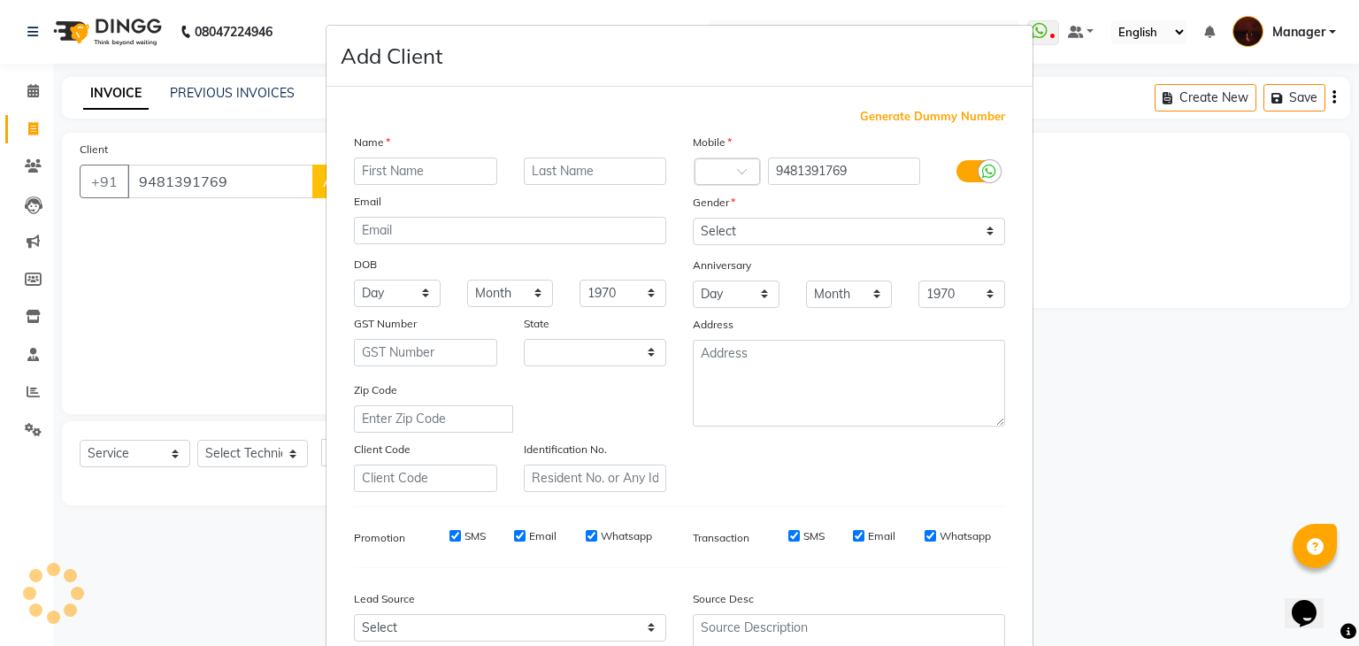
select select "21"
type input "[PERSON_NAME]"
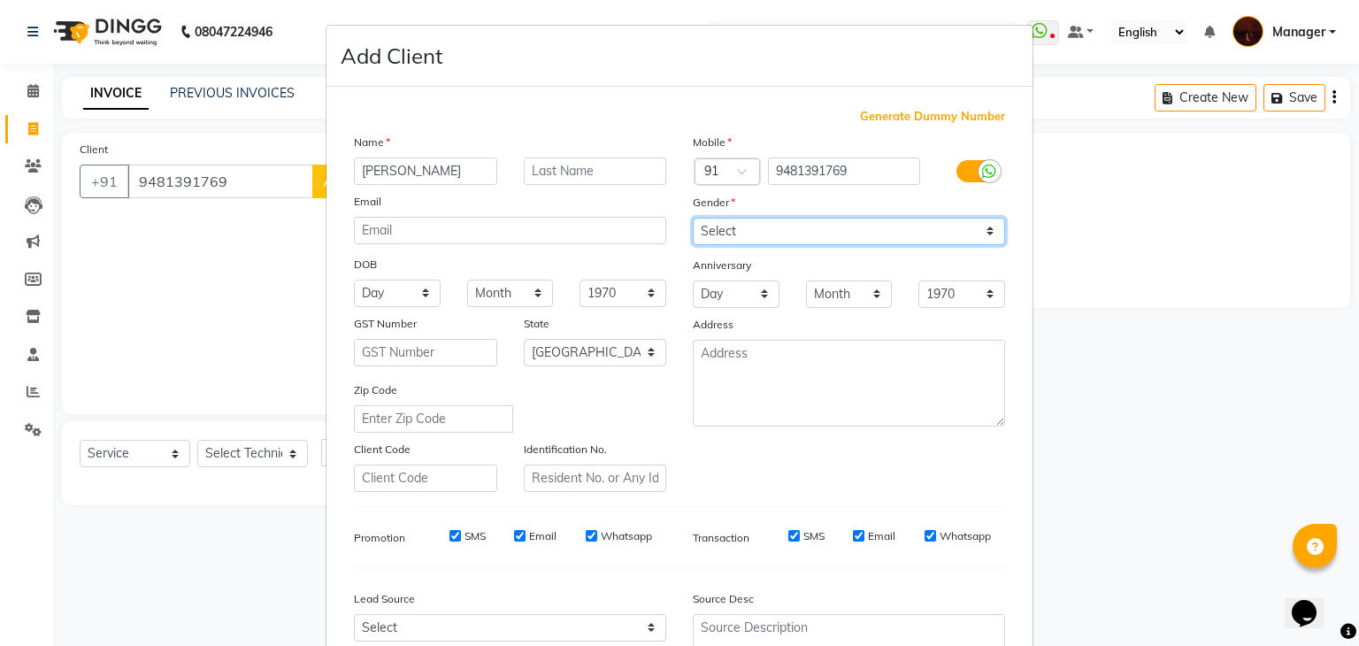
click at [750, 240] on select "Select [DEMOGRAPHIC_DATA] [DEMOGRAPHIC_DATA] Other Prefer Not To Say" at bounding box center [849, 231] width 312 height 27
select select "[DEMOGRAPHIC_DATA]"
click at [693, 219] on select "Select [DEMOGRAPHIC_DATA] [DEMOGRAPHIC_DATA] Other Prefer Not To Say" at bounding box center [849, 231] width 312 height 27
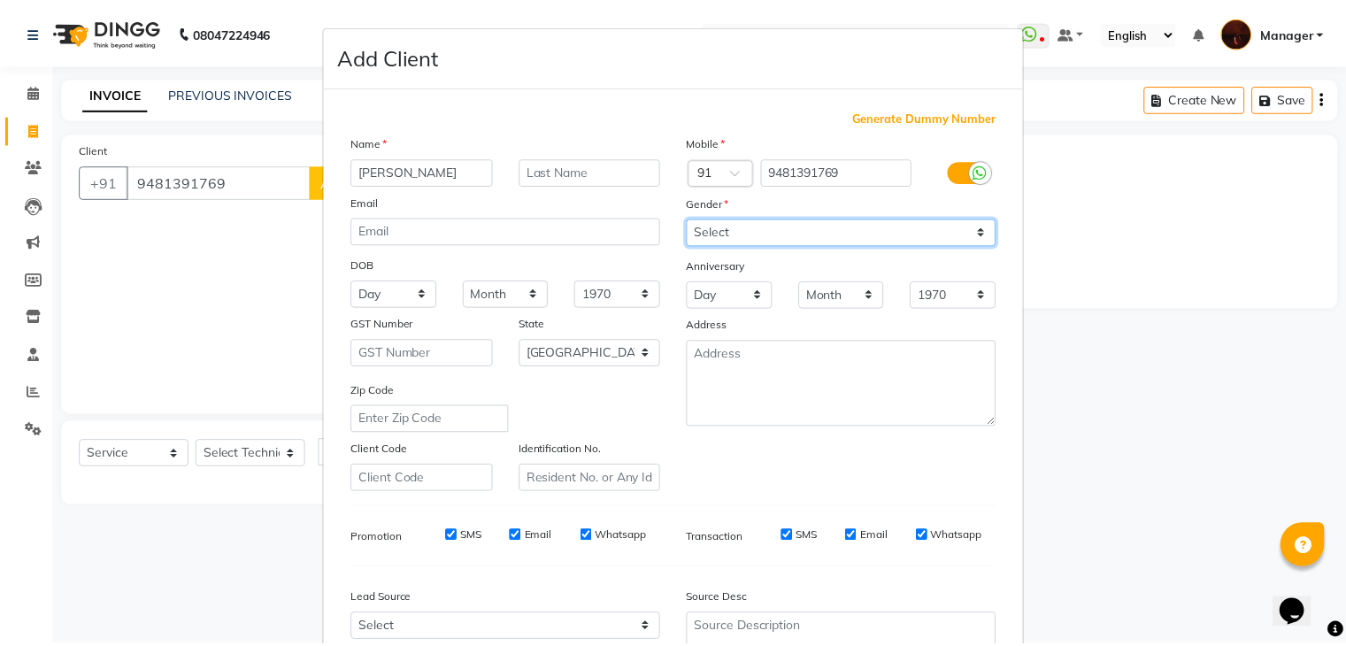
scroll to position [180, 0]
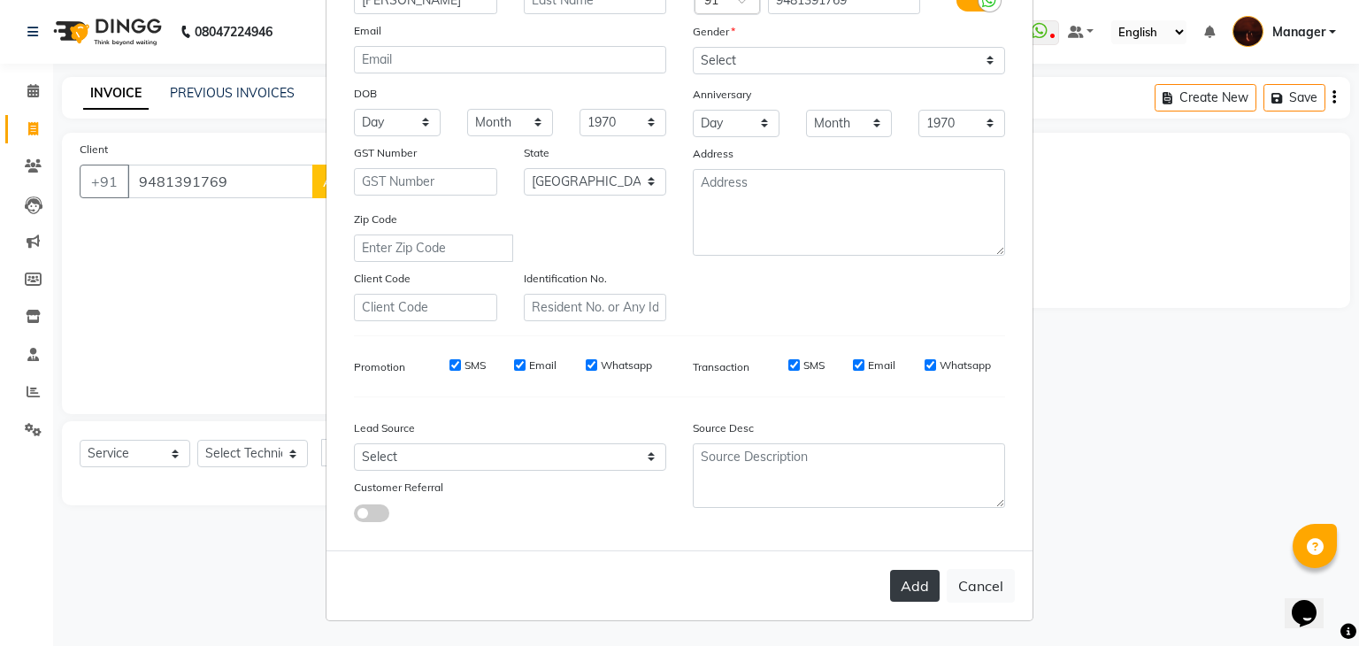
click at [906, 588] on button "Add" at bounding box center [915, 586] width 50 height 32
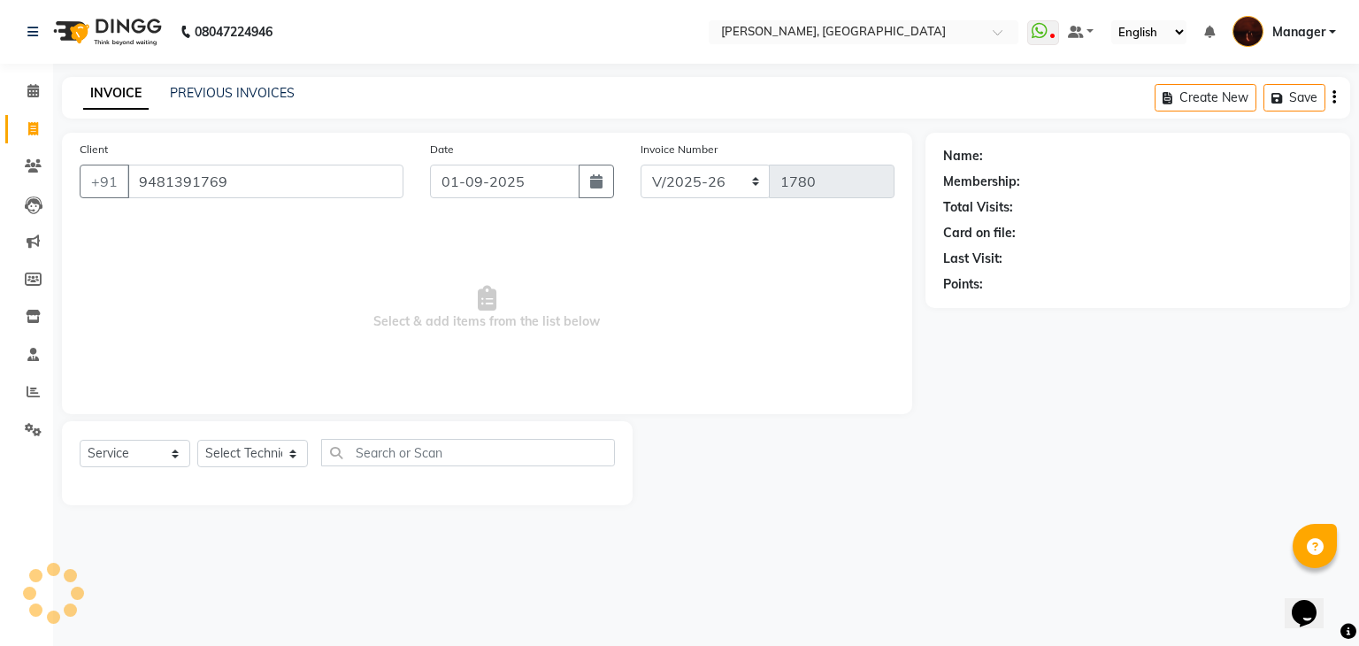
type input "94******69"
select select
select select "null"
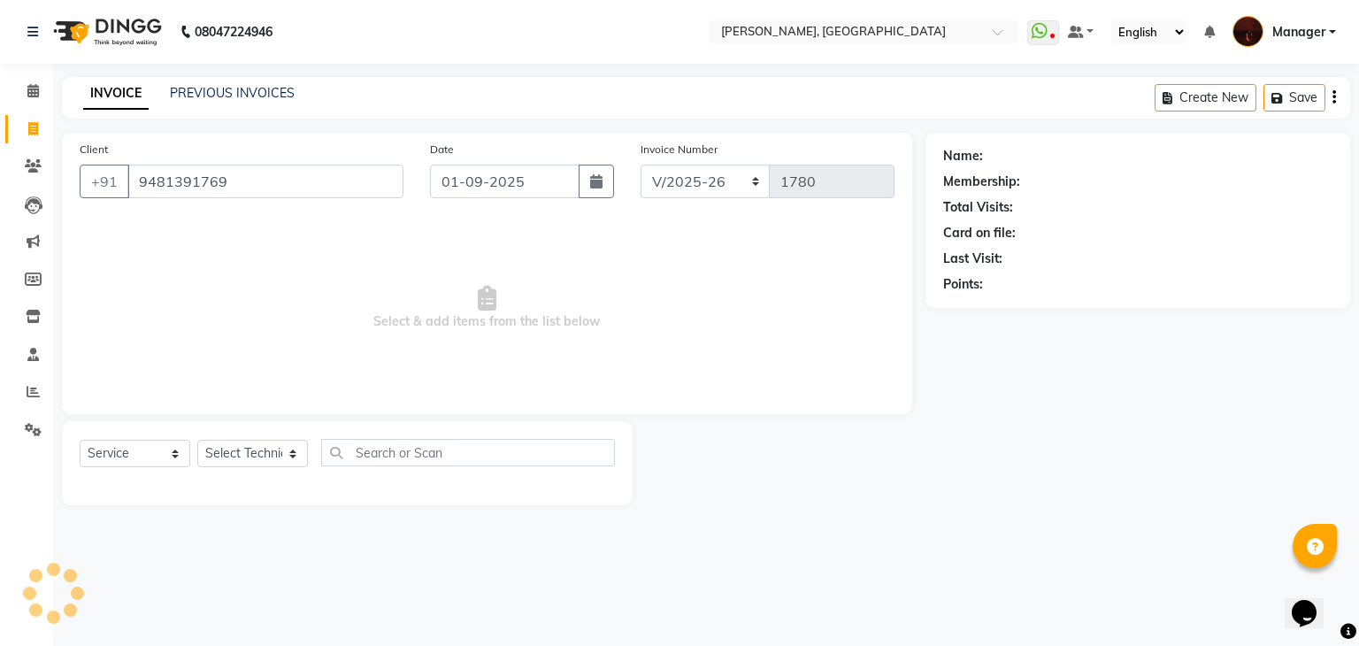
select select
checkbox input "false"
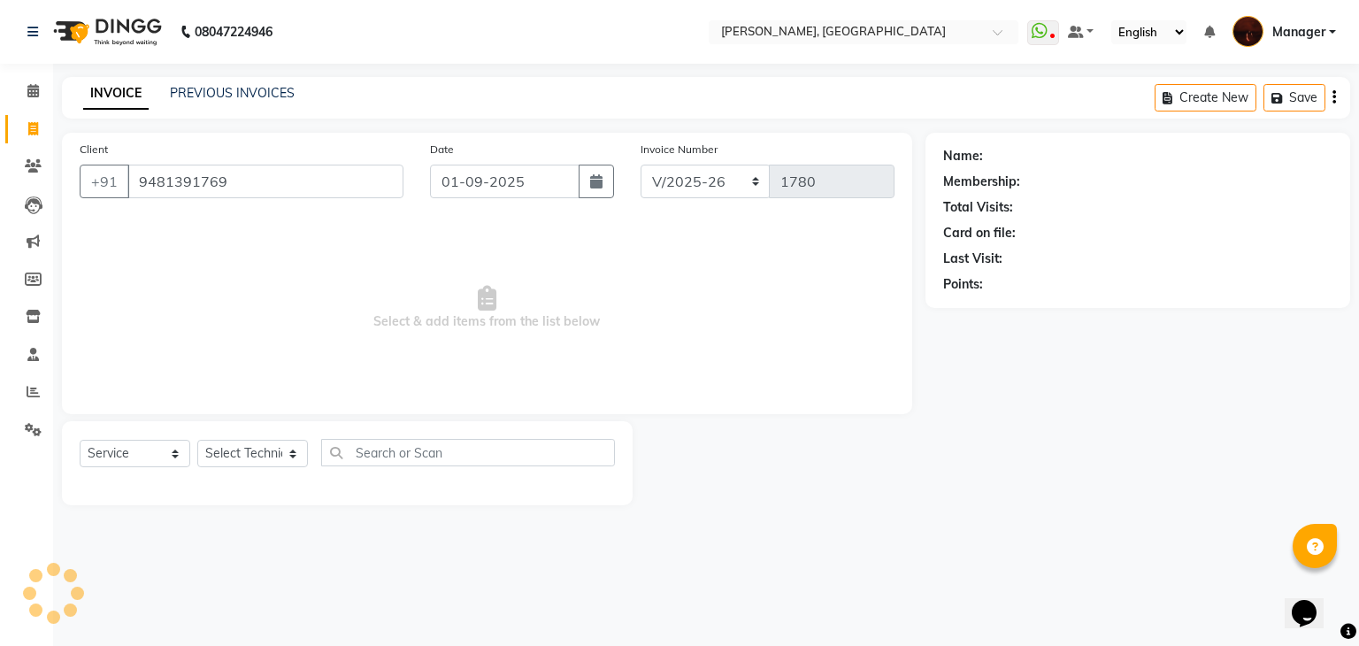
checkbox input "false"
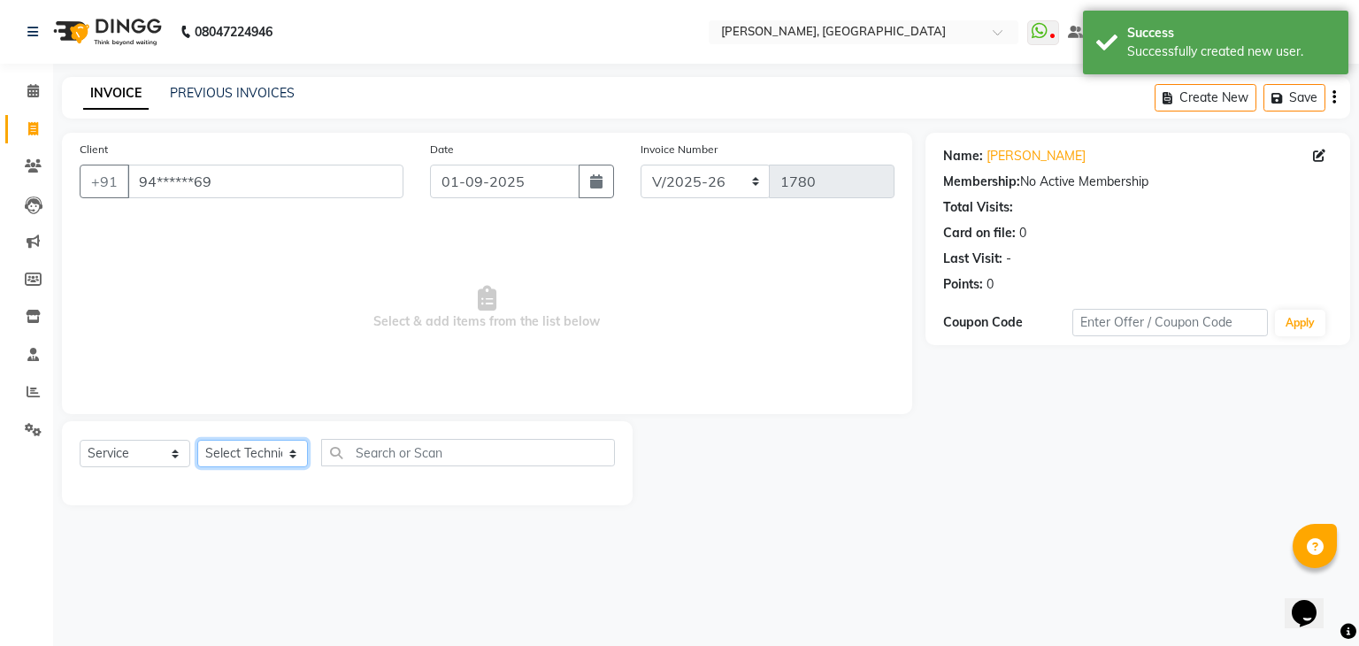
click at [256, 454] on select "Select Technician [PERSON_NAME] Diki [PERSON_NAME] Manager [PERSON_NAME] Pooja …" at bounding box center [252, 453] width 111 height 27
select select "83655"
click at [197, 441] on select "Select Technician [PERSON_NAME] Diki [PERSON_NAME] Manager [PERSON_NAME] Pooja …" at bounding box center [252, 453] width 111 height 27
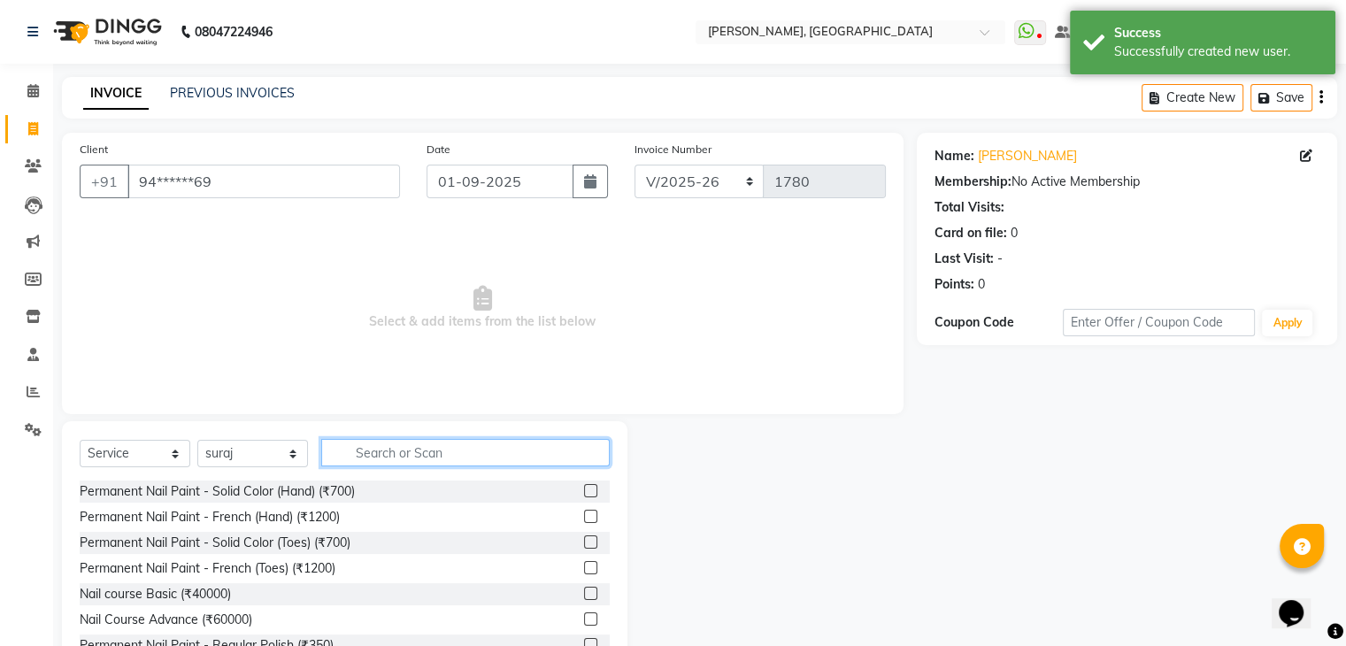
click at [364, 457] on input "text" at bounding box center [465, 452] width 288 height 27
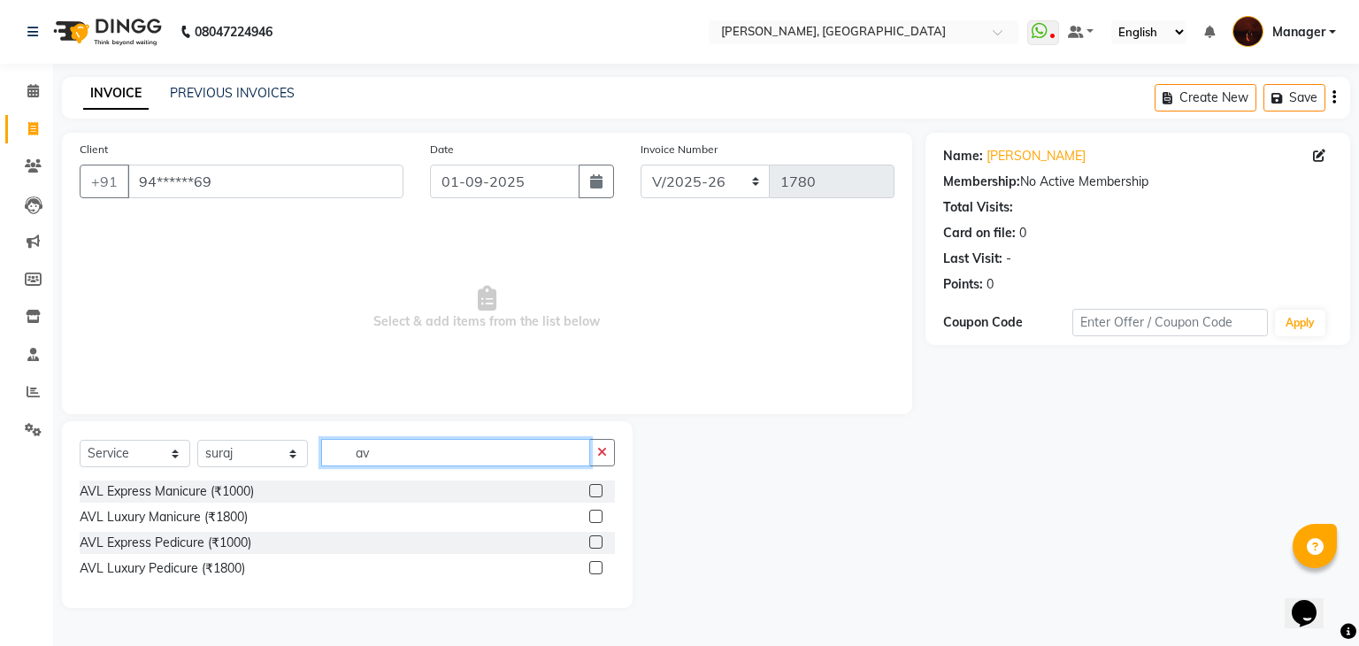
type input "av"
click at [595, 513] on label at bounding box center [595, 516] width 13 height 13
click at [595, 513] on input "checkbox" at bounding box center [595, 517] width 12 height 12
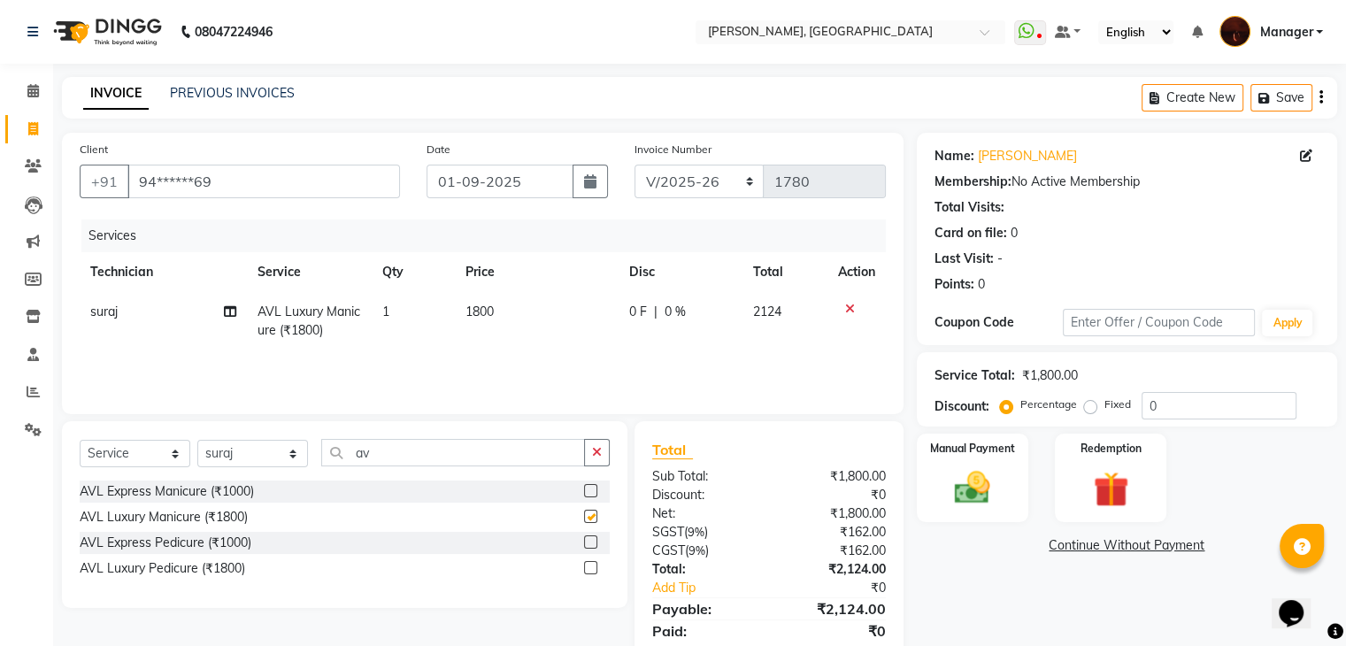
checkbox input "false"
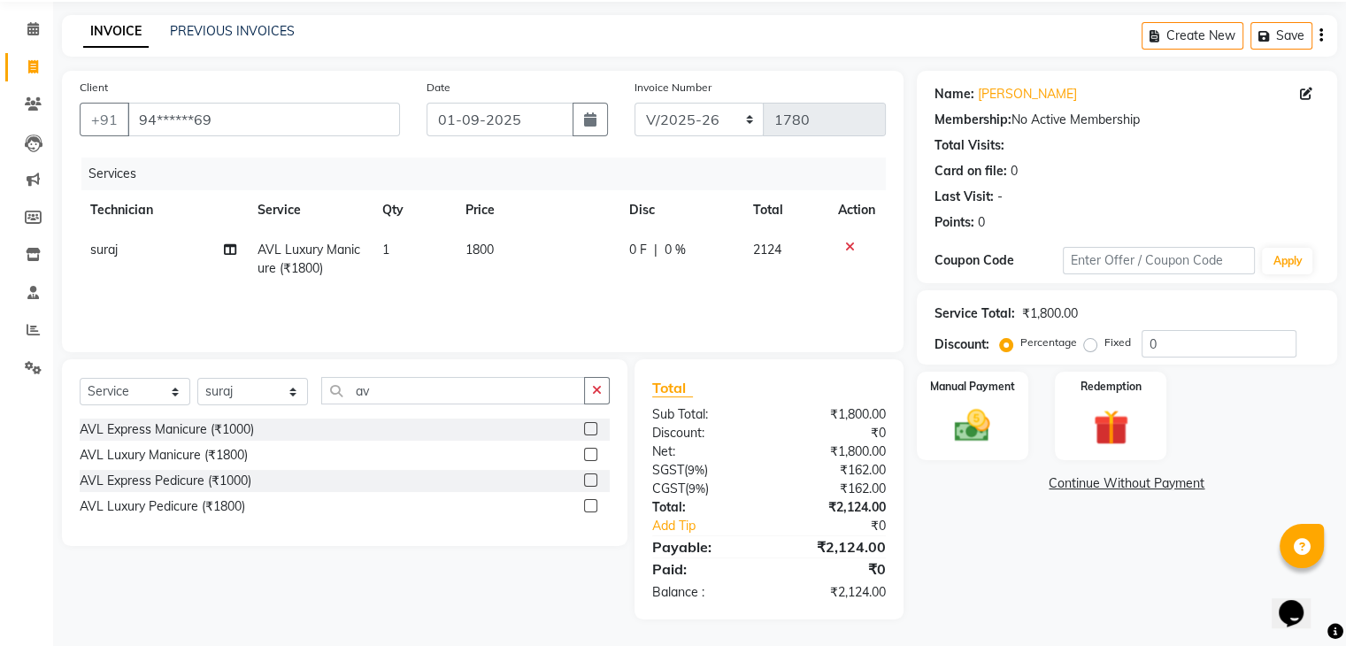
scroll to position [0, 0]
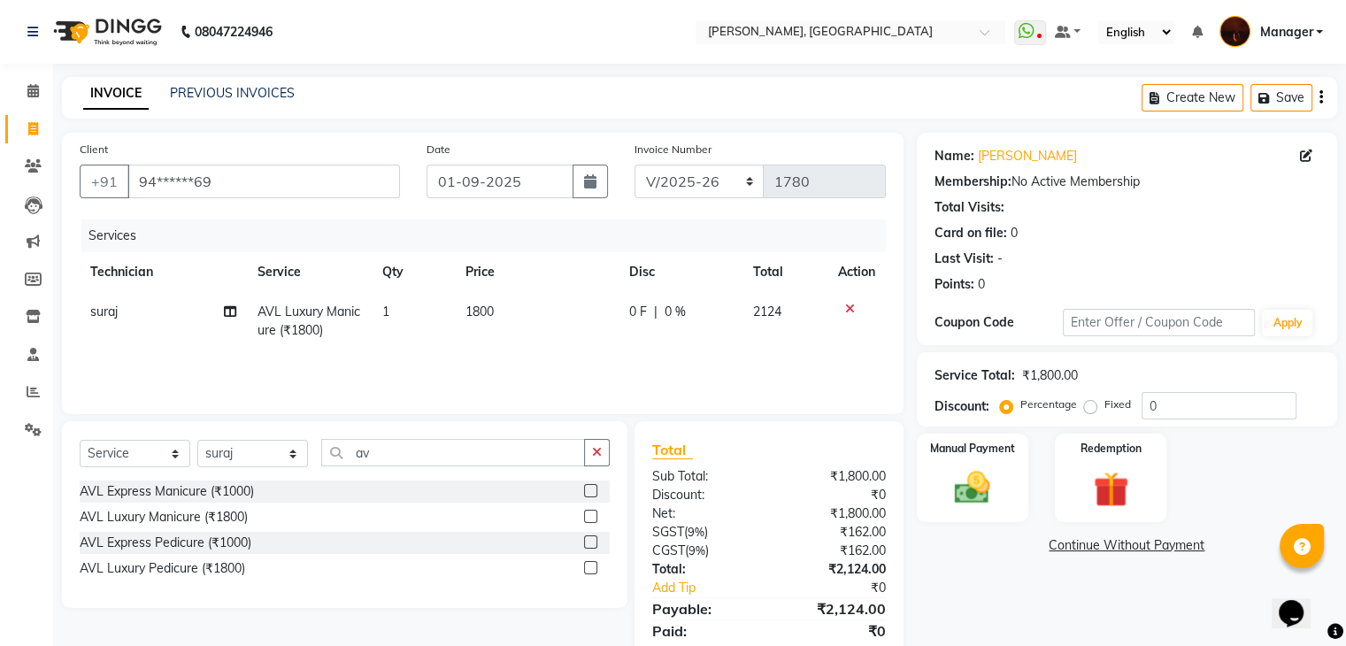
click at [110, 310] on span "suraj" at bounding box center [103, 311] width 27 height 16
select select "83655"
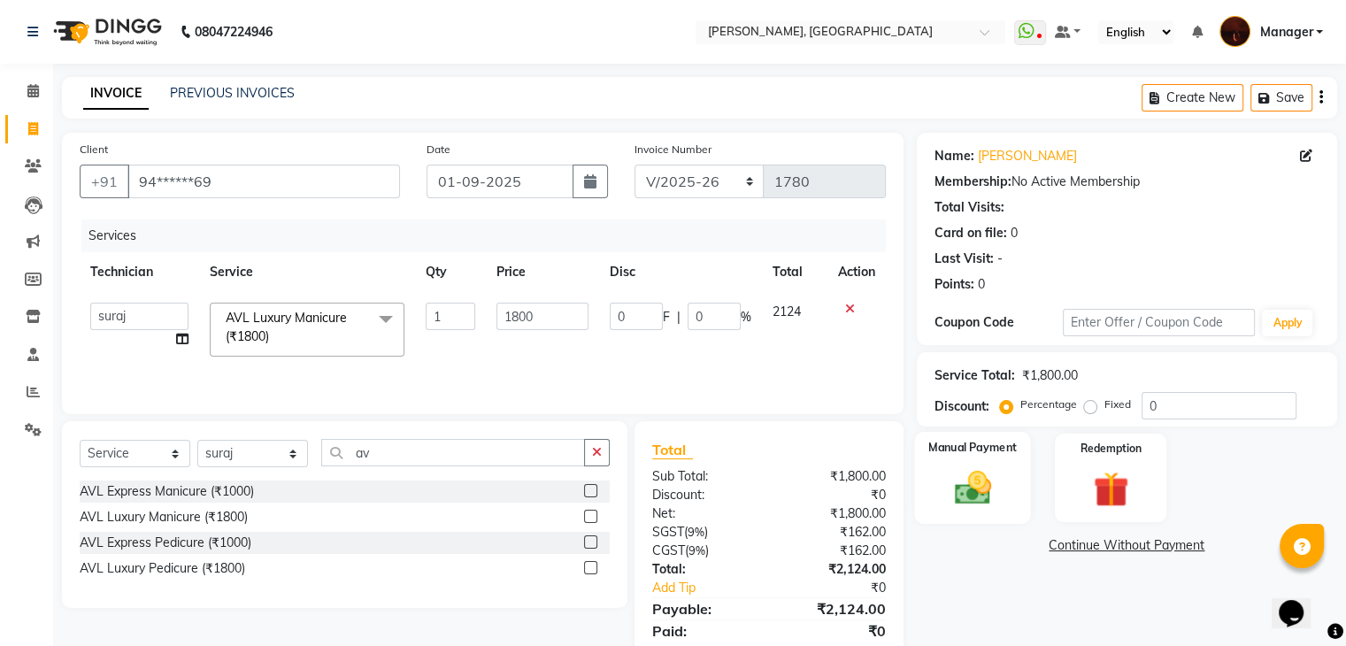
click at [971, 491] on img at bounding box center [971, 488] width 59 height 42
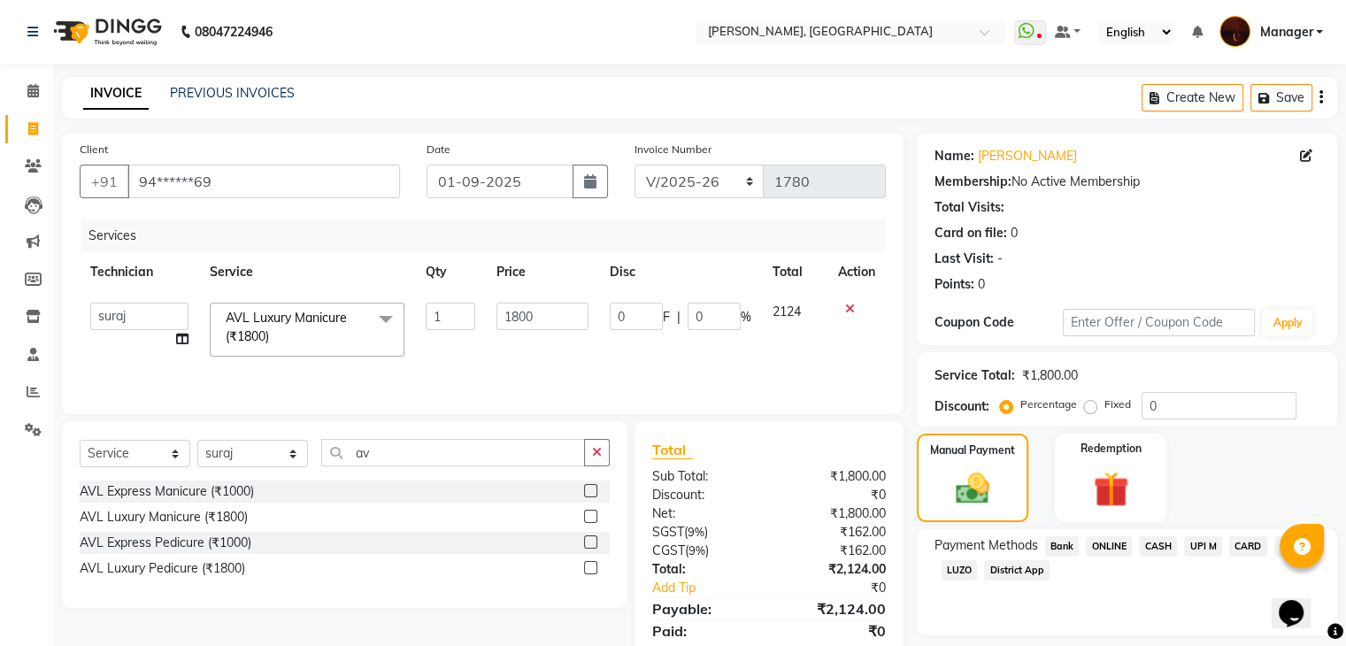
click at [1152, 549] on span "CASH" at bounding box center [1158, 546] width 38 height 20
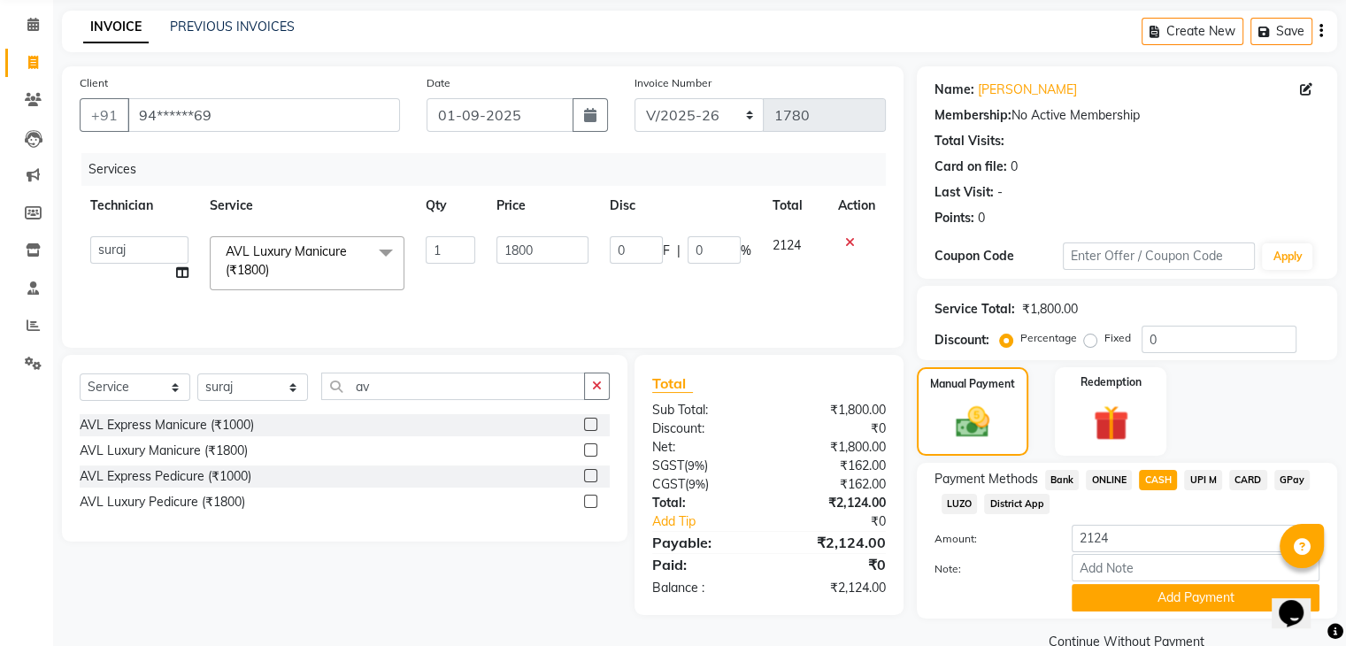
click at [1154, 609] on button "Add Payment" at bounding box center [1195, 597] width 248 height 27
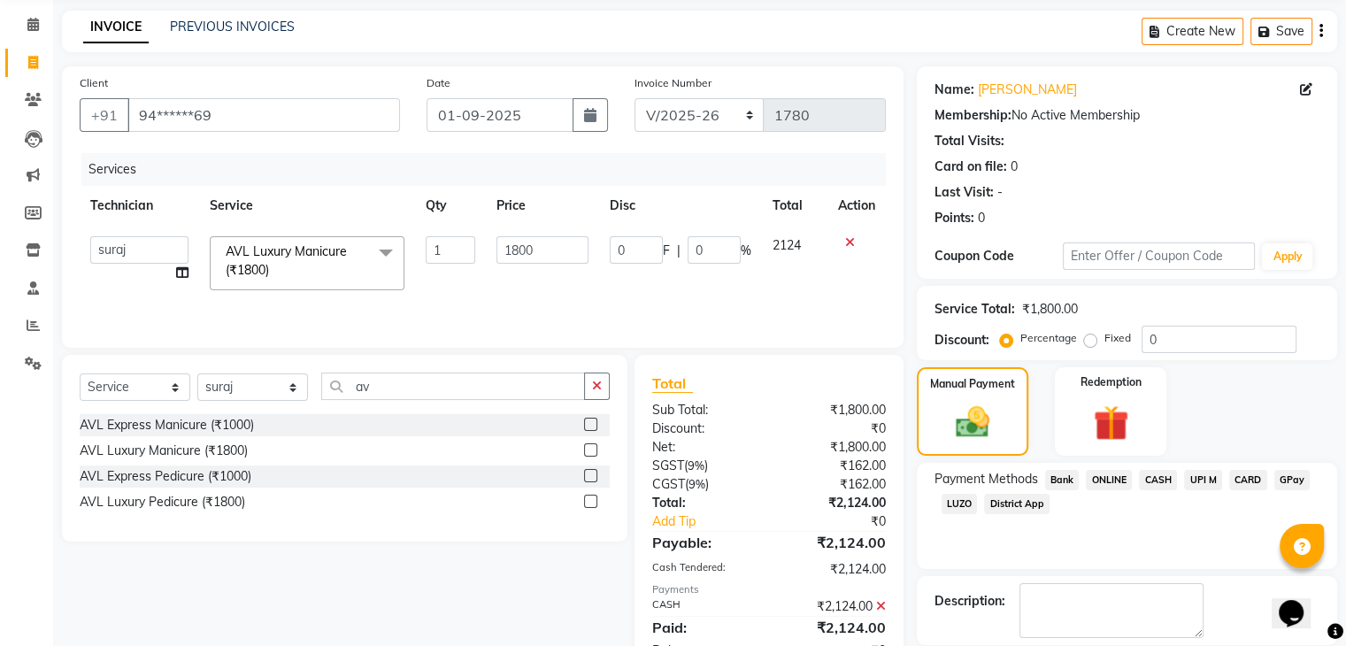
scroll to position [151, 0]
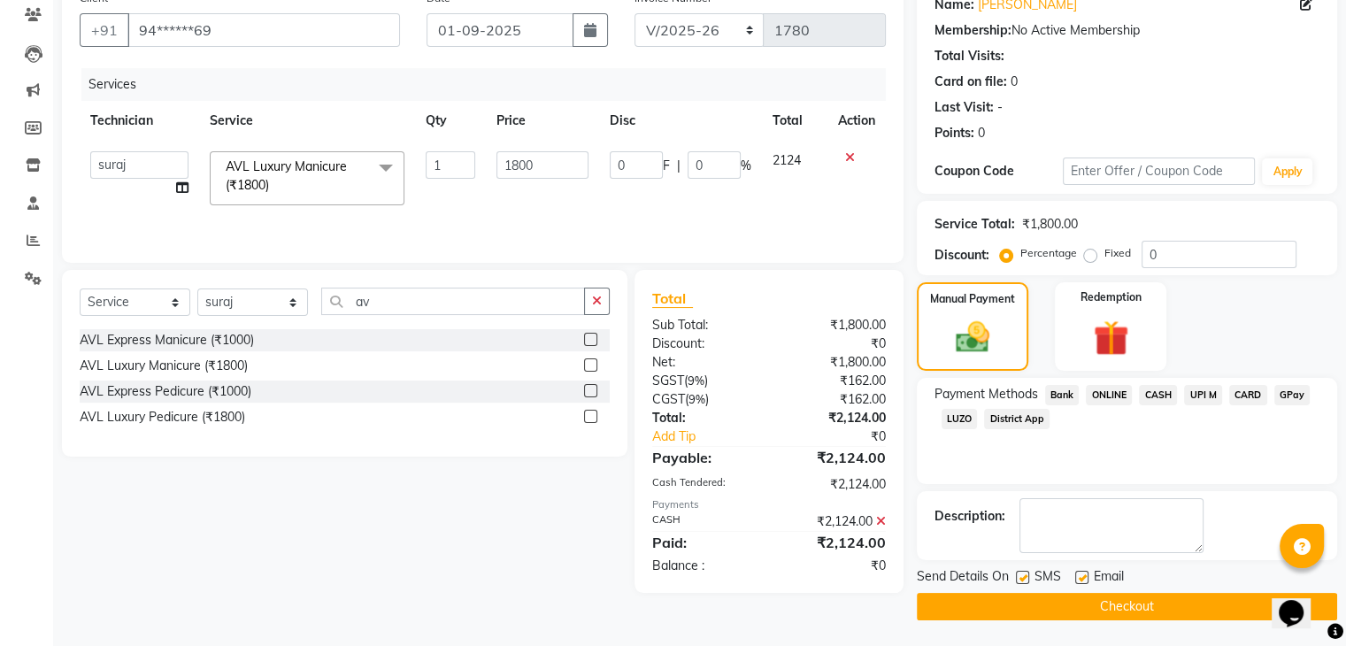
click at [1150, 605] on button "Checkout" at bounding box center [1127, 606] width 420 height 27
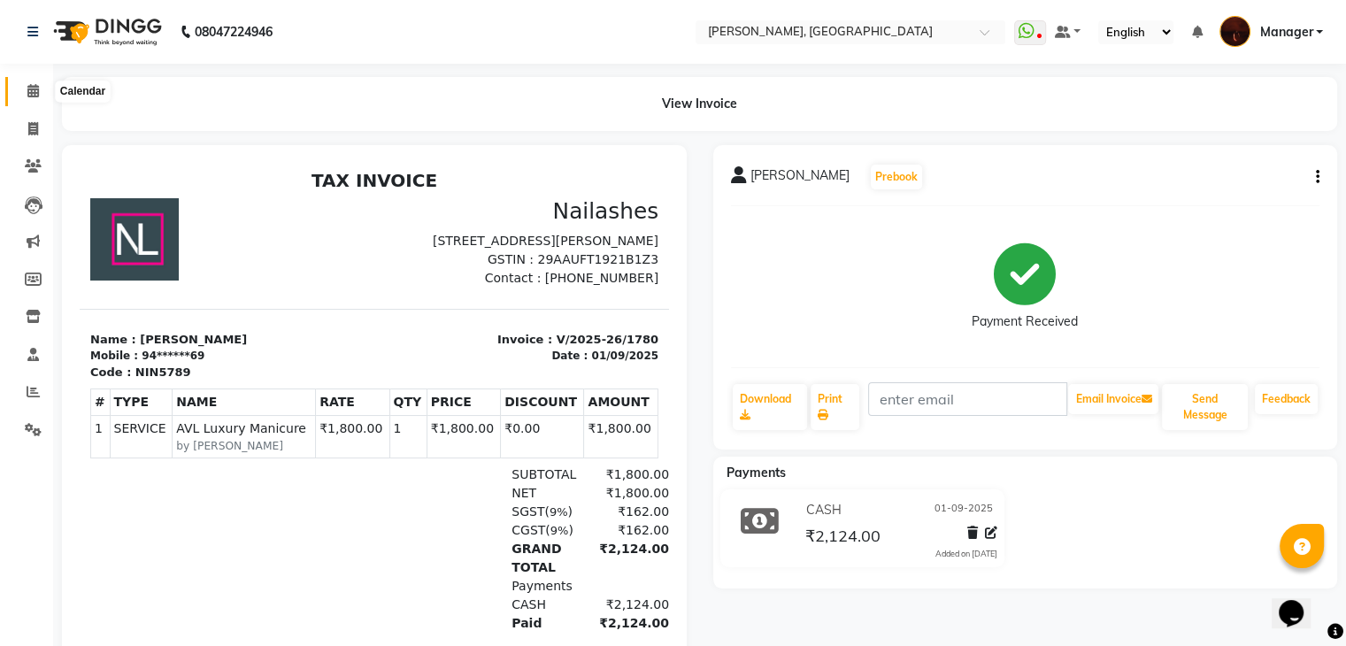
click at [27, 89] on icon at bounding box center [33, 90] width 12 height 13
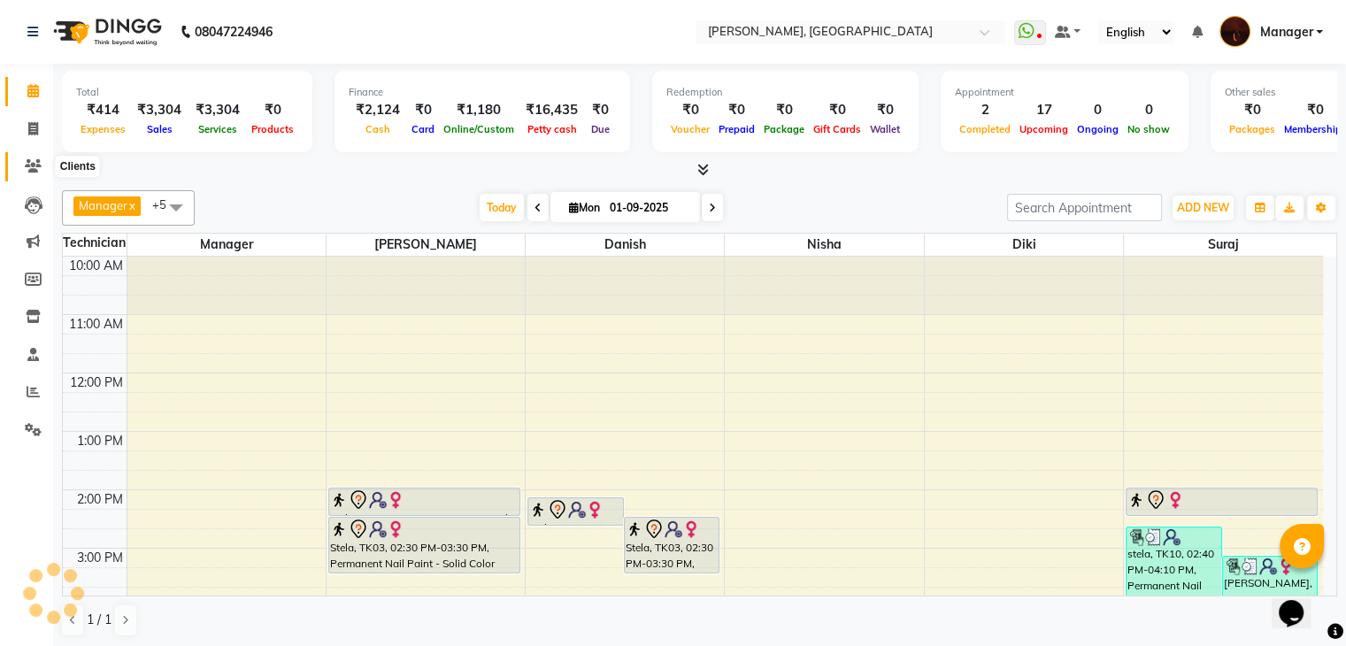
click at [30, 164] on icon at bounding box center [33, 165] width 17 height 13
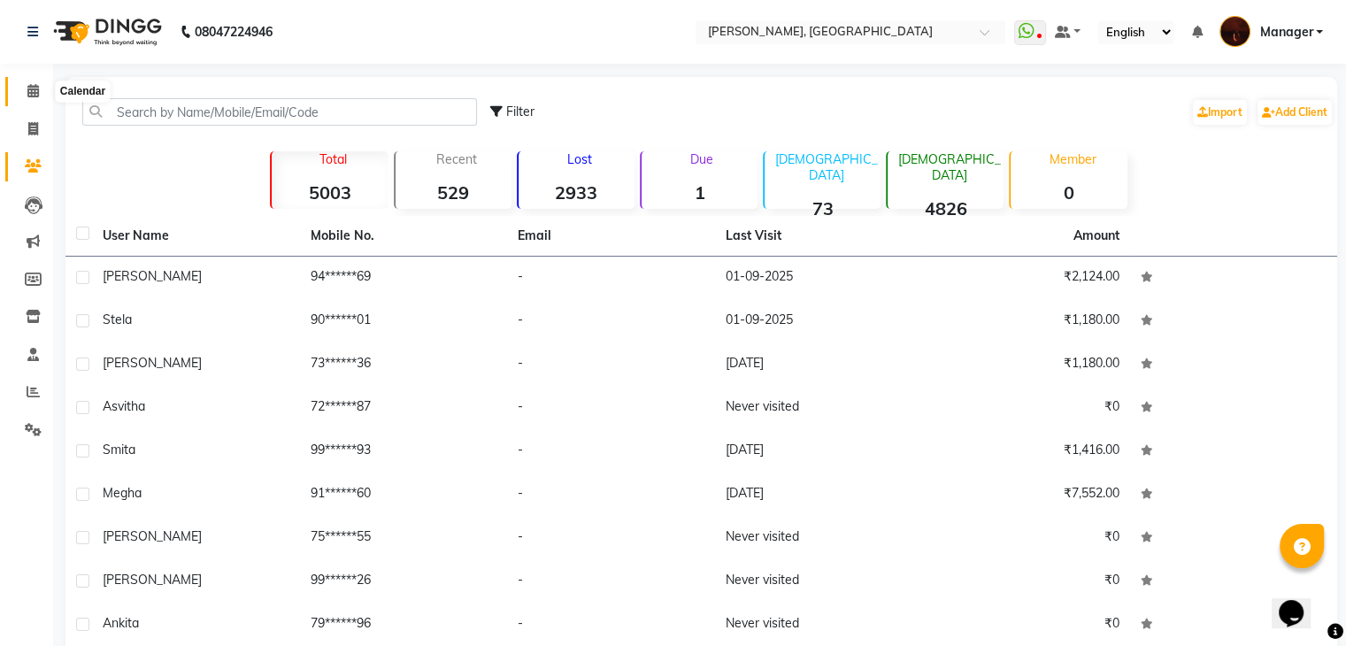
click at [34, 88] on icon at bounding box center [33, 90] width 12 height 13
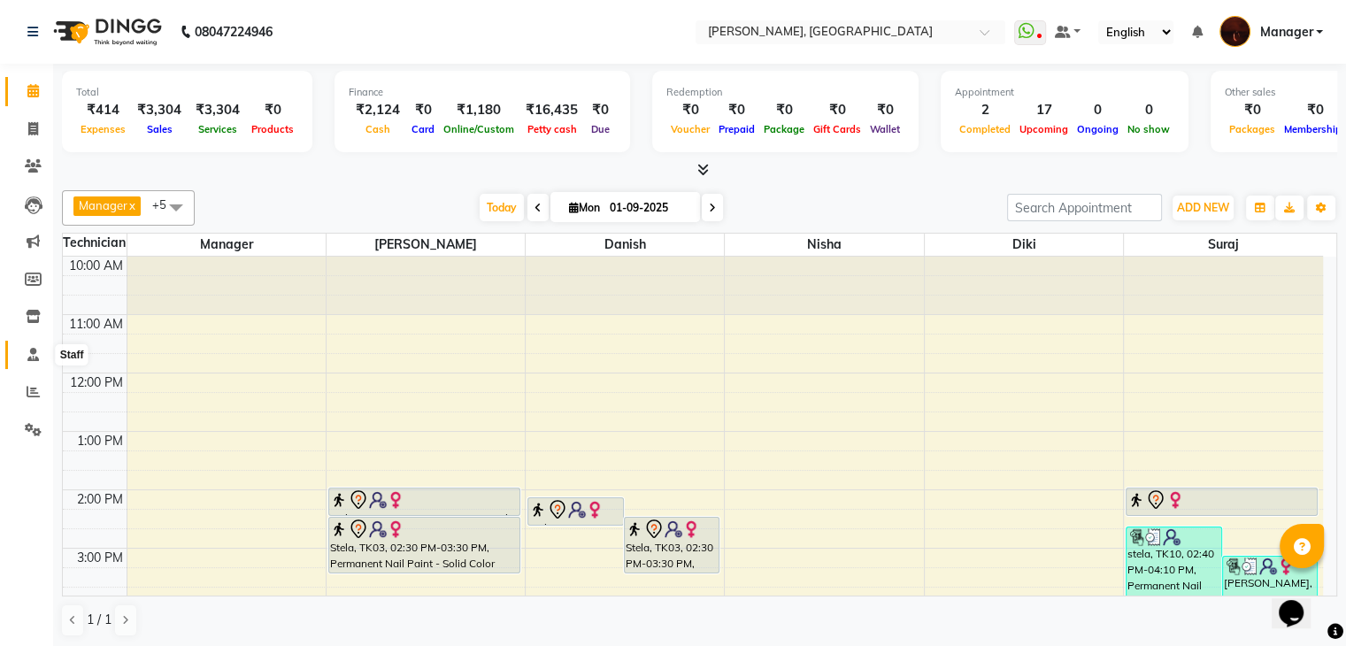
click at [31, 358] on icon at bounding box center [33, 354] width 12 height 13
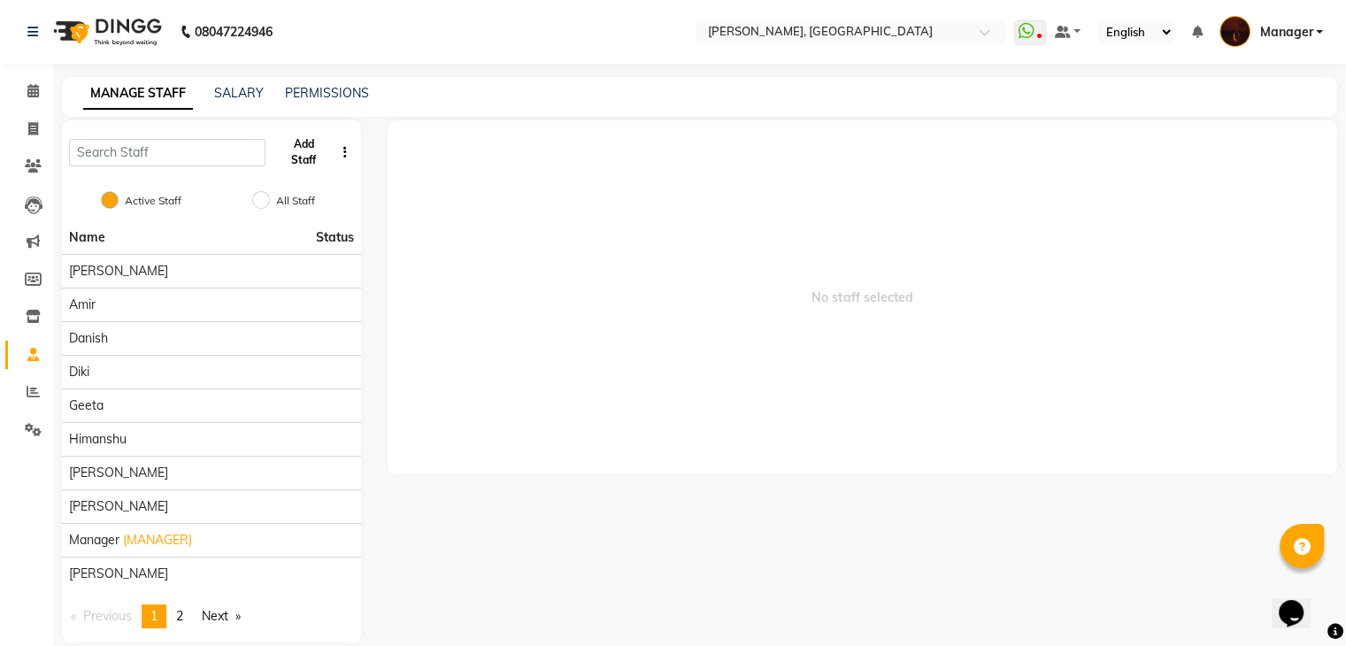
click at [294, 150] on button "Add Staff" at bounding box center [303, 152] width 61 height 46
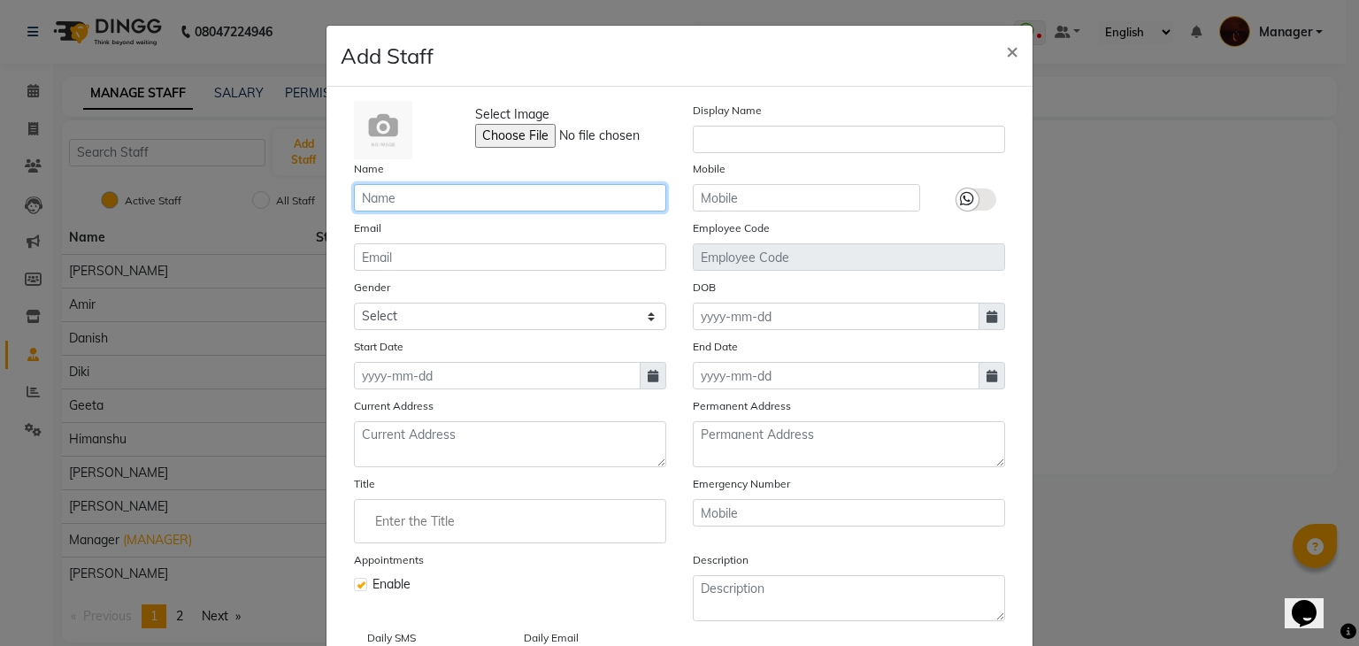
click at [515, 199] on input "text" at bounding box center [510, 197] width 312 height 27
type input "yonkz naga"
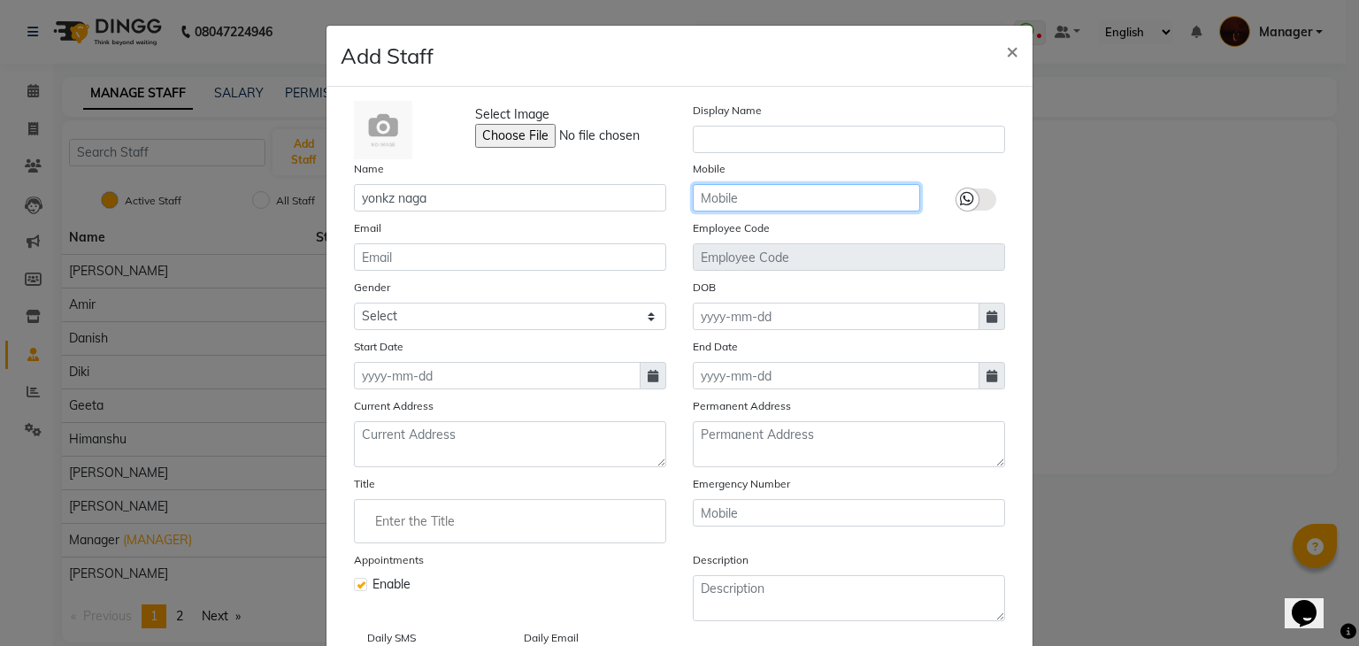
click at [722, 192] on input "text" at bounding box center [806, 197] width 227 height 27
type input "8730009978"
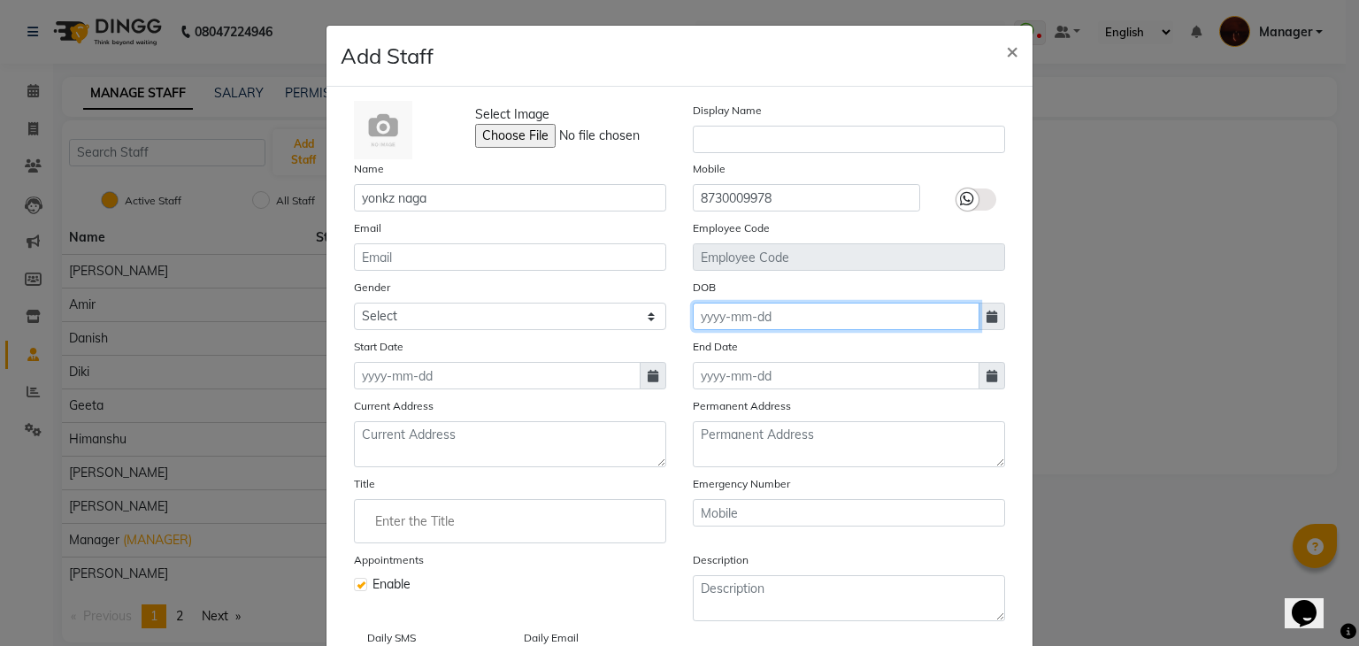
click at [750, 327] on input at bounding box center [836, 316] width 287 height 27
select select "9"
select select "2025"
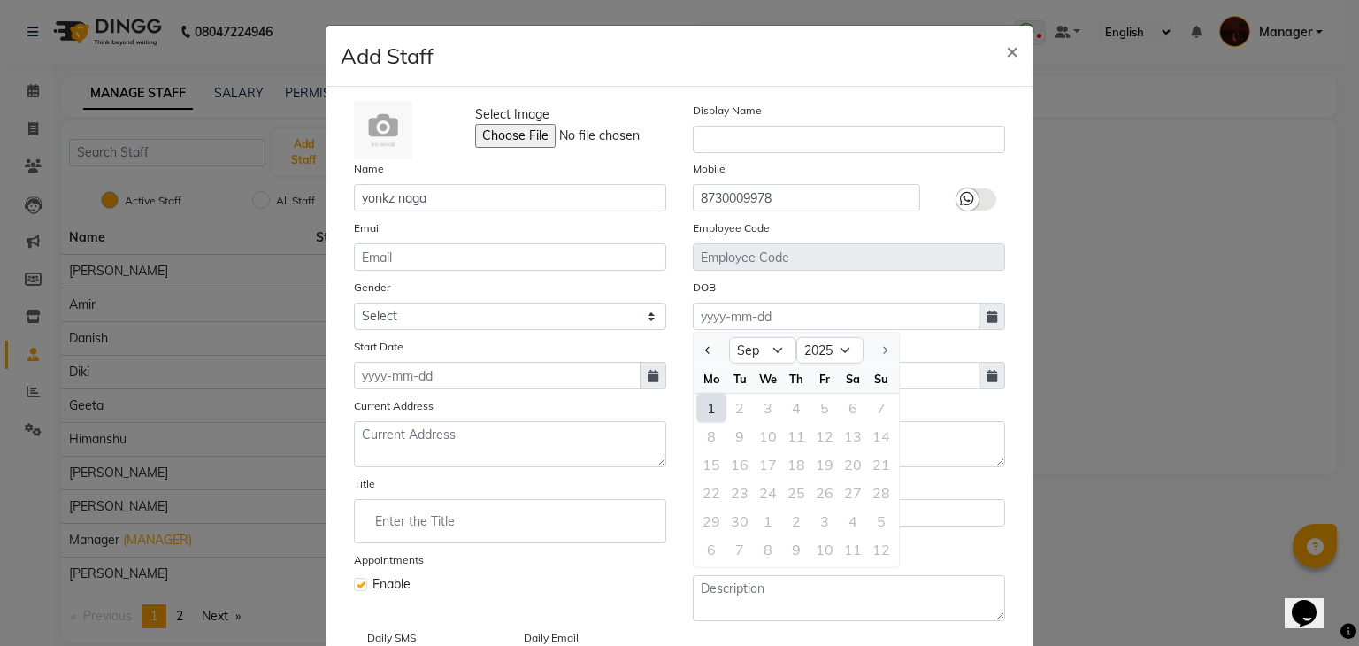
click at [697, 419] on div "1" at bounding box center [711, 408] width 28 height 28
type input "01-09-2025"
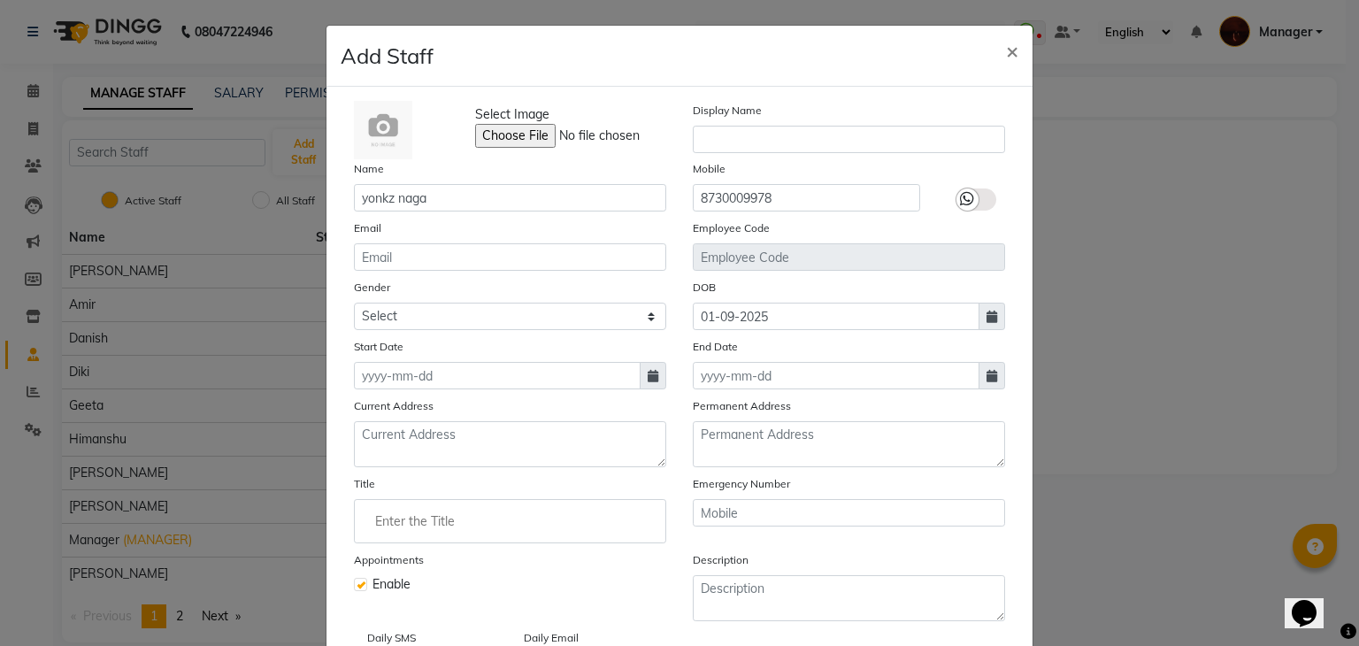
click at [876, 480] on div "Emergency Number" at bounding box center [849, 508] width 339 height 69
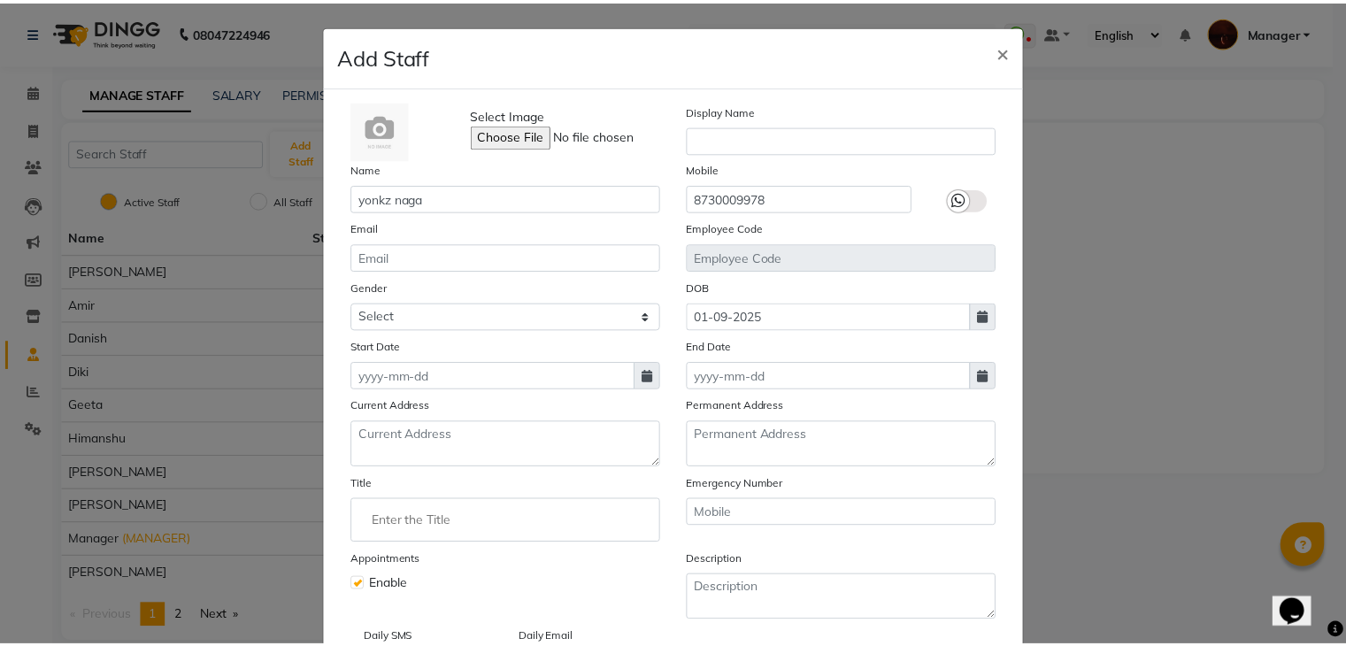
scroll to position [142, 0]
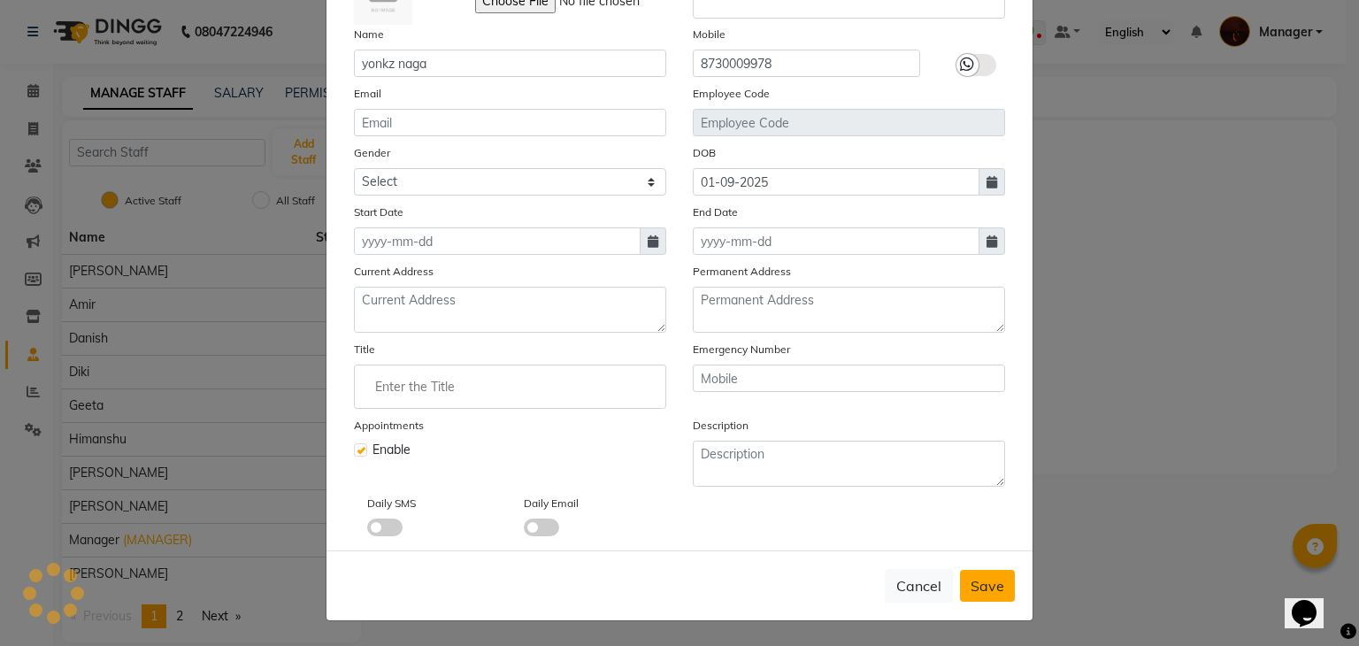
click at [983, 589] on span "Save" at bounding box center [988, 586] width 34 height 18
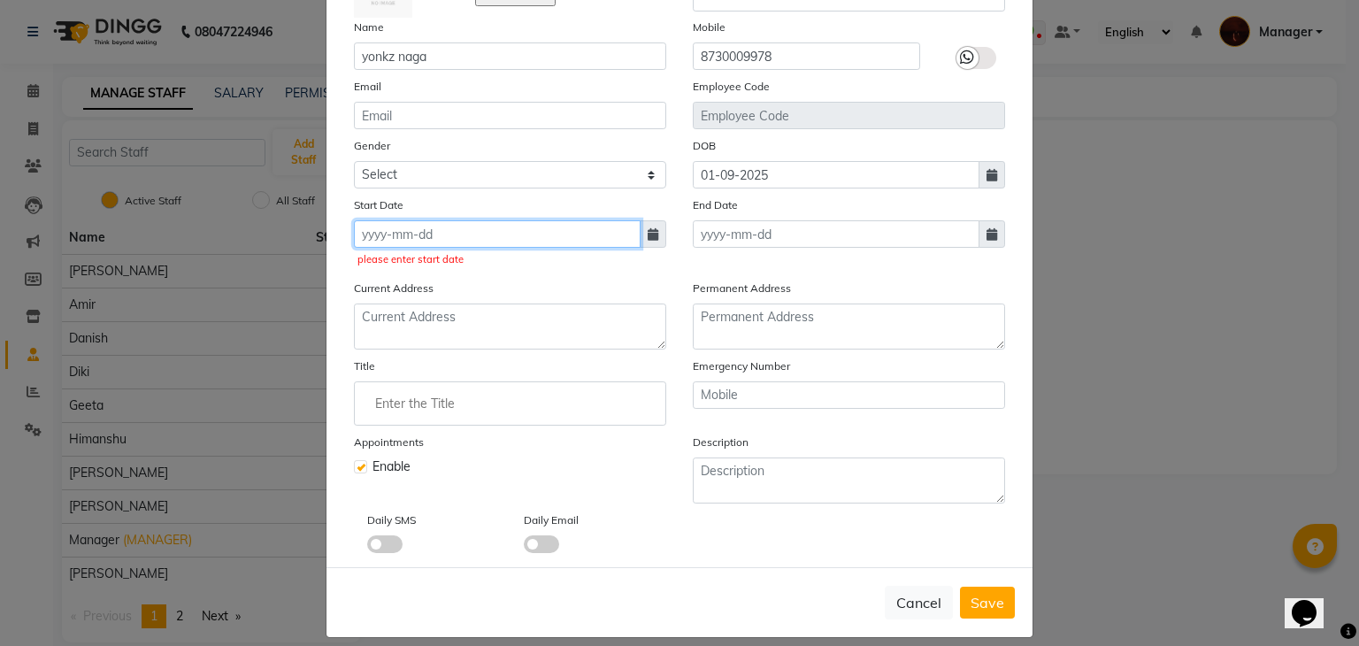
click at [575, 241] on input at bounding box center [497, 233] width 287 height 27
select select "9"
select select "2025"
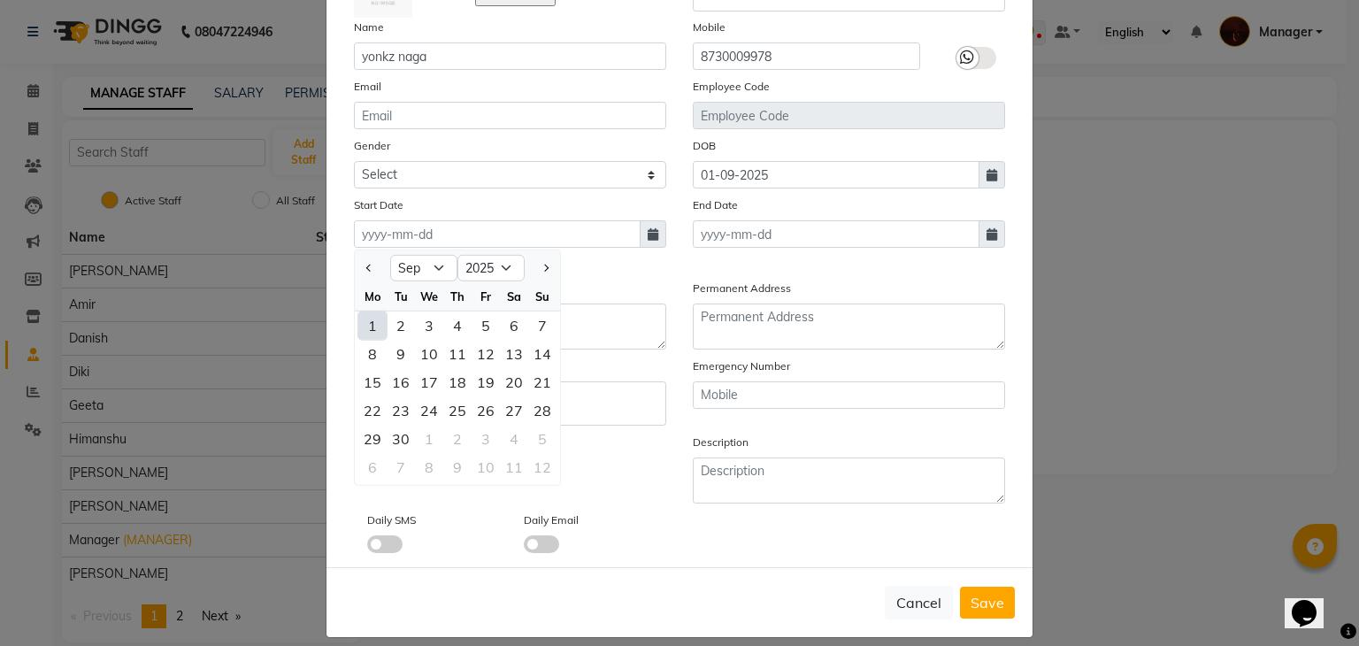
click at [365, 323] on div "1" at bounding box center [372, 325] width 28 height 28
type input "01-09-2025"
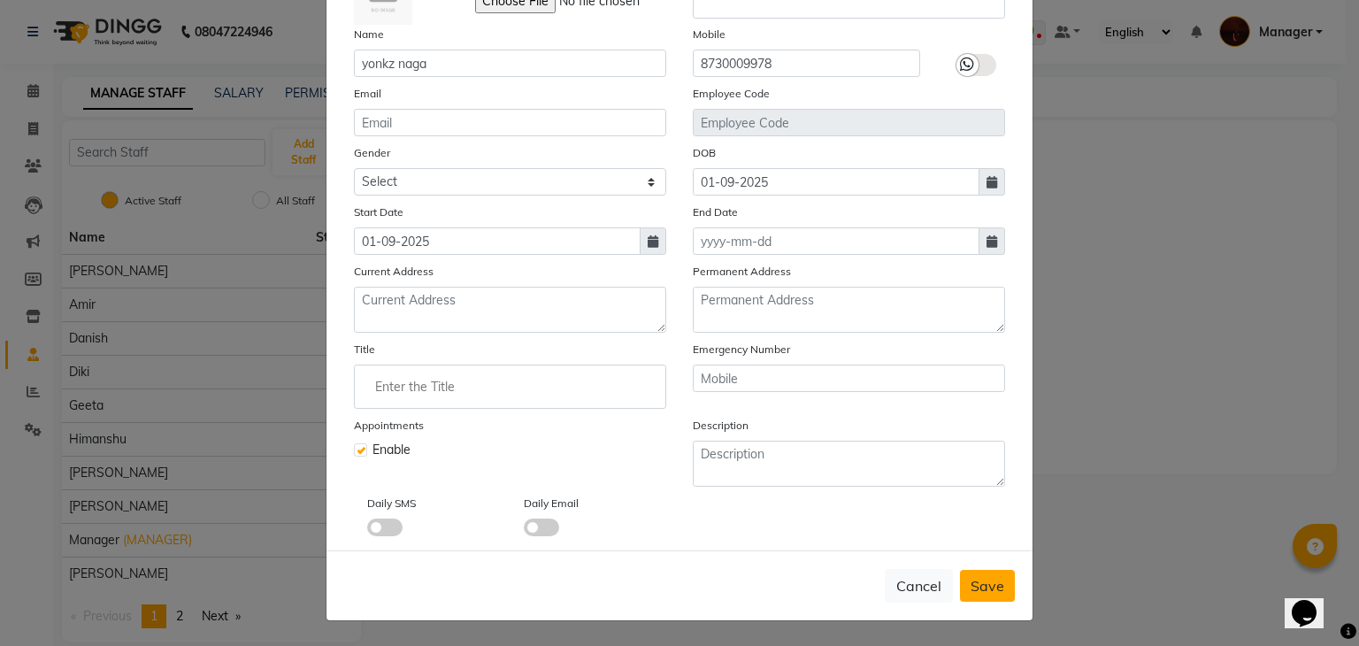
click at [963, 596] on button "Save" at bounding box center [987, 586] width 55 height 32
checkbox input "false"
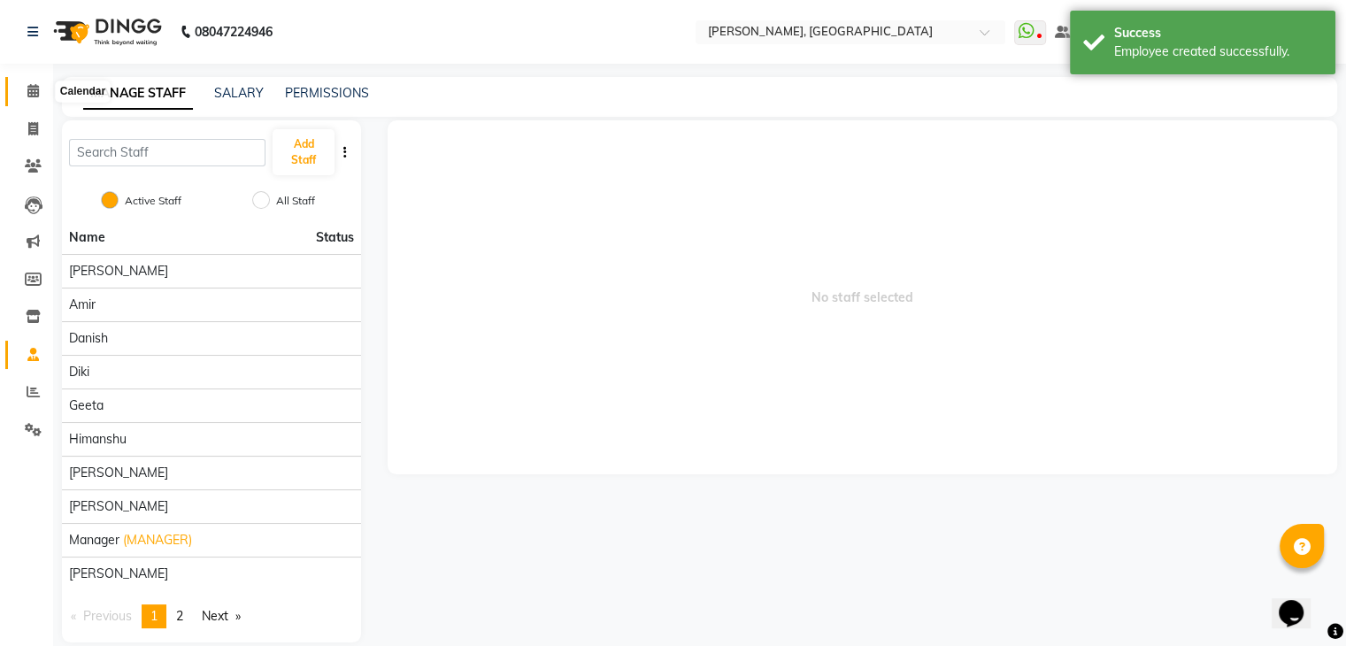
click at [29, 89] on icon at bounding box center [33, 90] width 12 height 13
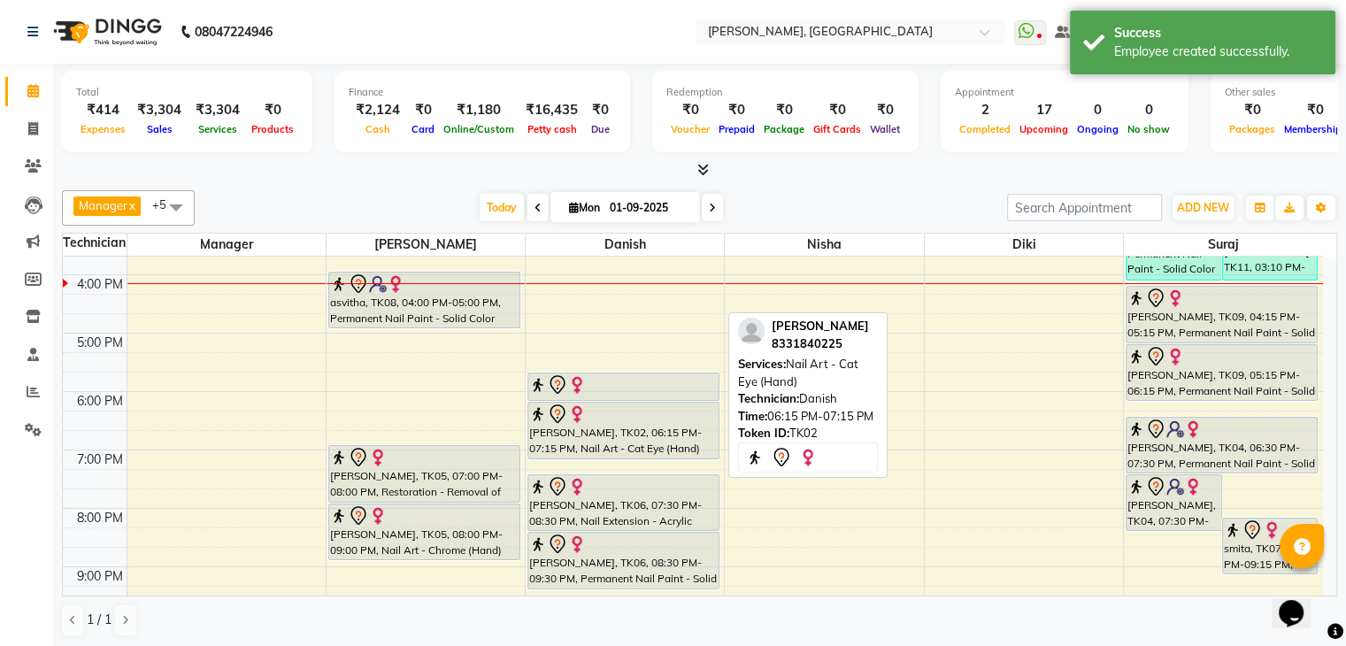
scroll to position [411, 0]
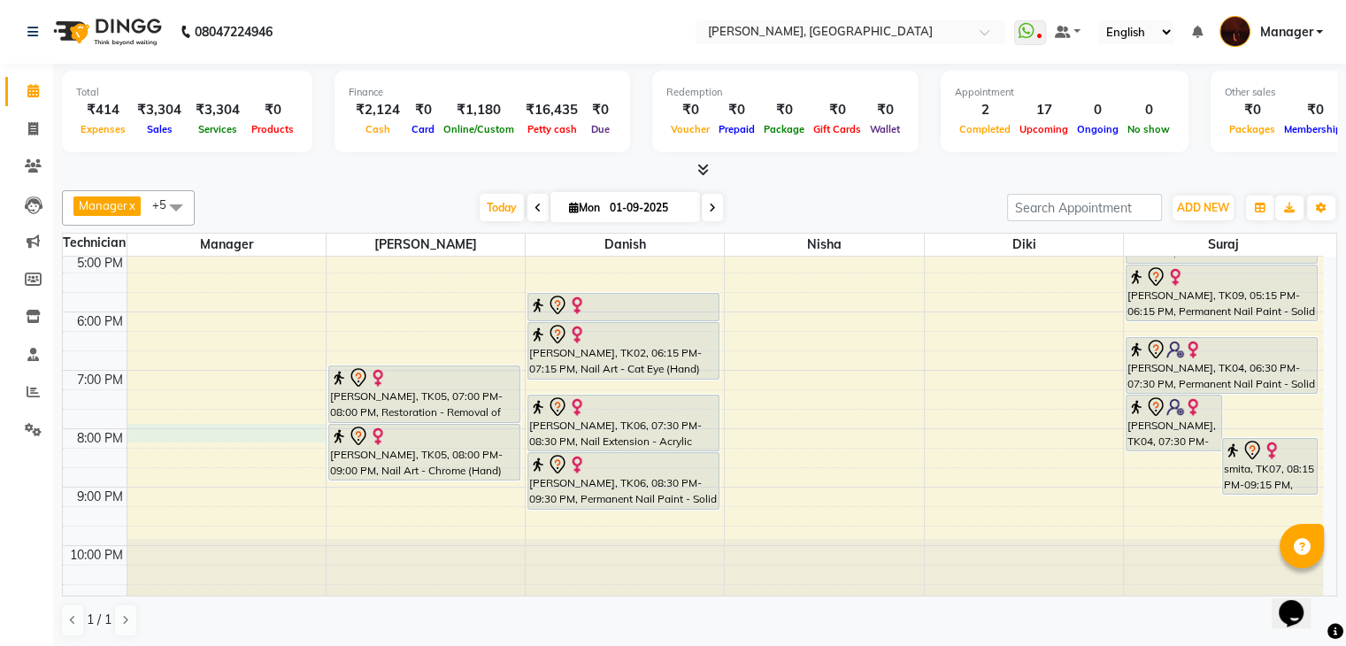
click at [279, 422] on div "10:00 AM 11:00 AM 12:00 PM 1:00 PM 2:00 PM 3:00 PM 4:00 PM 5:00 PM 6:00 PM 7:00…" at bounding box center [693, 224] width 1260 height 758
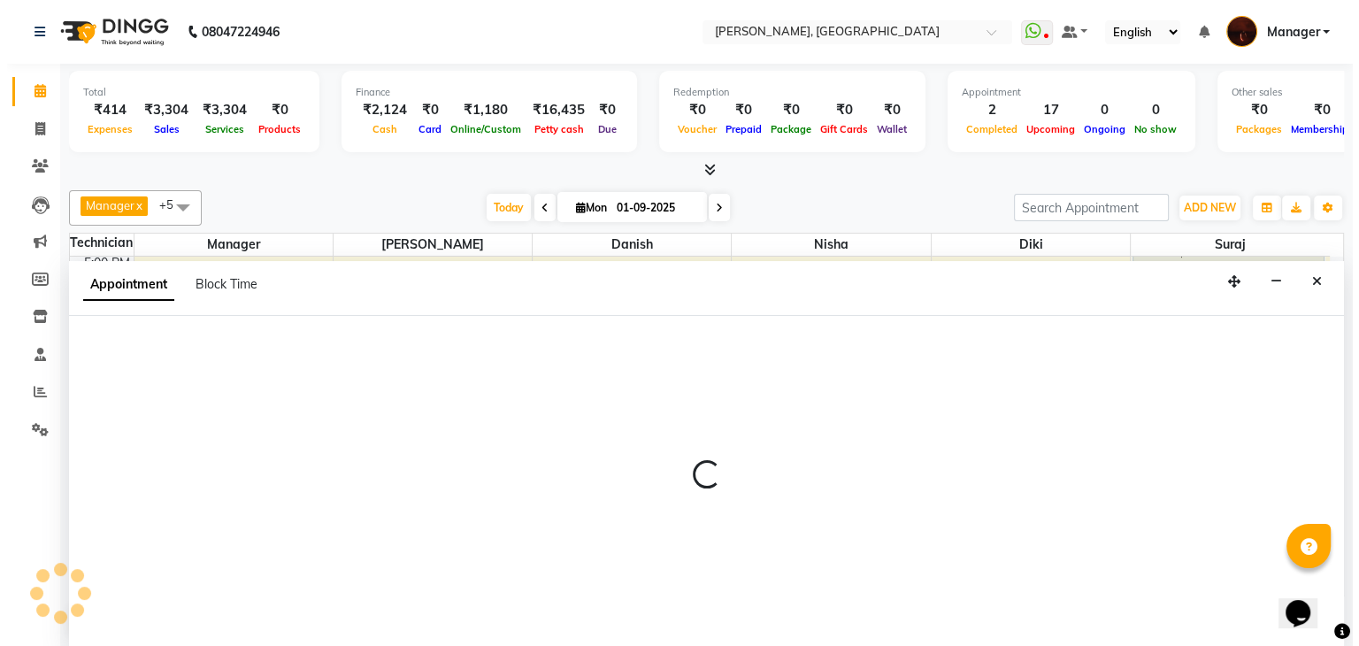
scroll to position [1, 0]
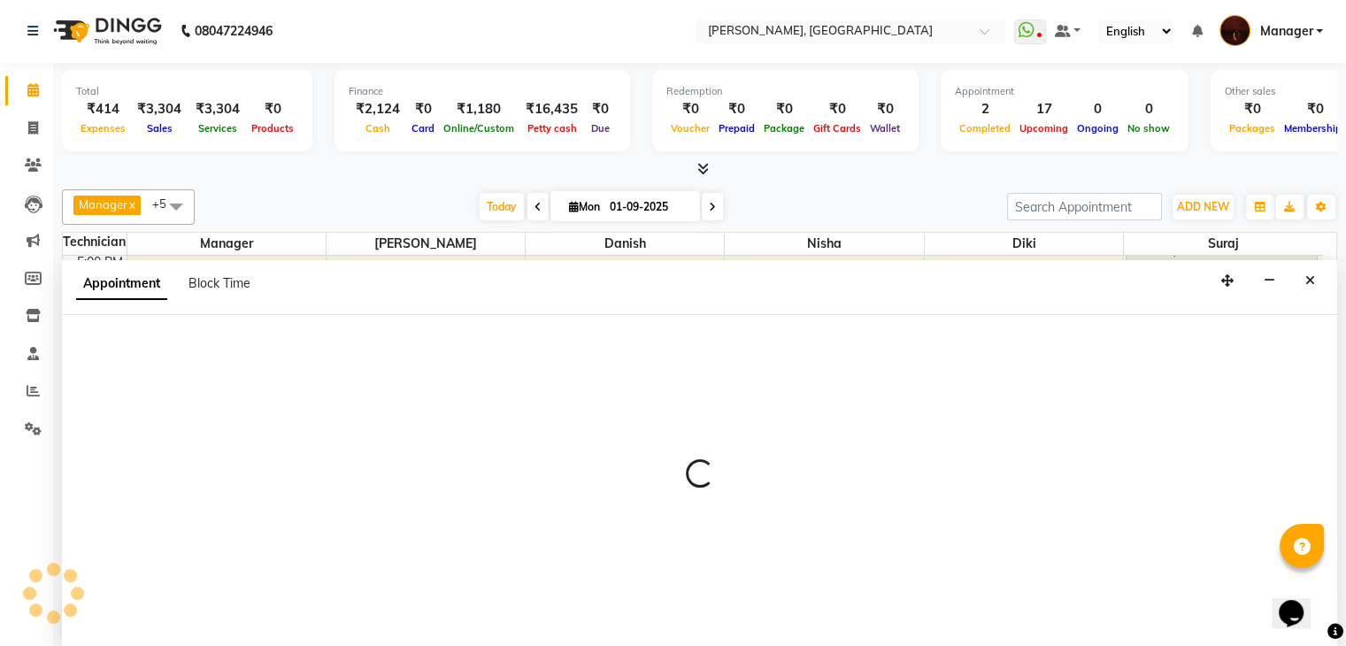
select select "20776"
select select "tentative"
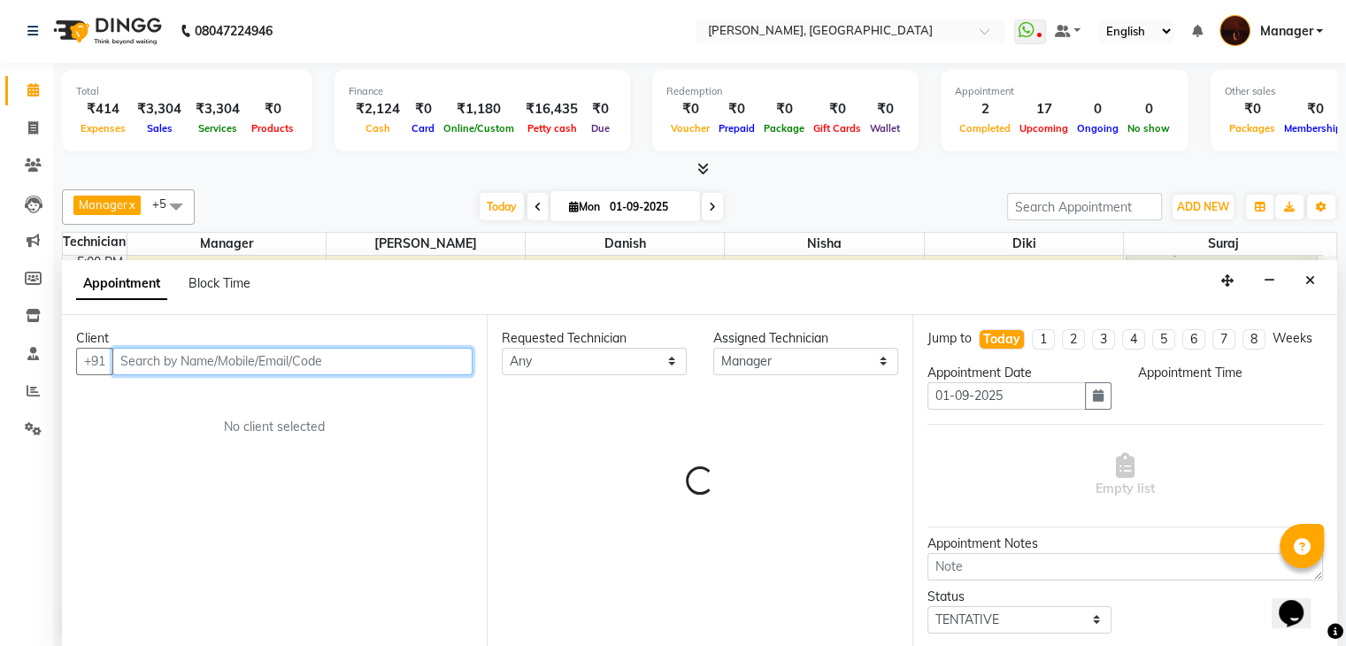
select select "1200"
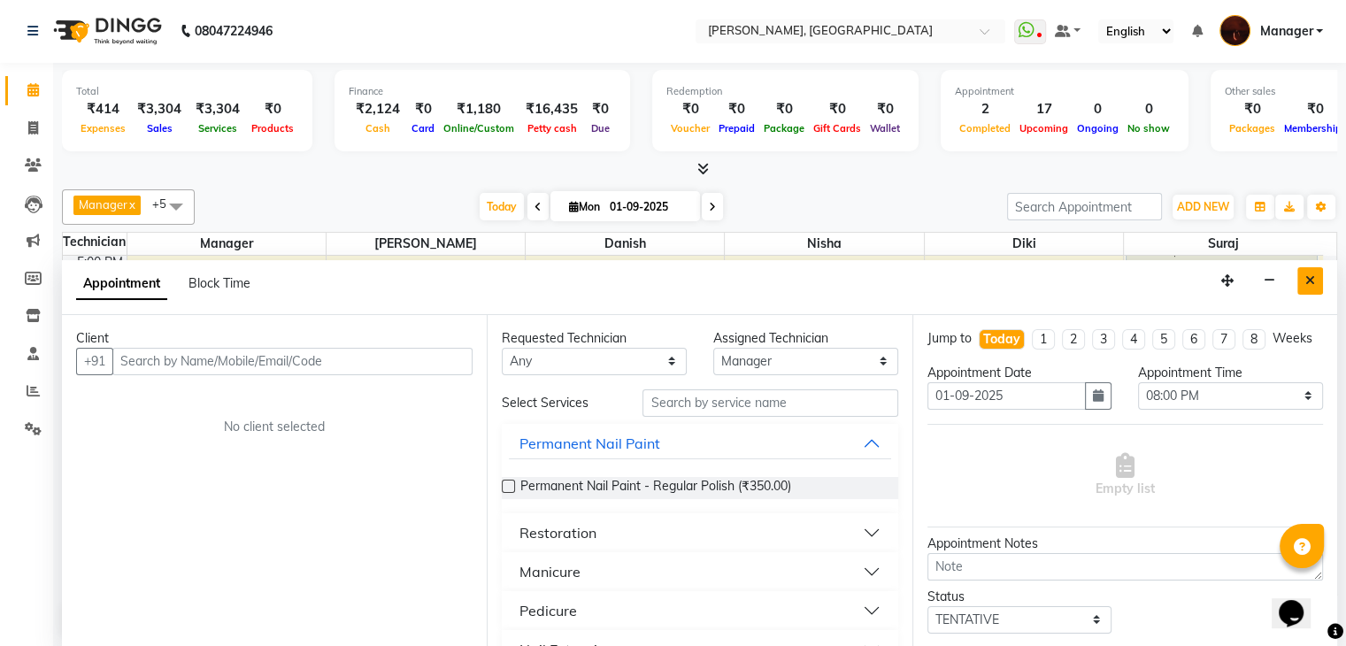
click at [1300, 283] on button "Close" at bounding box center [1310, 280] width 26 height 27
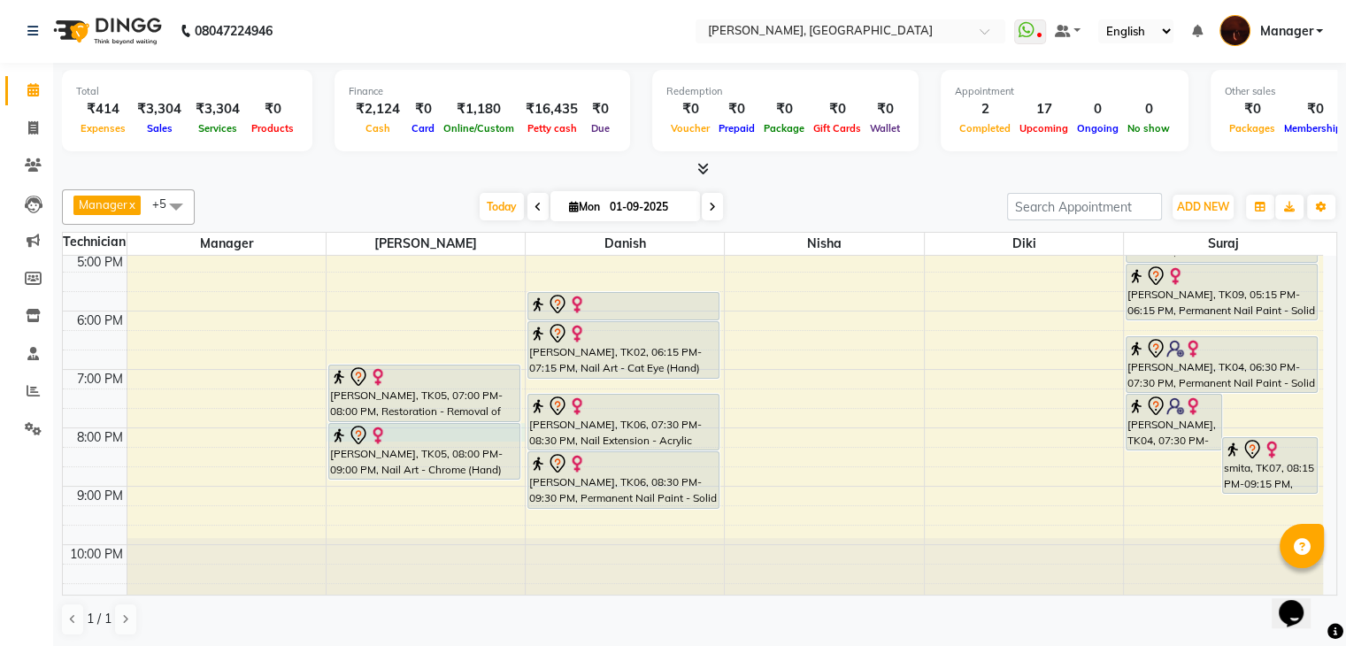
click at [520, 431] on div "10:00 AM 11:00 AM 12:00 PM 1:00 PM 2:00 PM 3:00 PM 4:00 PM 5:00 PM 6:00 PM 7:00…" at bounding box center [693, 223] width 1260 height 758
select select "35072"
select select "tentative"
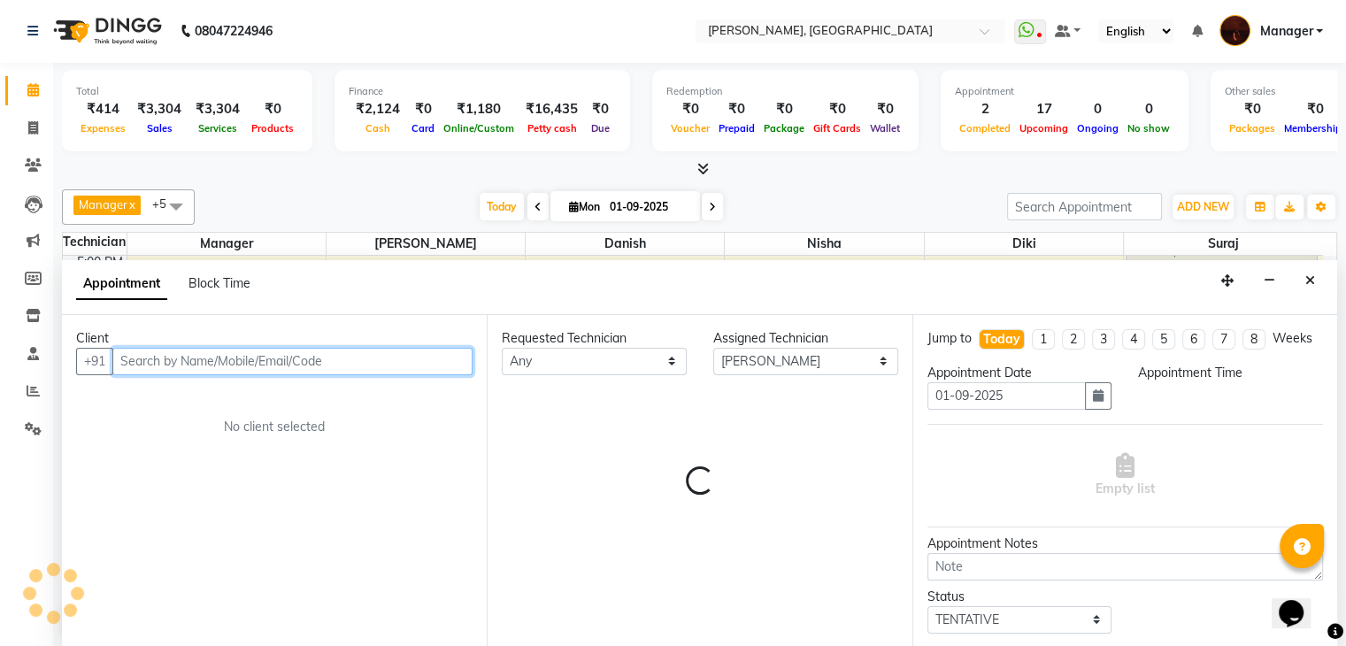
select select "1200"
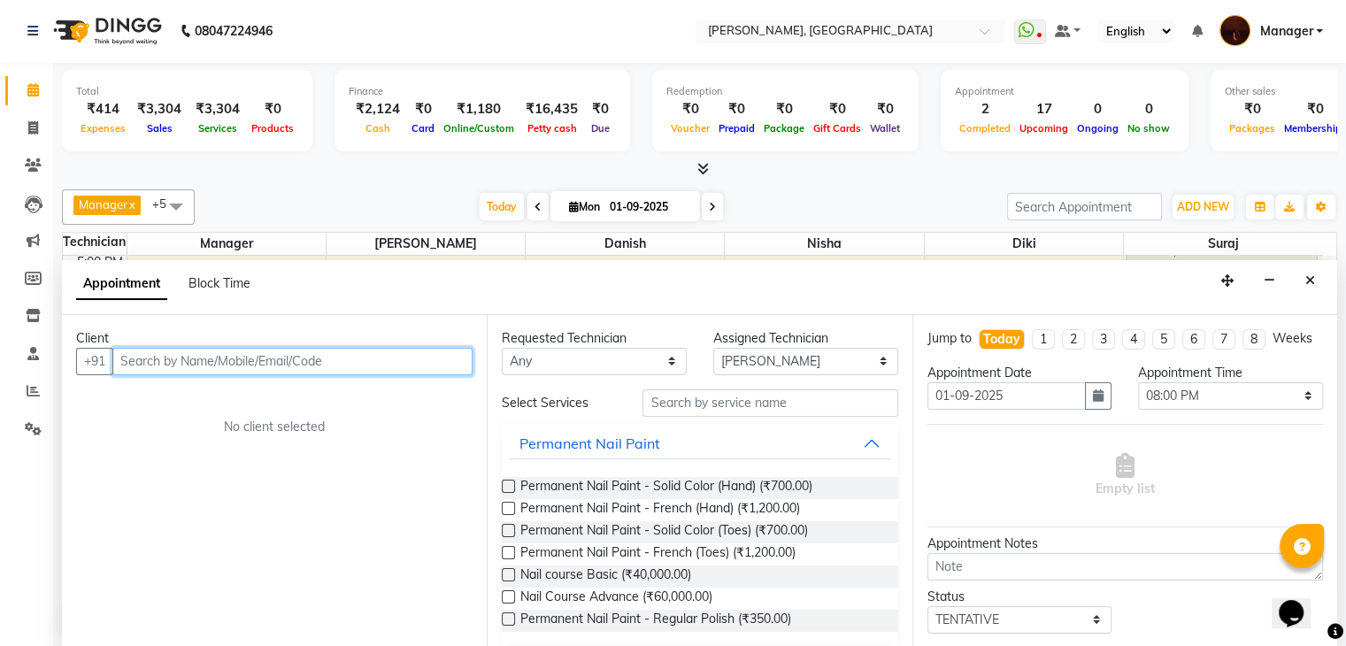
click at [426, 369] on input "text" at bounding box center [292, 361] width 360 height 27
type input "9864427819"
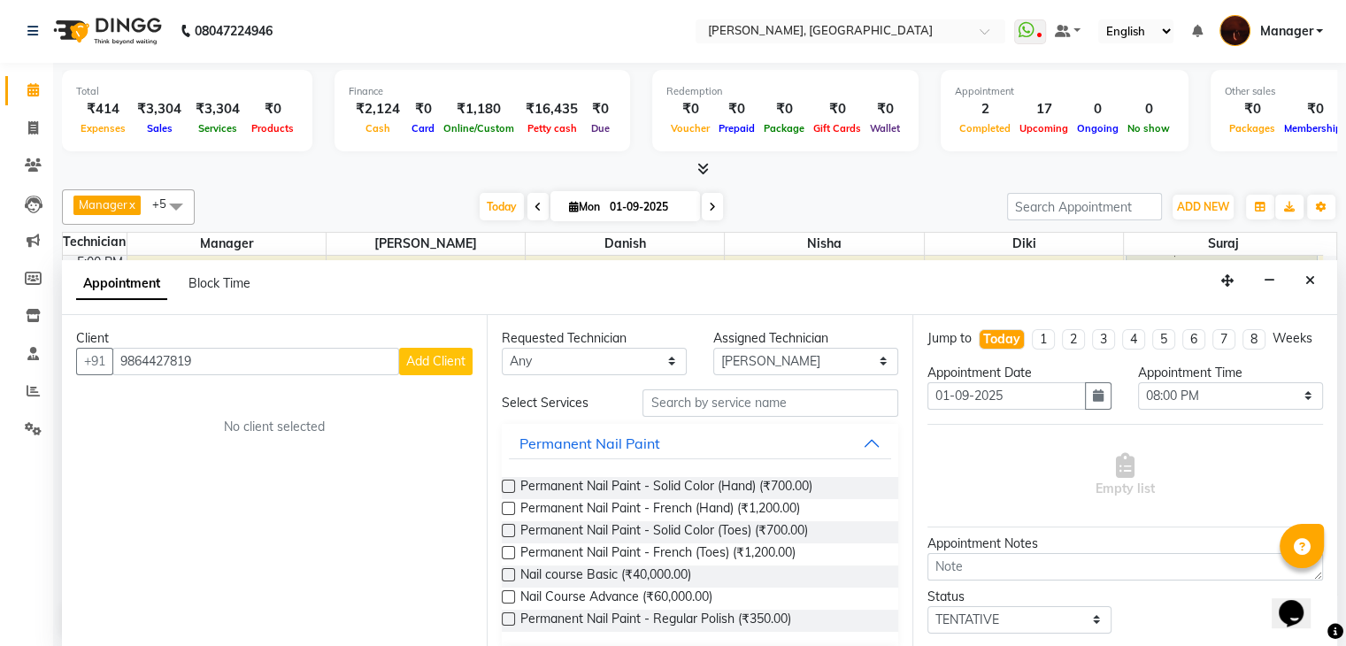
click at [435, 361] on span "Add Client" at bounding box center [435, 361] width 59 height 16
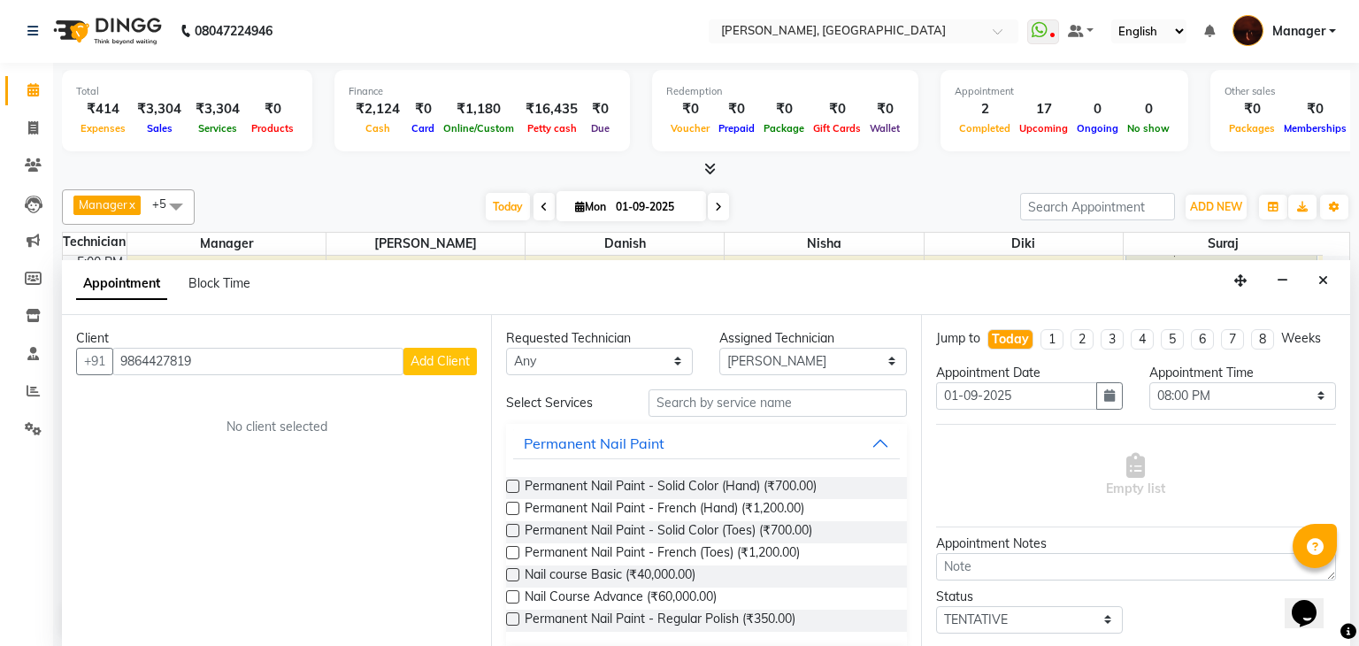
select select "21"
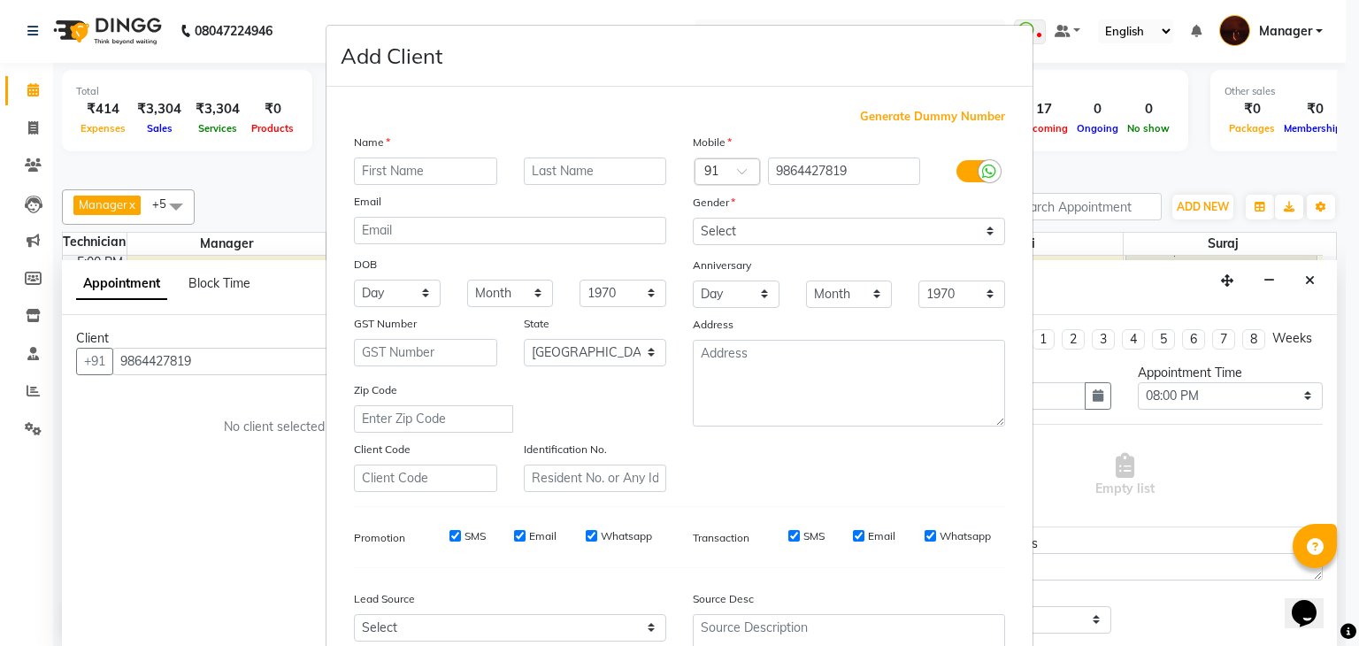
click at [430, 167] on input "text" at bounding box center [425, 170] width 143 height 27
type input "Paromika"
click at [754, 222] on select "Select [DEMOGRAPHIC_DATA] [DEMOGRAPHIC_DATA] Other Prefer Not To Say" at bounding box center [849, 231] width 312 height 27
select select "[DEMOGRAPHIC_DATA]"
click at [693, 219] on select "Select [DEMOGRAPHIC_DATA] [DEMOGRAPHIC_DATA] Other Prefer Not To Say" at bounding box center [849, 231] width 312 height 27
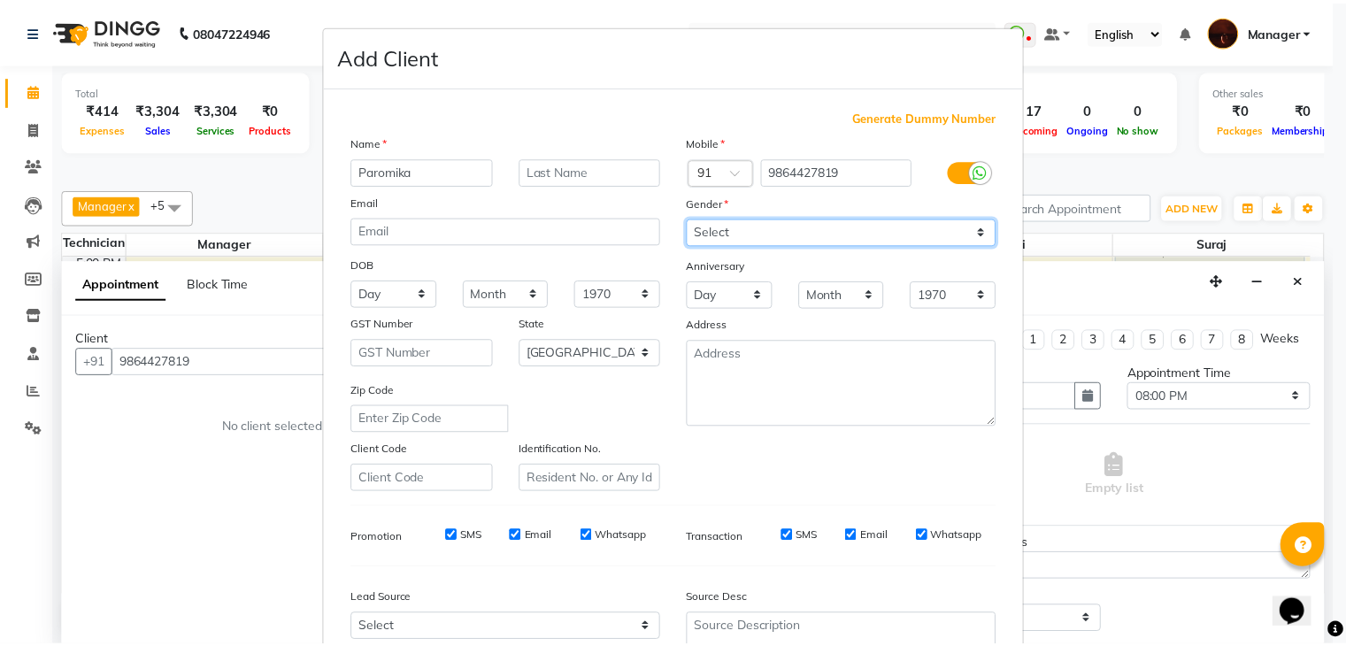
scroll to position [180, 0]
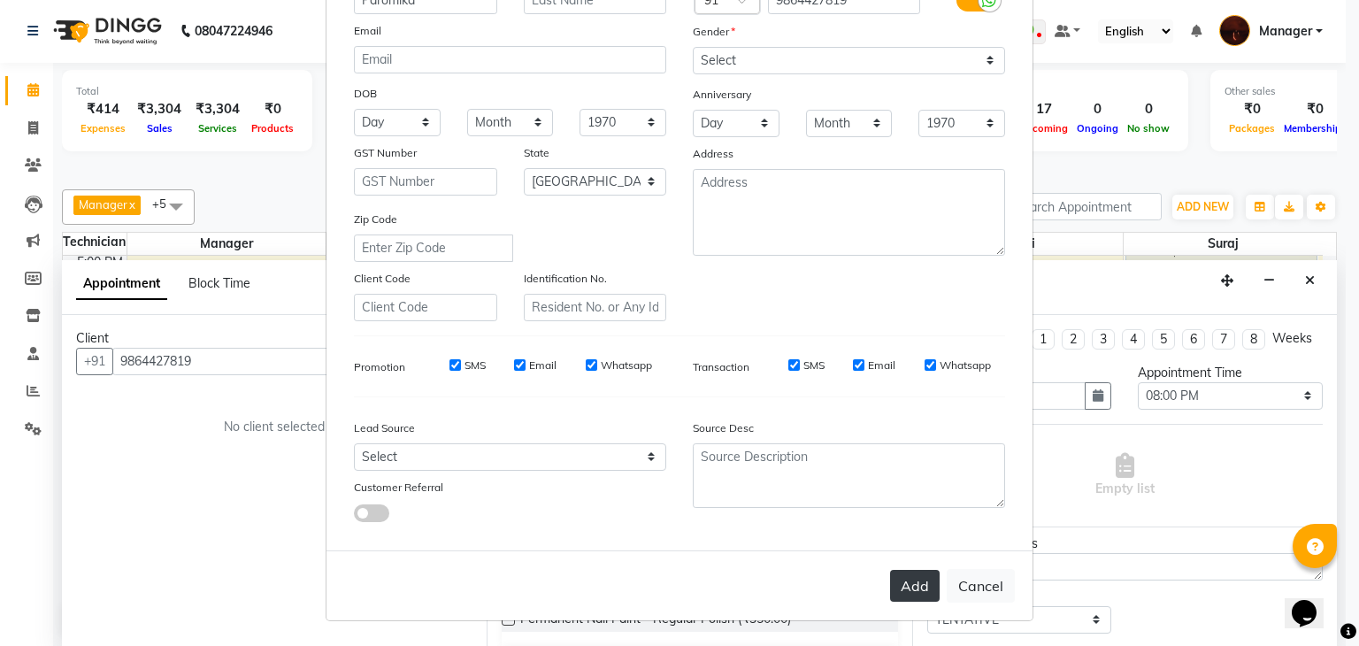
click at [909, 578] on button "Add" at bounding box center [915, 586] width 50 height 32
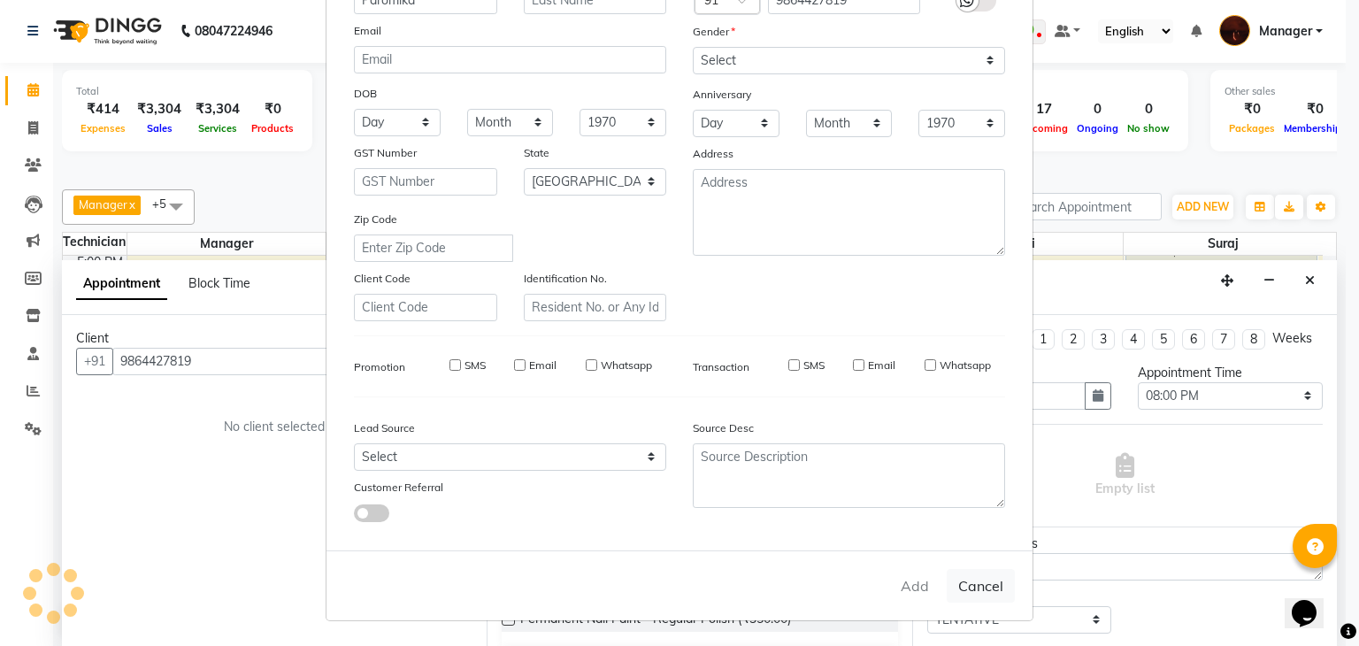
type input "98******19"
select select
select select "null"
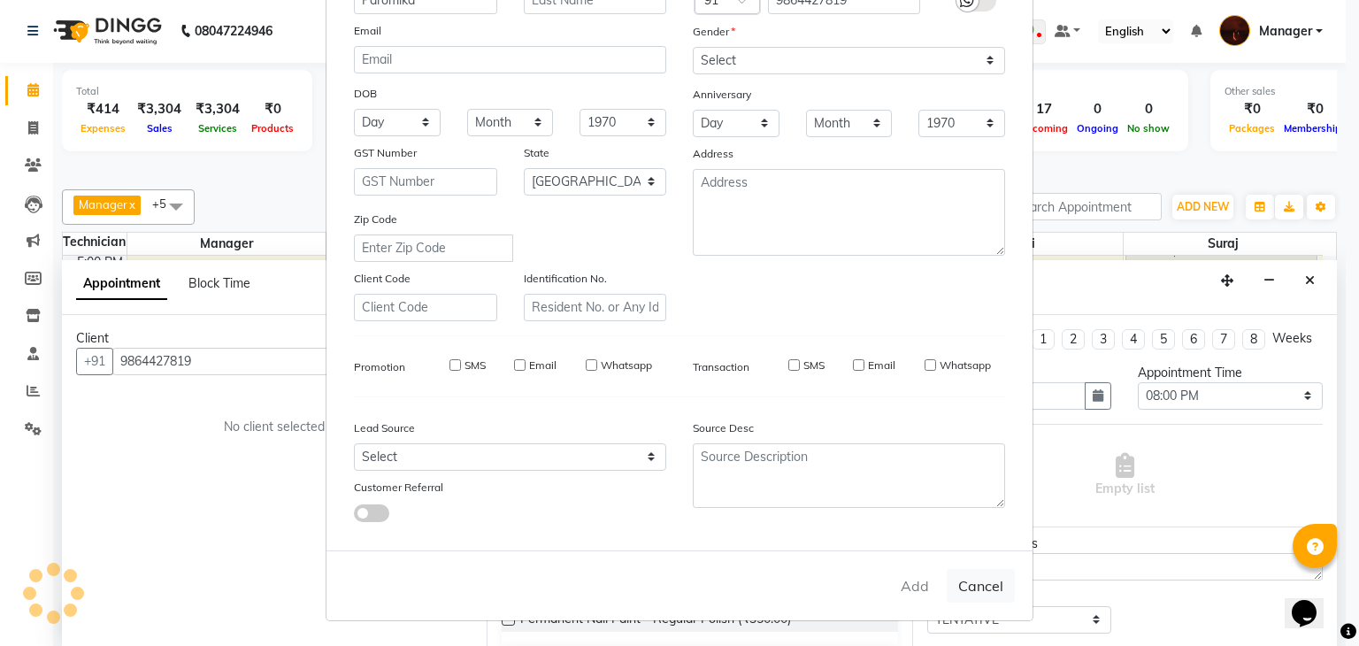
select select
checkbox input "false"
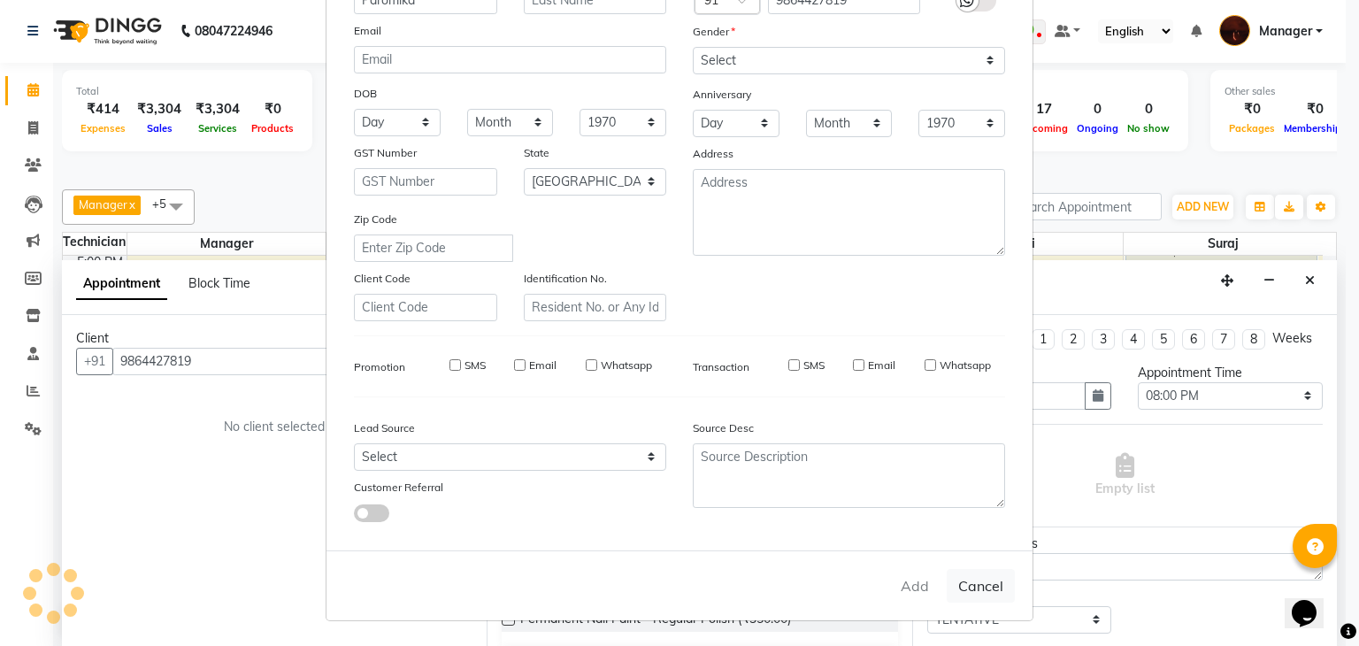
checkbox input "false"
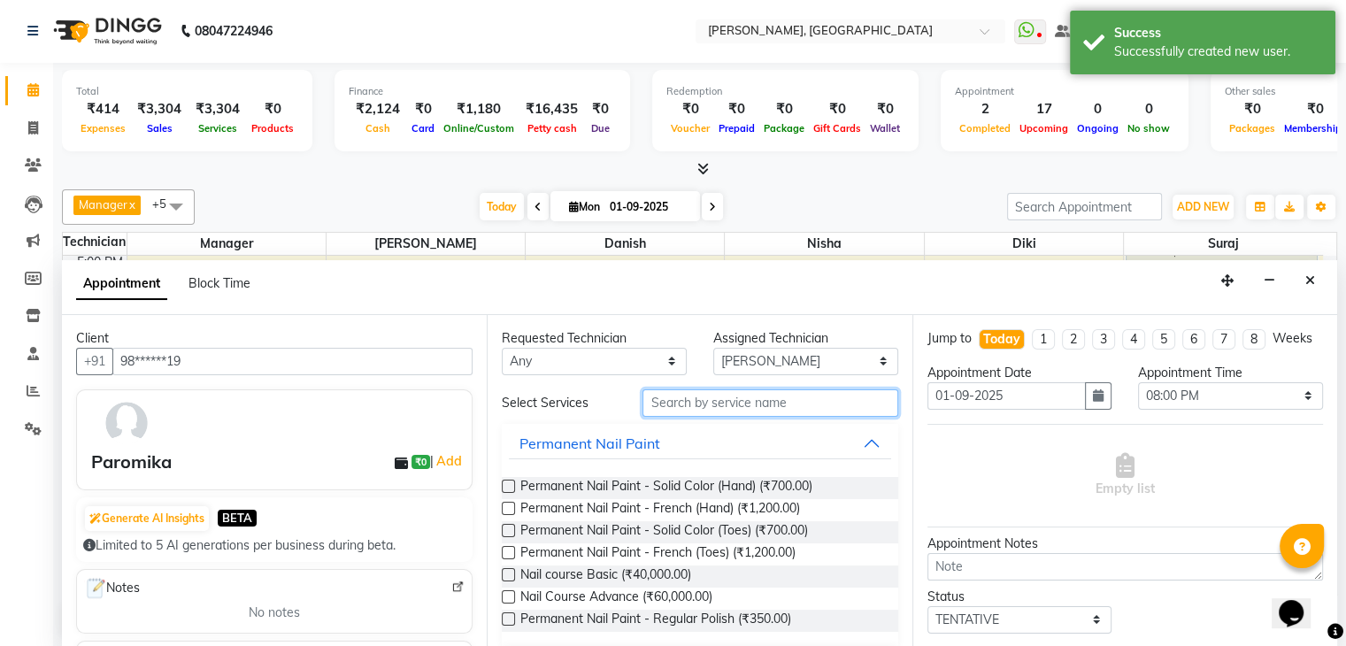
click at [796, 403] on input "text" at bounding box center [769, 402] width 255 height 27
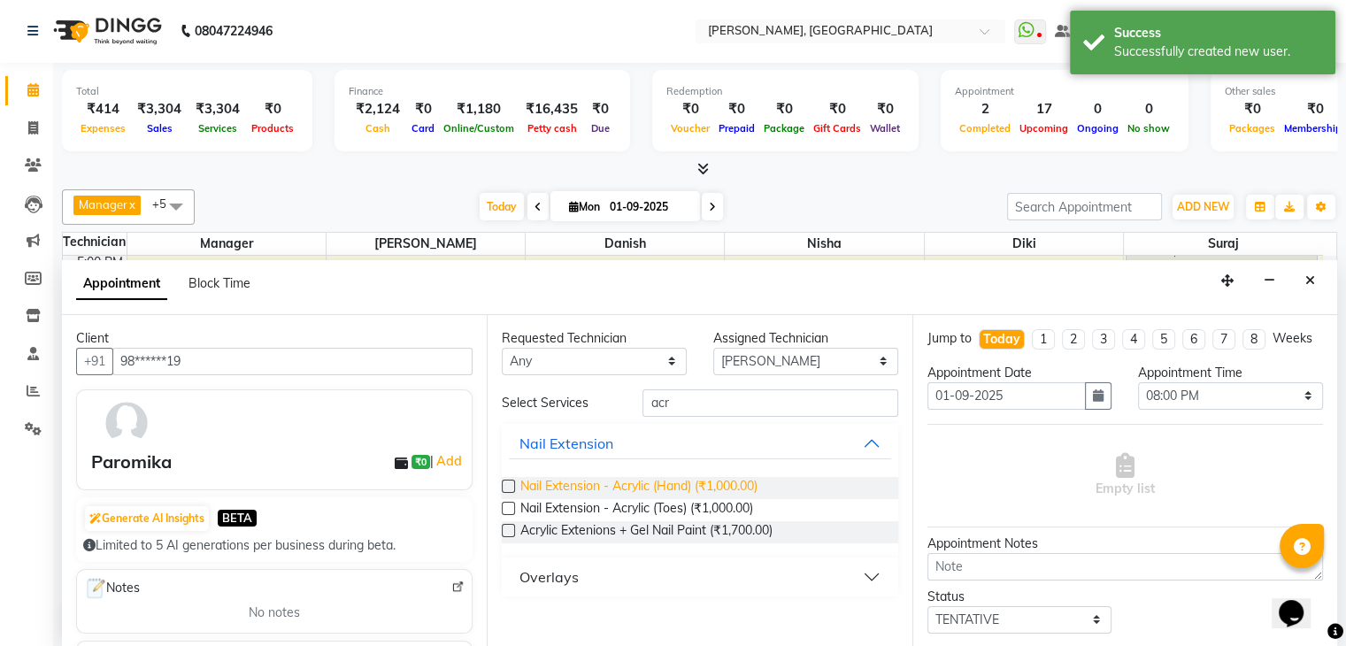
click at [623, 484] on span "Nail Extension - Acrylic (Hand) (₹1,000.00)" at bounding box center [638, 488] width 237 height 22
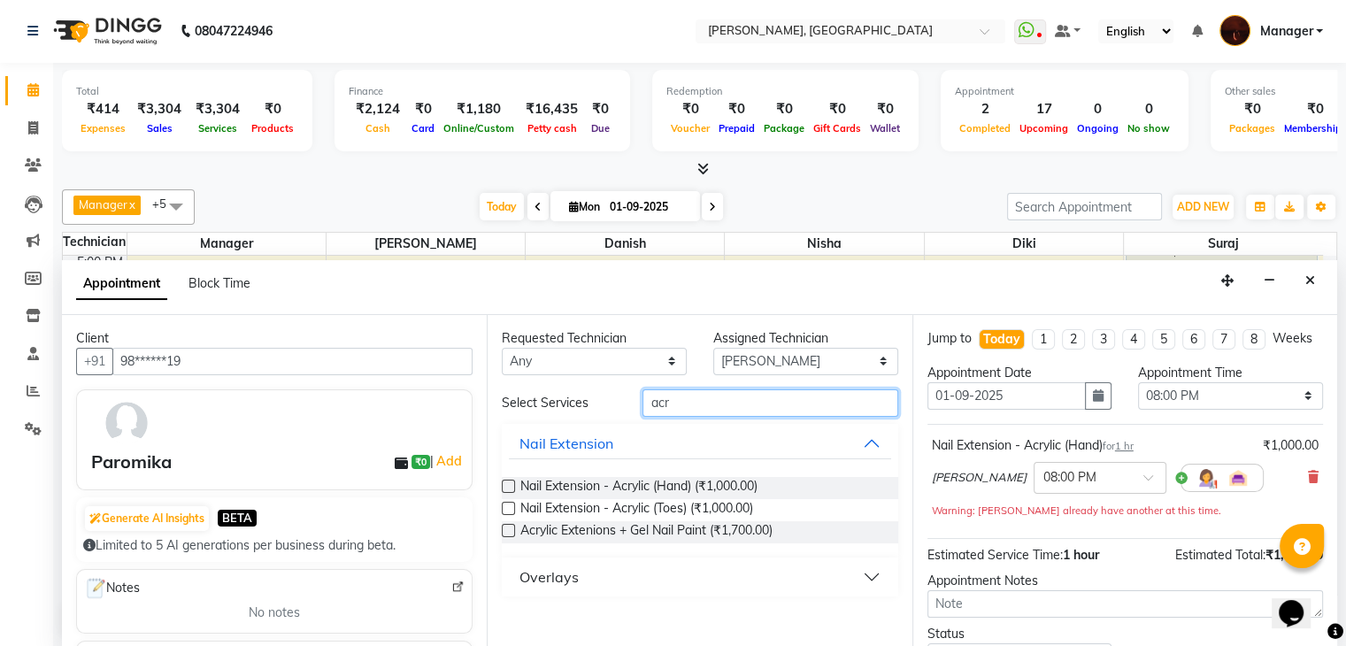
click at [707, 399] on input "acr" at bounding box center [769, 402] width 255 height 27
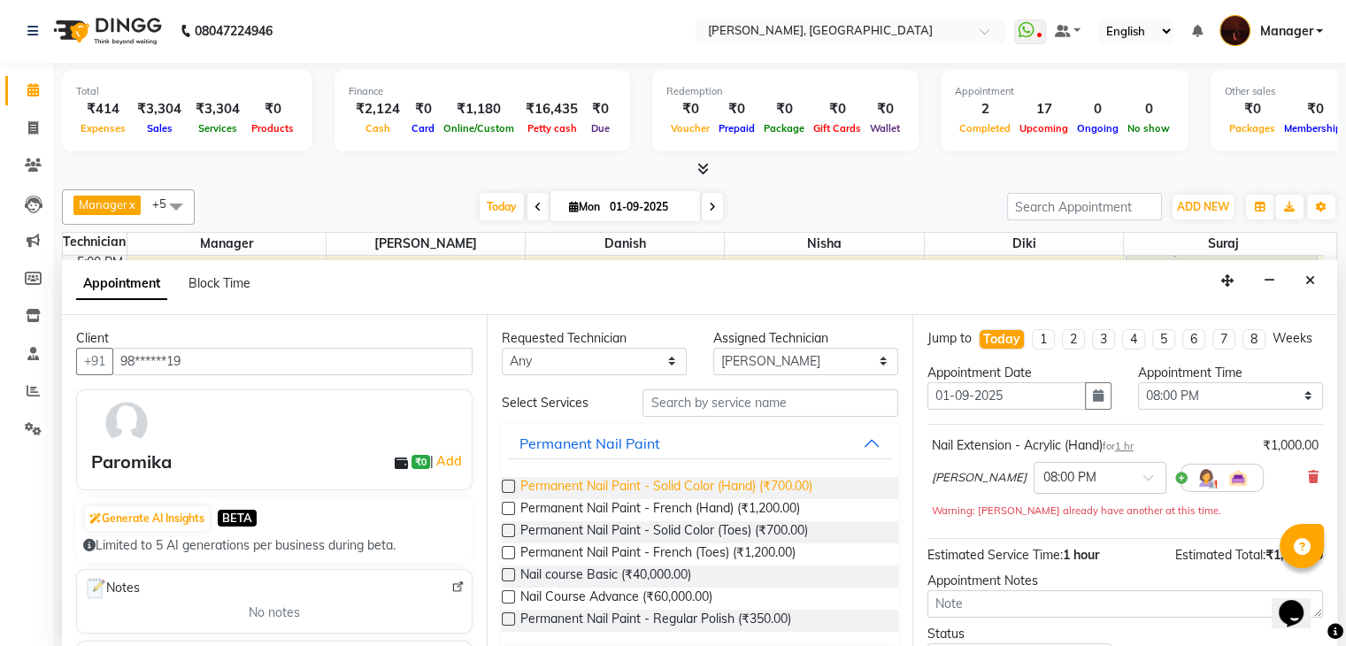
click at [766, 485] on span "Permanent Nail Paint - Solid Color (Hand) (₹700.00)" at bounding box center [666, 488] width 292 height 22
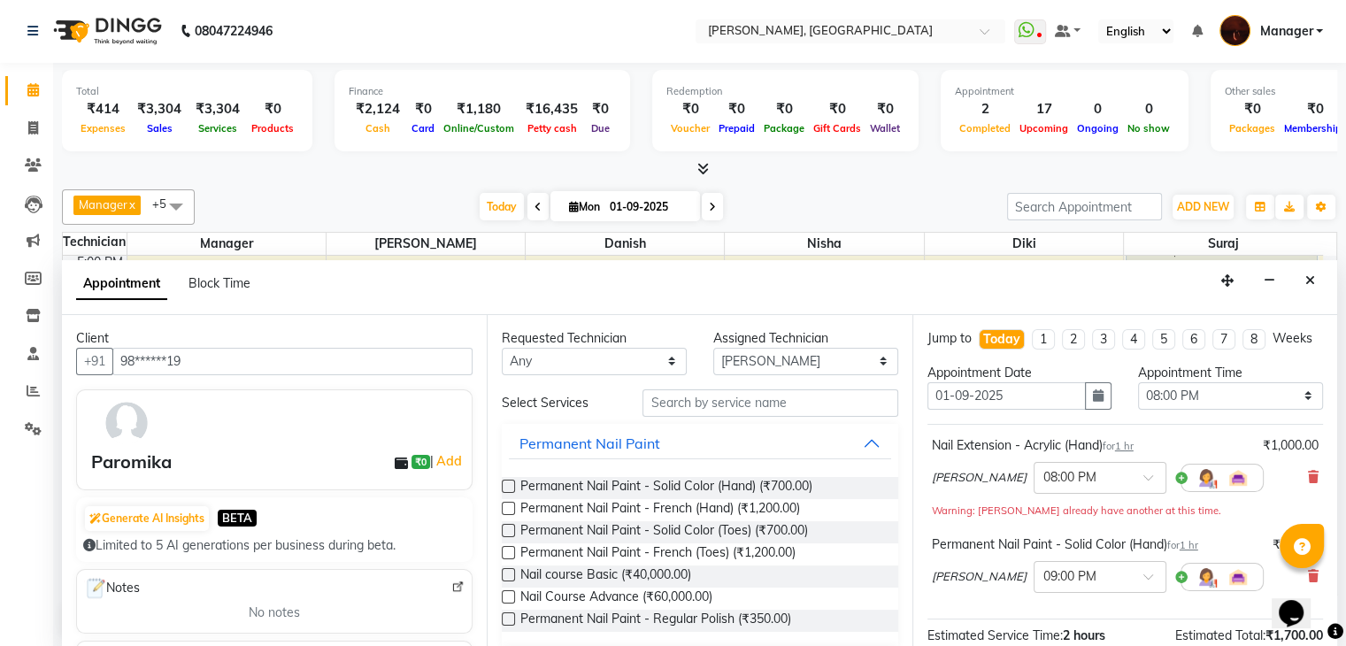
scroll to position [231, 0]
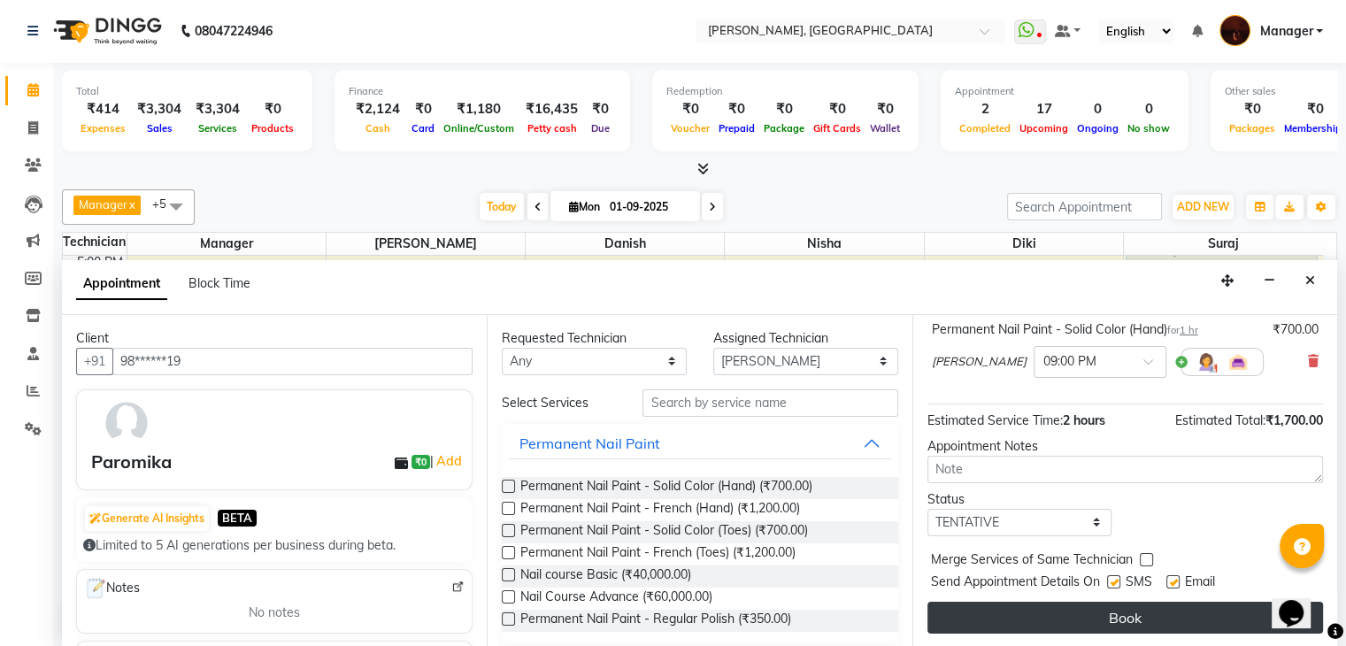
click at [1115, 612] on button "Book" at bounding box center [1125, 618] width 396 height 32
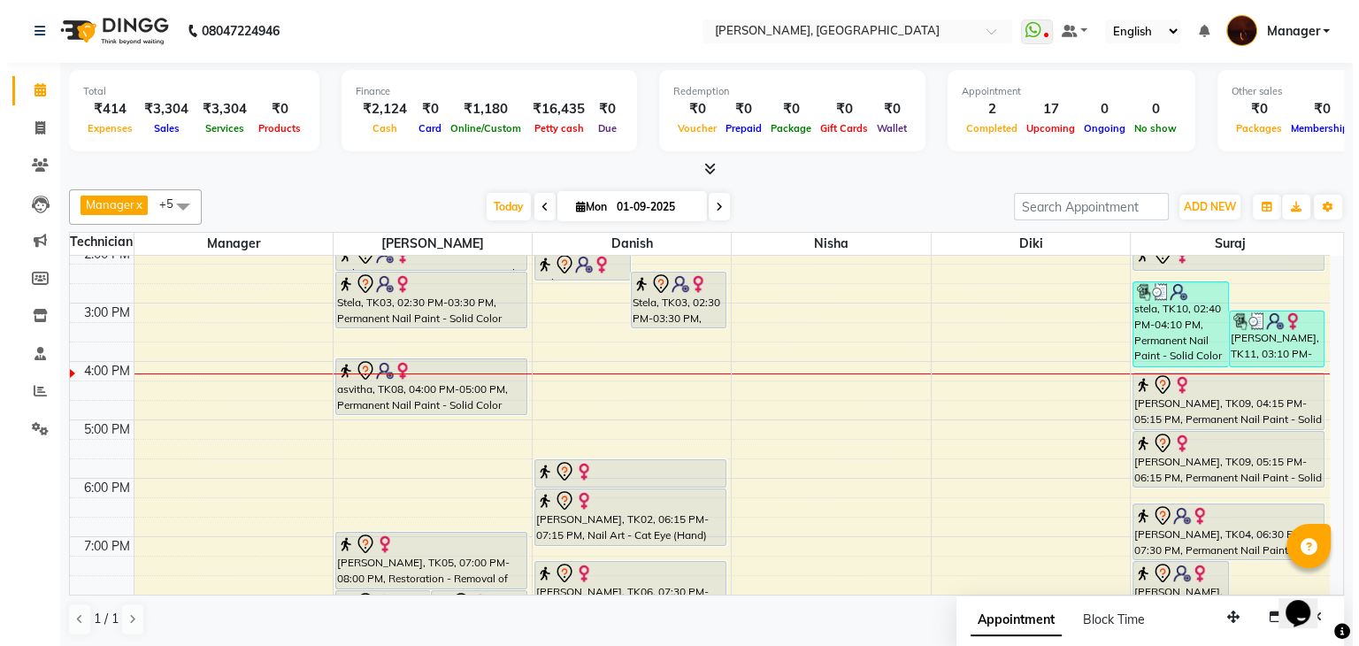
scroll to position [262, 0]
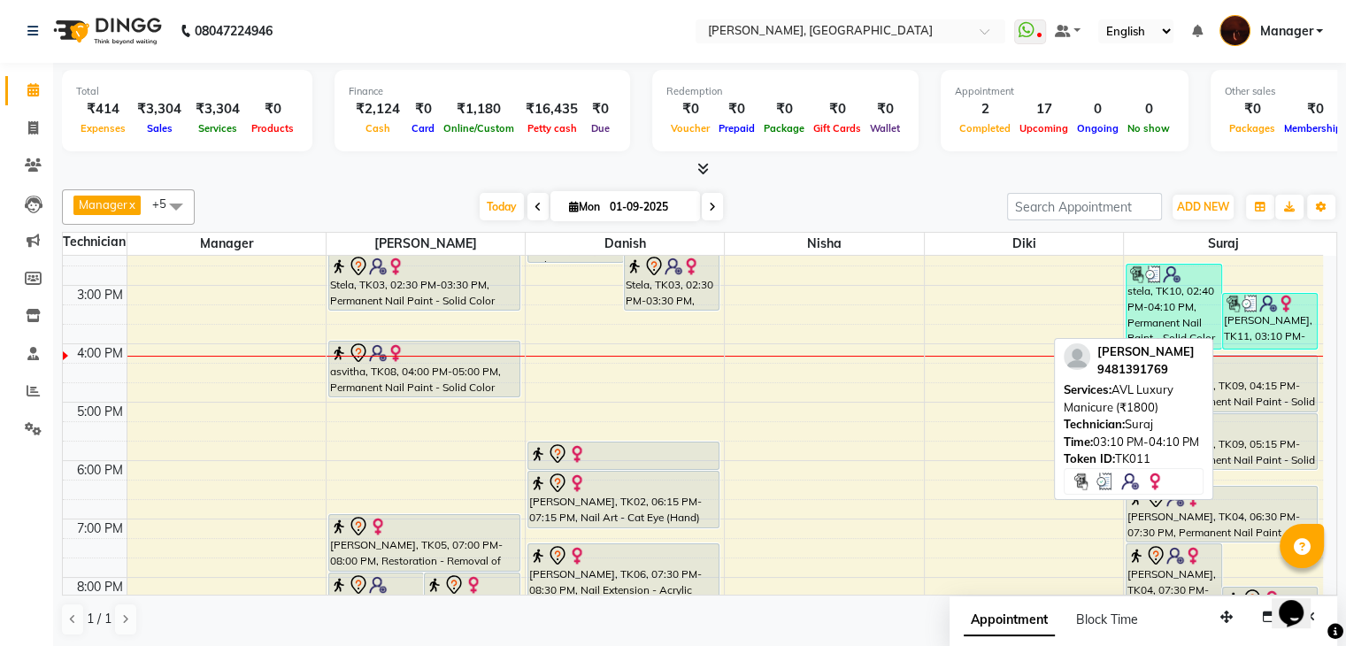
click at [1249, 316] on div "[PERSON_NAME], TK11, 03:10 PM-04:10 PM, AVL Luxury Manicure (₹1800)" at bounding box center [1270, 321] width 95 height 55
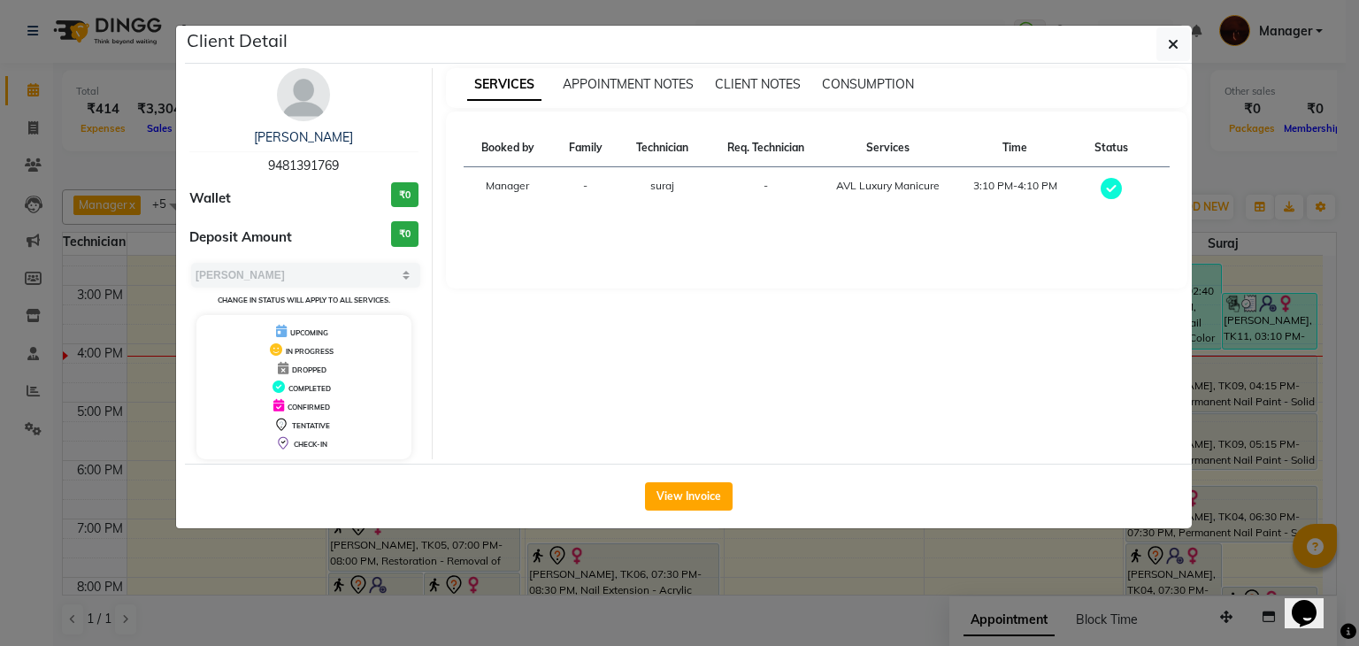
click at [693, 509] on div "View Invoice" at bounding box center [688, 496] width 1007 height 65
click at [690, 497] on button "View Invoice" at bounding box center [689, 496] width 88 height 28
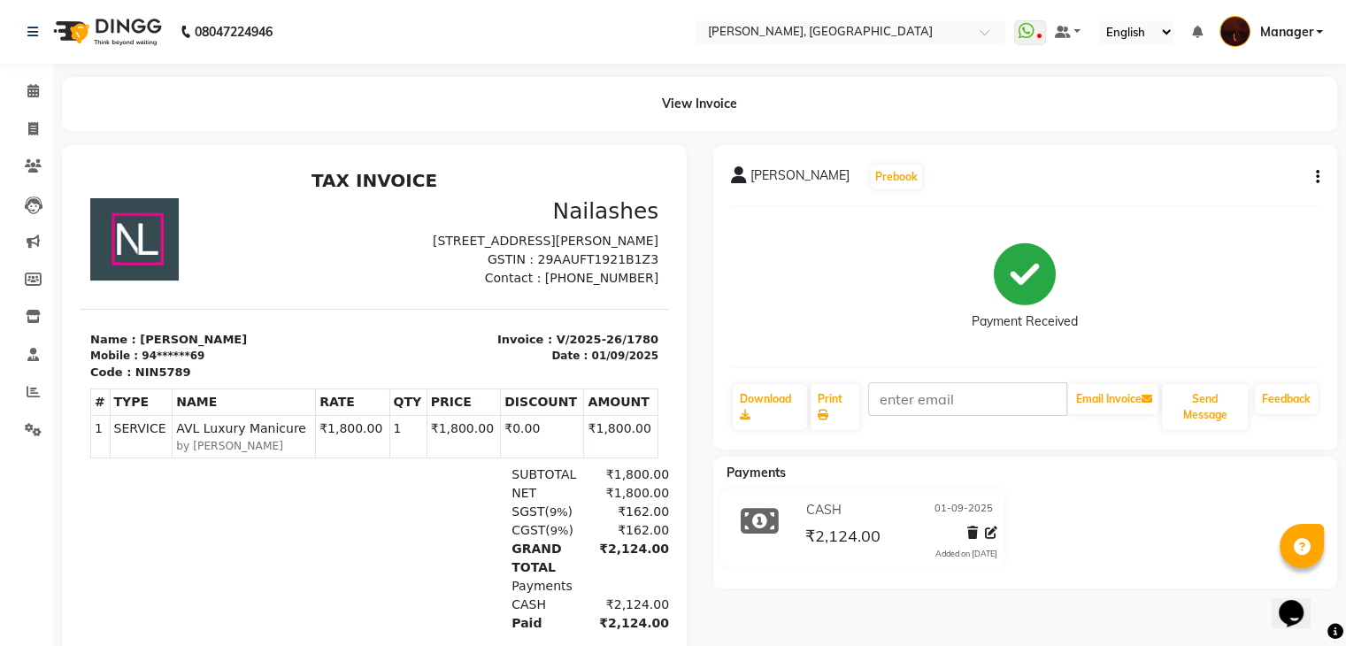
click at [1317, 178] on icon "button" at bounding box center [1318, 177] width 4 height 1
click at [1222, 194] on div "Edit Item Staff" at bounding box center [1228, 188] width 121 height 22
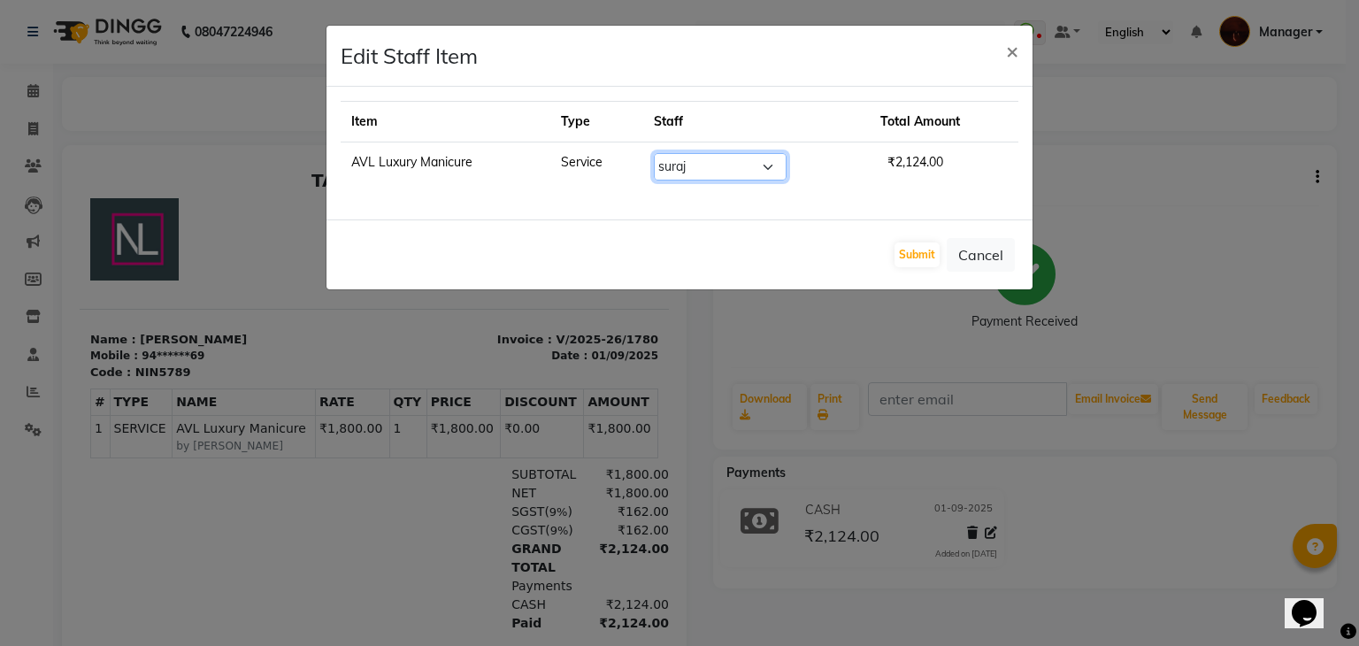
click at [743, 170] on select "Select [PERSON_NAME] Diki [PERSON_NAME] Manager [PERSON_NAME] Pooja [PERSON_NAM…" at bounding box center [720, 166] width 133 height 27
click at [654, 153] on select "Select [PERSON_NAME] Diki [PERSON_NAME] Manager [PERSON_NAME] Pooja [PERSON_NAM…" at bounding box center [720, 166] width 133 height 27
click at [912, 257] on button "Submit" at bounding box center [917, 254] width 45 height 25
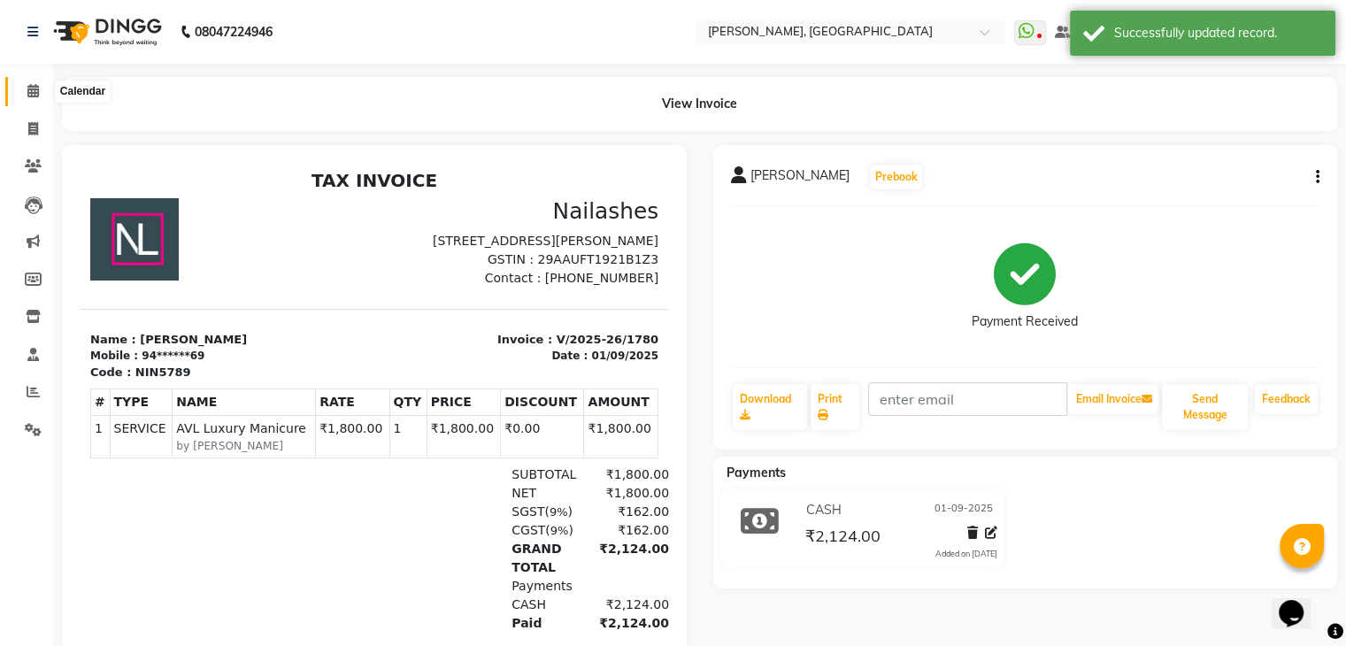
click at [32, 93] on icon at bounding box center [33, 90] width 12 height 13
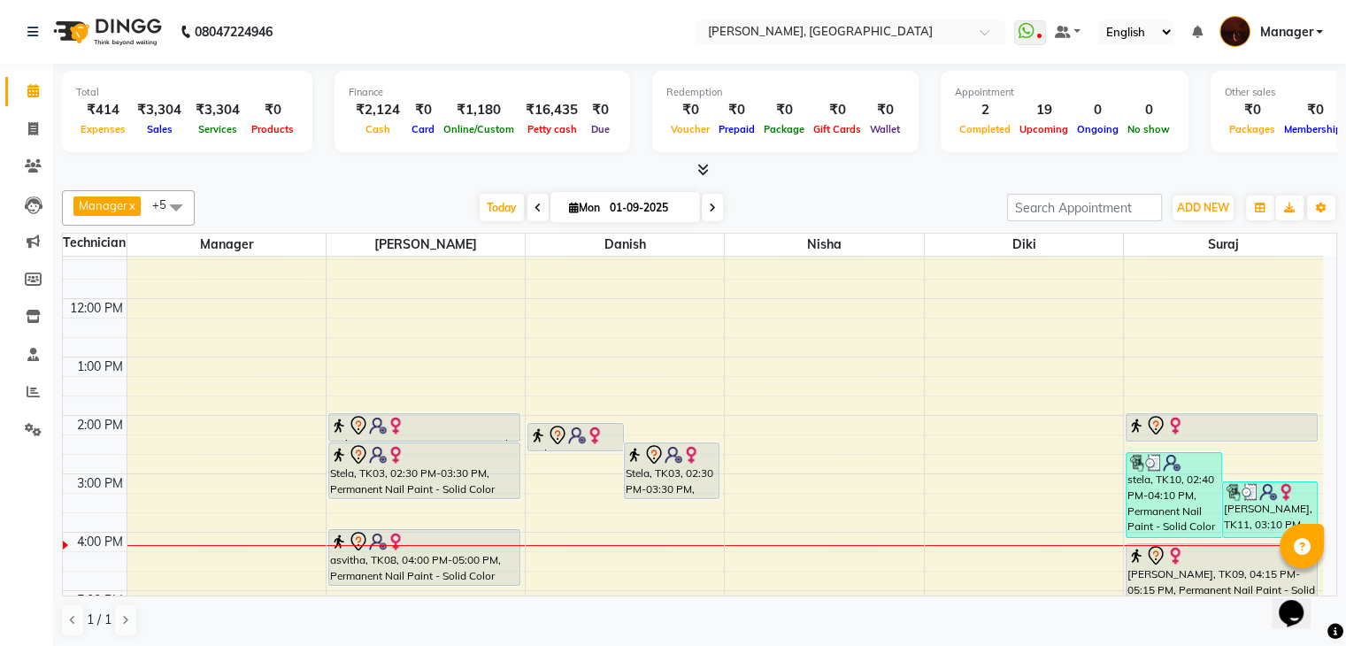
scroll to position [54, 0]
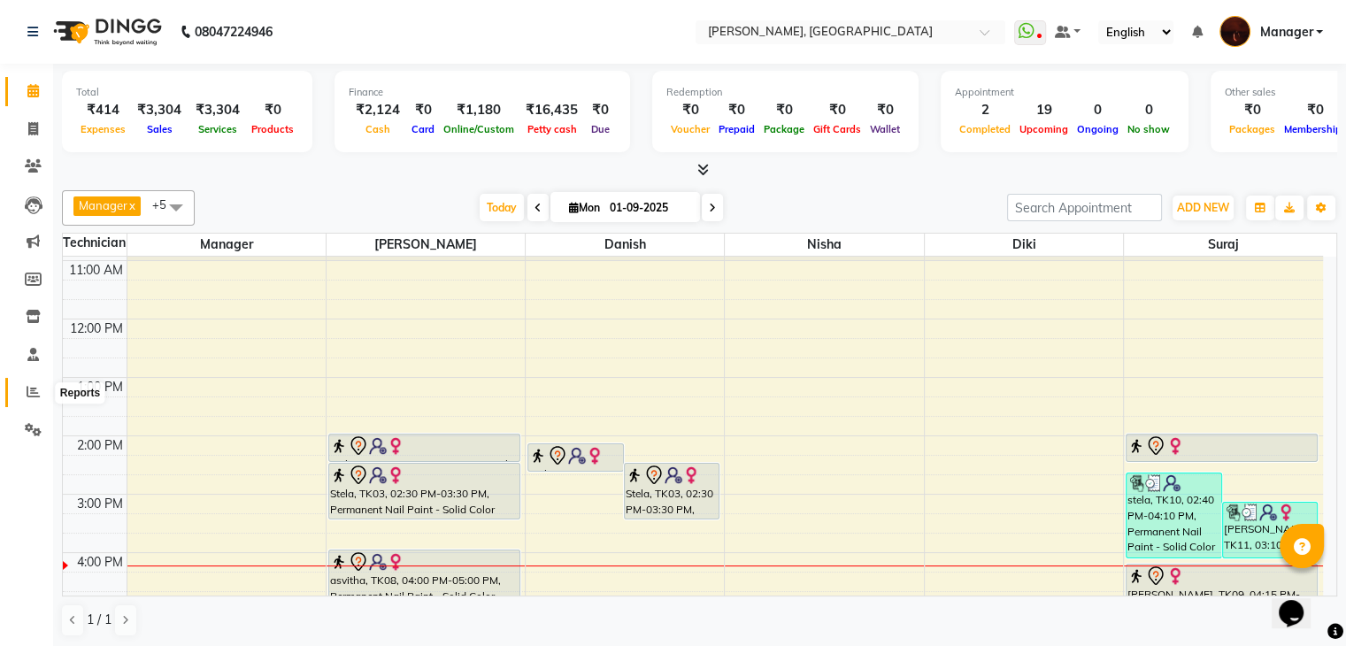
click at [35, 392] on icon at bounding box center [33, 391] width 13 height 13
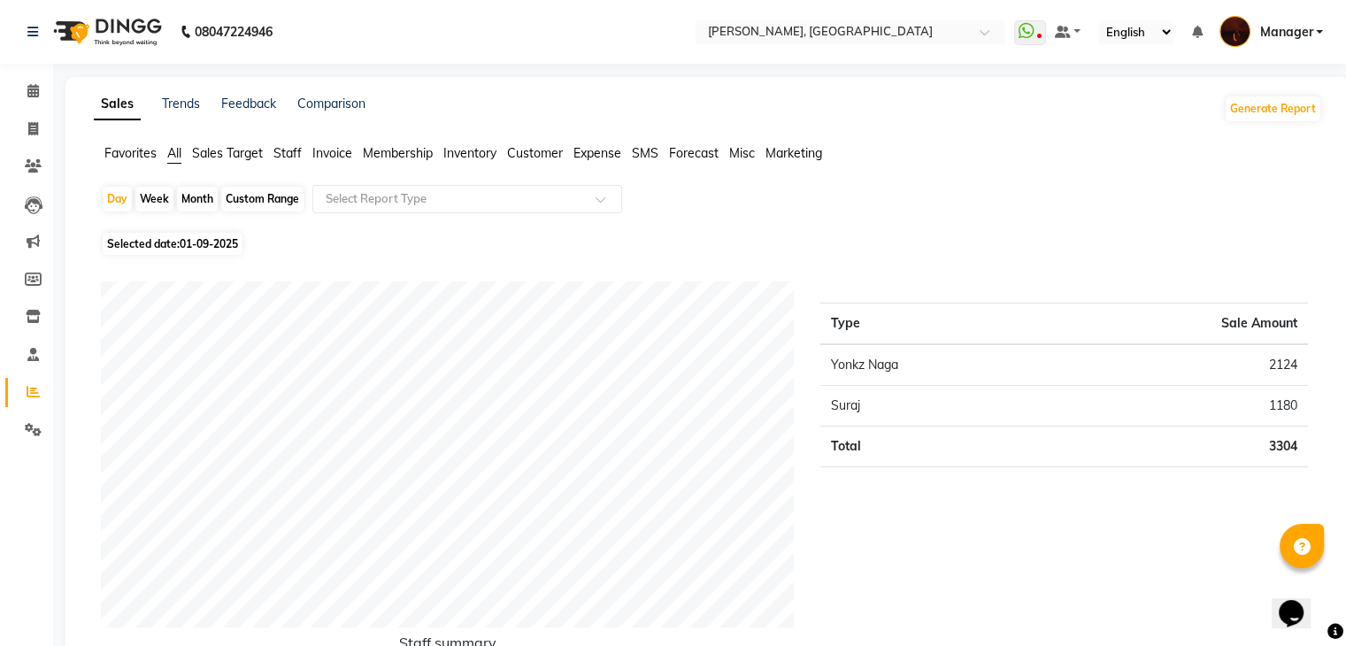
click at [281, 153] on span "Staff" at bounding box center [287, 153] width 28 height 16
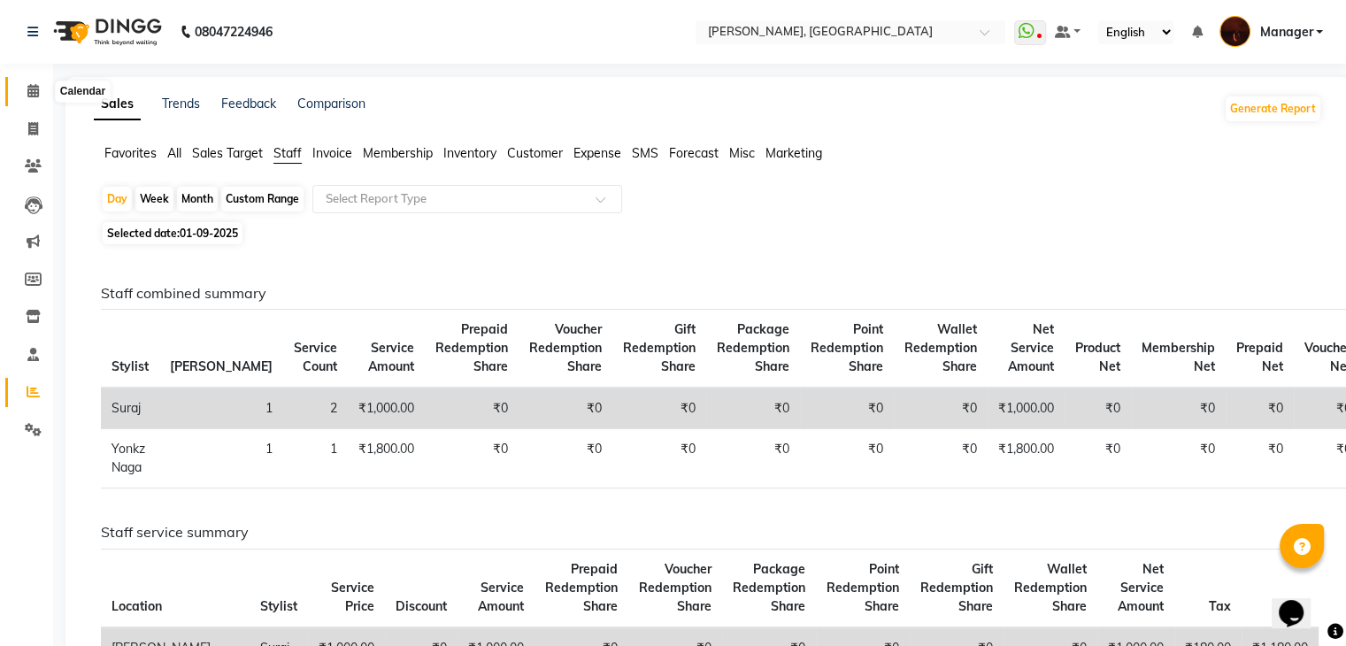
click at [35, 91] on icon at bounding box center [33, 90] width 12 height 13
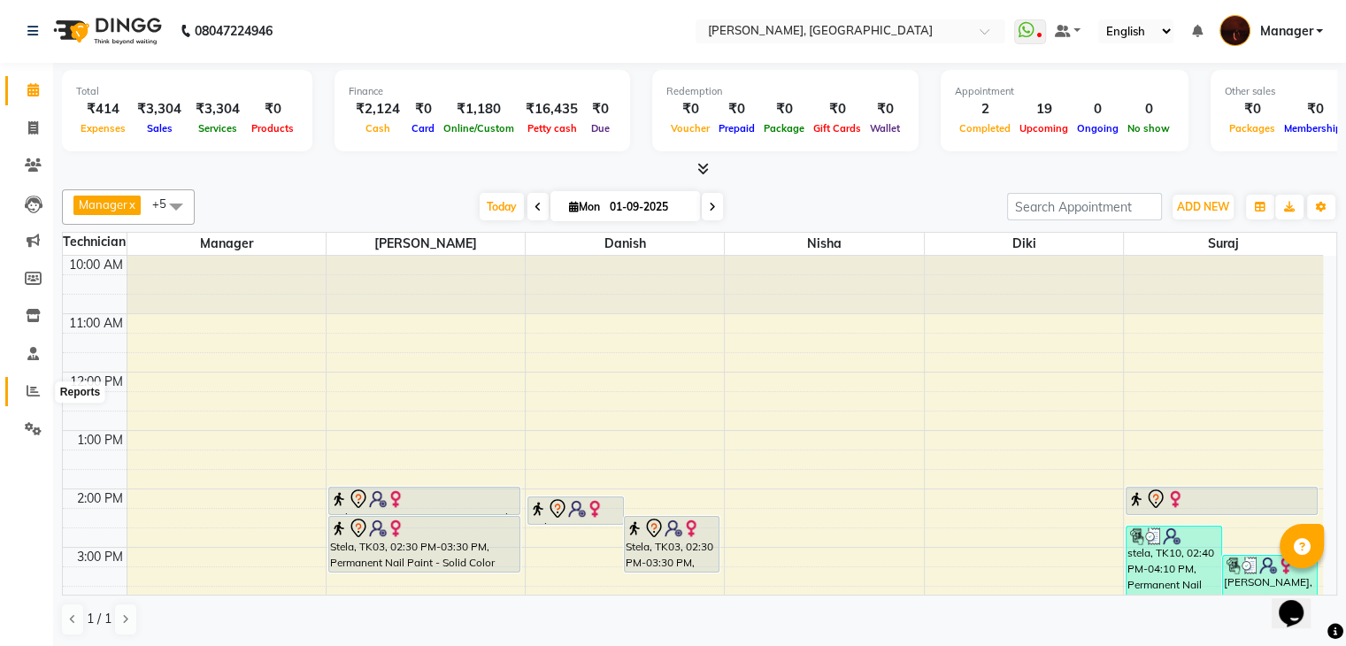
click at [34, 394] on icon at bounding box center [33, 390] width 13 height 13
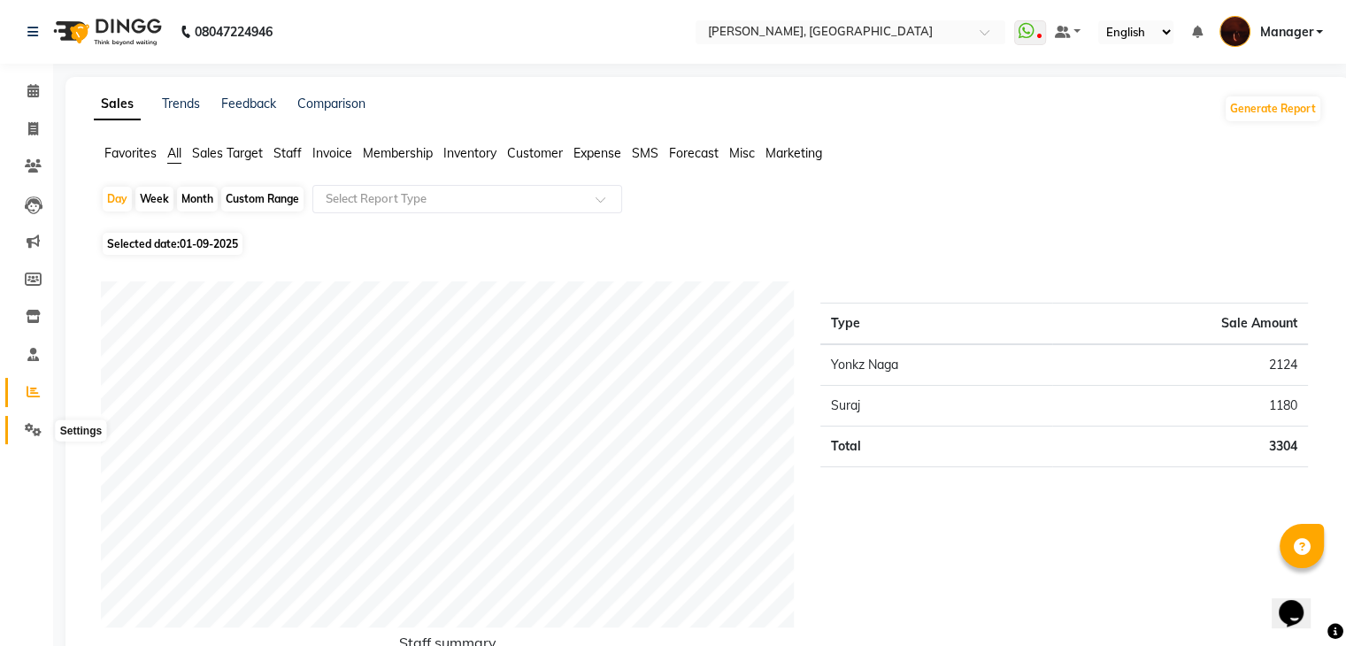
click at [23, 426] on span at bounding box center [33, 430] width 31 height 20
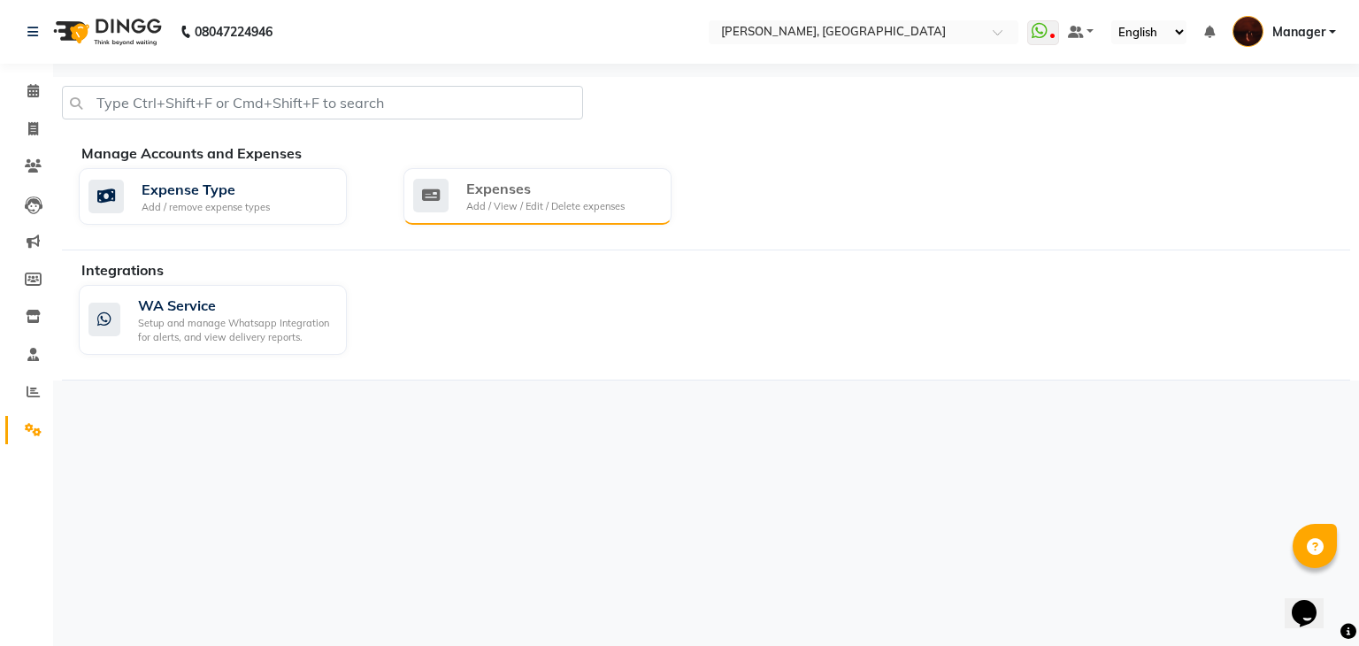
click at [472, 181] on div "Expenses" at bounding box center [545, 188] width 158 height 21
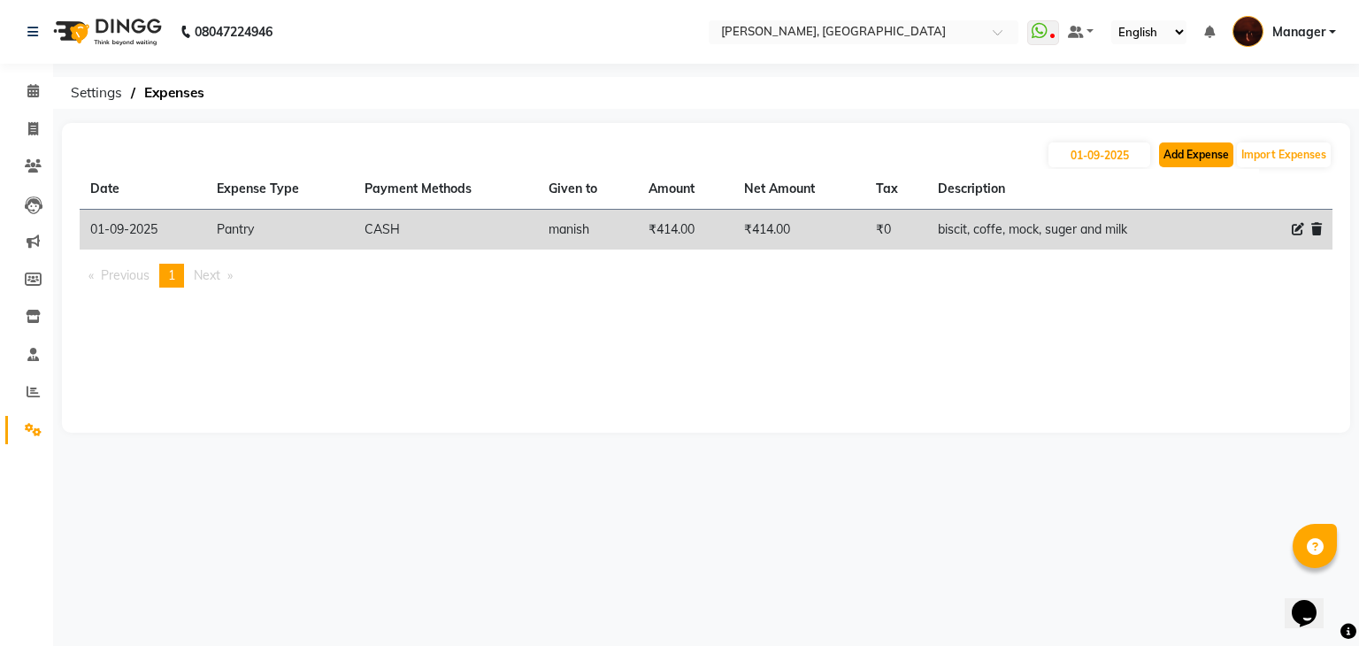
click at [1164, 155] on button "Add Expense" at bounding box center [1196, 154] width 74 height 25
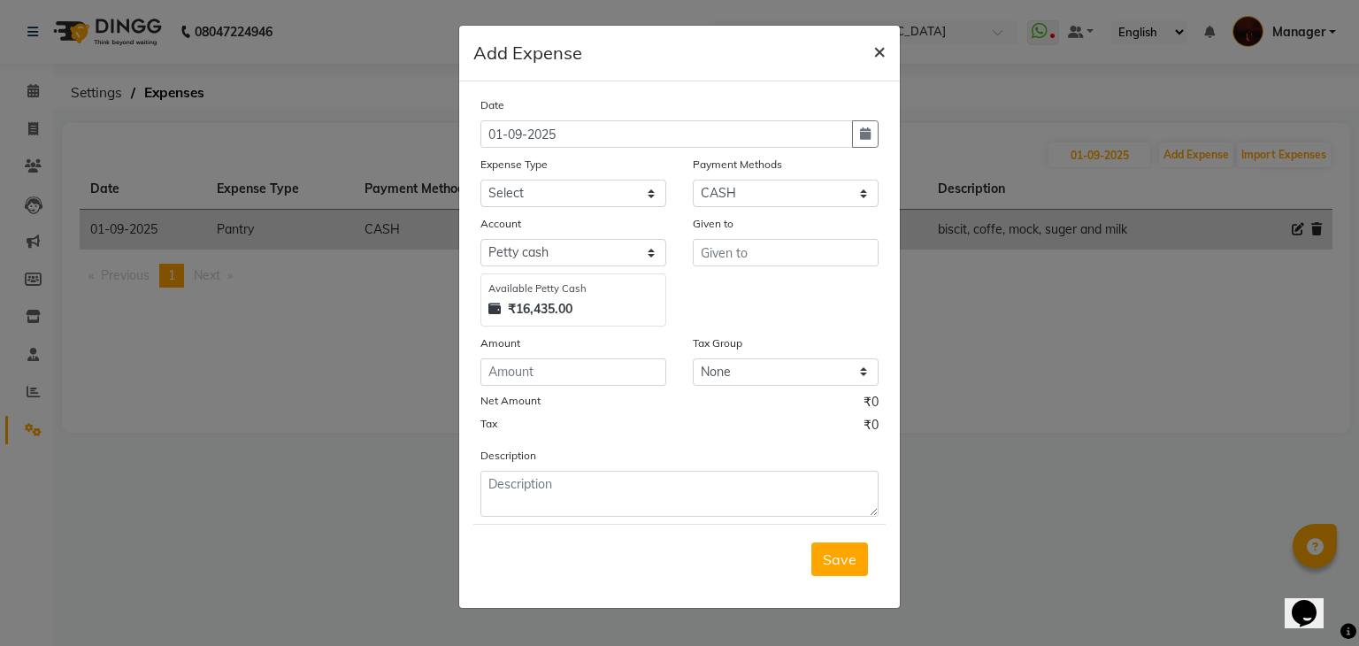
click at [884, 50] on span "×" at bounding box center [879, 50] width 12 height 27
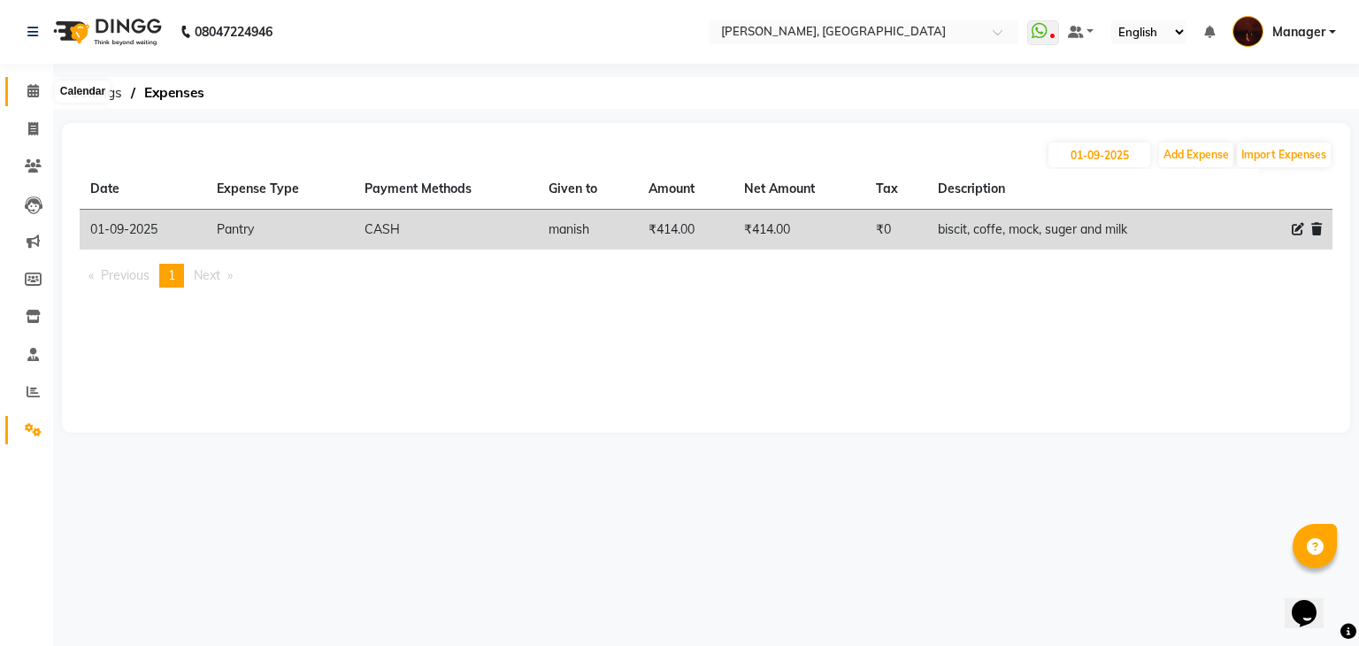
click at [35, 92] on icon at bounding box center [33, 90] width 12 height 13
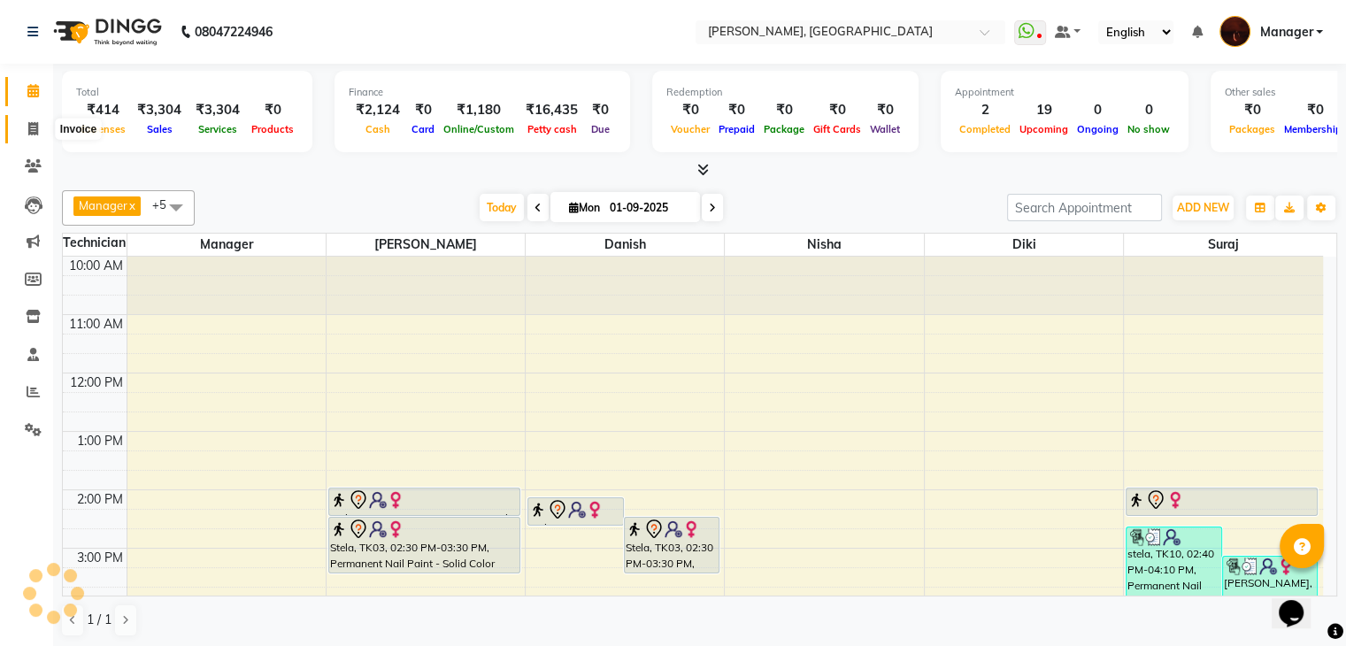
click at [36, 134] on icon at bounding box center [33, 128] width 10 height 13
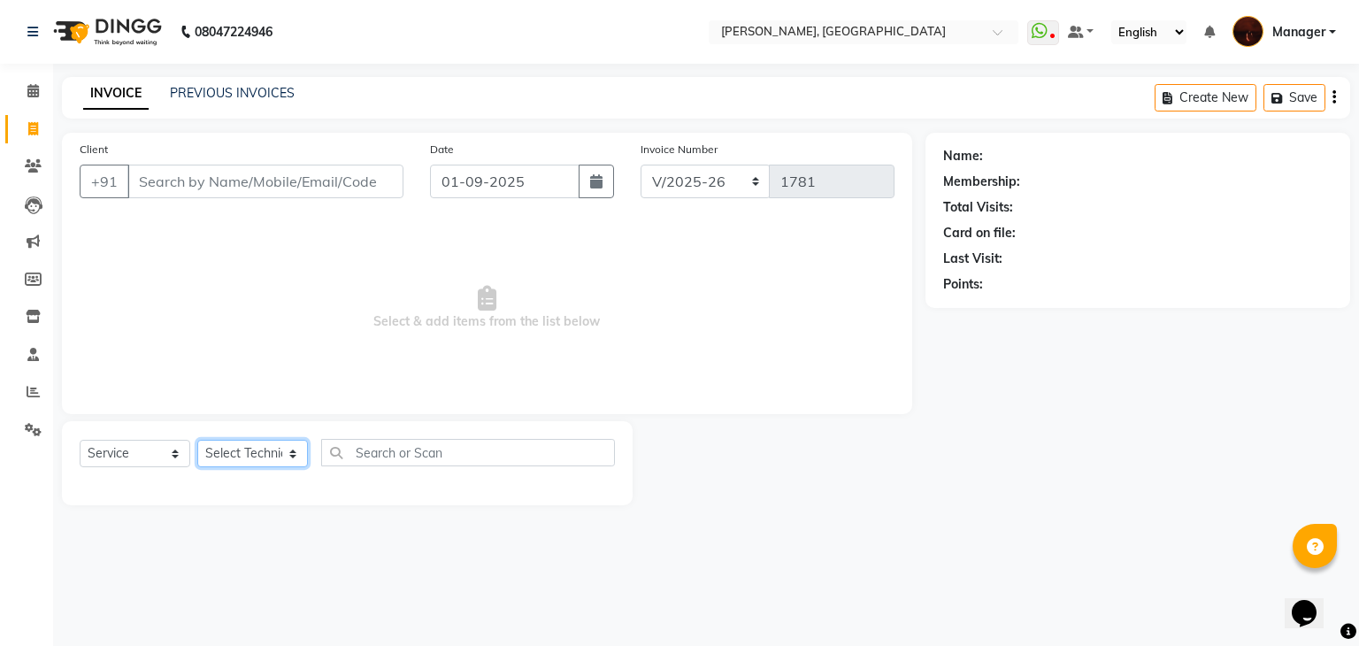
click at [251, 458] on select "Select Technician [PERSON_NAME] Diki [PERSON_NAME] Manager [PERSON_NAME] Pooja …" at bounding box center [252, 453] width 111 height 27
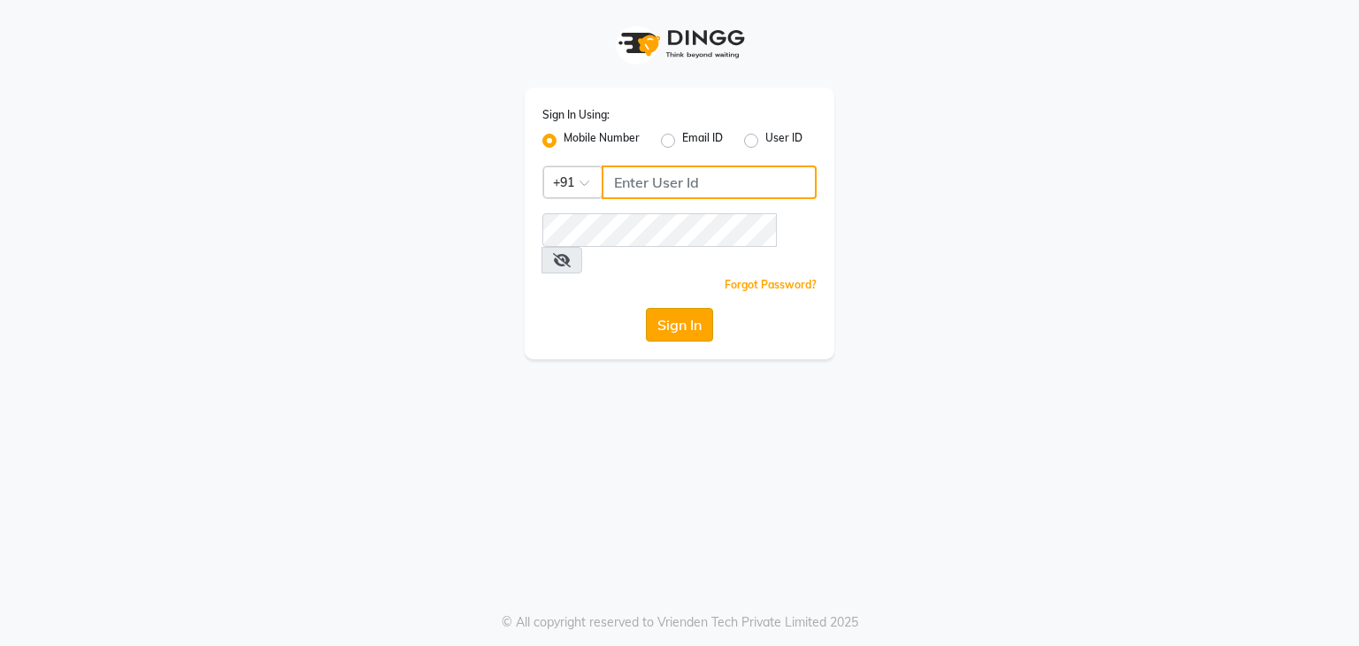
type input "9986416195"
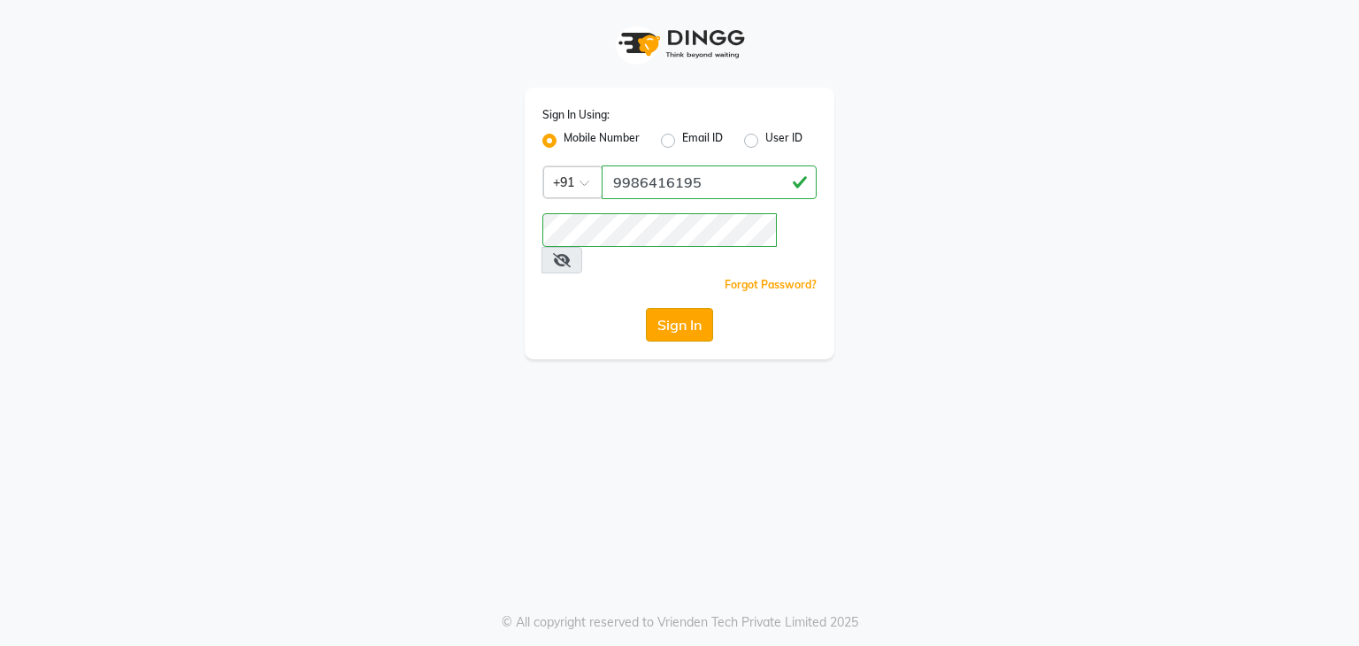
click at [684, 308] on button "Sign In" at bounding box center [679, 325] width 67 height 34
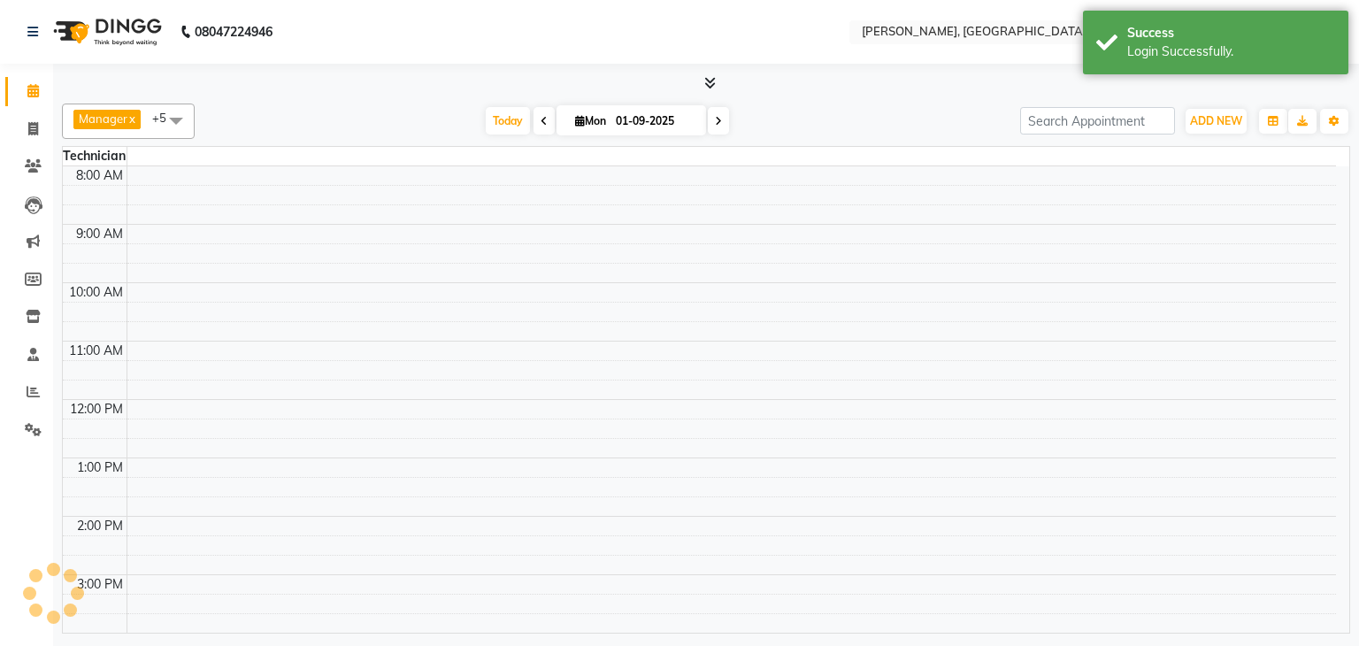
select select "en"
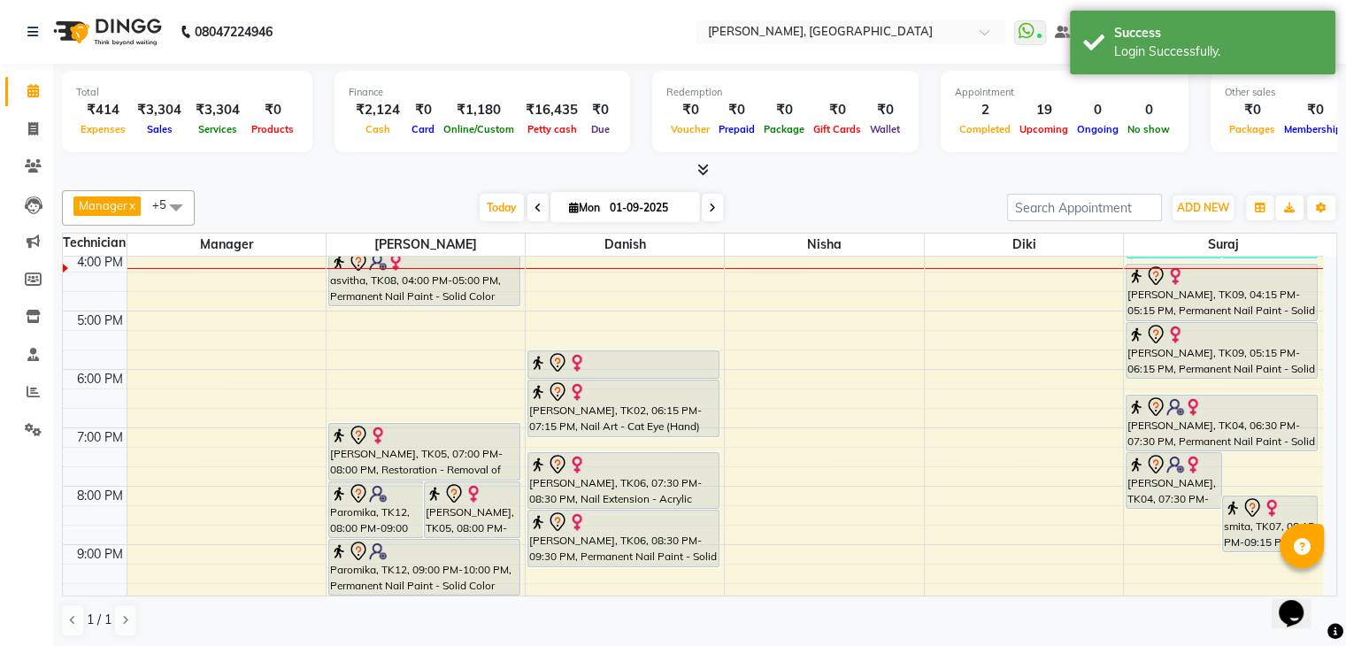
scroll to position [356, 0]
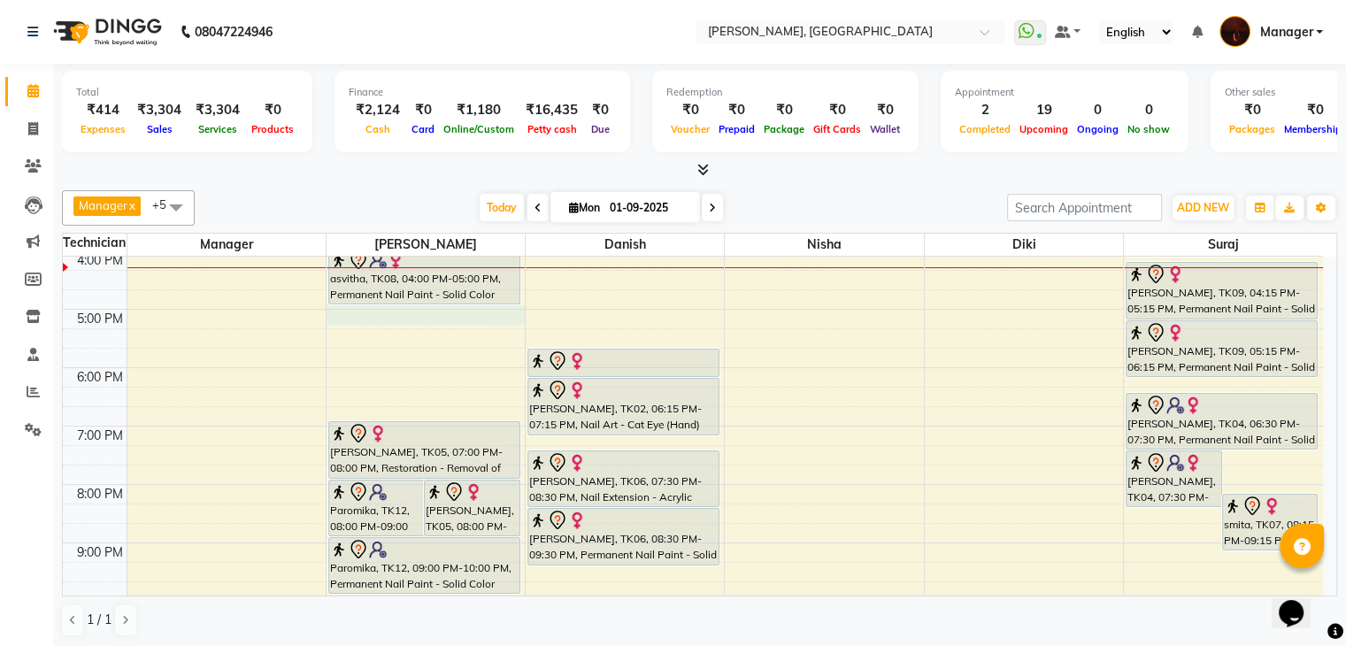
click at [403, 311] on div "10:00 AM 11:00 AM 12:00 PM 1:00 PM 2:00 PM 3:00 PM 4:00 PM 5:00 PM 6:00 PM 7:00…" at bounding box center [693, 280] width 1260 height 758
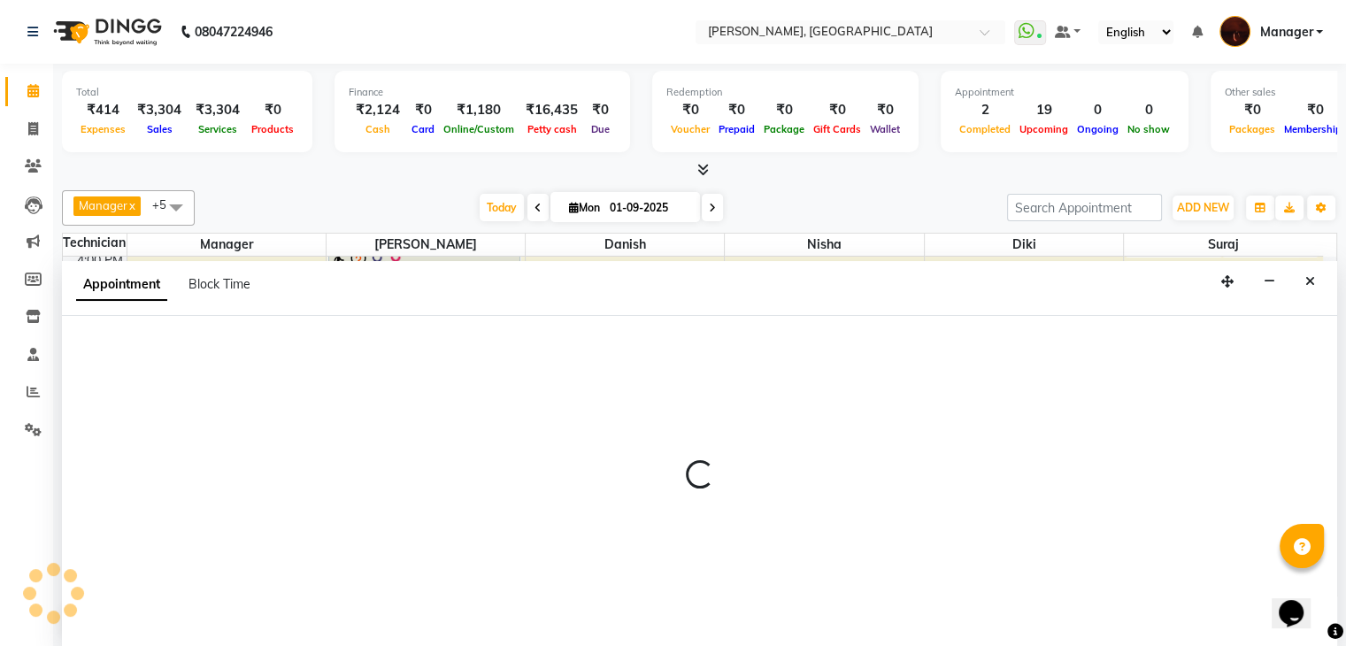
scroll to position [1, 0]
select select "35072"
select select "1020"
select select "tentative"
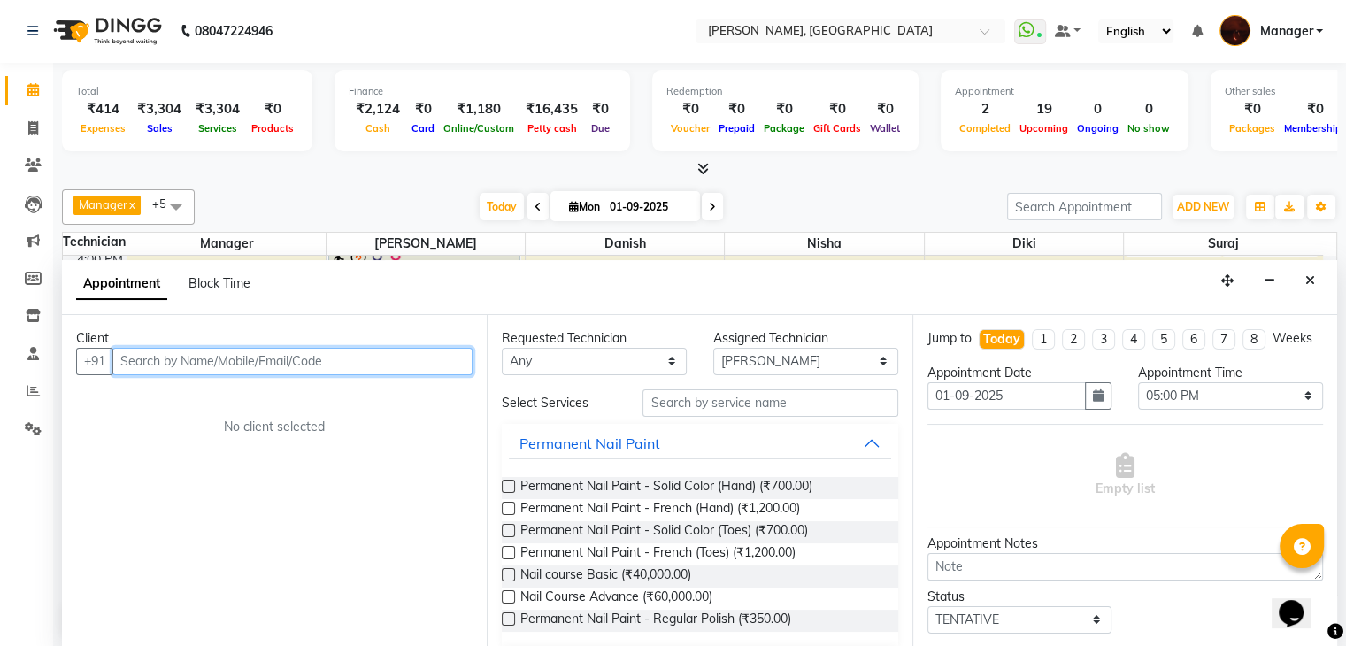
click at [315, 351] on input "text" at bounding box center [292, 361] width 360 height 27
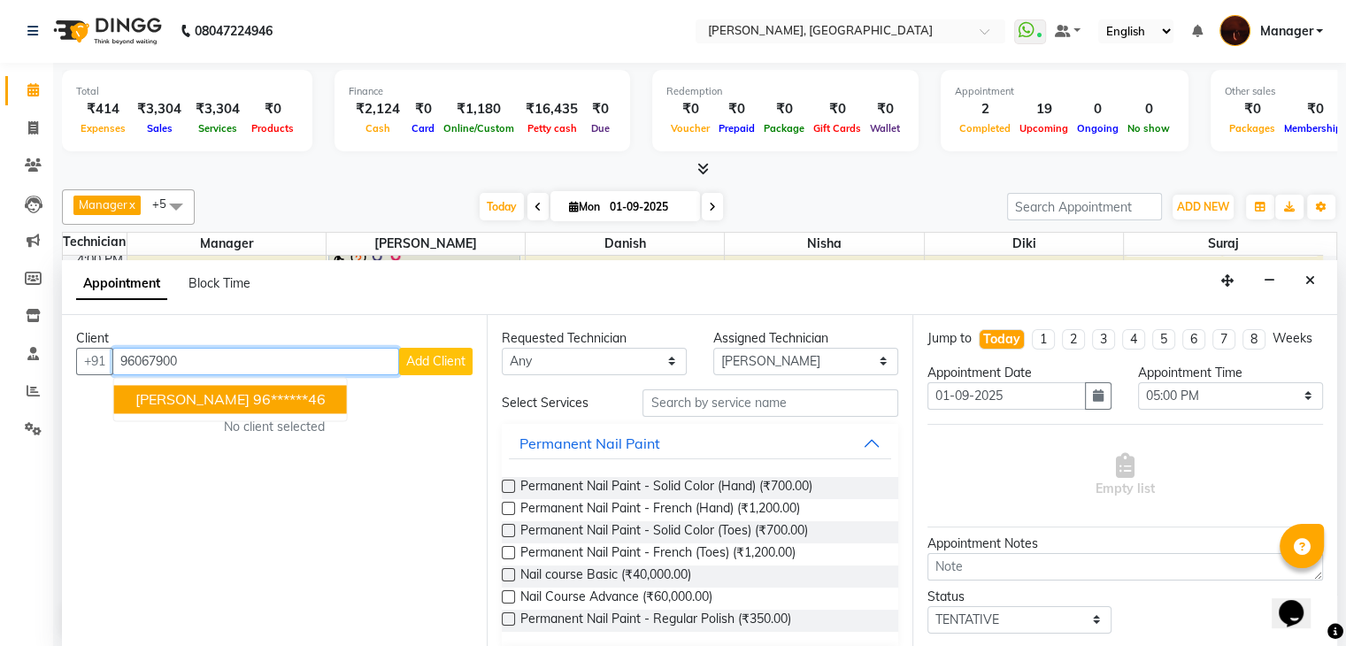
click at [253, 393] on ngb-highlight "96******46" at bounding box center [289, 399] width 73 height 18
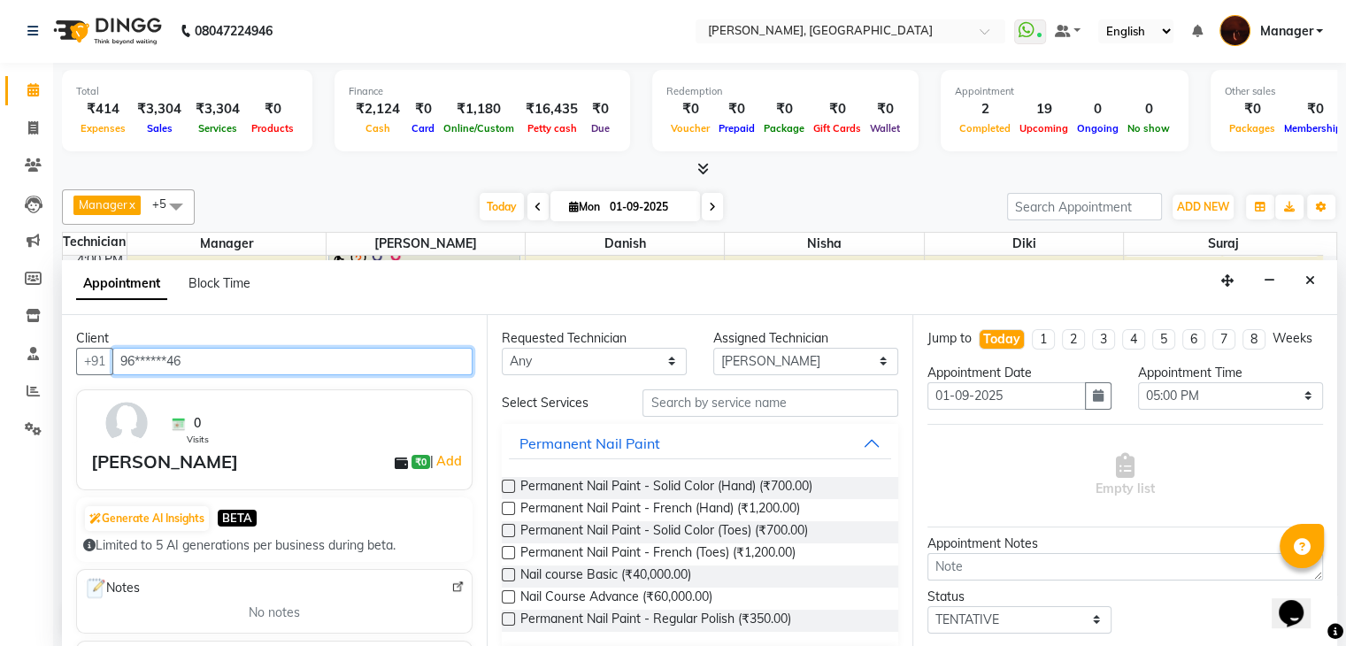
type input "96******46"
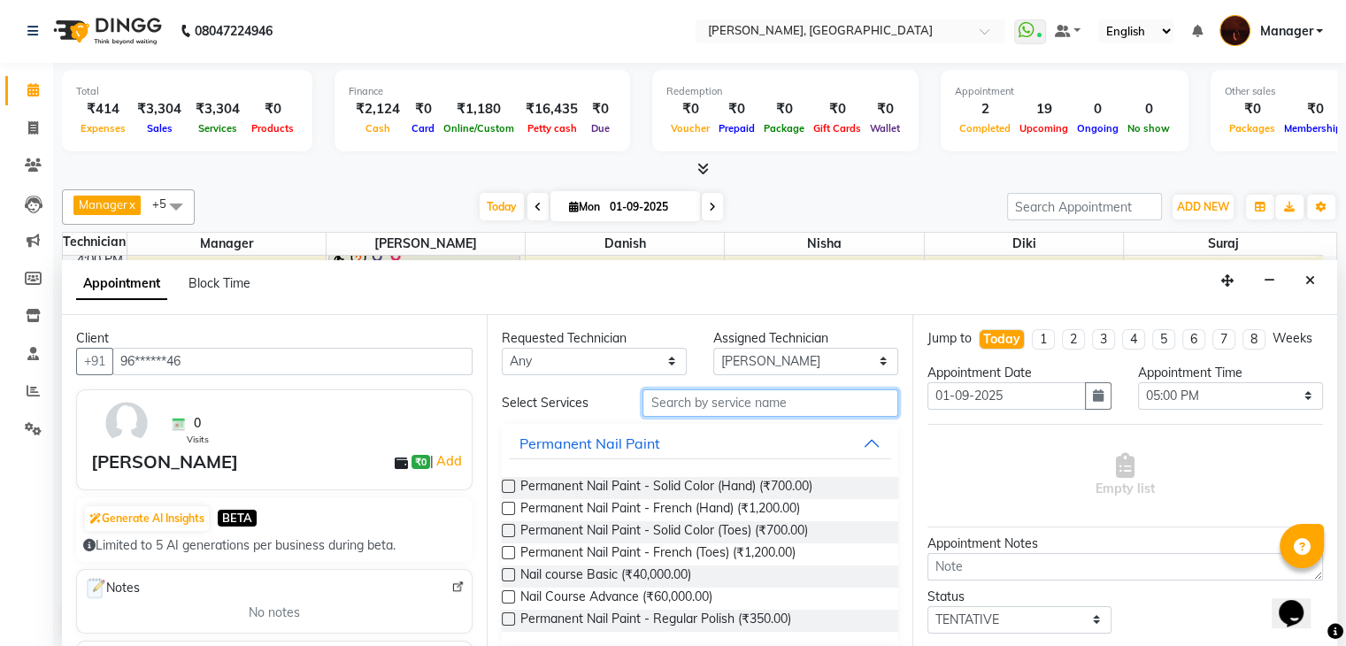
click at [672, 396] on input "text" at bounding box center [769, 402] width 255 height 27
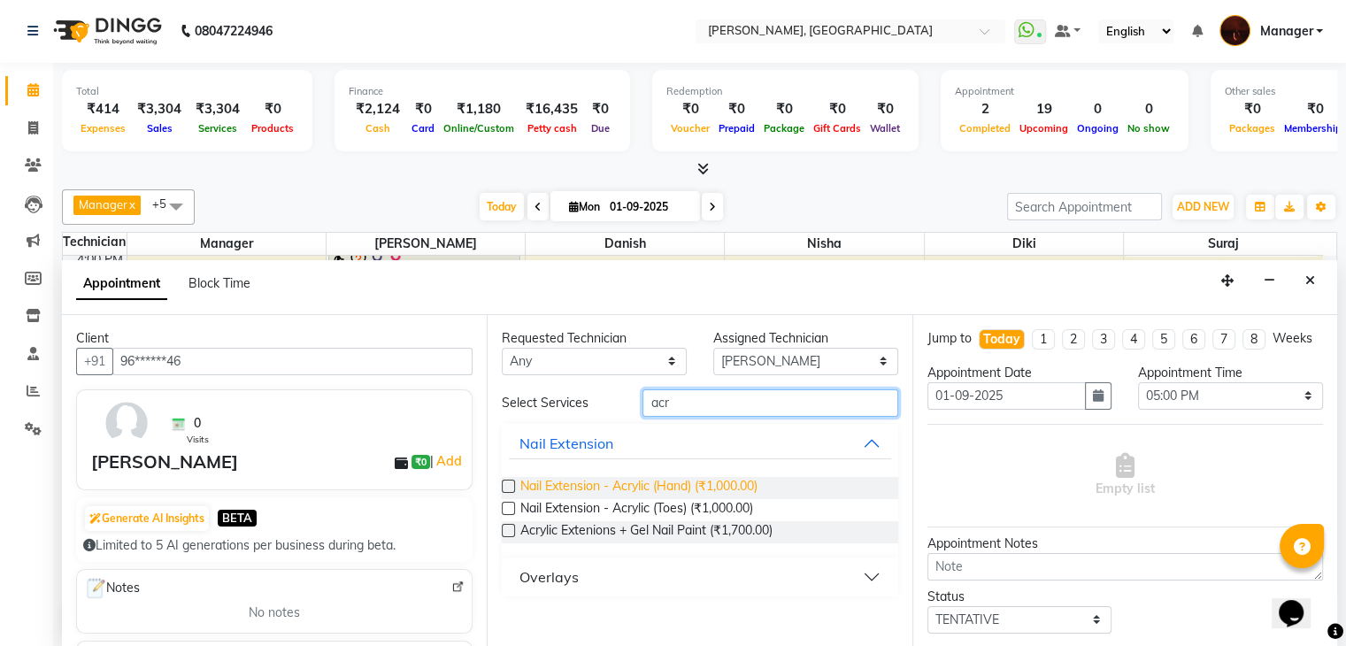
type input "acr"
click at [631, 488] on span "Nail Extension - Acrylic (Hand) (₹1,000.00)" at bounding box center [638, 488] width 237 height 22
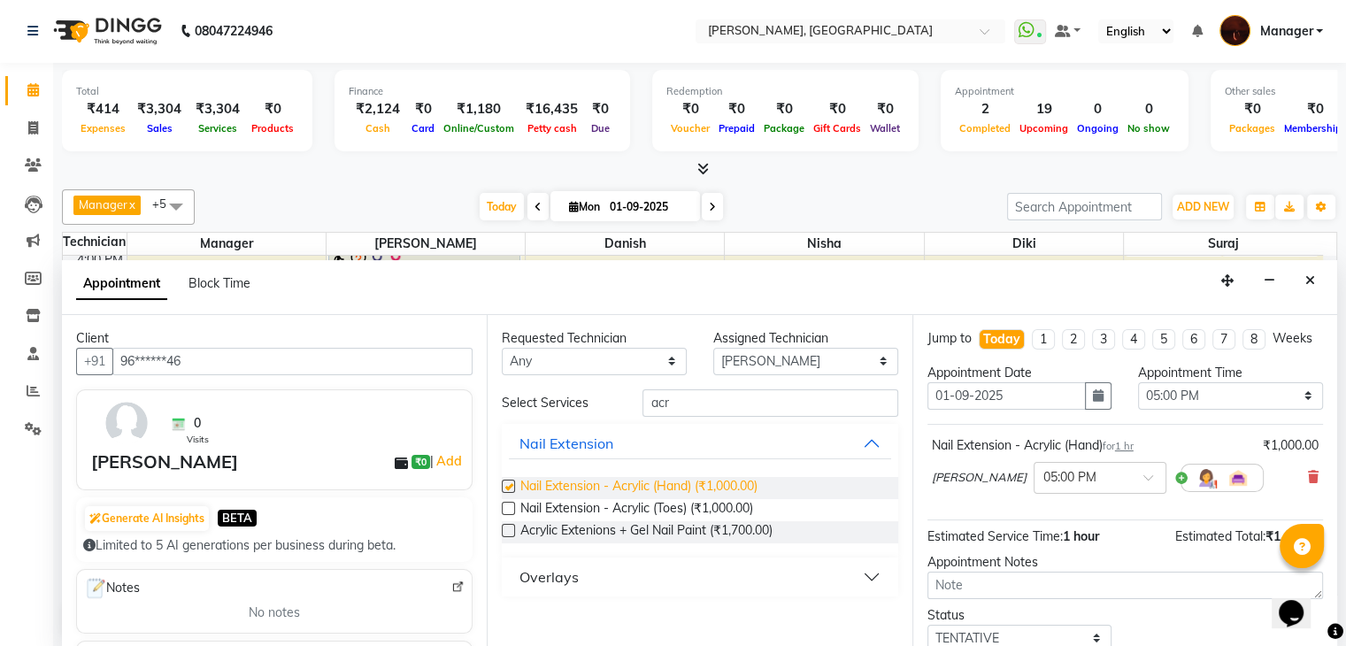
checkbox input "false"
click at [695, 403] on input "acr" at bounding box center [769, 402] width 255 height 27
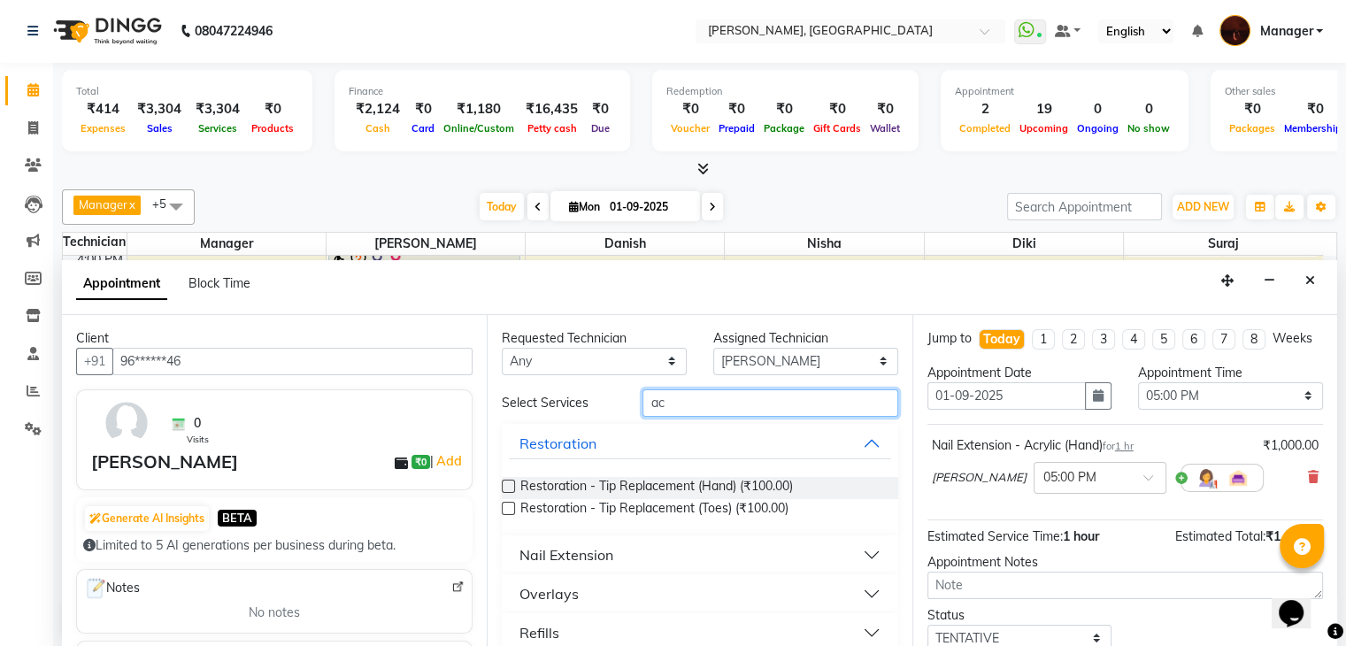
type input "a"
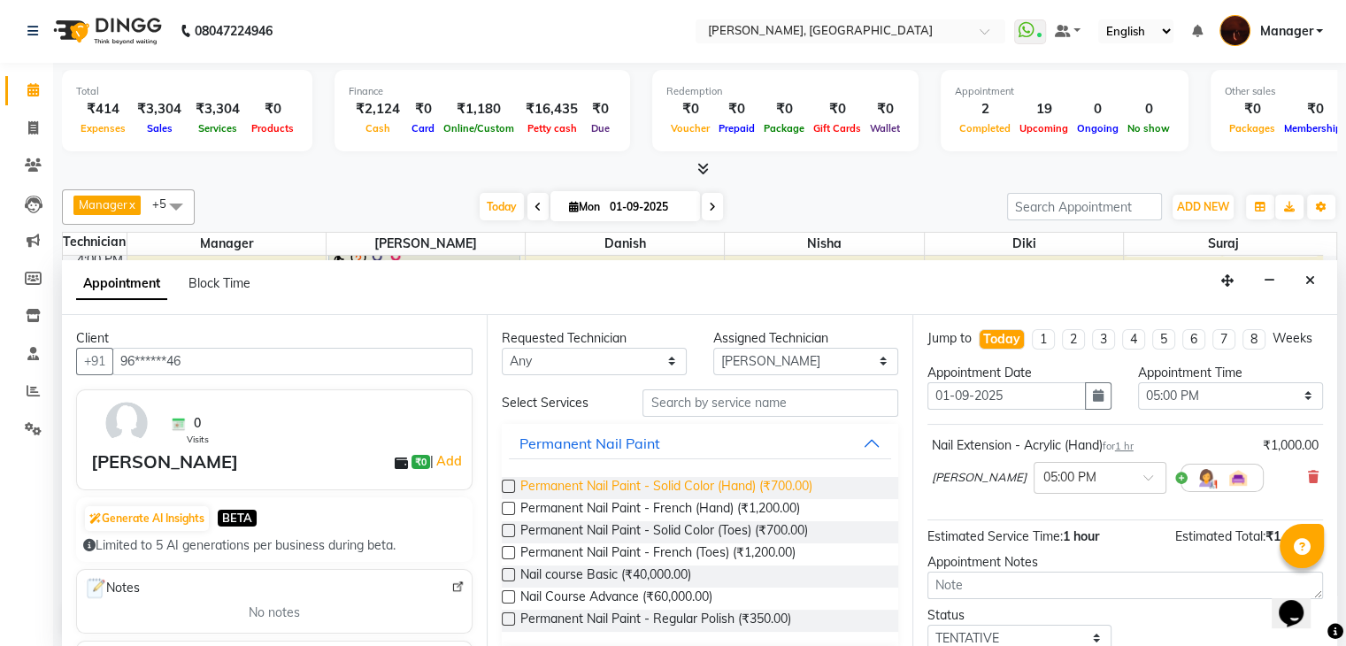
click at [687, 481] on span "Permanent Nail Paint - Solid Color (Hand) (₹700.00)" at bounding box center [666, 488] width 292 height 22
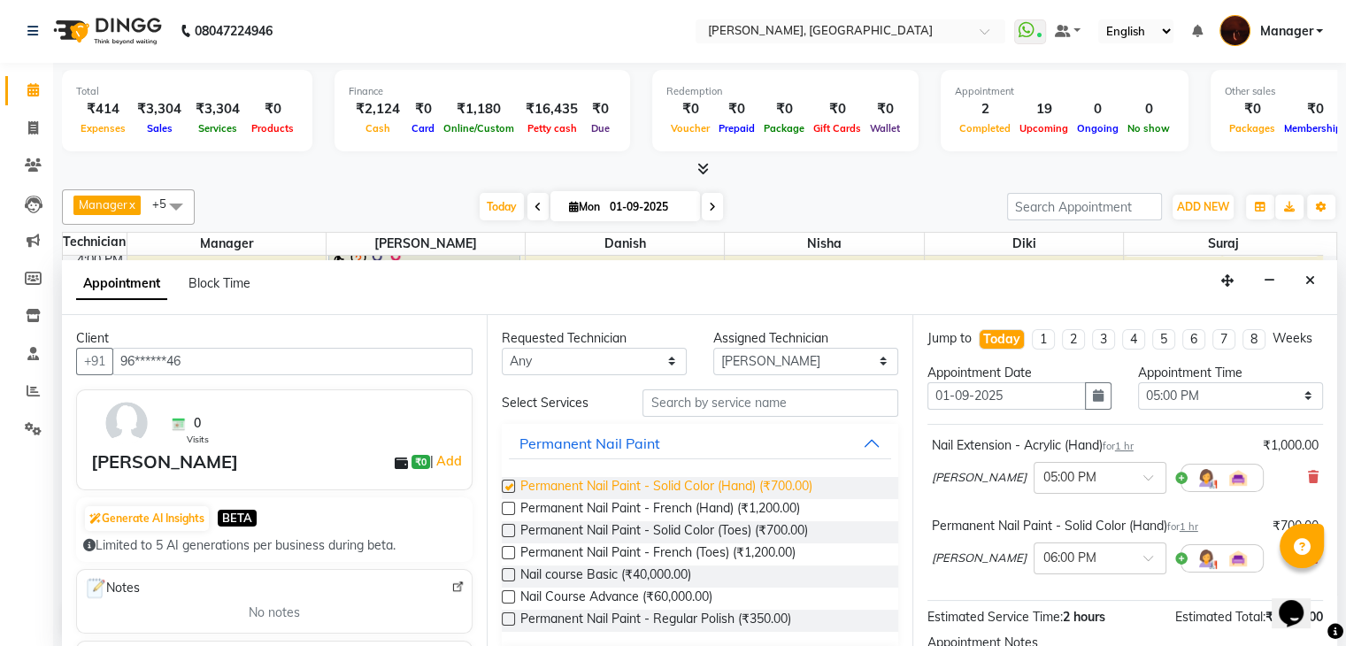
checkbox input "false"
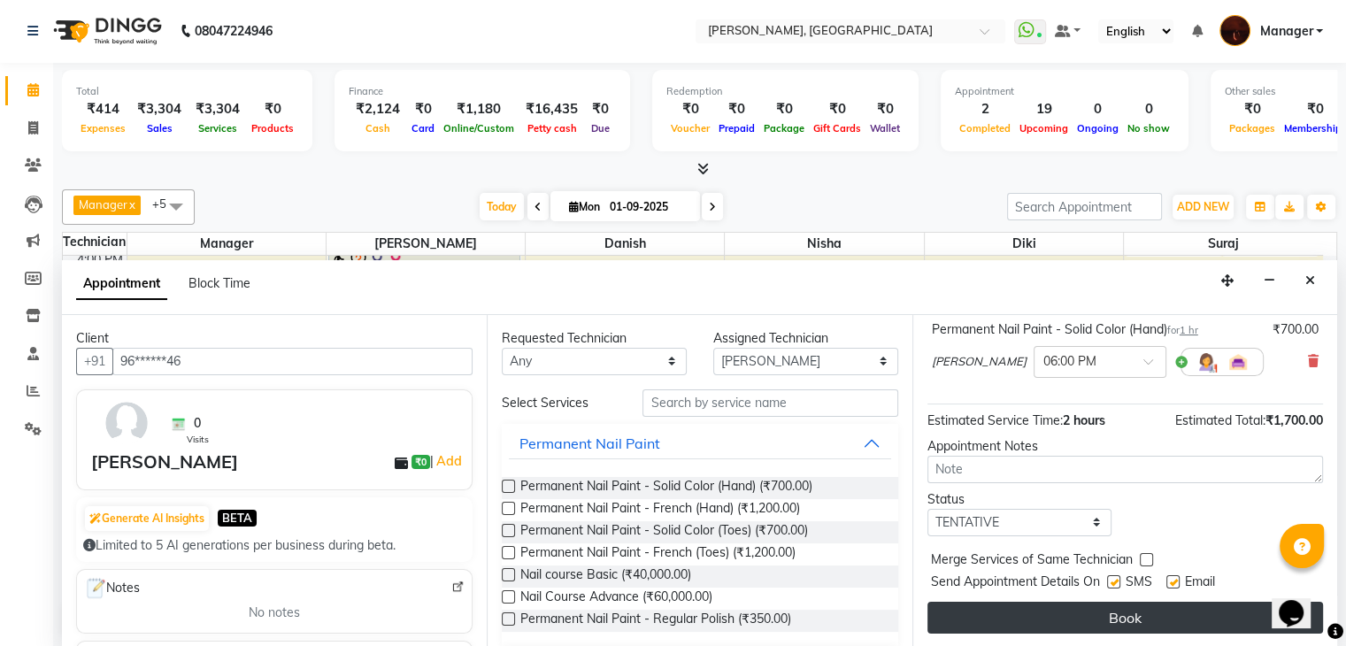
click at [1005, 622] on button "Book" at bounding box center [1125, 618] width 396 height 32
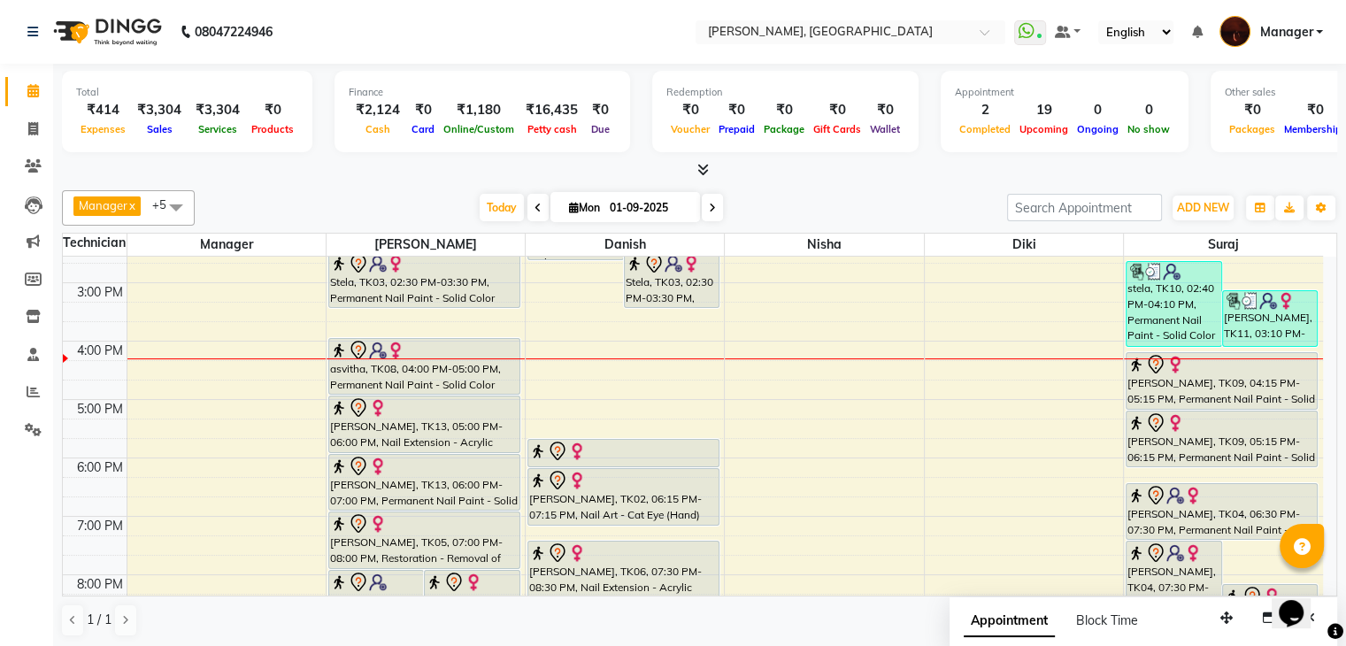
scroll to position [257, 0]
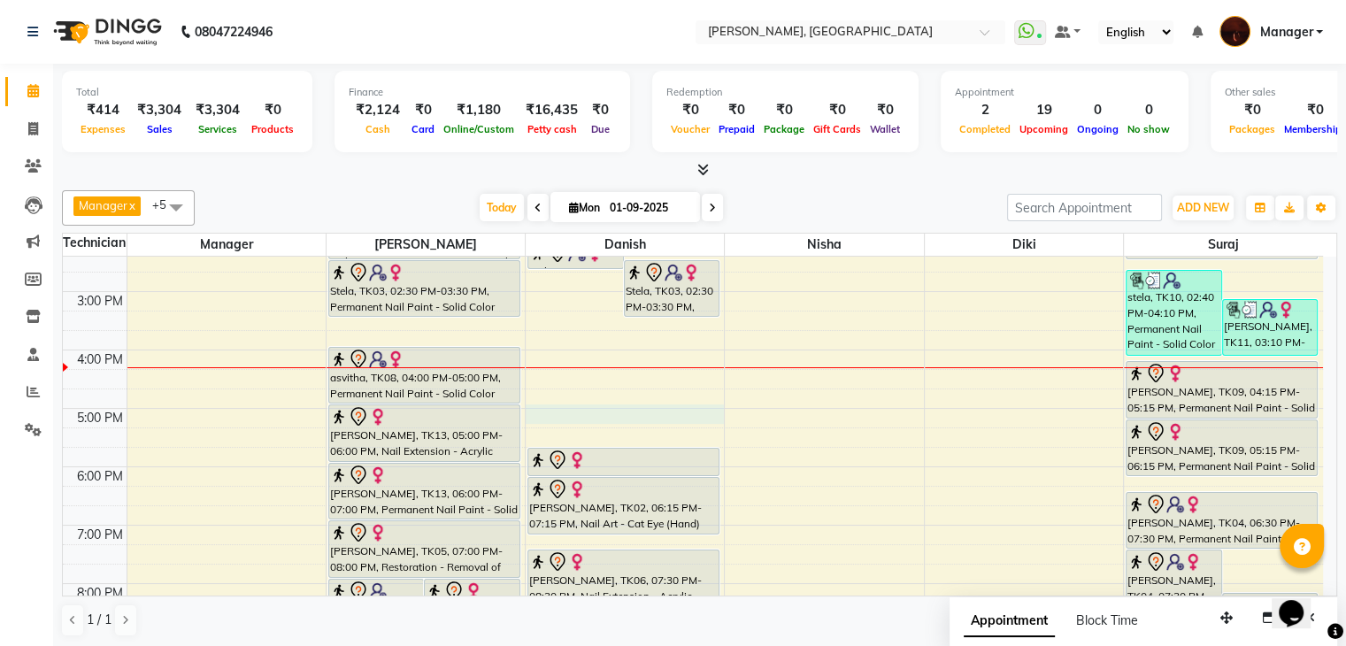
click at [596, 408] on div "10:00 AM 11:00 AM 12:00 PM 1:00 PM 2:00 PM 3:00 PM 4:00 PM 5:00 PM 6:00 PM 7:00…" at bounding box center [693, 379] width 1260 height 758
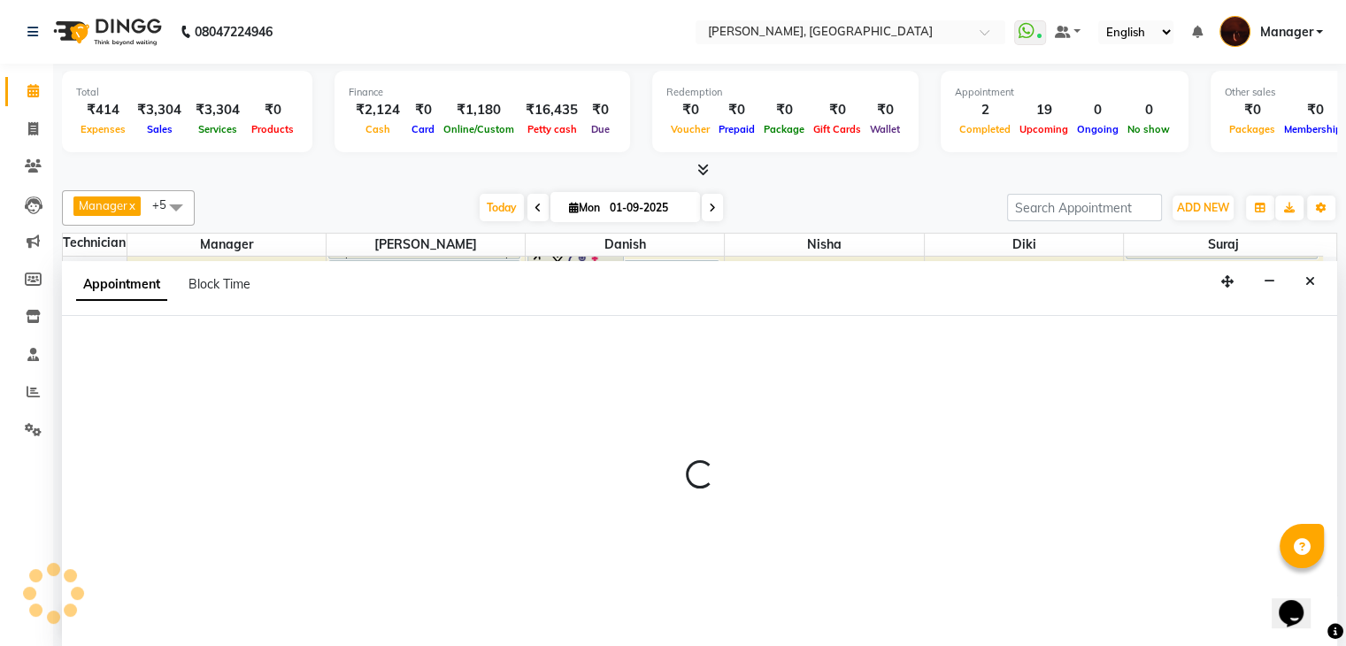
scroll to position [1, 0]
select select "20822"
select select "1020"
select select "tentative"
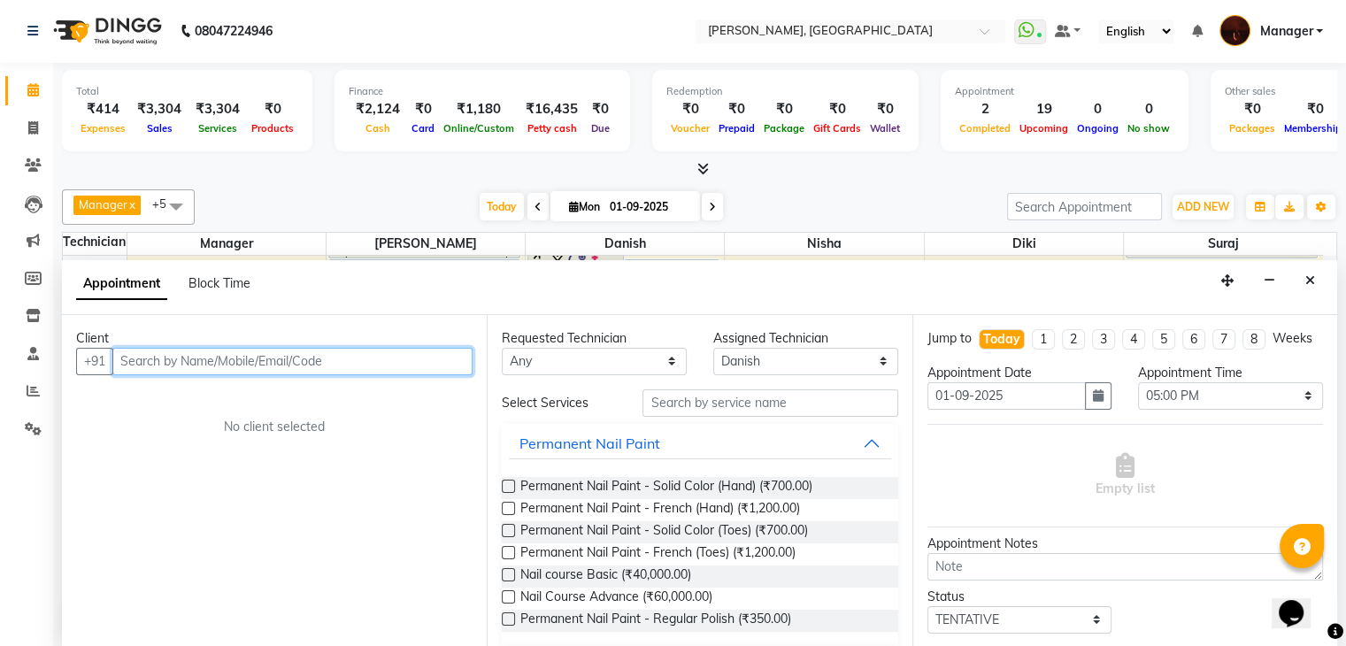
click at [337, 361] on input "text" at bounding box center [292, 361] width 360 height 27
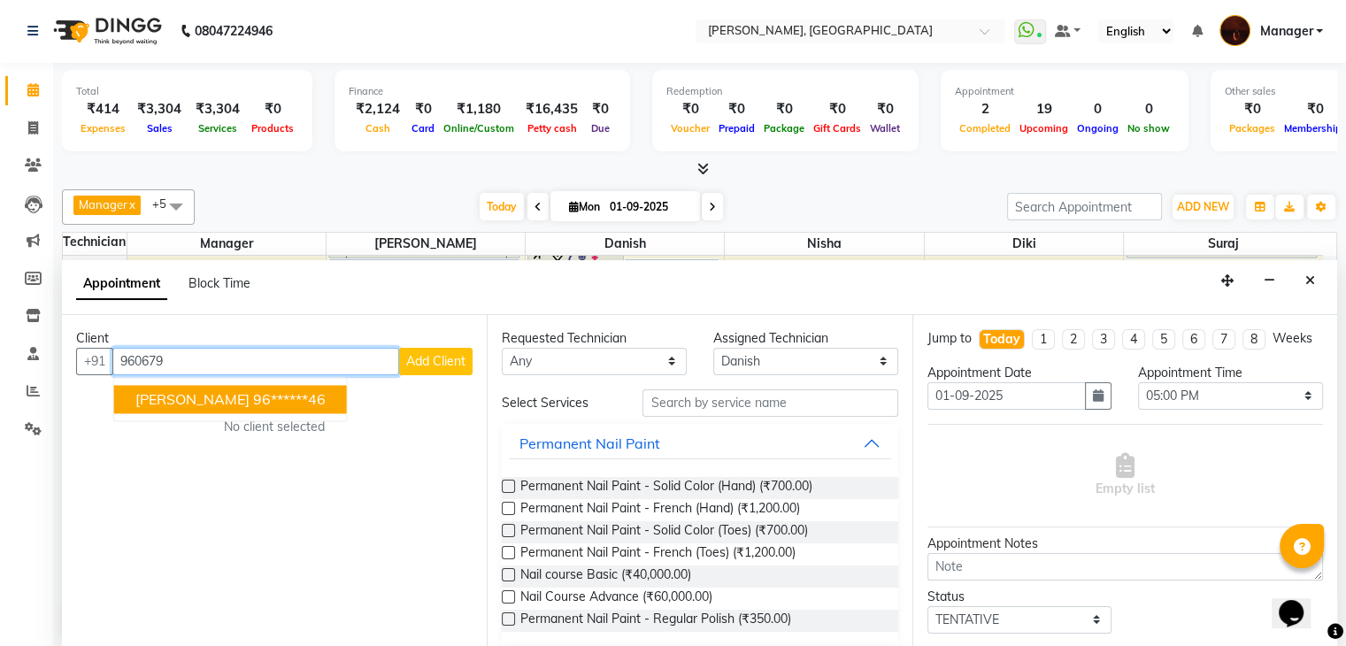
click at [260, 396] on ngb-highlight "96******46" at bounding box center [289, 399] width 73 height 18
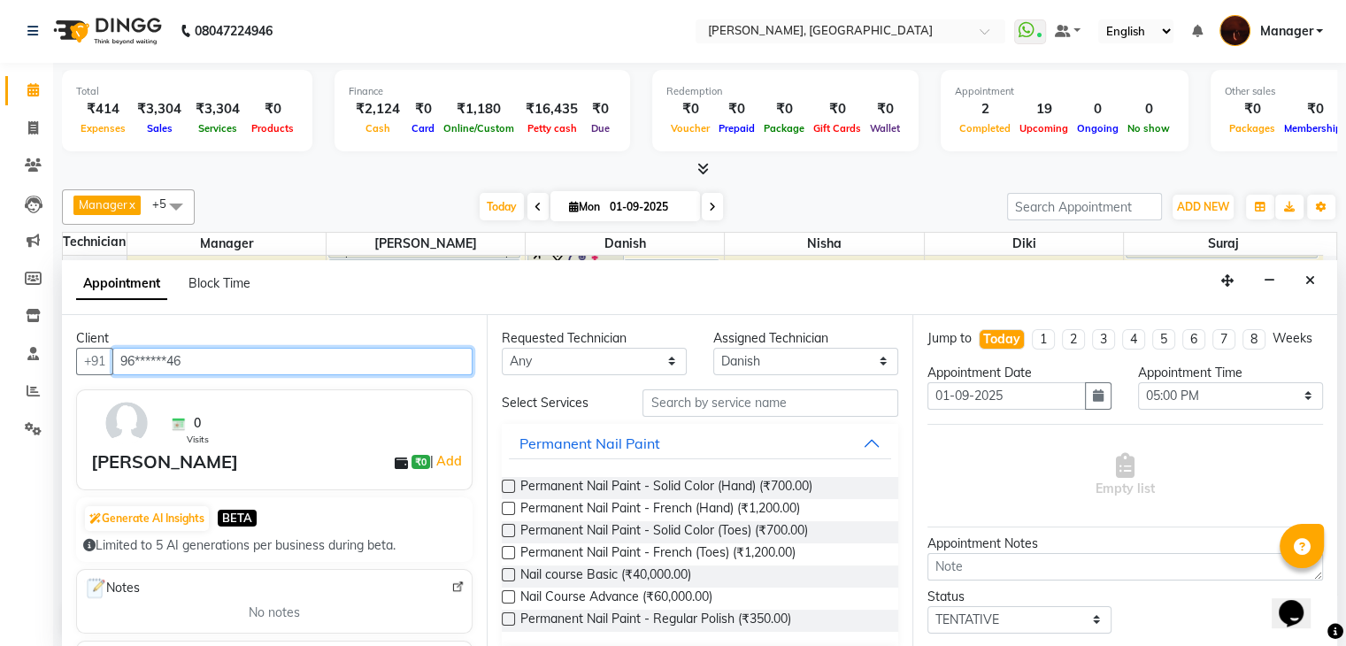
type input "96******46"
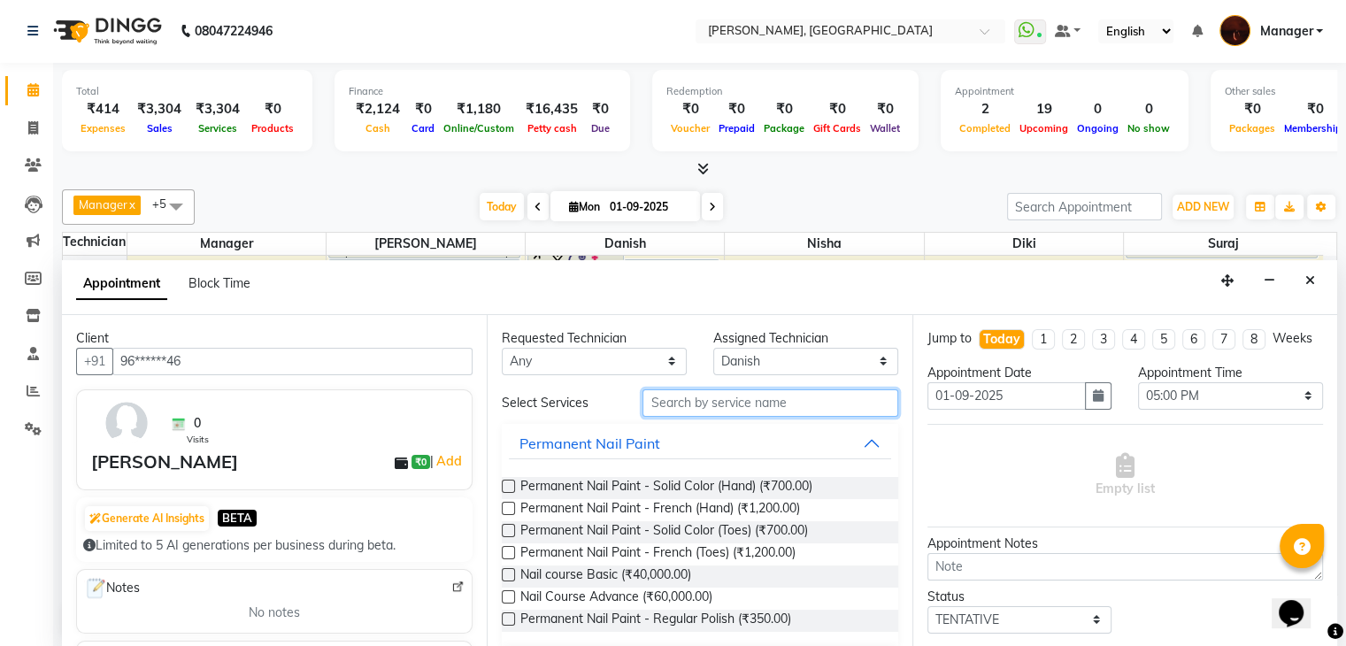
click at [657, 401] on input "text" at bounding box center [769, 402] width 255 height 27
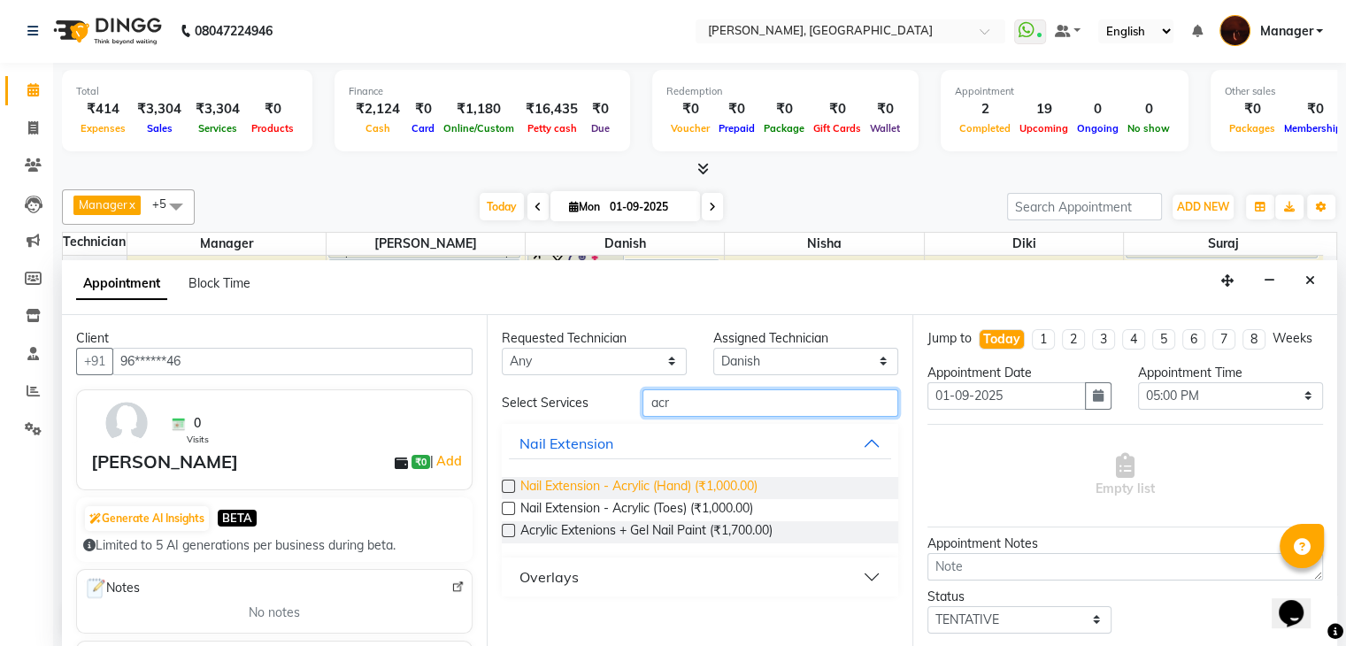
type input "acr"
click at [640, 480] on span "Nail Extension - Acrylic (Hand) (₹1,000.00)" at bounding box center [638, 488] width 237 height 22
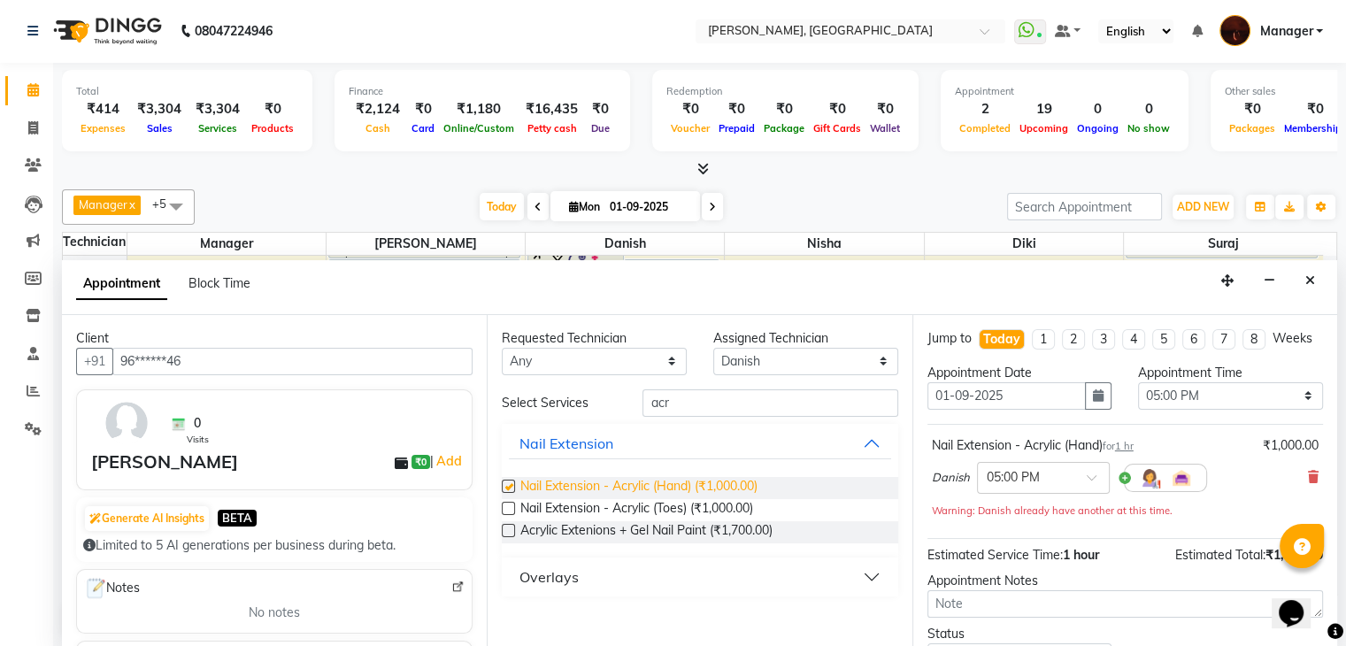
checkbox input "false"
click at [687, 404] on input "acr" at bounding box center [769, 402] width 255 height 27
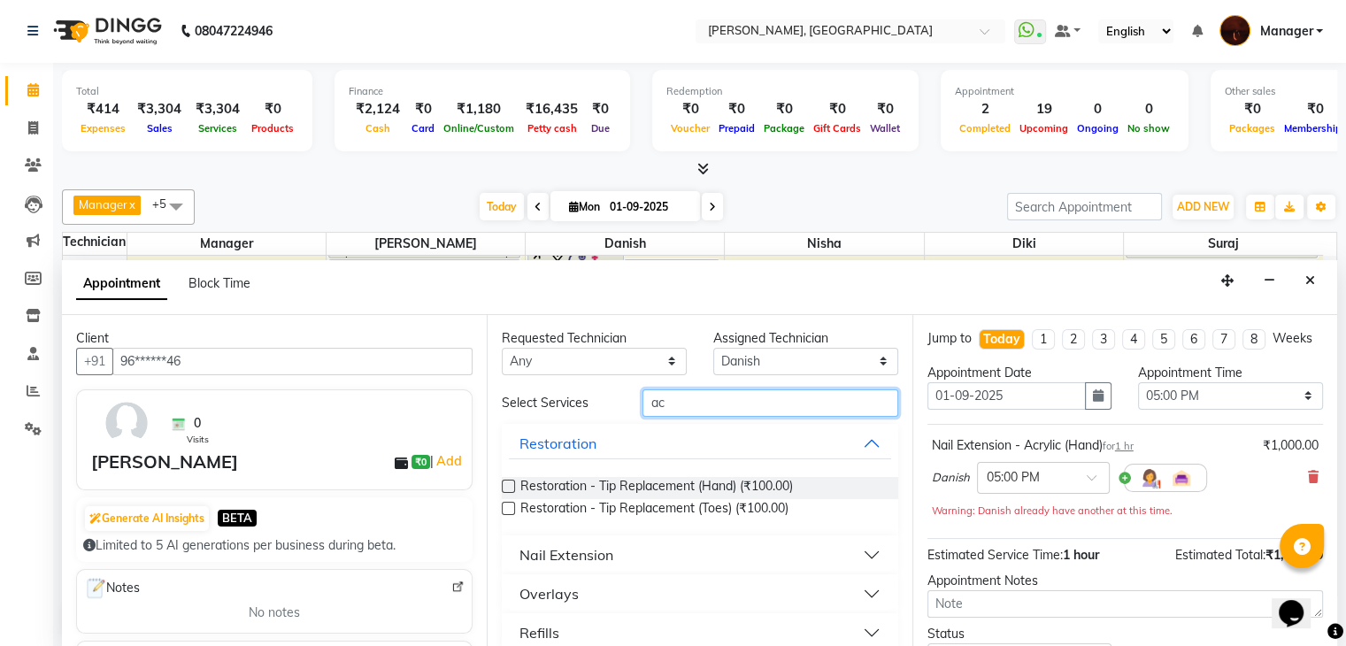
type input "a"
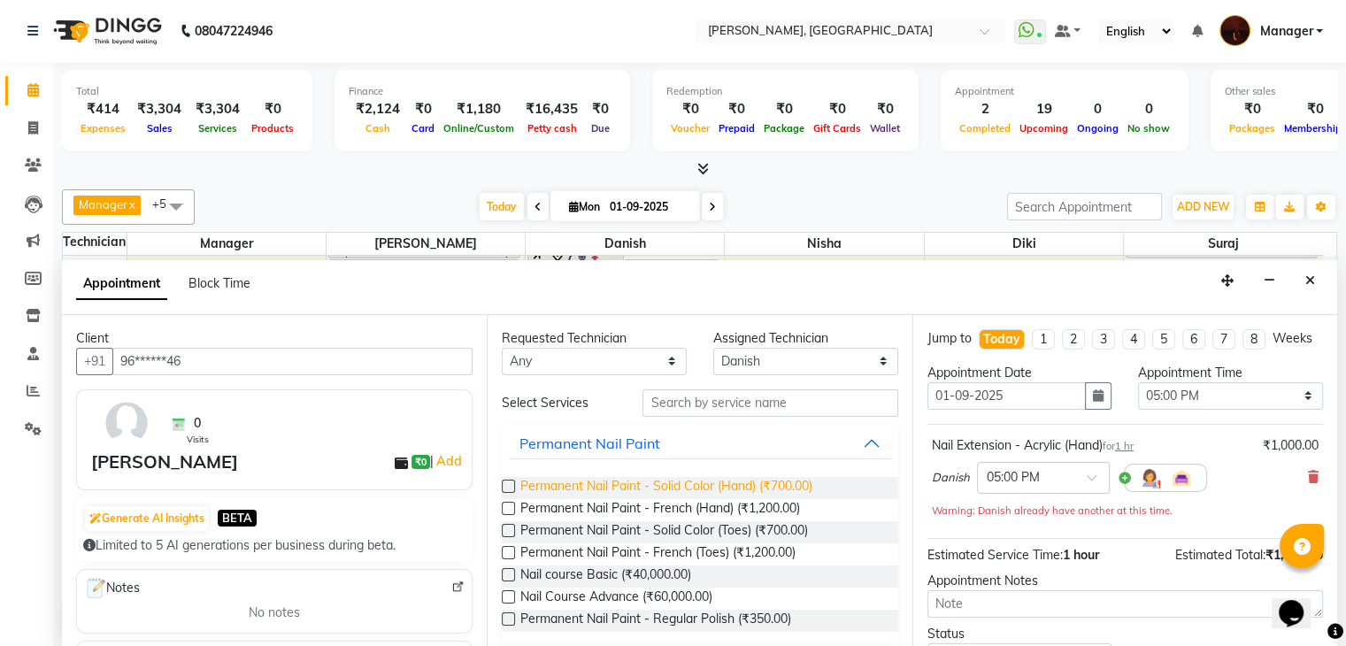
click at [656, 482] on span "Permanent Nail Paint - Solid Color (Hand) (₹700.00)" at bounding box center [666, 488] width 292 height 22
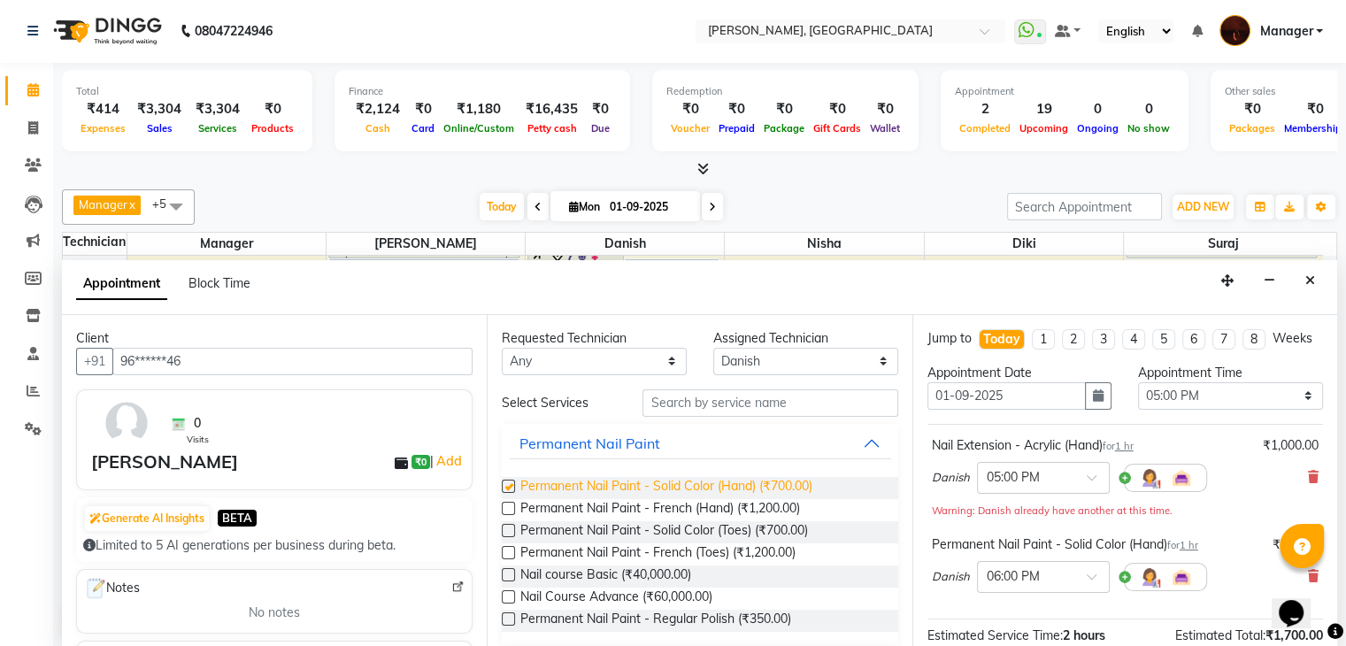
checkbox input "false"
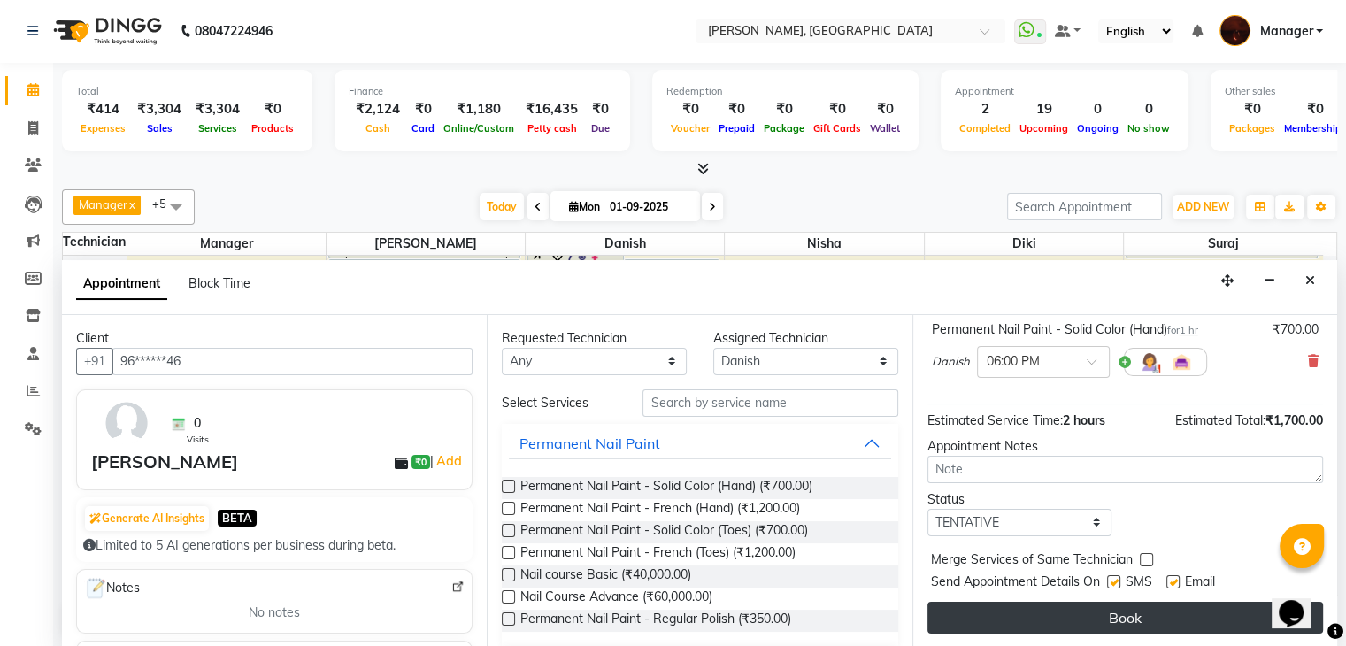
click at [1087, 613] on button "Book" at bounding box center [1125, 618] width 396 height 32
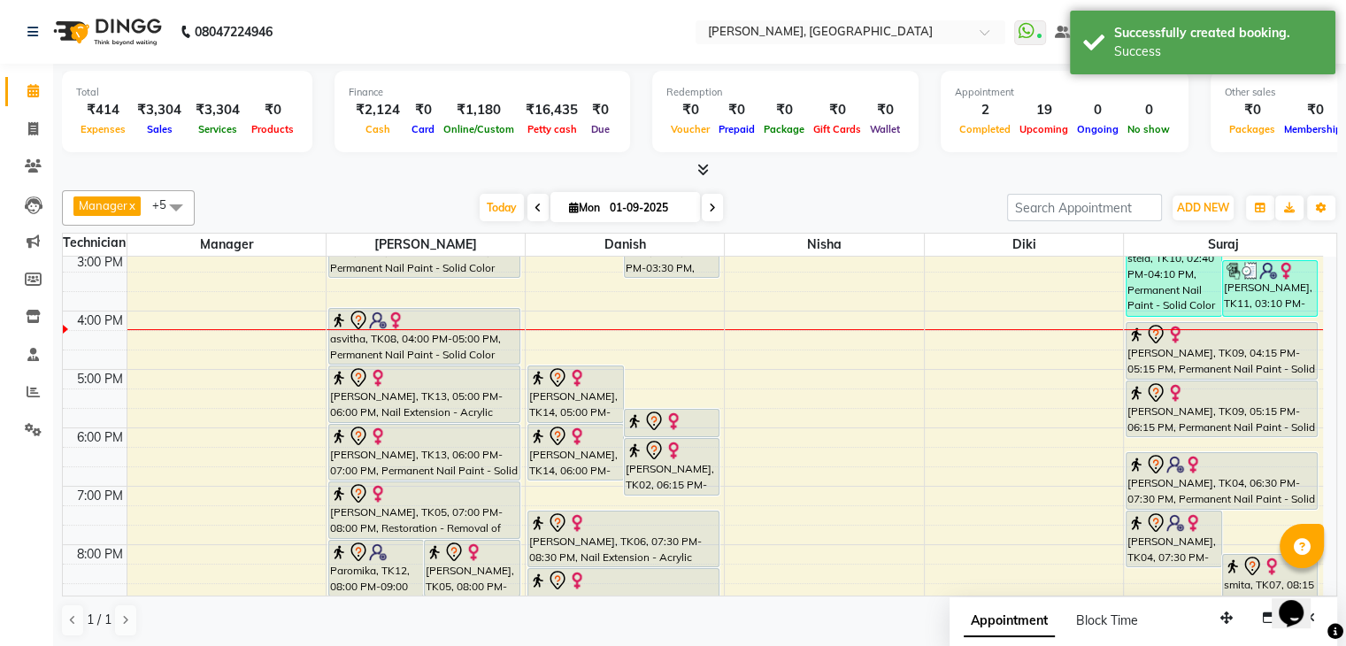
scroll to position [0, 0]
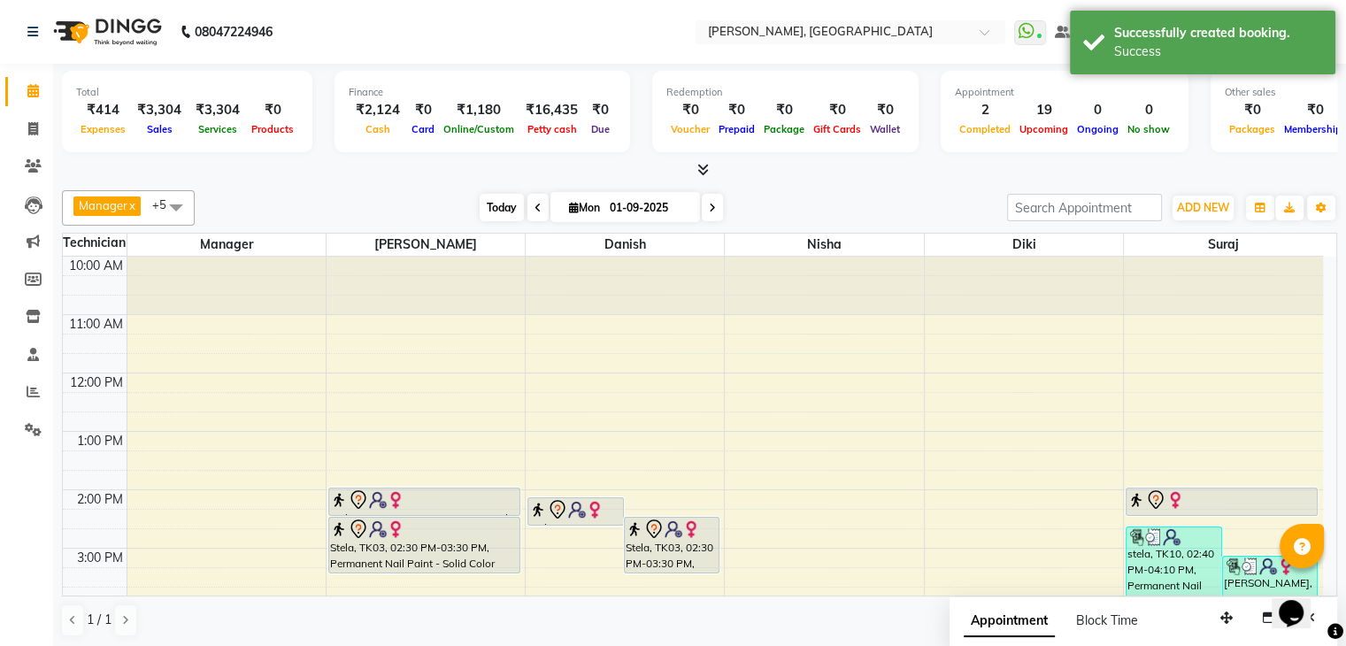
click at [499, 205] on span "Today" at bounding box center [502, 207] width 44 height 27
